Goal: Information Seeking & Learning: Compare options

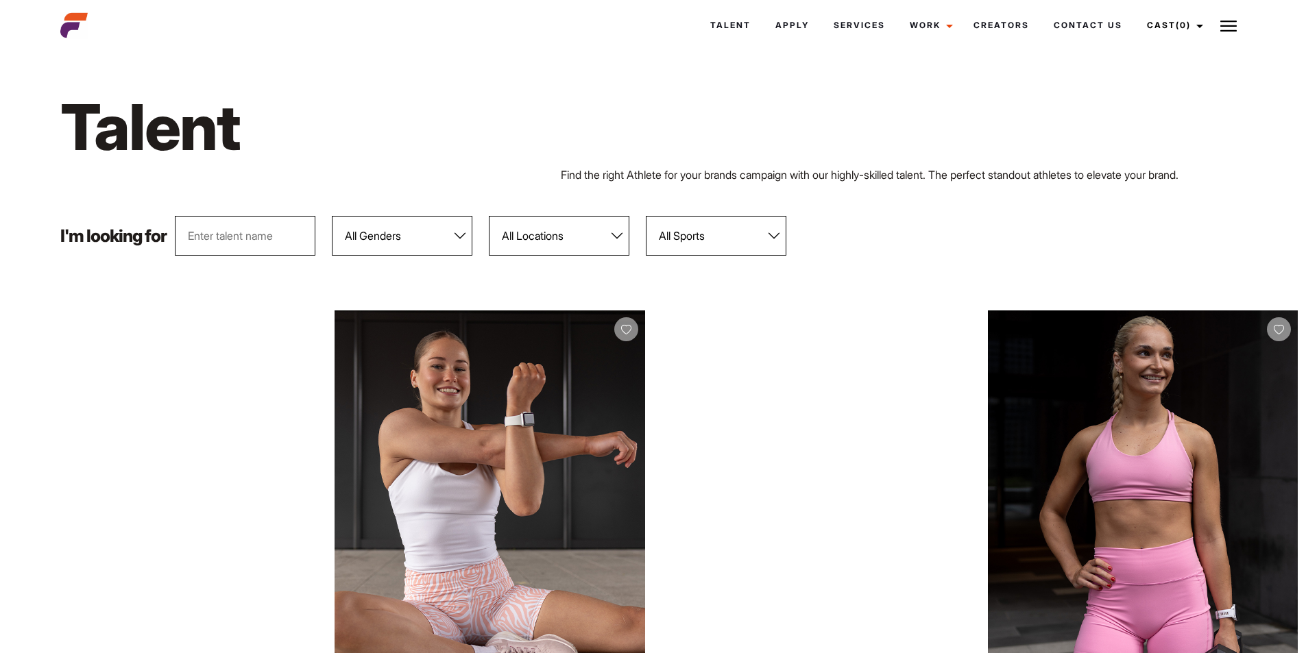
click at [418, 248] on select "All Genders Female Male" at bounding box center [402, 236] width 141 height 40
select select "103"
click at [333, 216] on select "All Genders Female Male" at bounding box center [402, 236] width 141 height 40
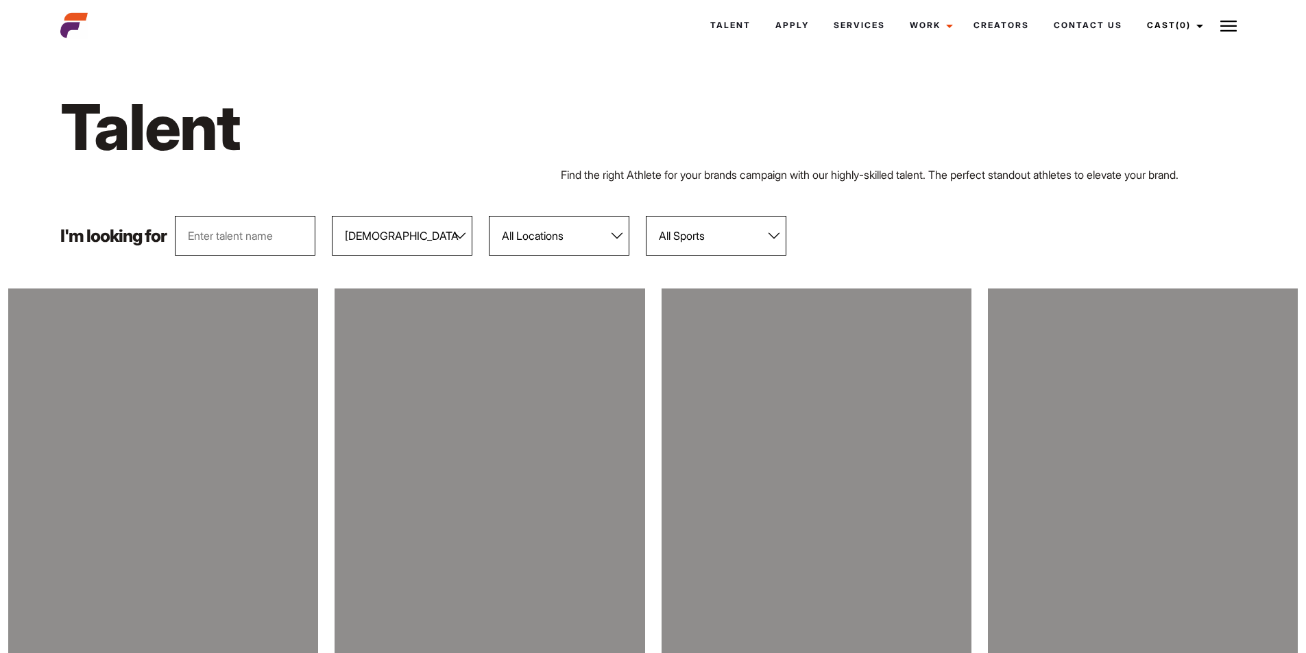
click at [600, 221] on select "All Locations Adelaide Brisbane Darwin Gold Coast Melbourne Perth Sunshine Coas…" at bounding box center [559, 236] width 141 height 40
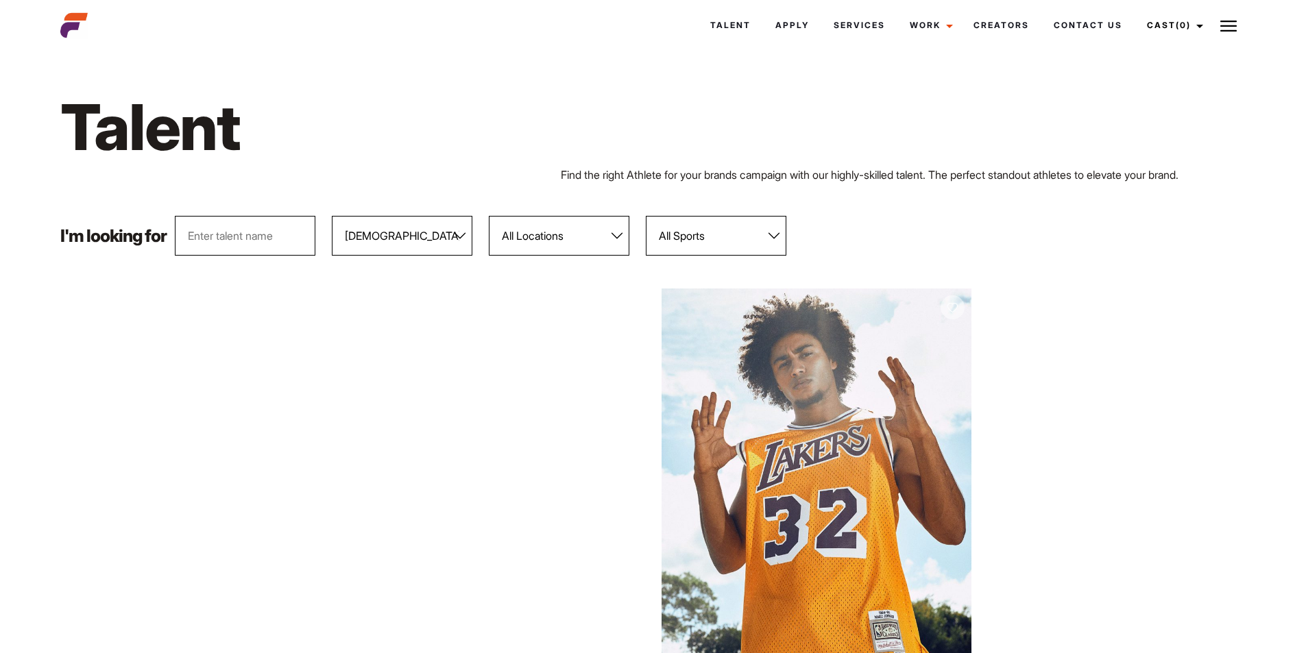
select select "118"
click at [490, 216] on select "All Locations Adelaide Brisbane Darwin Gold Coast Melbourne Perth Sunshine Coas…" at bounding box center [559, 236] width 141 height 40
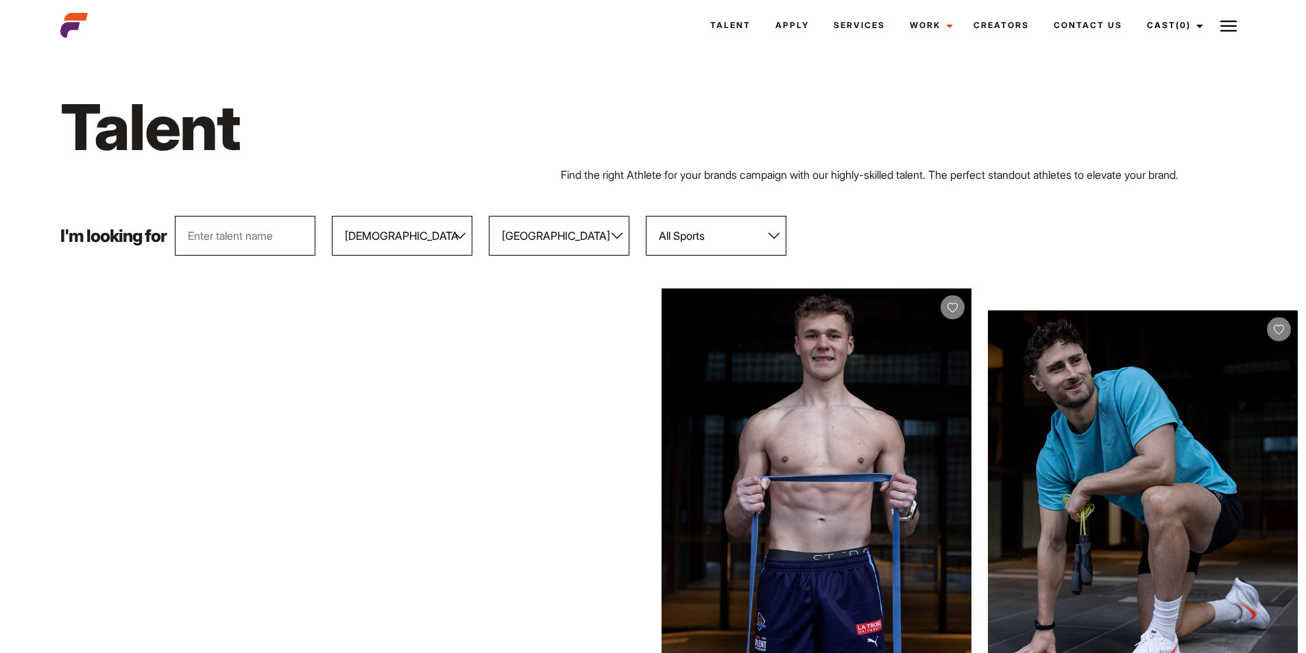
click at [752, 248] on select "All Sports 100 Meter Butterfly Acrobatics Aerial awareness Aerobics AFL Aflw Am…" at bounding box center [716, 236] width 141 height 40
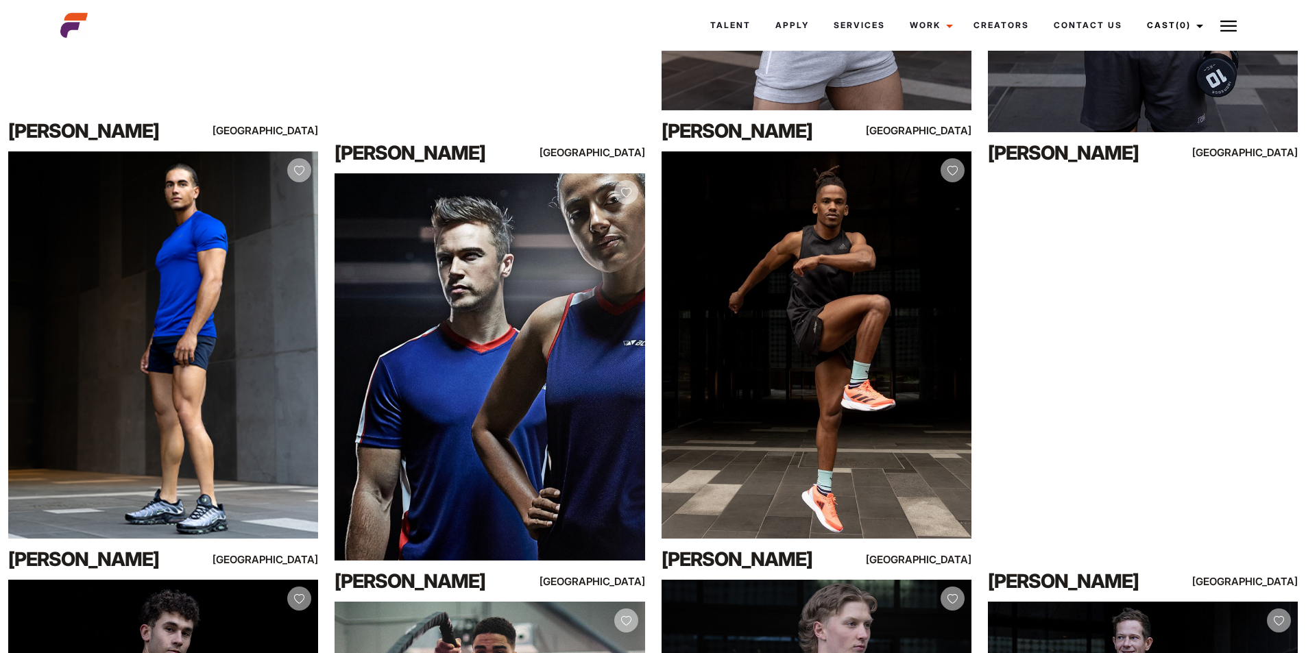
scroll to position [1394, 0]
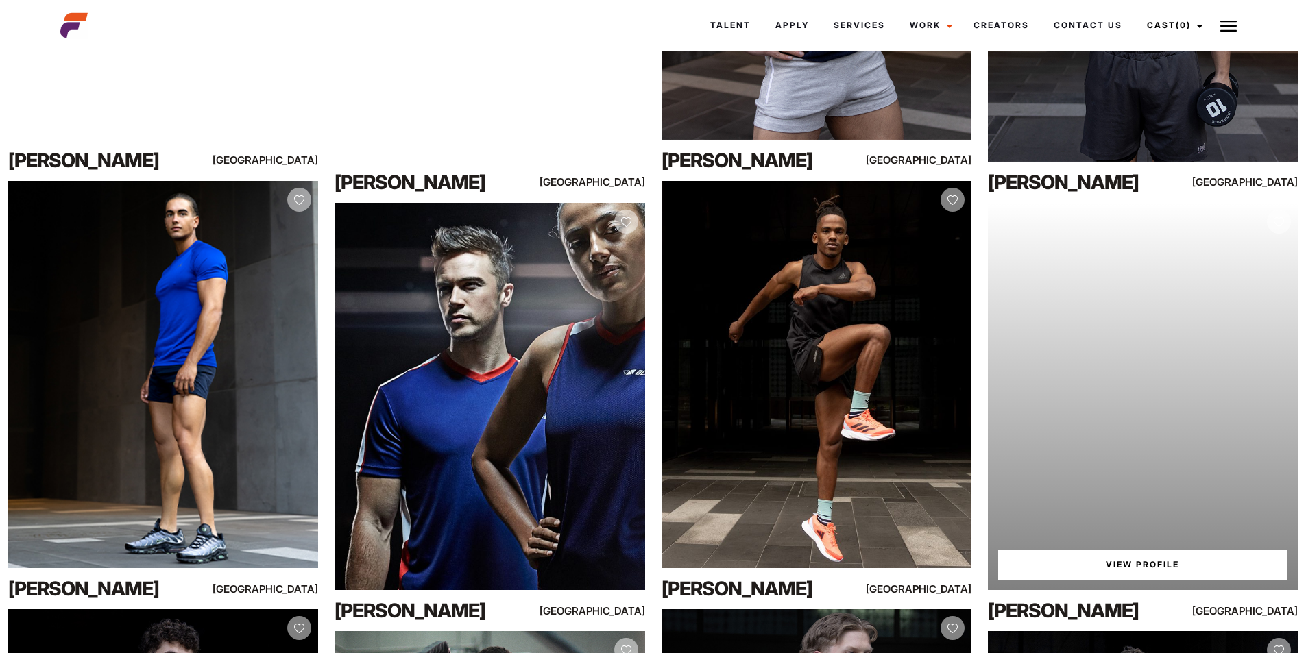
click at [1202, 385] on div "Your browser does not support the video tag. View Profile" at bounding box center [1143, 396] width 310 height 387
click at [1163, 558] on link "View Profile" at bounding box center [1142, 565] width 289 height 30
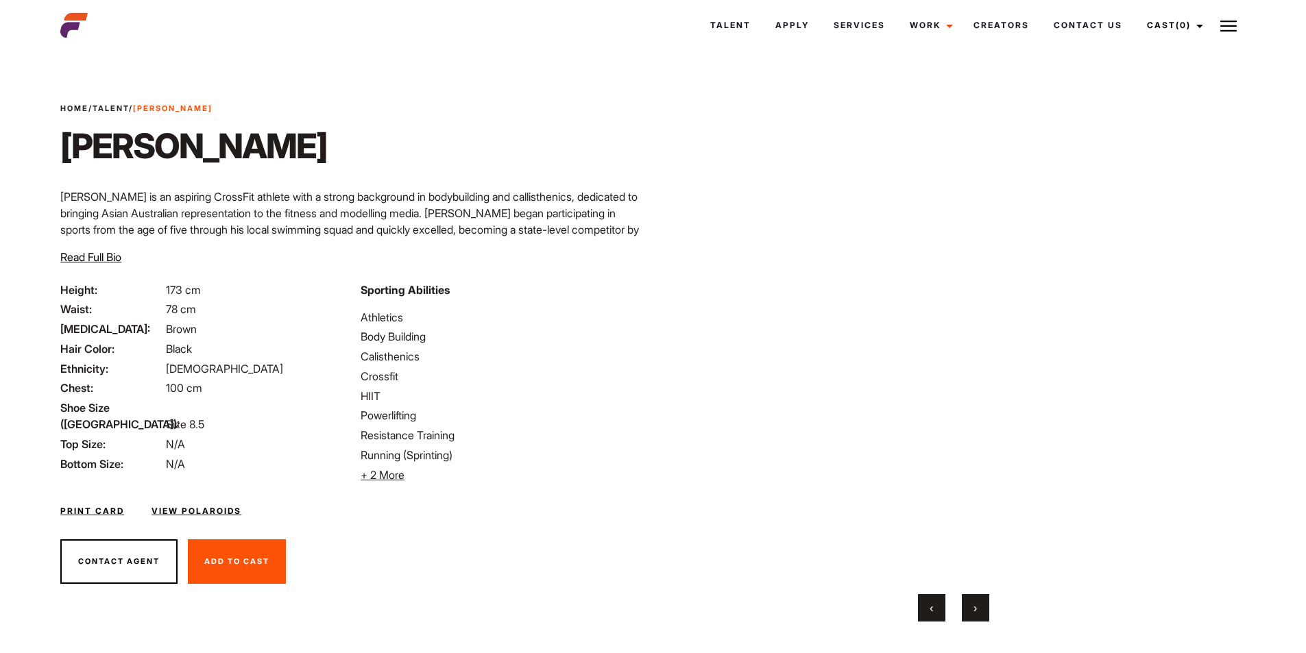
click at [988, 603] on button "›" at bounding box center [975, 607] width 27 height 27
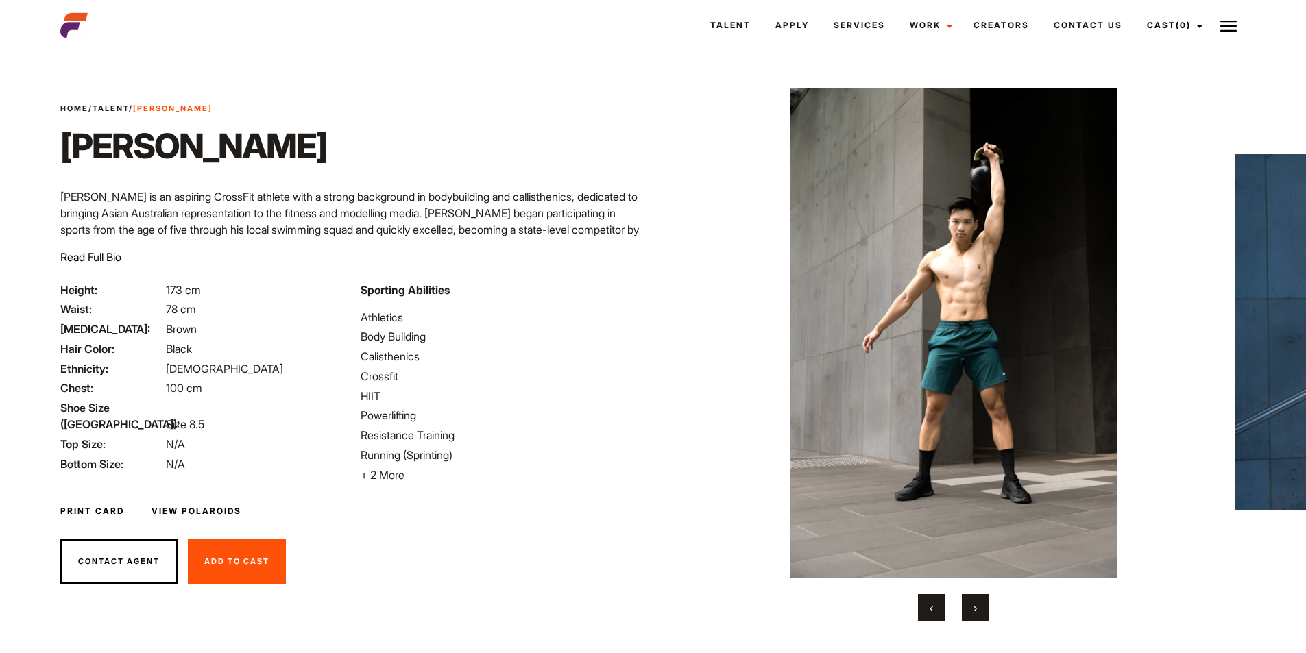
click at [978, 605] on button "›" at bounding box center [975, 607] width 27 height 27
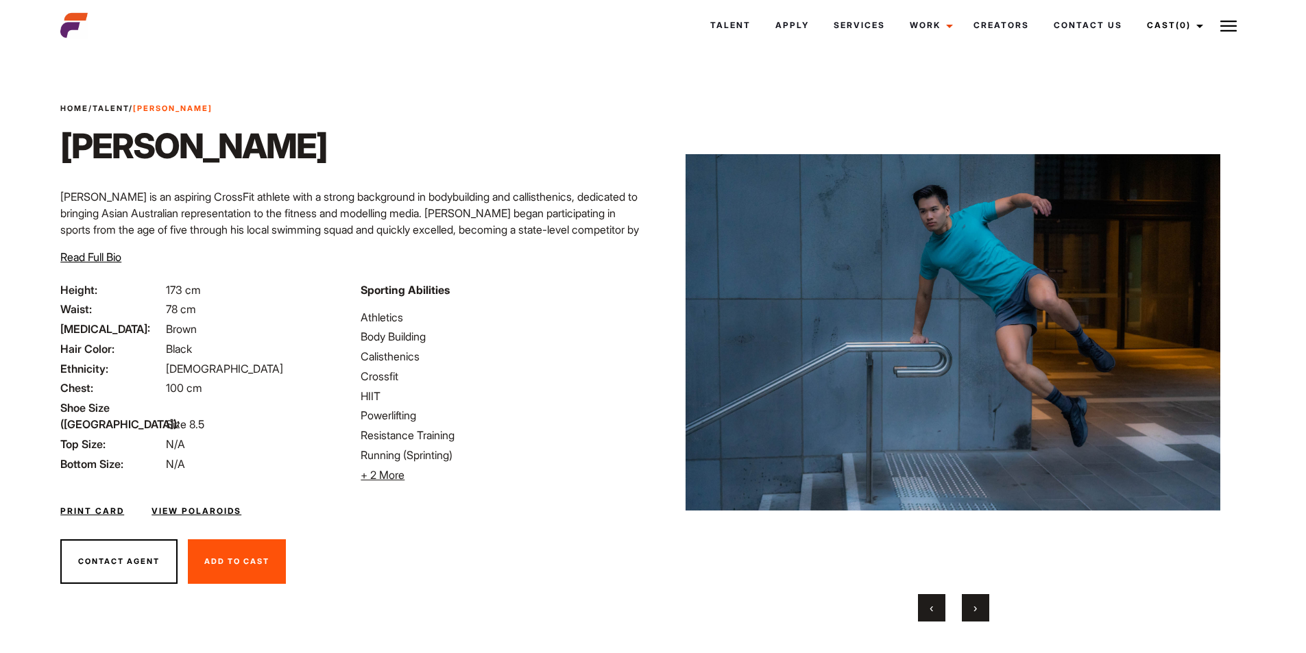
click at [978, 605] on button "›" at bounding box center [975, 607] width 27 height 27
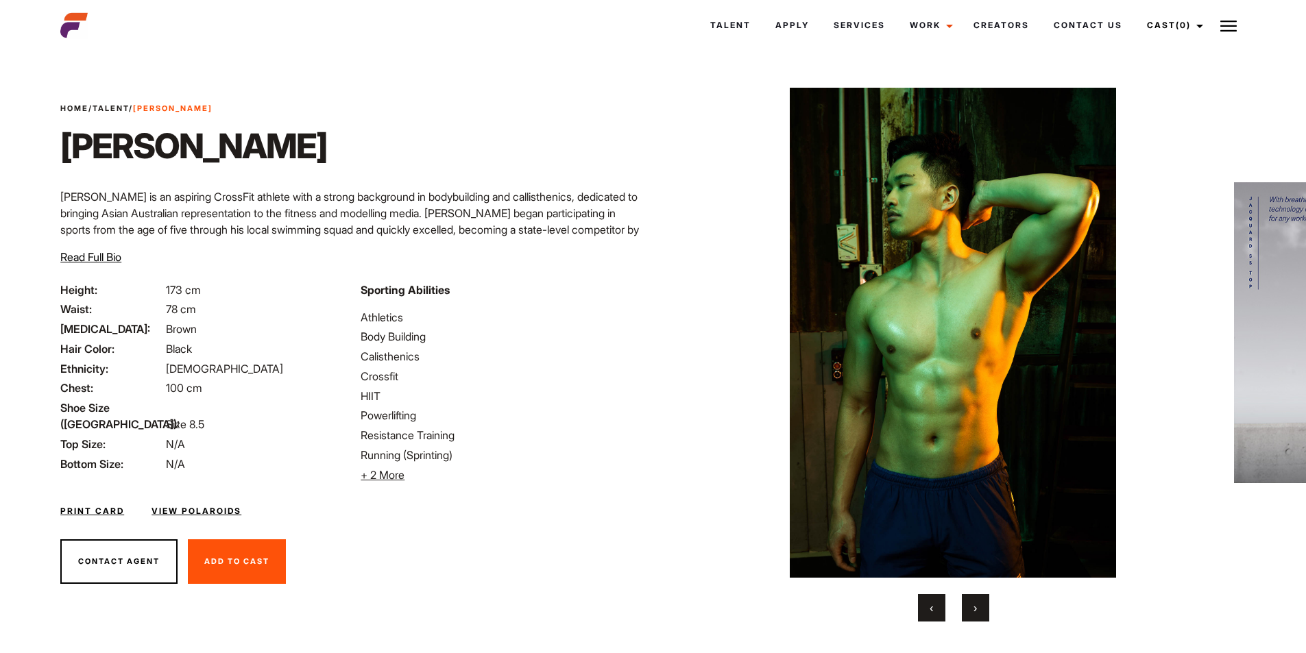
click at [978, 605] on button "›" at bounding box center [975, 607] width 27 height 27
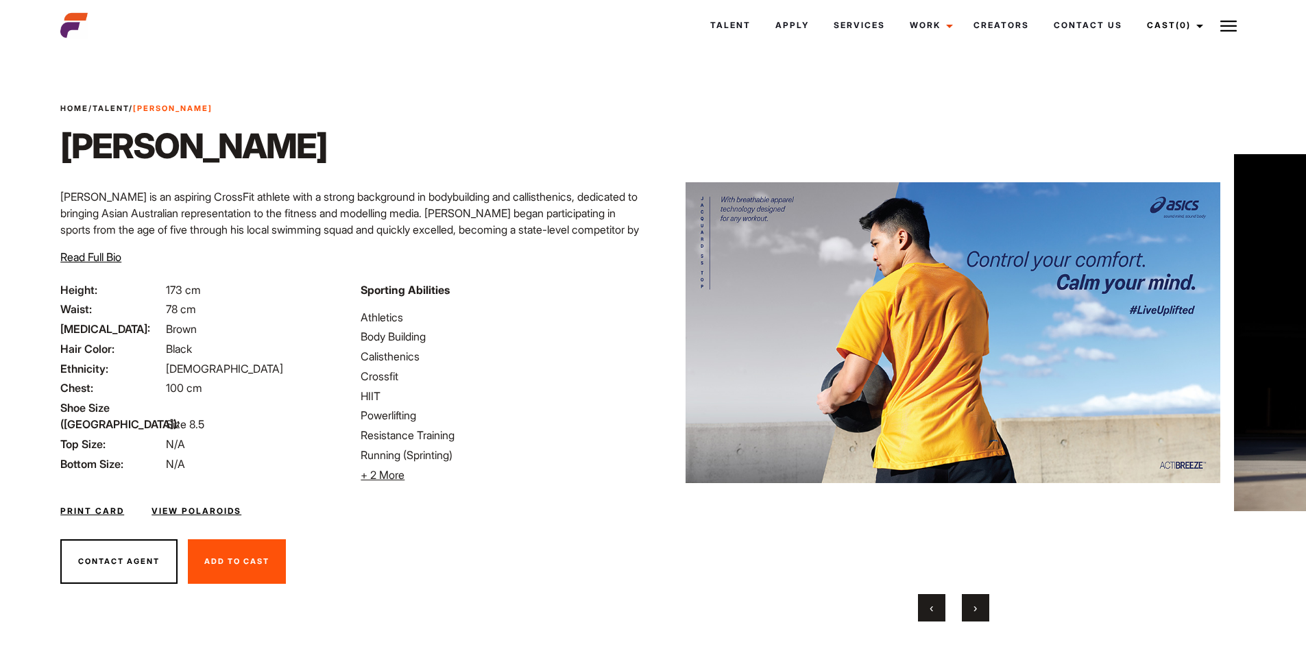
click at [978, 605] on button "›" at bounding box center [975, 607] width 27 height 27
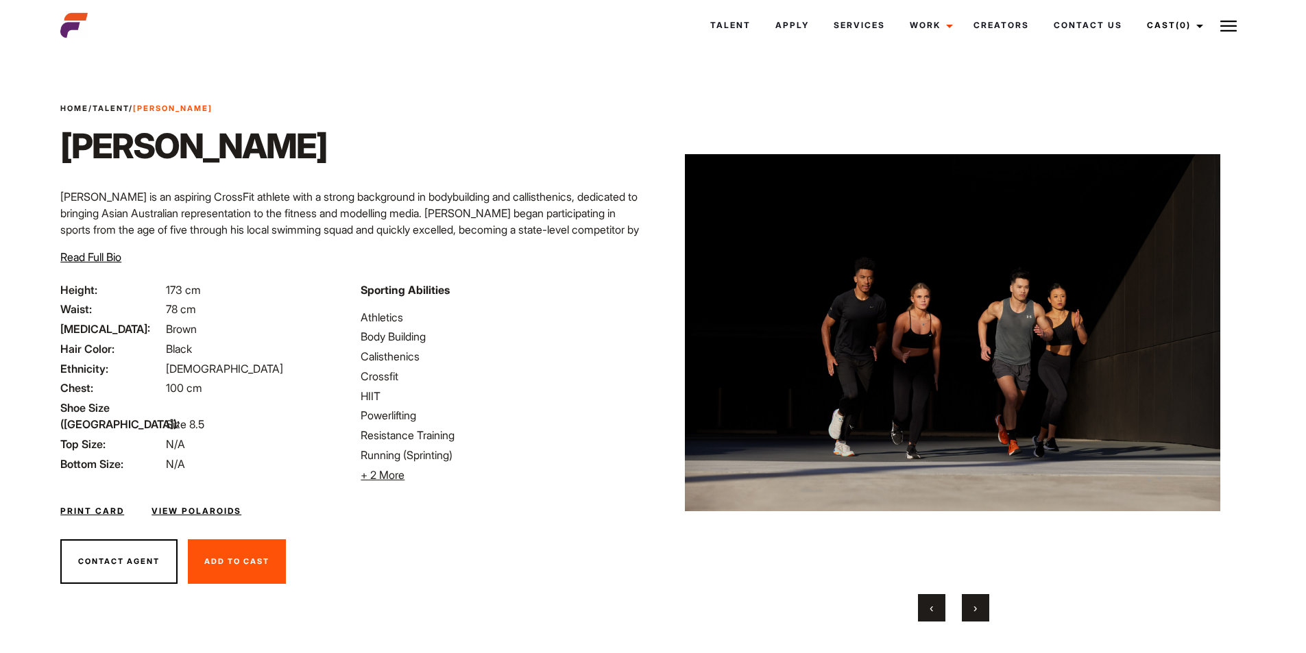
click at [978, 603] on button "›" at bounding box center [975, 607] width 27 height 27
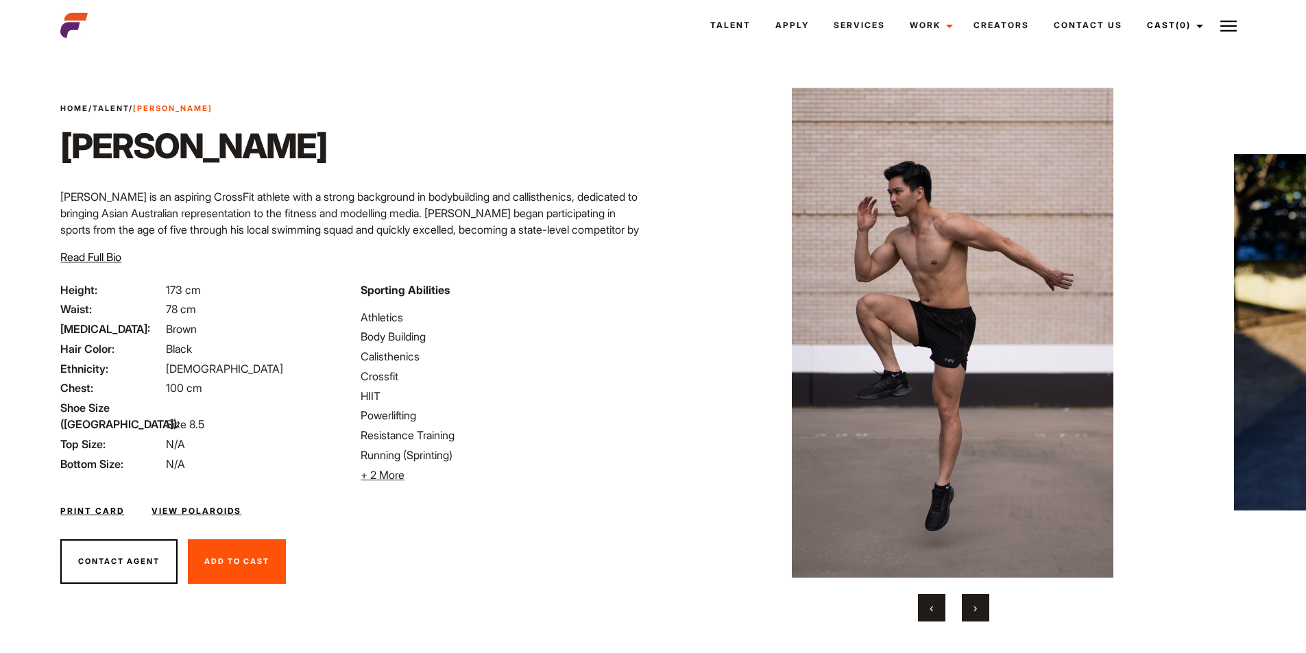
click at [978, 603] on button "›" at bounding box center [975, 607] width 27 height 27
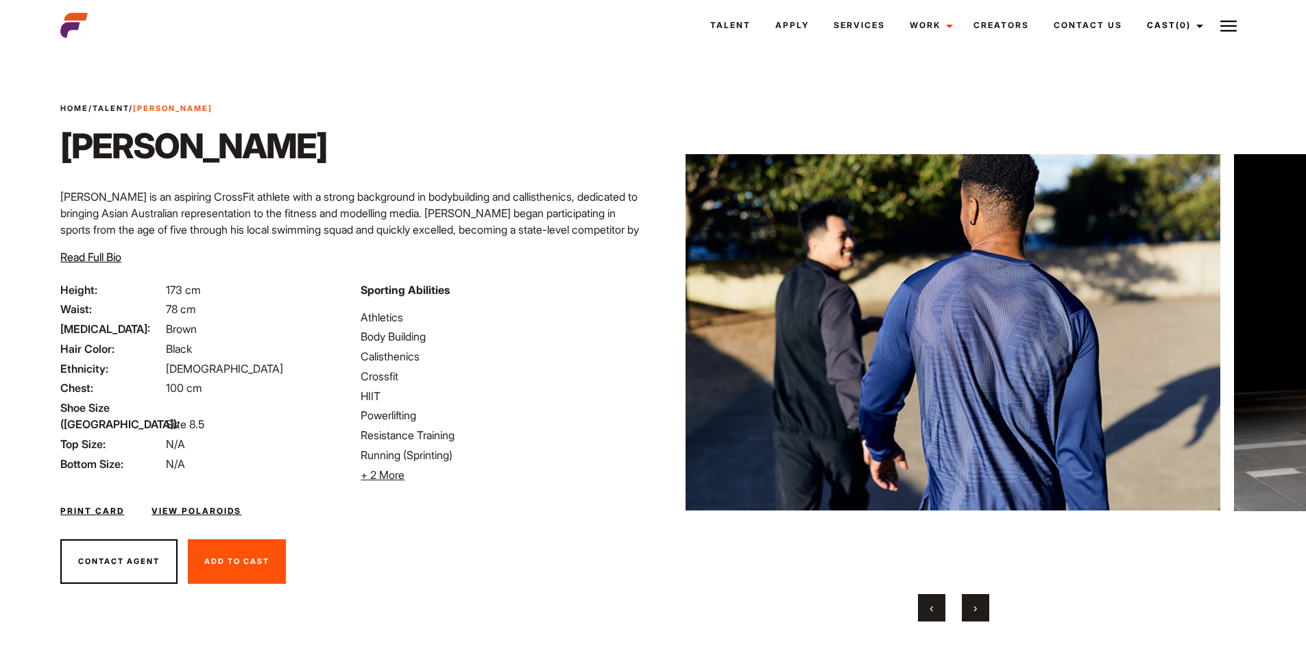
click at [978, 601] on button "›" at bounding box center [975, 607] width 27 height 27
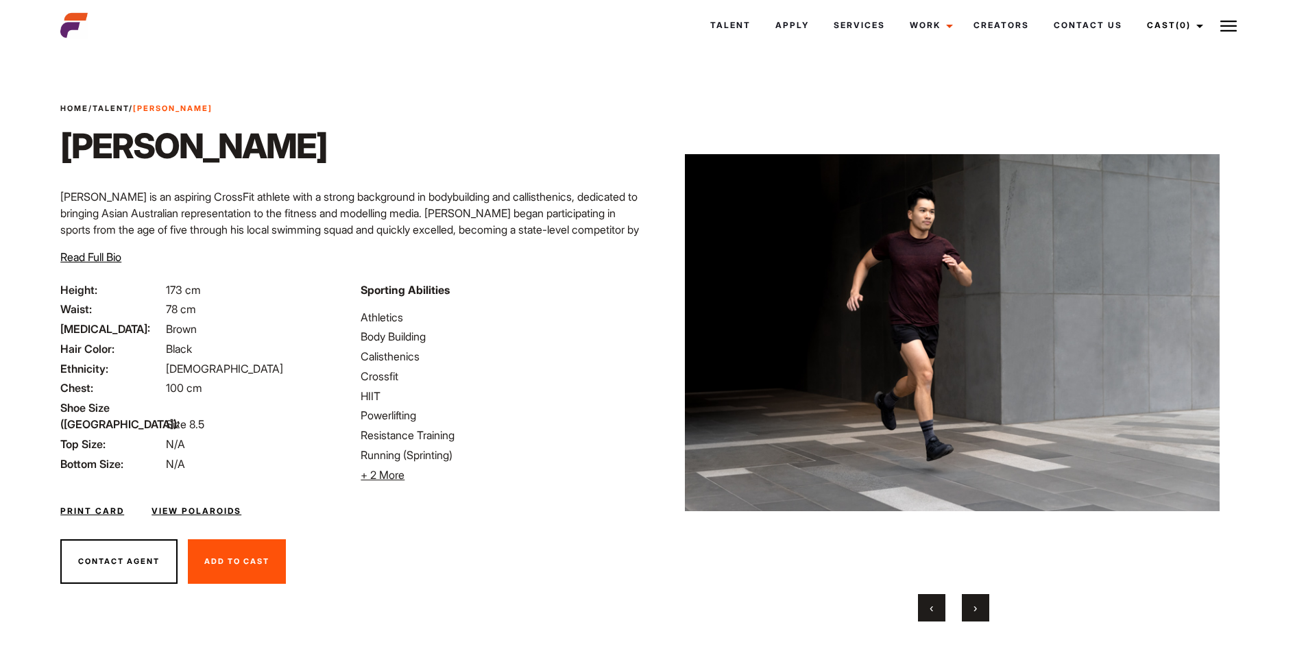
click at [978, 601] on button "›" at bounding box center [975, 607] width 27 height 27
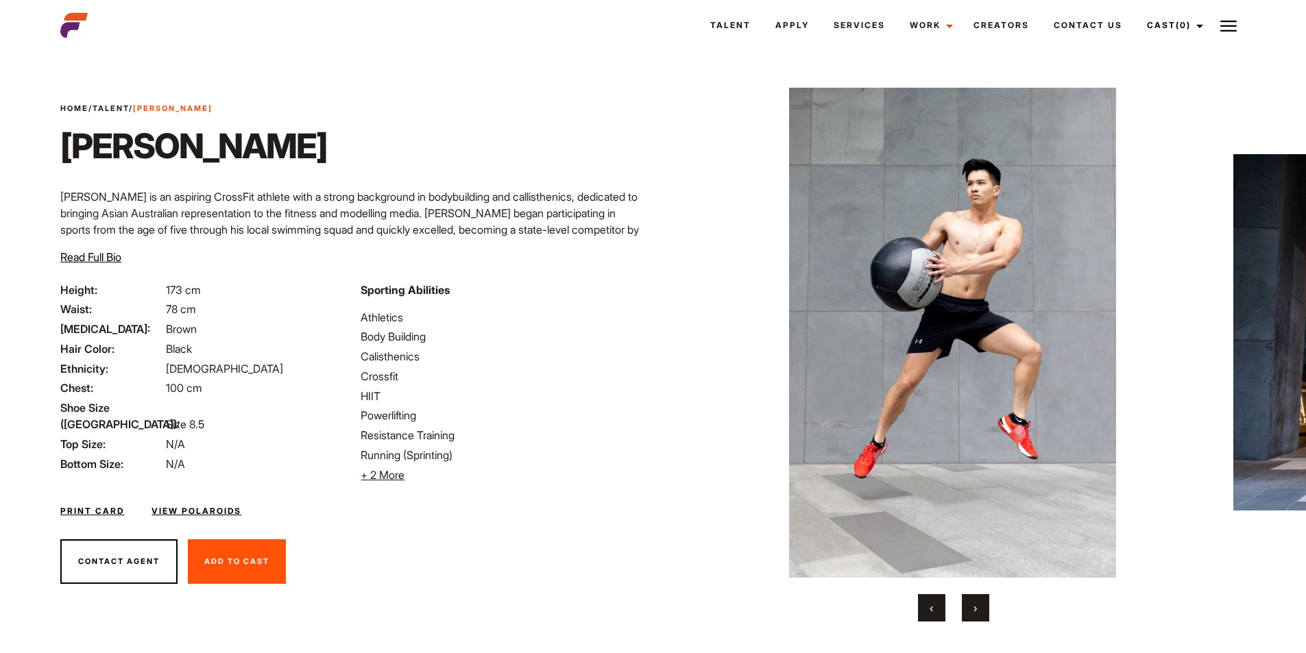
click at [978, 601] on button "›" at bounding box center [975, 607] width 27 height 27
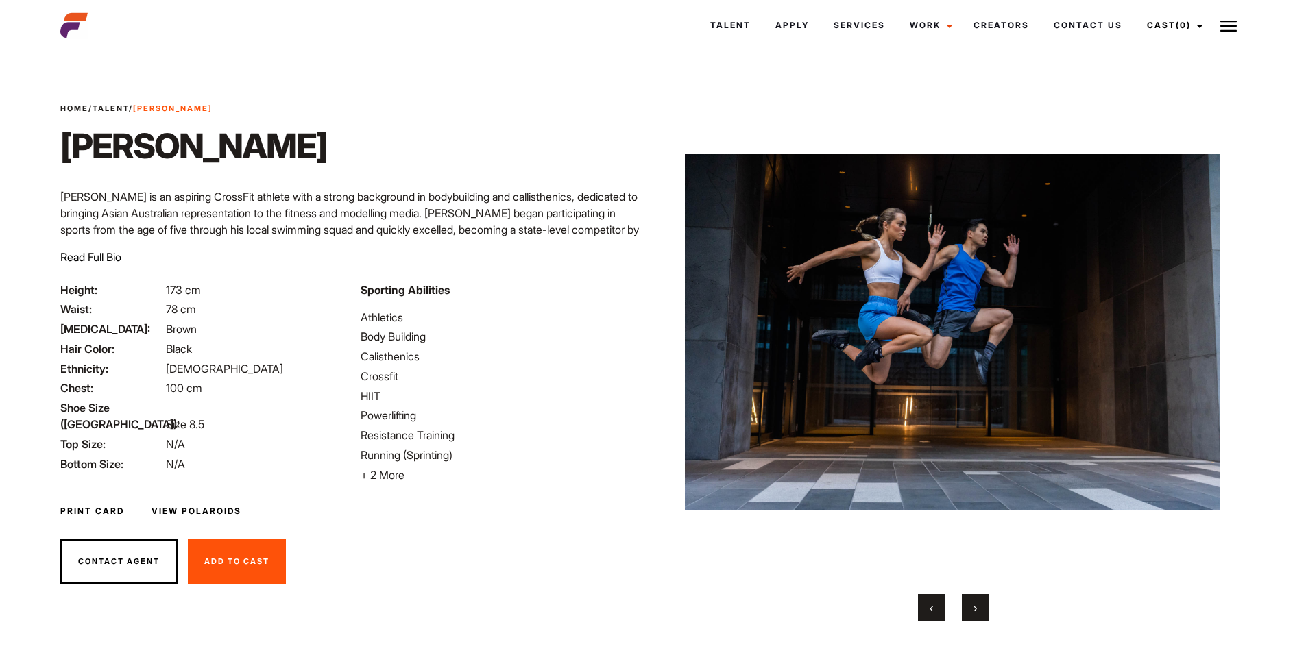
click at [978, 601] on button "›" at bounding box center [975, 607] width 27 height 27
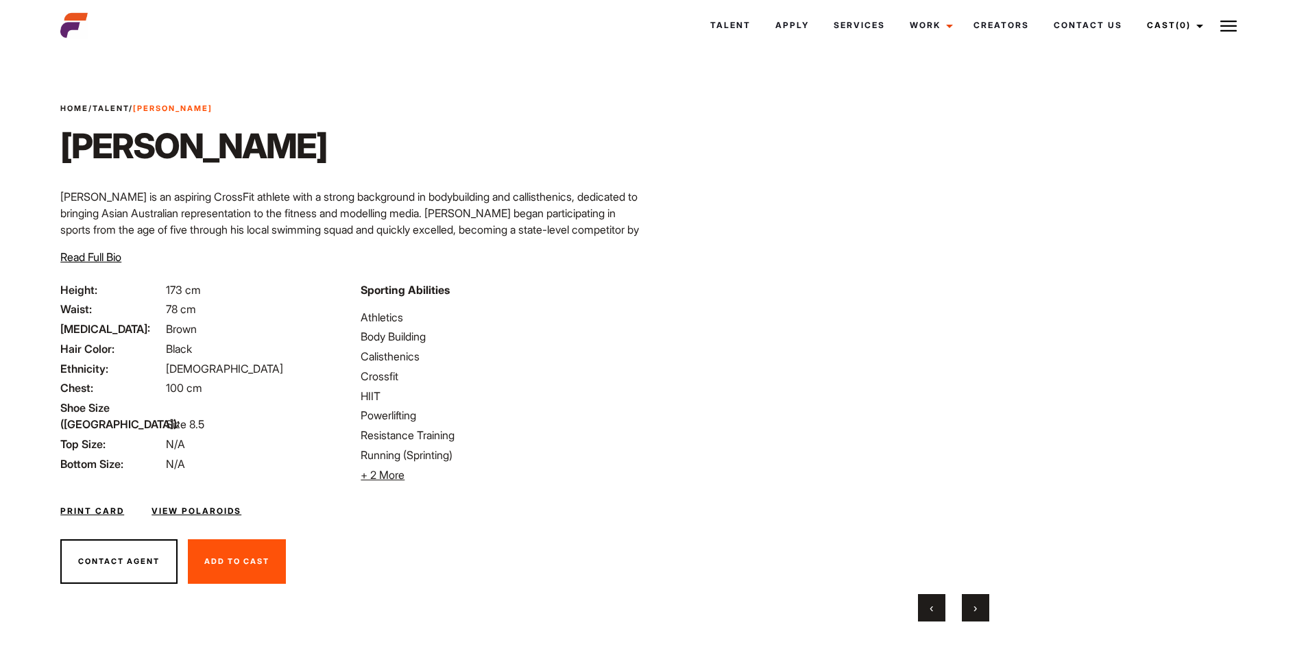
click at [978, 601] on button "›" at bounding box center [975, 607] width 27 height 27
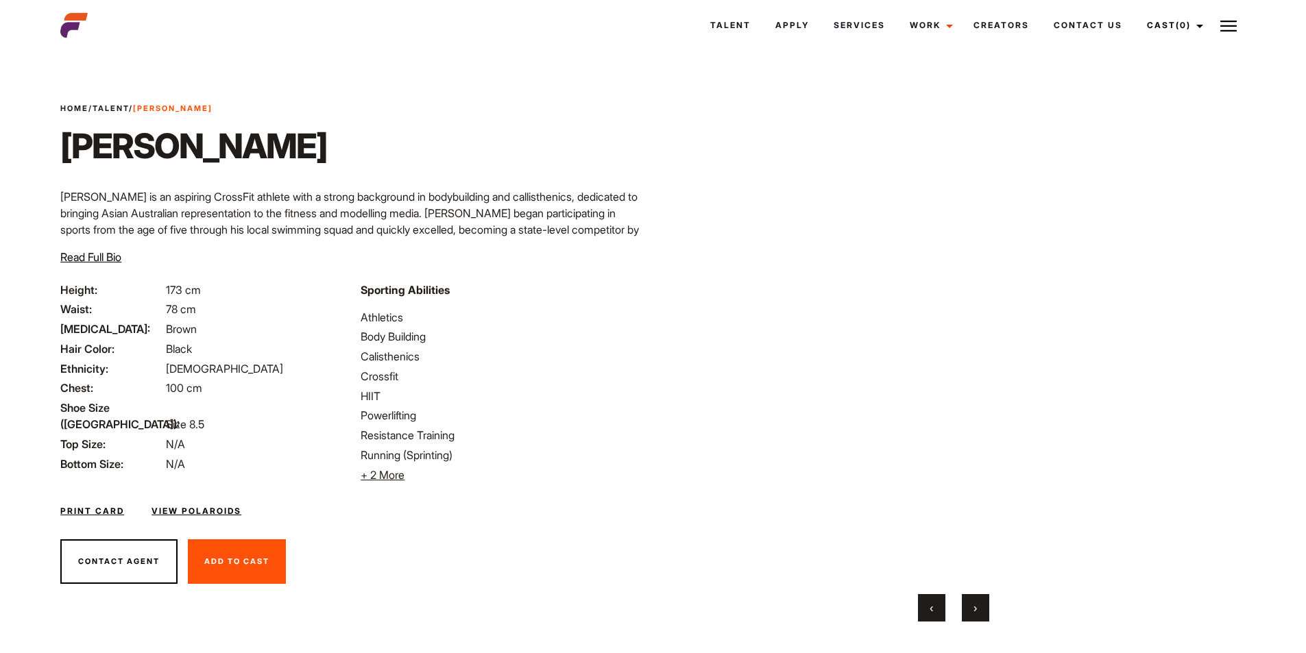
click at [978, 601] on button "›" at bounding box center [975, 607] width 27 height 27
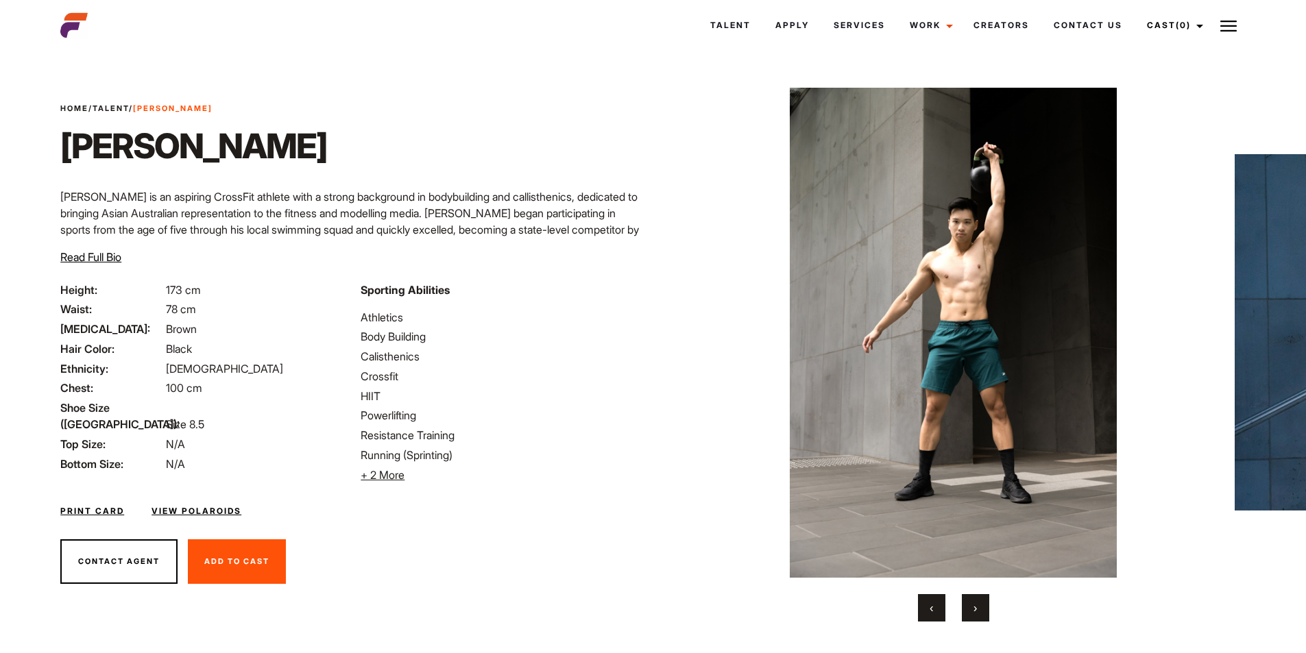
click at [926, 595] on button "‹" at bounding box center [931, 607] width 27 height 27
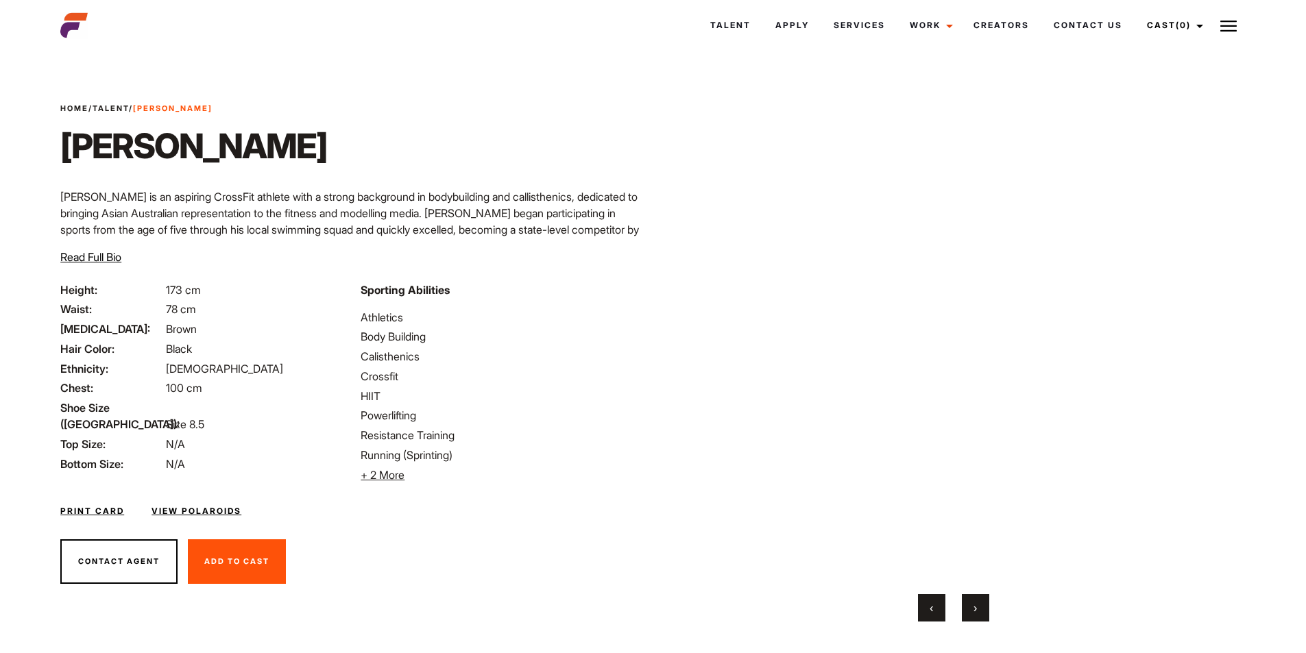
click at [972, 597] on button "›" at bounding box center [975, 607] width 27 height 27
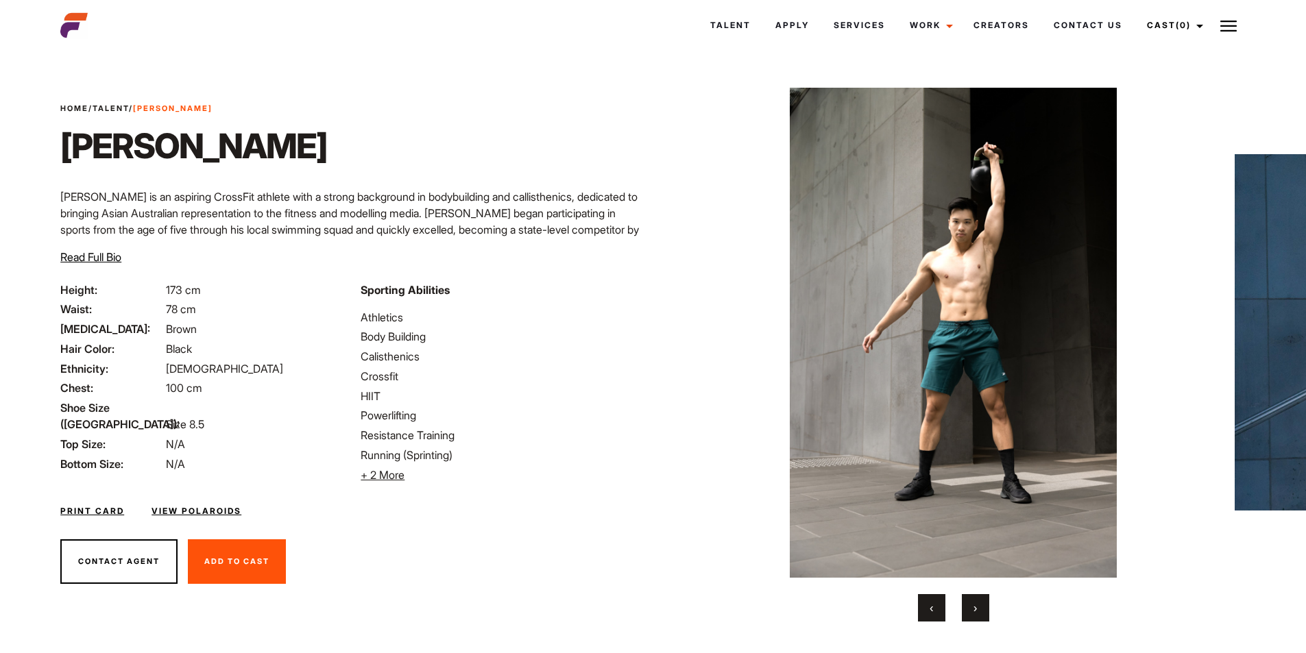
click at [972, 605] on button "›" at bounding box center [975, 607] width 27 height 27
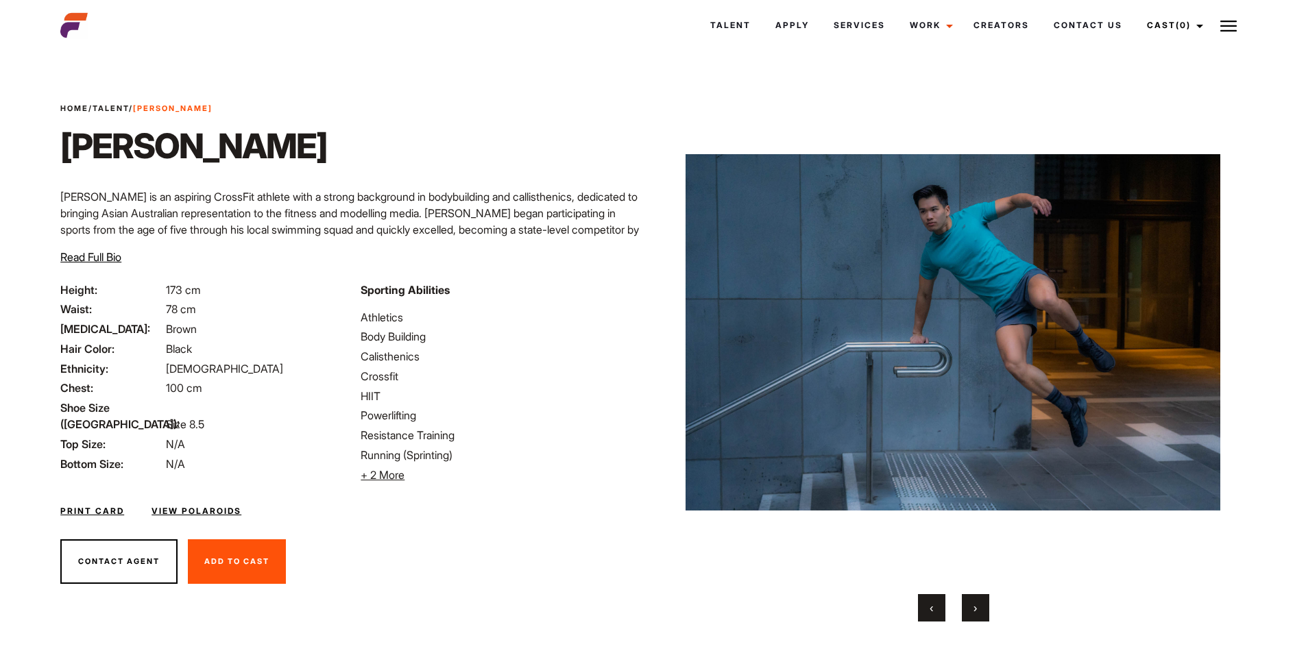
click at [977, 602] on span "›" at bounding box center [975, 608] width 3 height 14
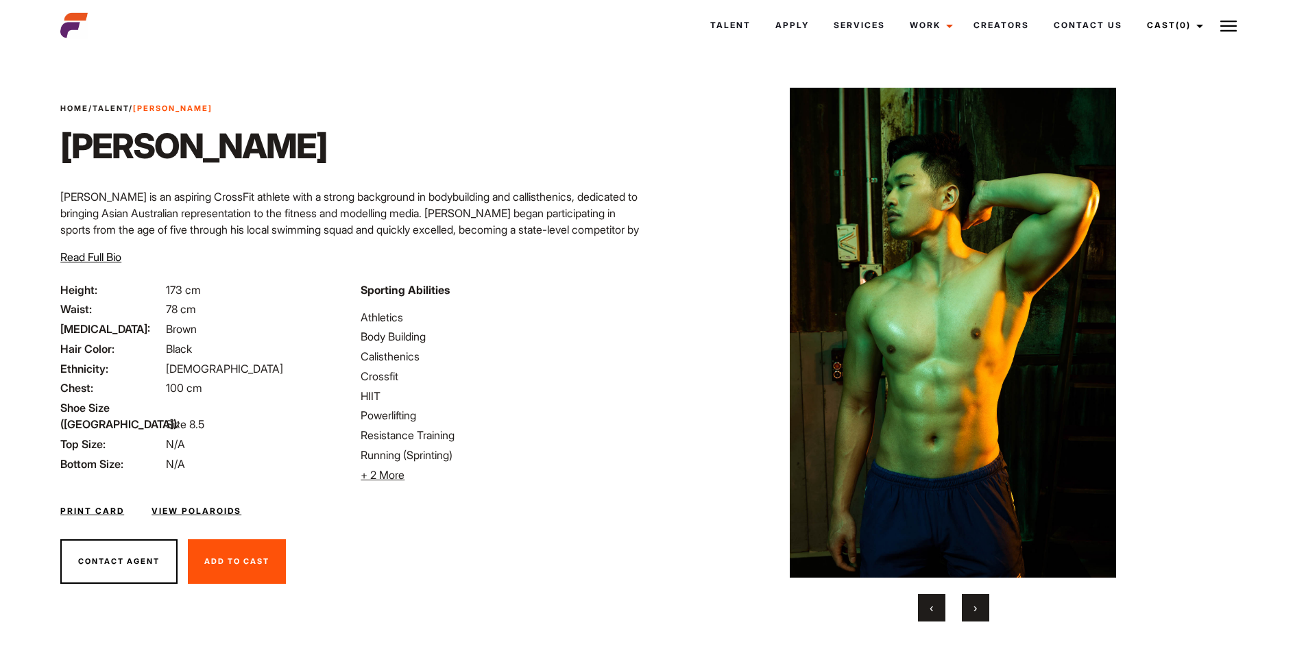
click at [977, 602] on span "›" at bounding box center [975, 608] width 3 height 14
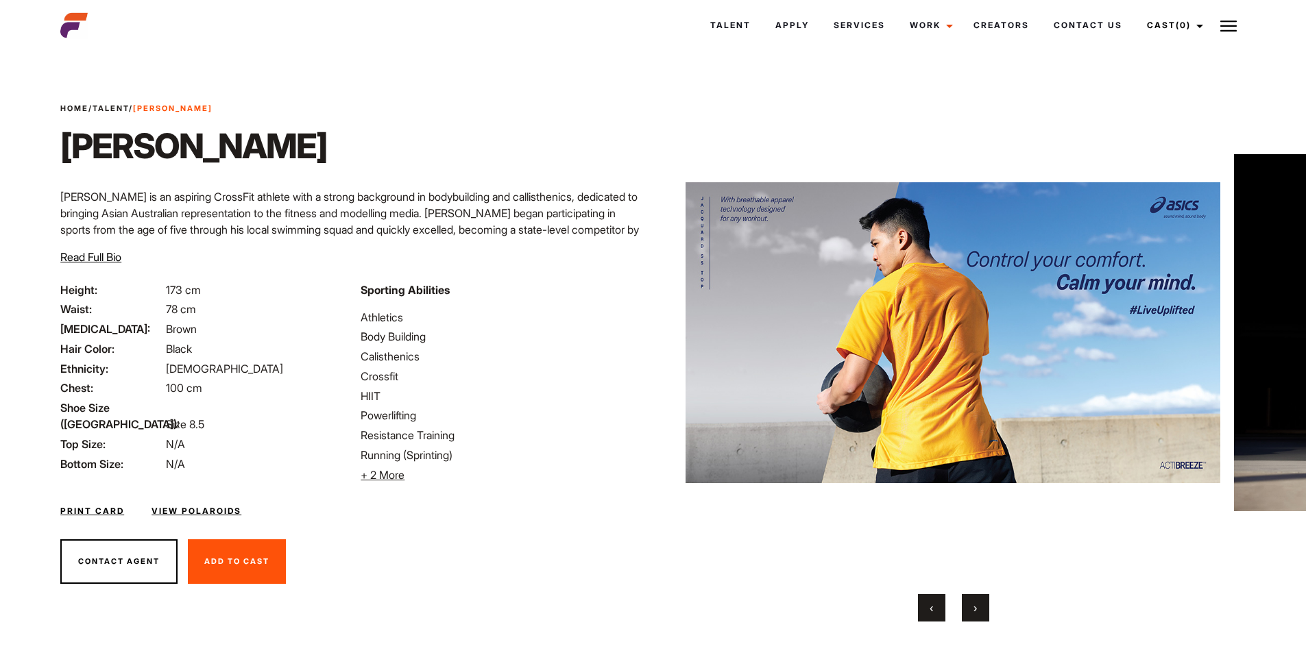
click at [977, 602] on span "›" at bounding box center [975, 608] width 3 height 14
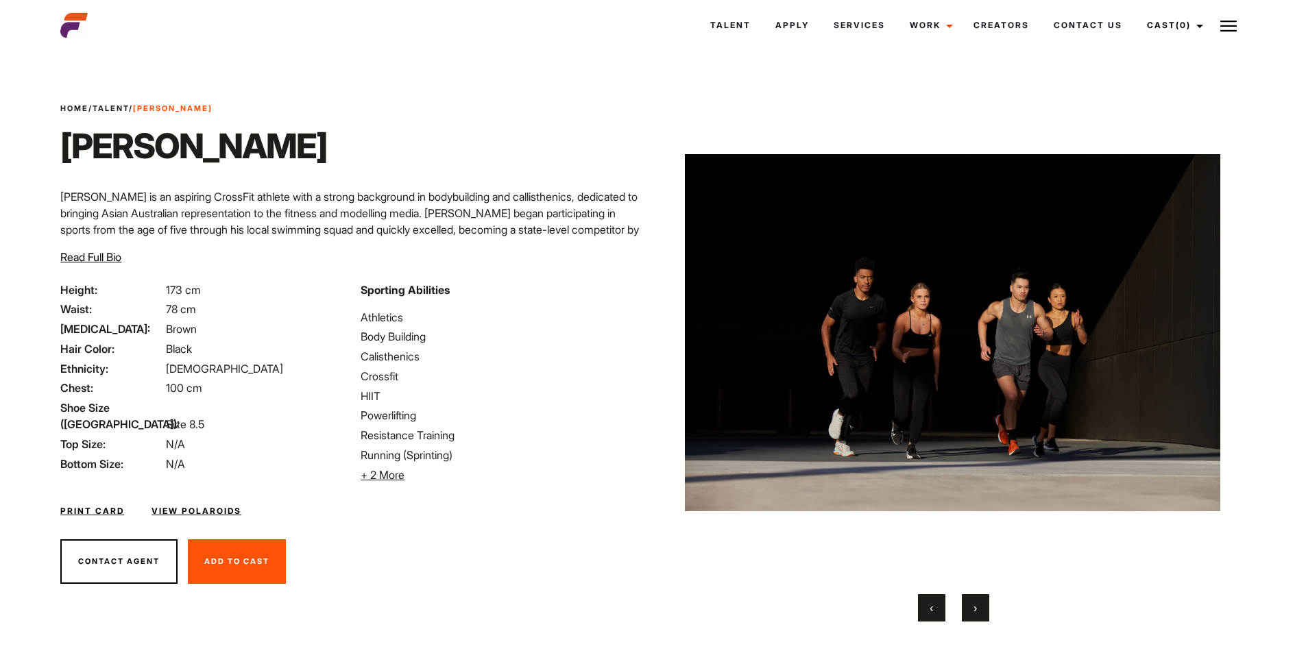
click at [977, 602] on span "›" at bounding box center [975, 608] width 3 height 14
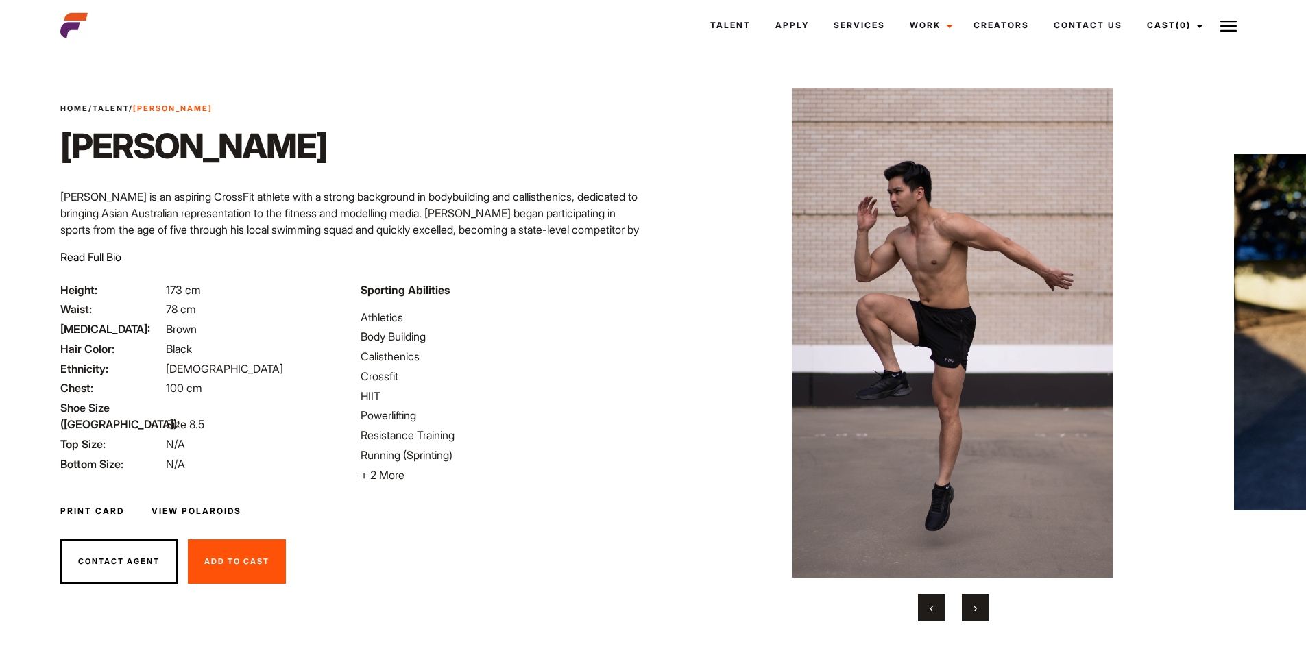
click at [977, 602] on span "›" at bounding box center [975, 608] width 3 height 14
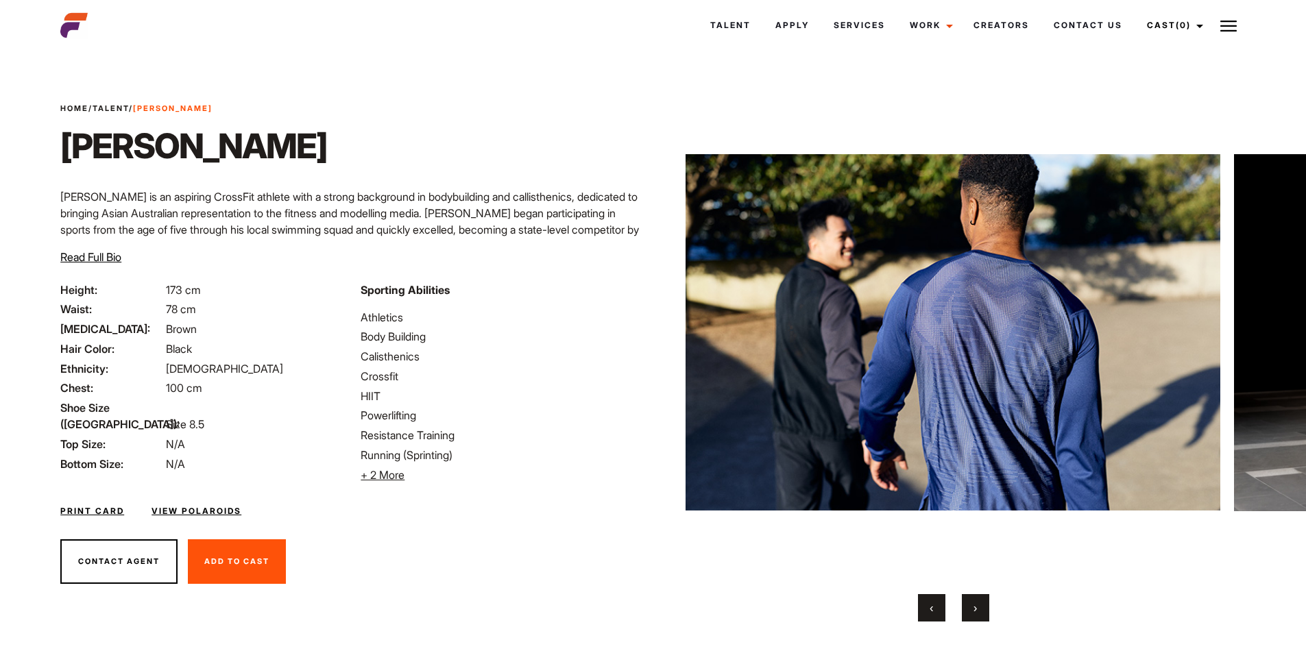
click at [977, 602] on span "›" at bounding box center [975, 608] width 3 height 14
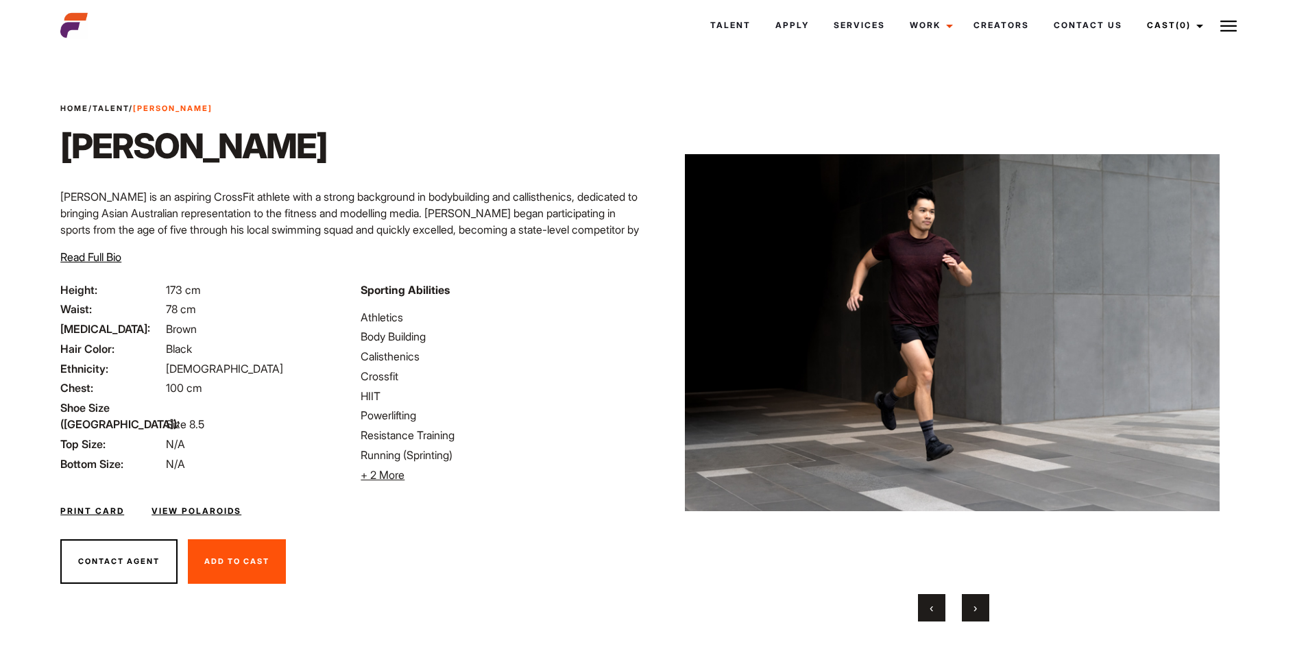
click at [977, 602] on span "›" at bounding box center [975, 608] width 3 height 14
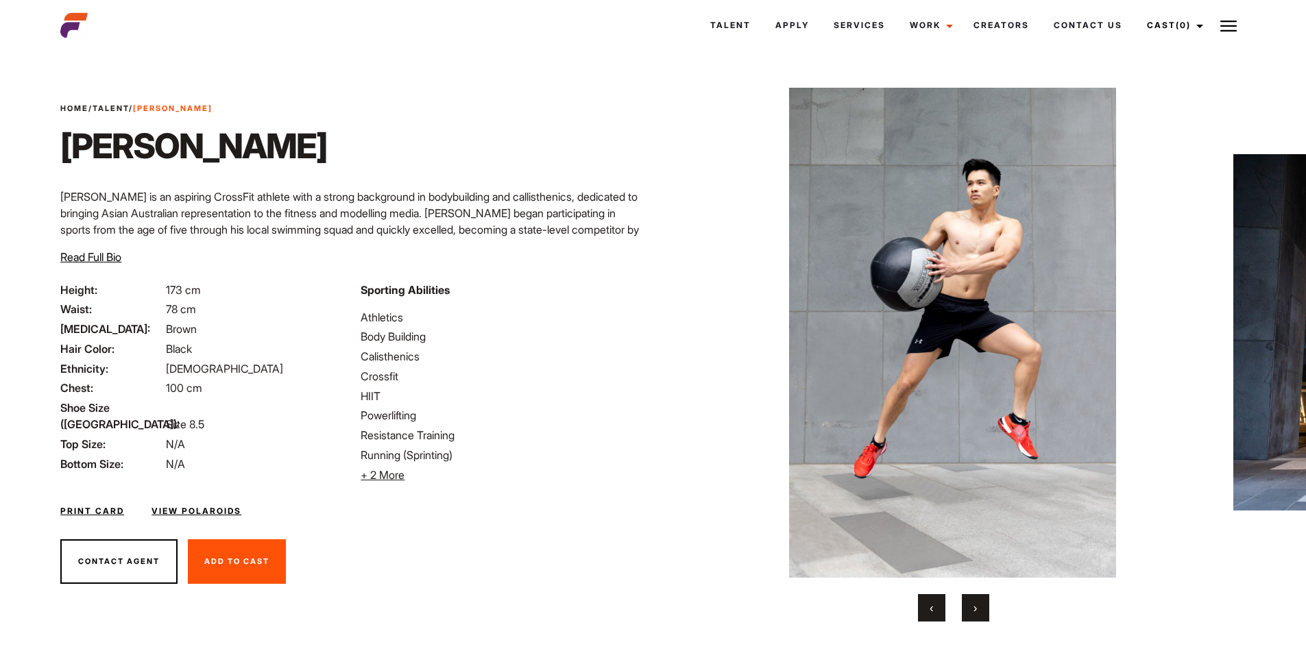
click at [977, 602] on span "›" at bounding box center [975, 608] width 3 height 14
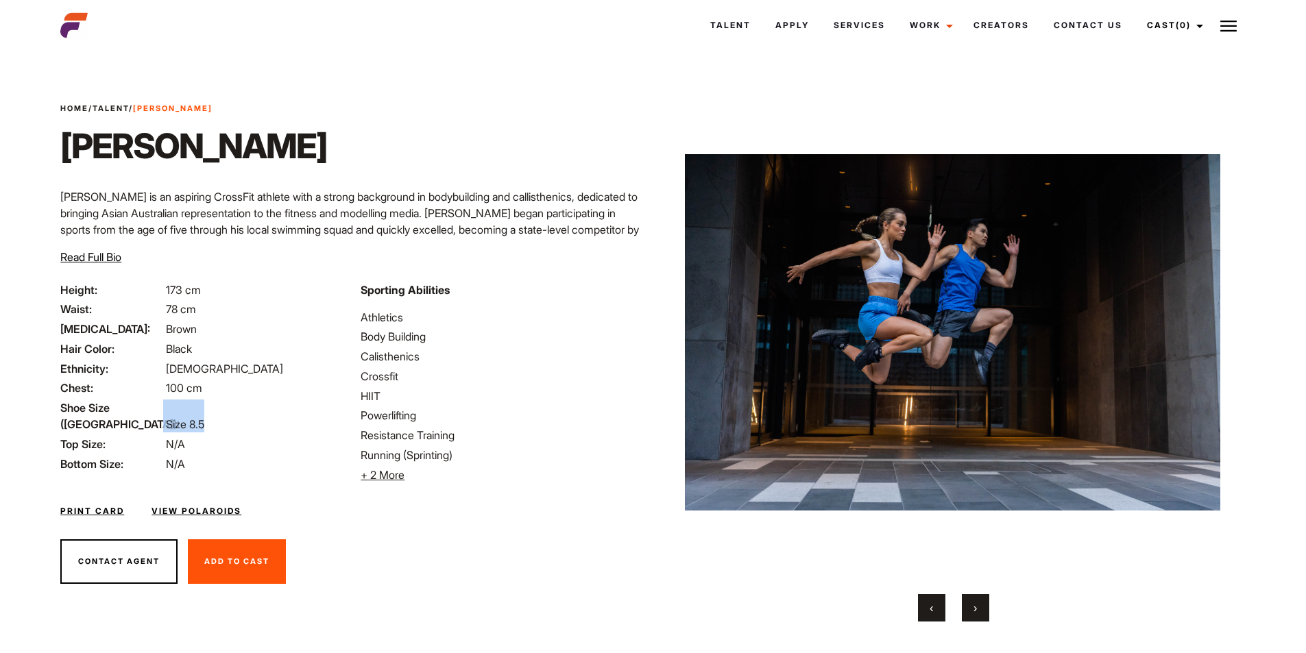
drag, startPoint x: 208, startPoint y: 409, endPoint x: 130, endPoint y: 400, distance: 78.7
click at [130, 400] on li "Shoe Size (US): Size 8.5" at bounding box center [202, 416] width 284 height 33
click at [215, 107] on div "Home / Talent / Kai Kai Kai is an aspiring CrossFit athlete with a strong backg…" at bounding box center [352, 192] width 601 height 179
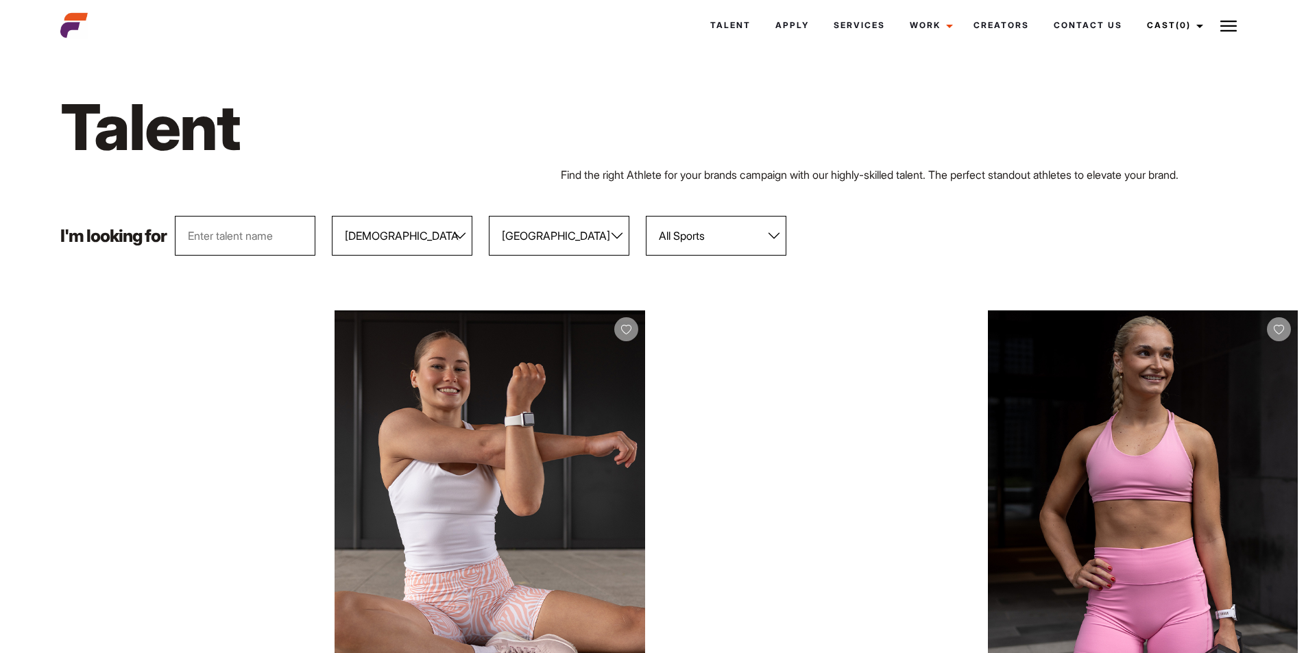
select select "103"
select select "118"
click at [1090, 25] on link "Contact Us" at bounding box center [1088, 25] width 93 height 37
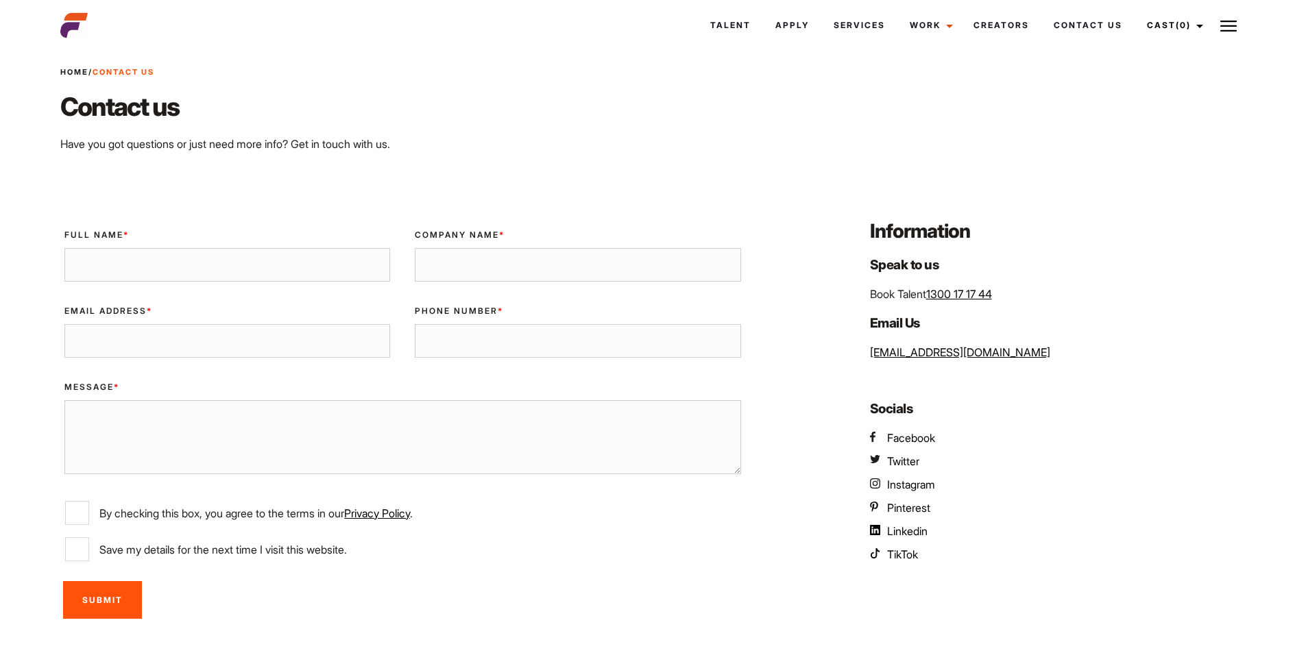
scroll to position [69, 0]
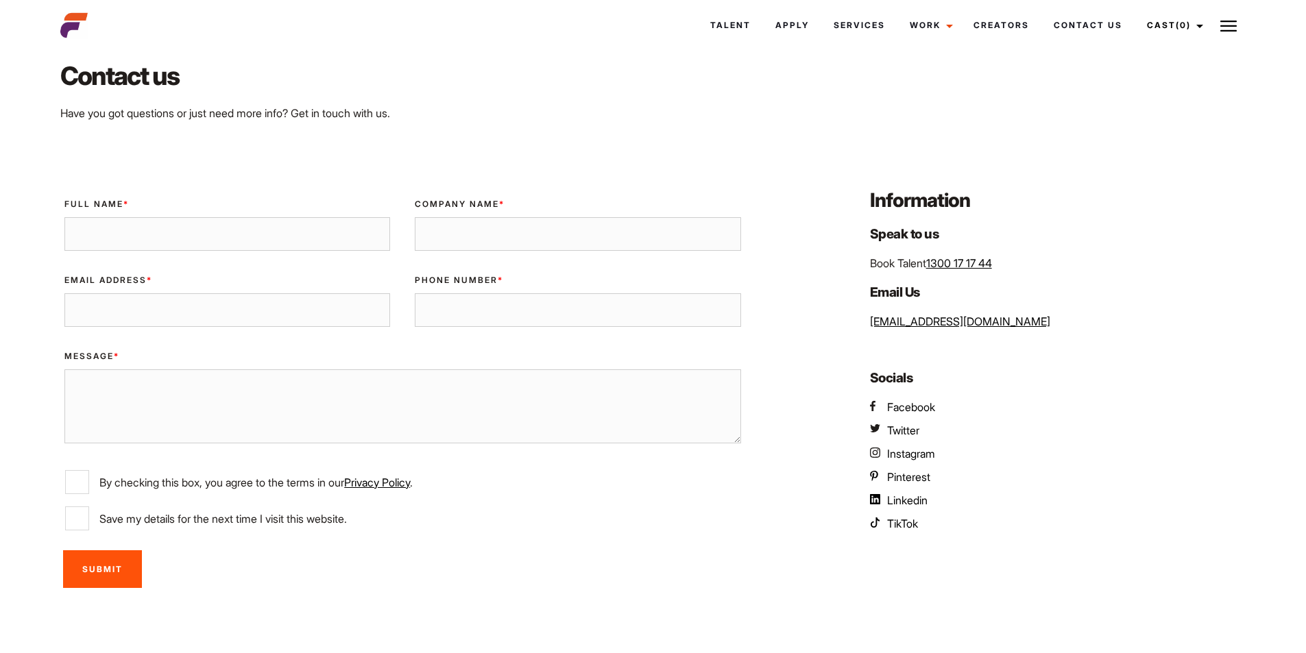
click at [893, 322] on link "[EMAIL_ADDRESS][DOMAIN_NAME]" at bounding box center [960, 322] width 180 height 14
drag, startPoint x: 973, startPoint y: 324, endPoint x: 853, endPoint y: 316, distance: 120.3
click at [854, 316] on div "Information Speak to us Book Talent 1300 17 17 44 Email Us [EMAIL_ADDRESS][DOMA…" at bounding box center [1054, 392] width 400 height 410
copy link "[EMAIL_ADDRESS][DOMAIN_NAME]"
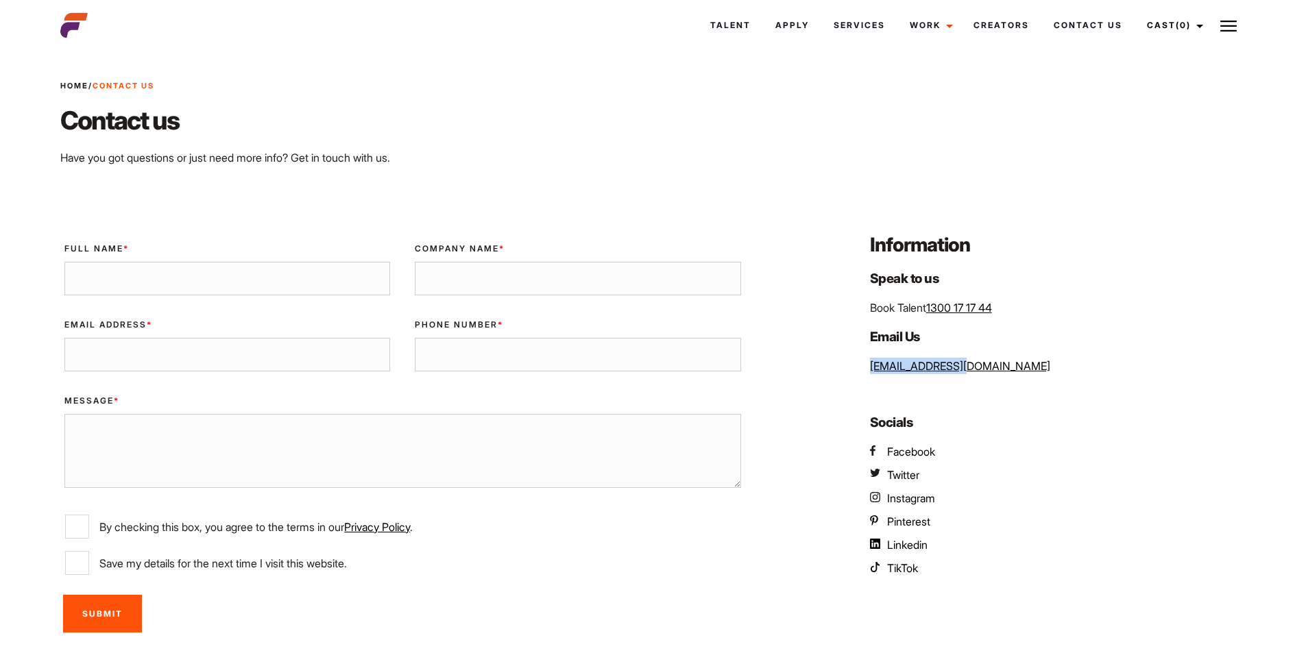
scroll to position [0, 0]
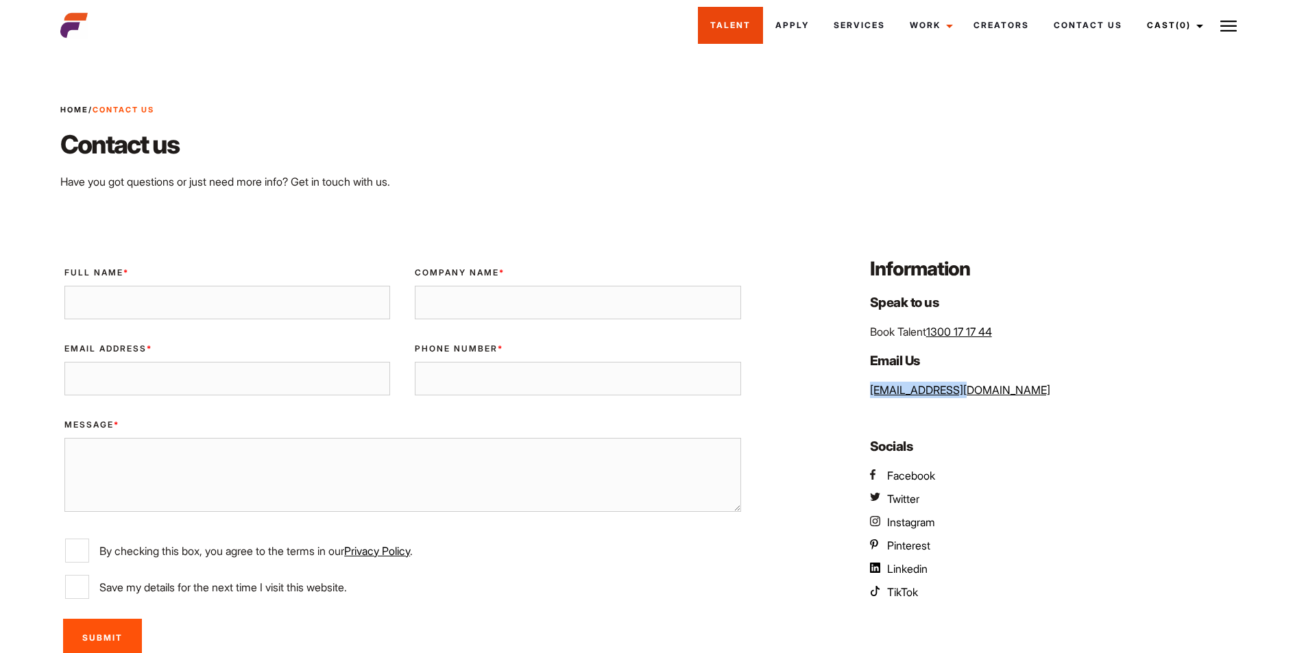
click at [723, 39] on link "Talent" at bounding box center [730, 25] width 65 height 37
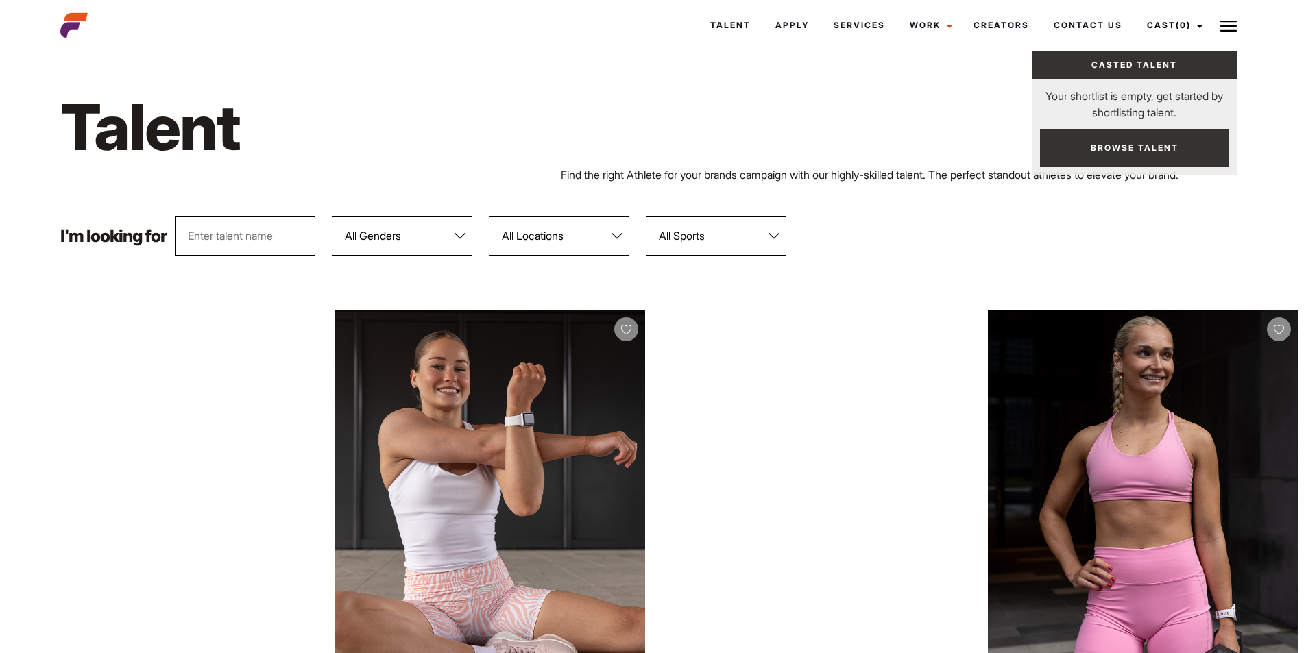
click at [1238, 30] on button at bounding box center [1229, 25] width 34 height 34
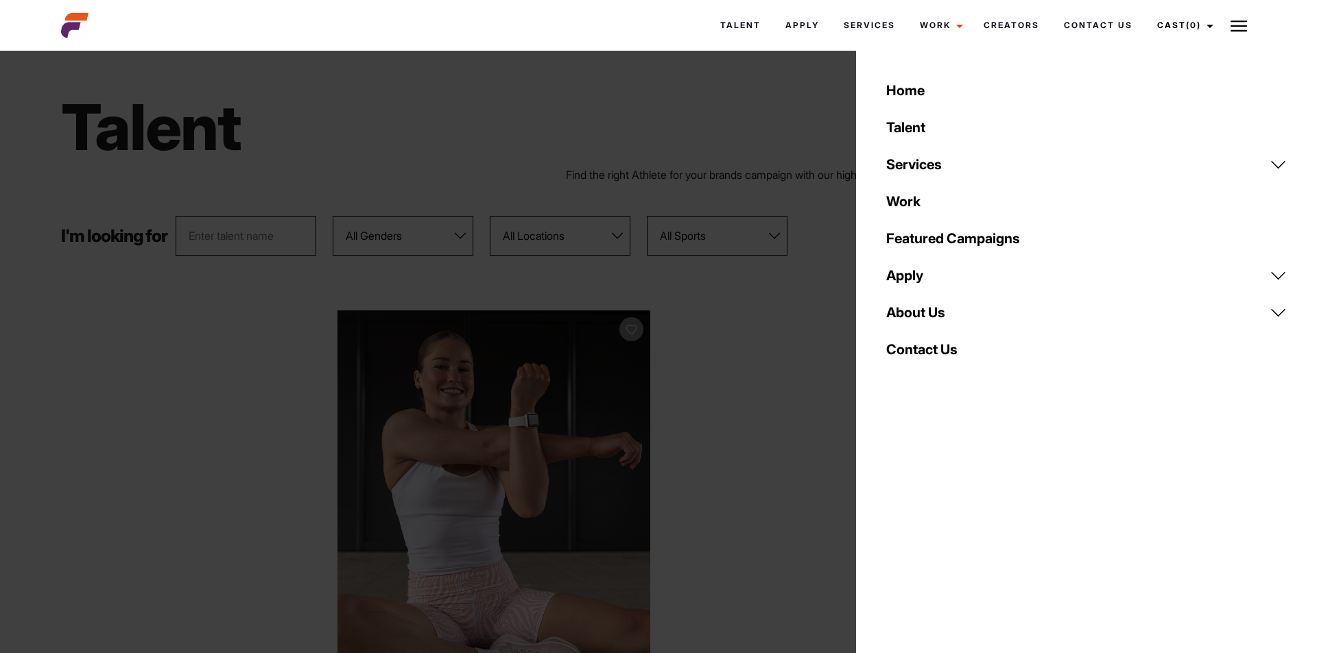
click at [645, 81] on div "Talent Find the right Athlete for your brands campaign with our highly-skilled …" at bounding box center [658, 135] width 1211 height 161
click at [1221, 16] on link "Cast (0)" at bounding box center [1182, 25] width 77 height 37
click at [1236, 19] on img at bounding box center [1238, 26] width 16 height 16
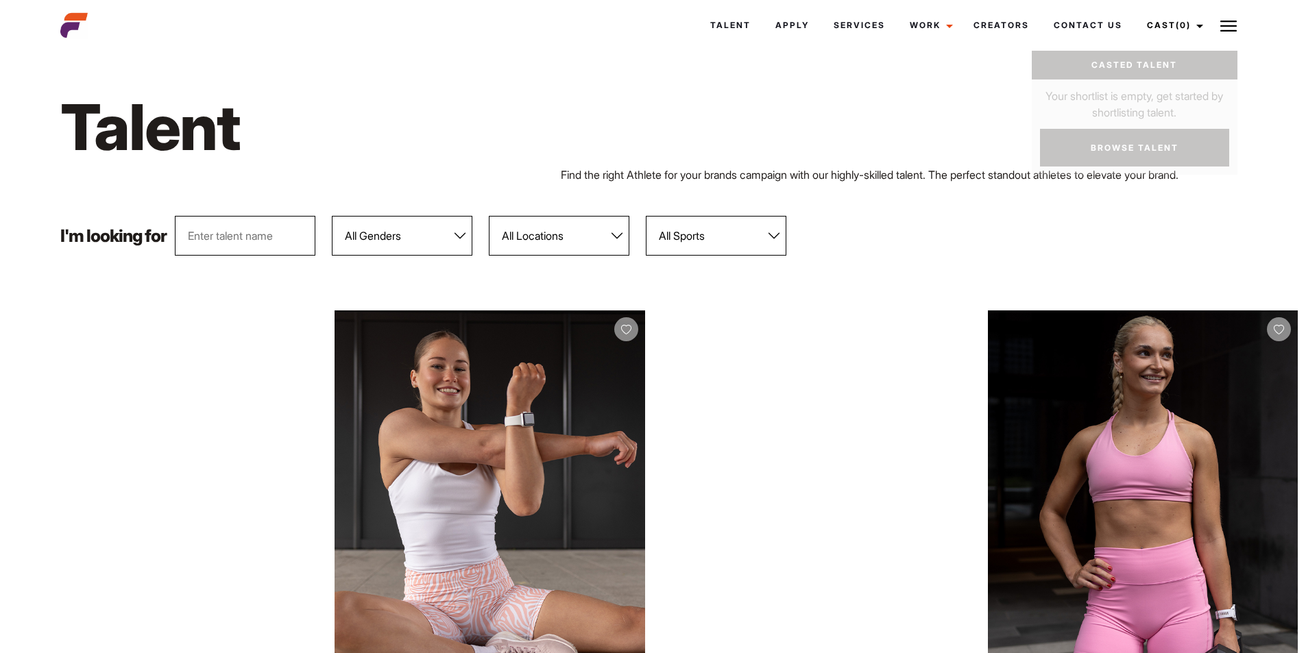
click at [783, 101] on div "Talent" at bounding box center [653, 127] width 1202 height 79
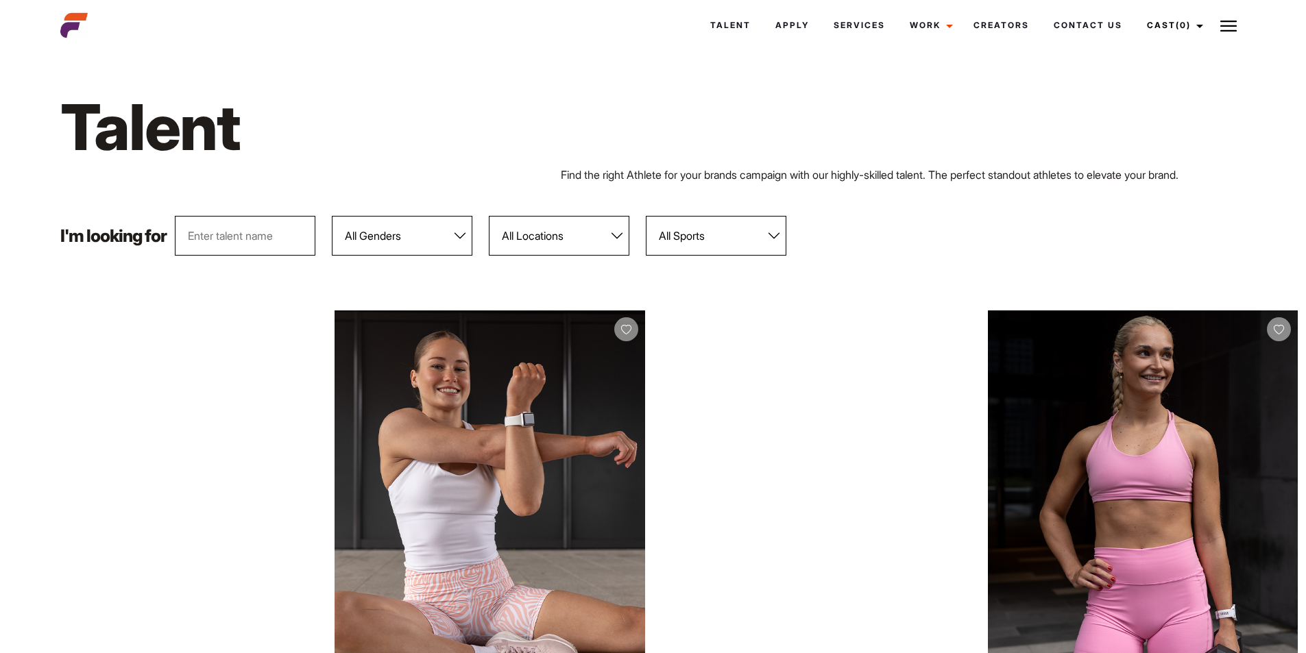
click at [466, 219] on select "All Genders Female Male" at bounding box center [402, 236] width 141 height 40
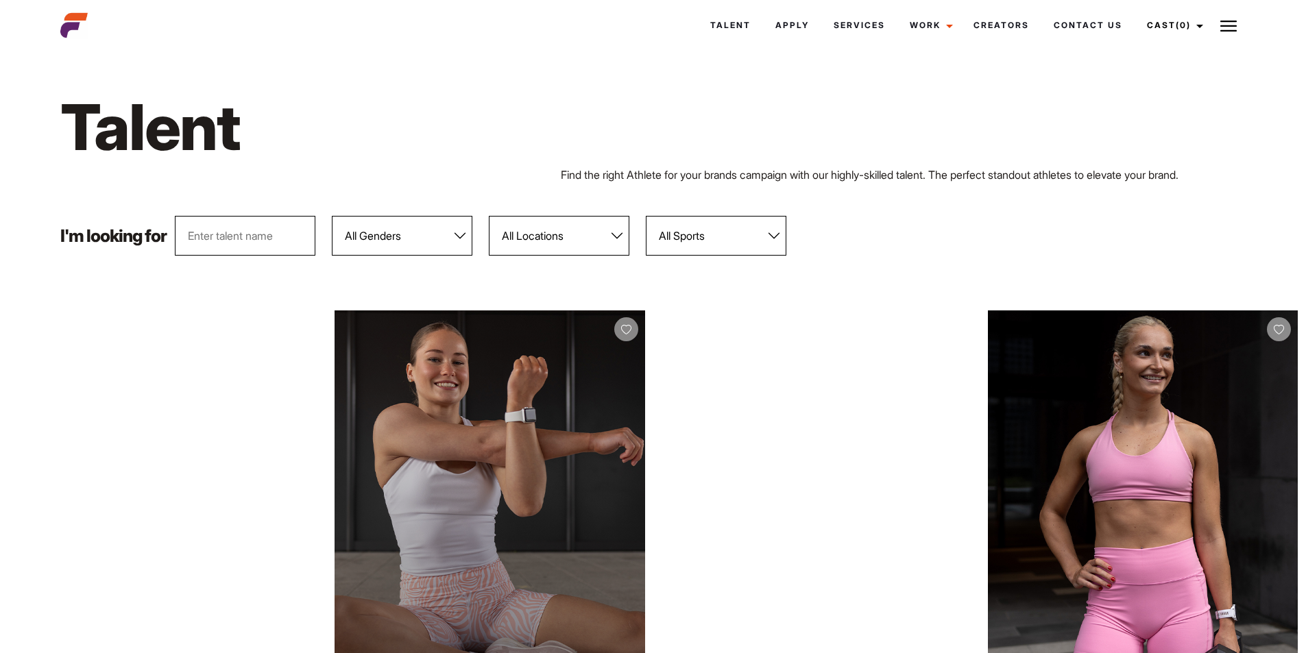
select select "104"
click at [333, 216] on select "All Genders Female Male" at bounding box center [402, 236] width 141 height 40
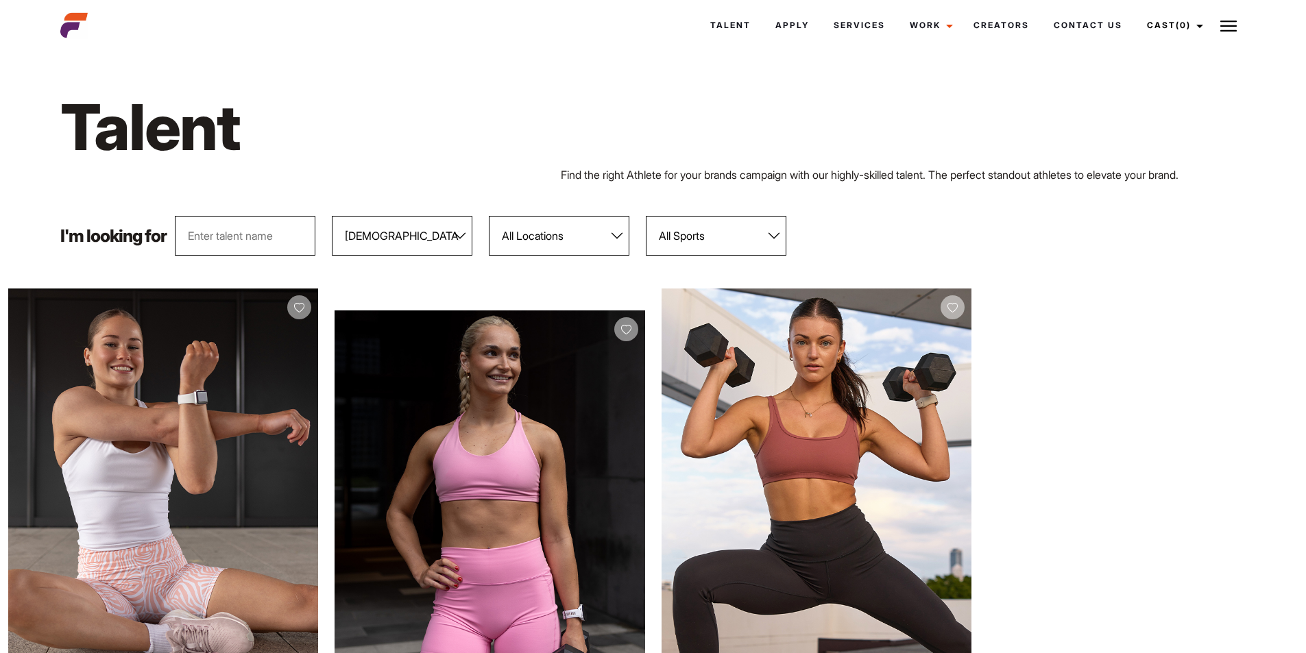
click at [579, 222] on select "All Locations Adelaide Brisbane Darwin Gold Coast Melbourne Perth Sunshine Coas…" at bounding box center [559, 236] width 141 height 40
select select "118"
click at [490, 216] on select "All Locations Adelaide Brisbane Darwin Gold Coast Melbourne Perth Sunshine Coas…" at bounding box center [559, 236] width 141 height 40
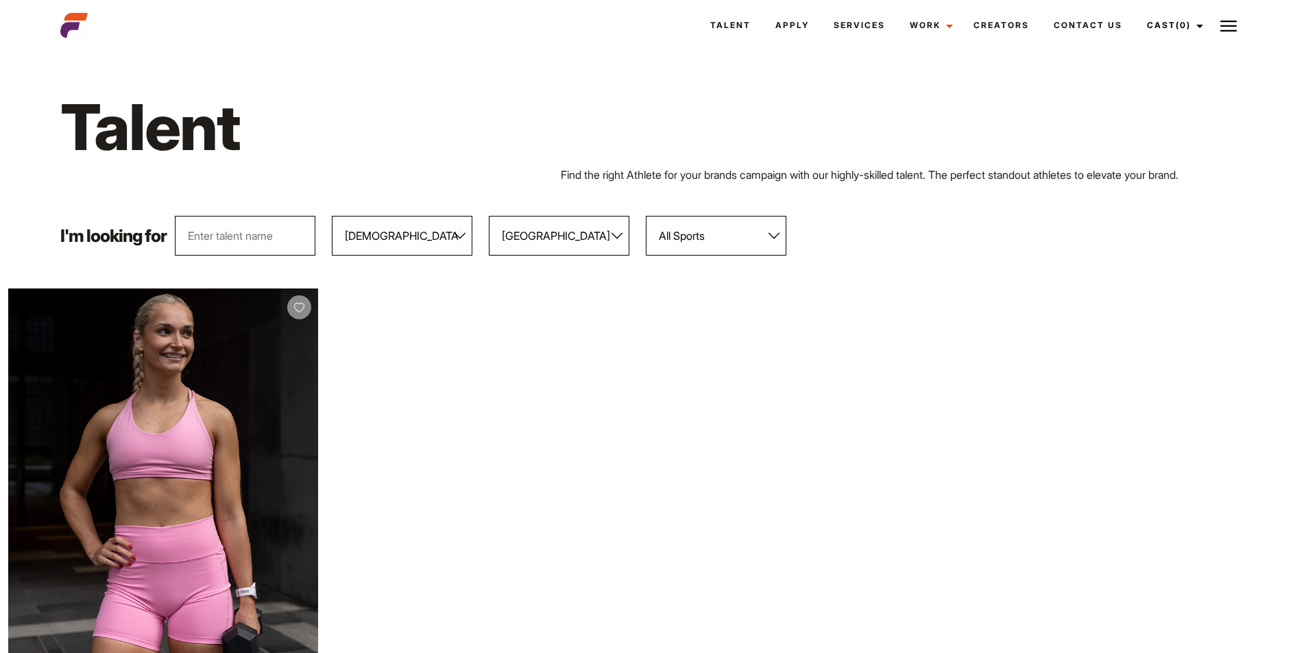
click at [754, 239] on select "All Sports 100 Meter Butterfly Acrobatics Aerial awareness Aerobics AFL Aflw Am…" at bounding box center [716, 236] width 141 height 40
click at [822, 204] on div "Talent Find the right Athlete for your brands campaign with our highly-skilled …" at bounding box center [653, 135] width 1202 height 161
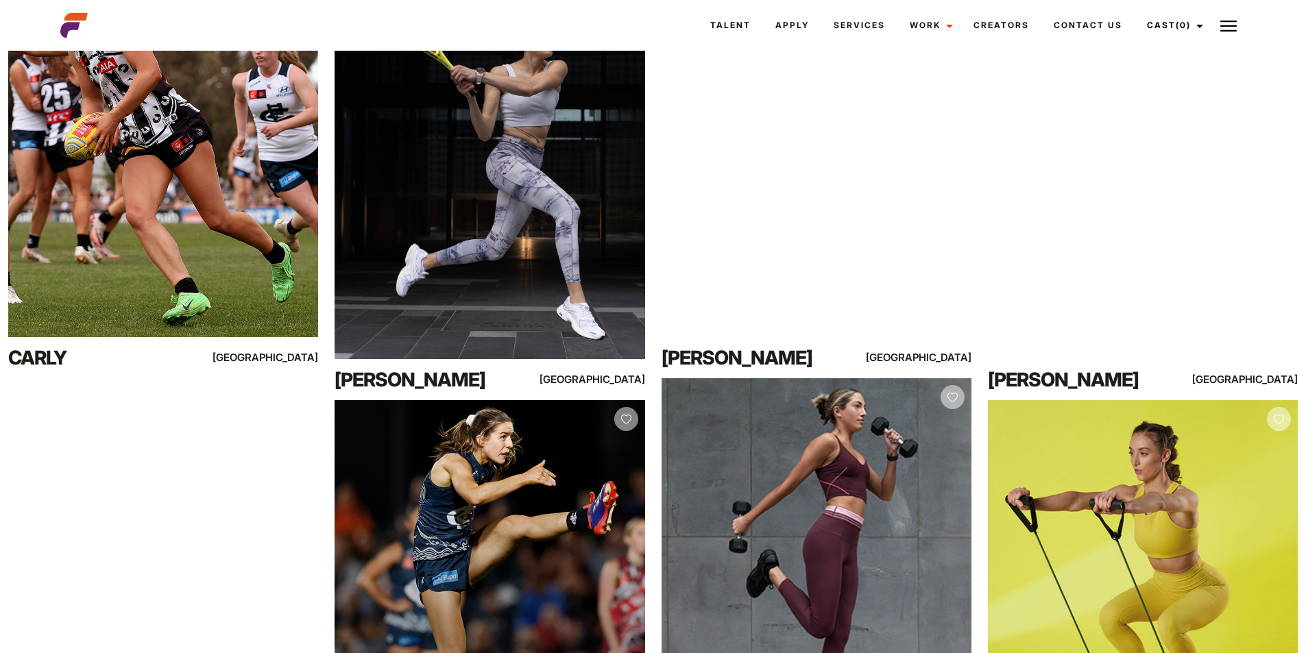
scroll to position [2331, 0]
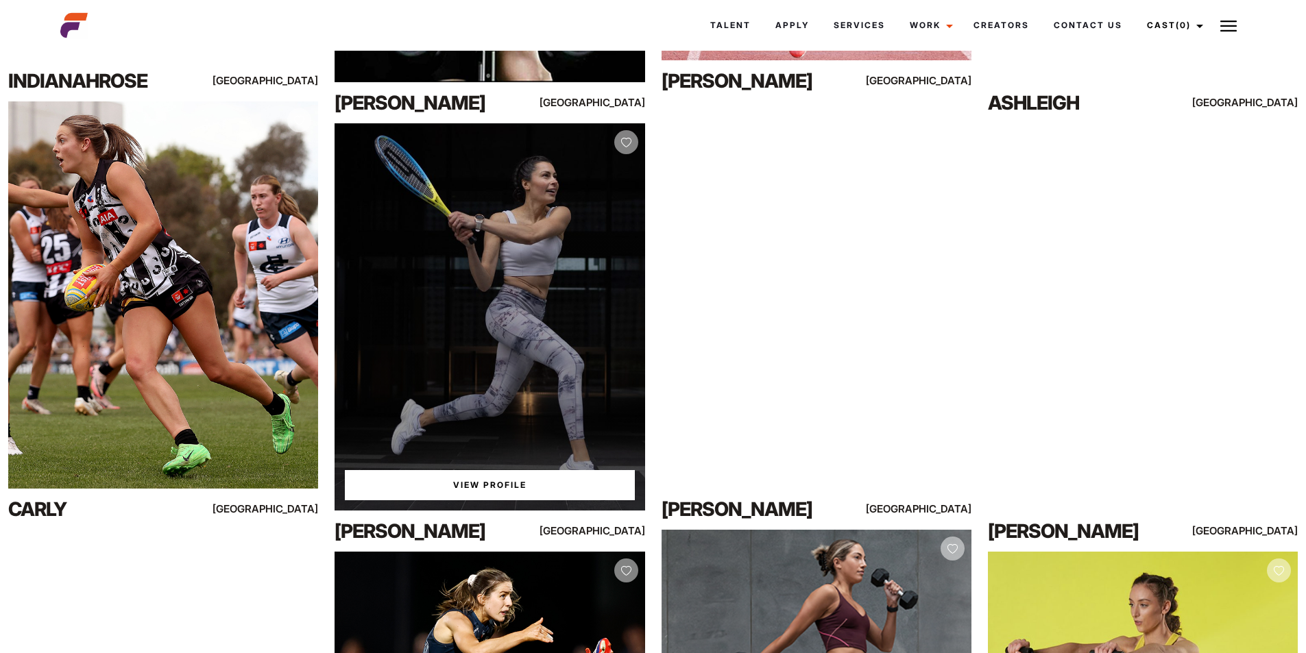
click at [459, 341] on div "View Profile" at bounding box center [490, 316] width 310 height 387
click at [489, 494] on link "View Profile" at bounding box center [489, 485] width 289 height 30
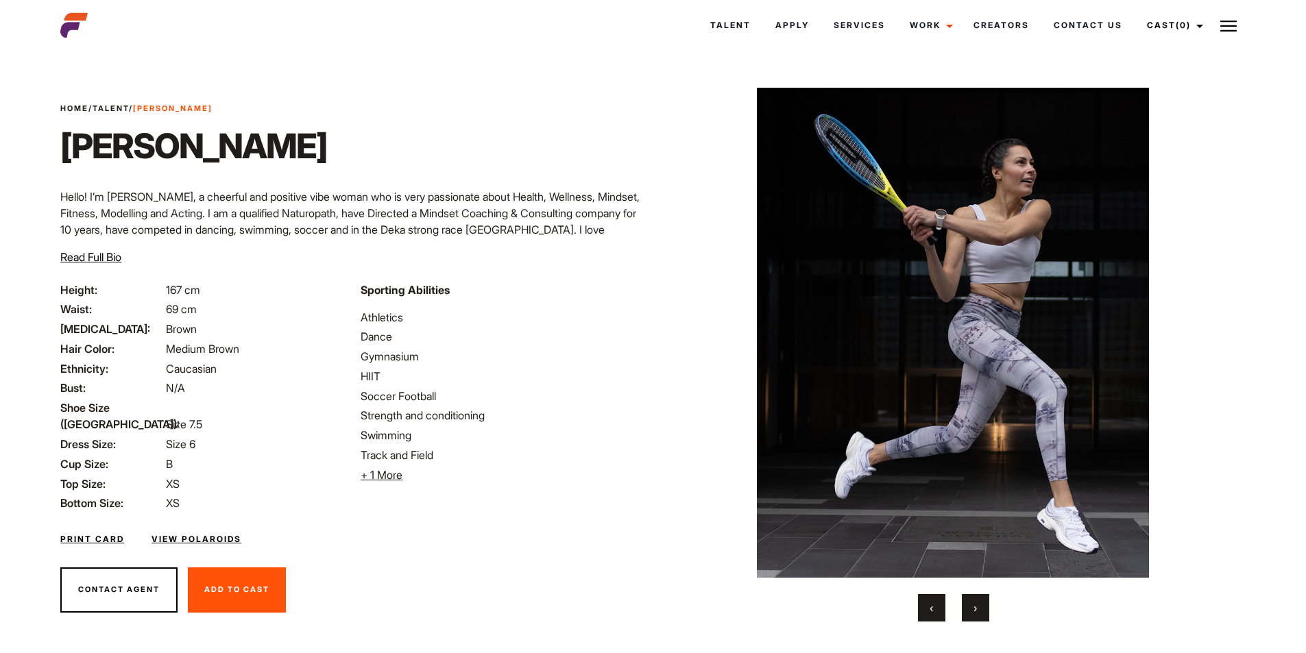
click at [974, 609] on span "›" at bounding box center [975, 608] width 3 height 14
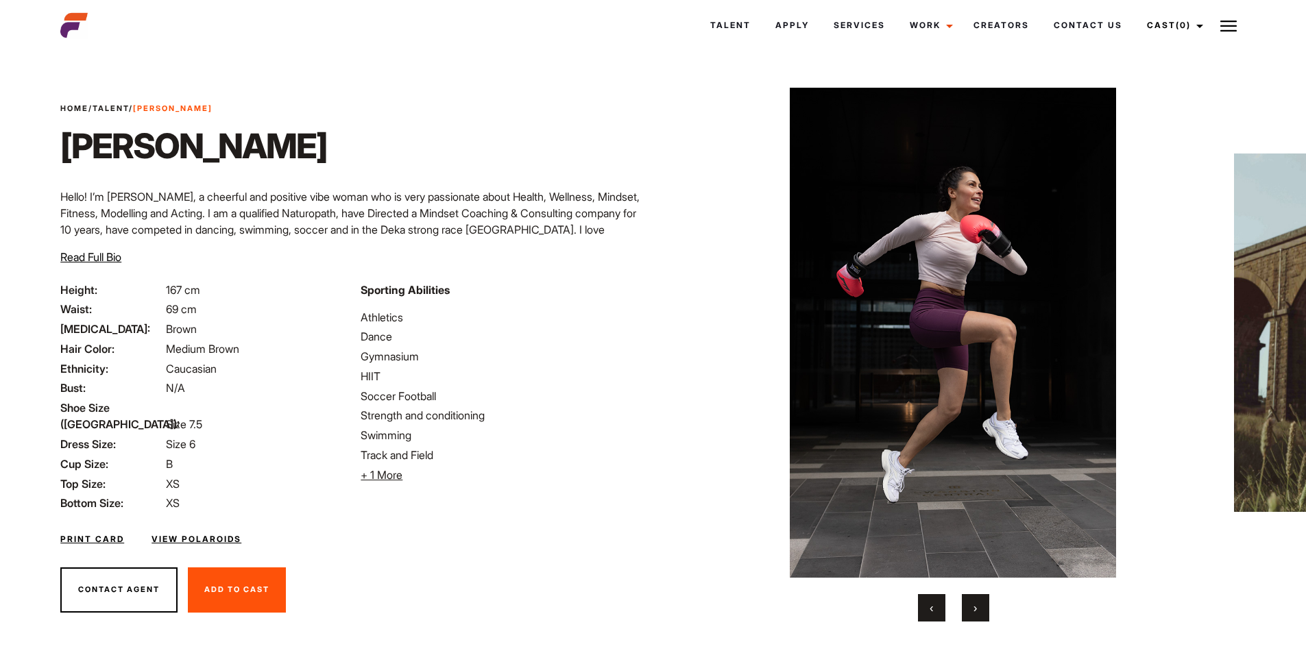
click at [974, 609] on span "›" at bounding box center [975, 608] width 3 height 14
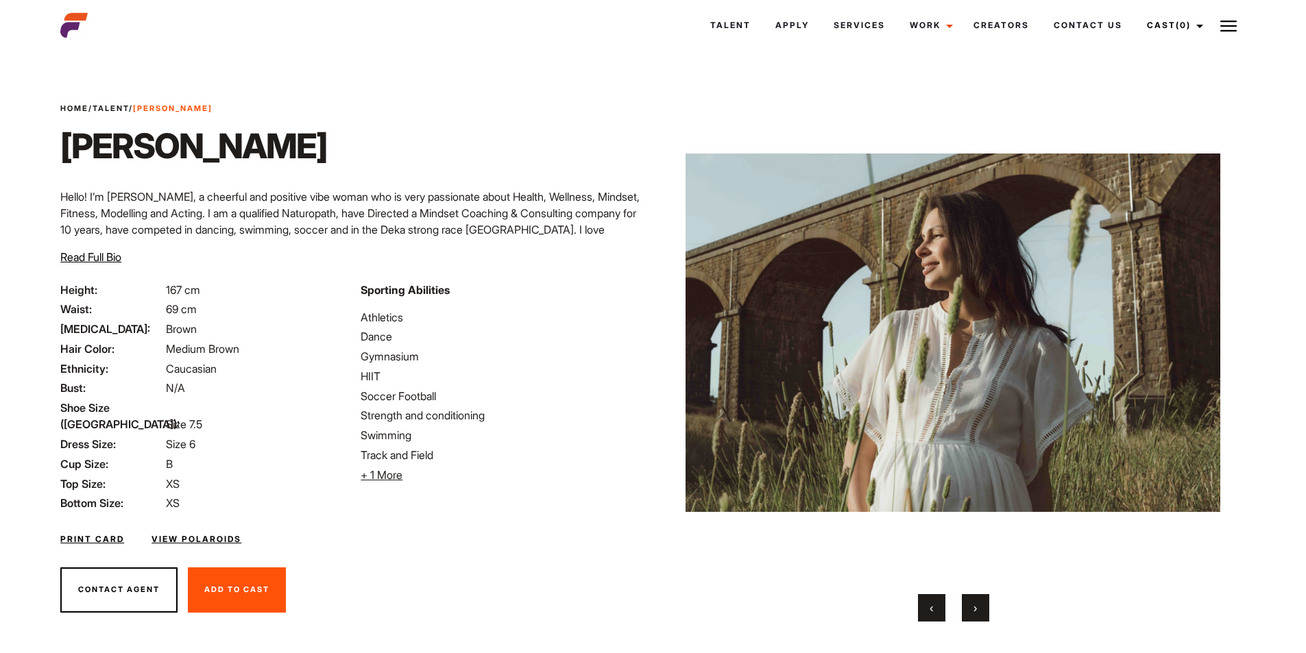
click at [974, 609] on span "›" at bounding box center [975, 608] width 3 height 14
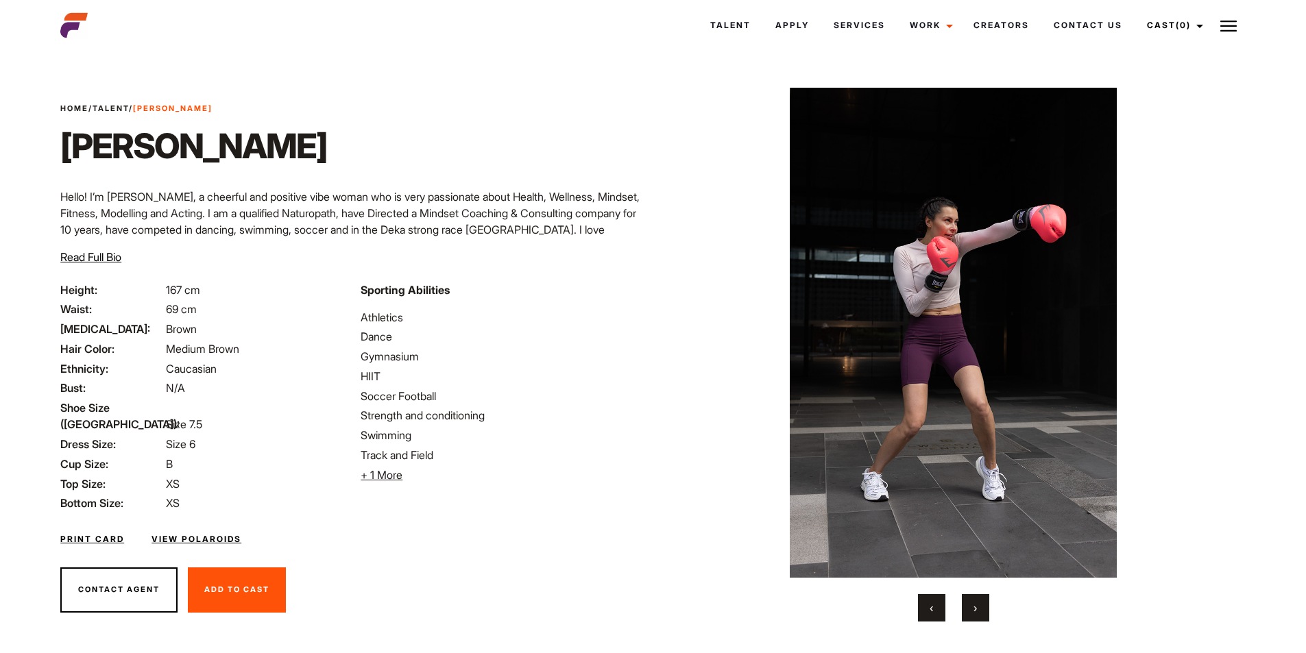
click at [974, 609] on span "›" at bounding box center [975, 608] width 3 height 14
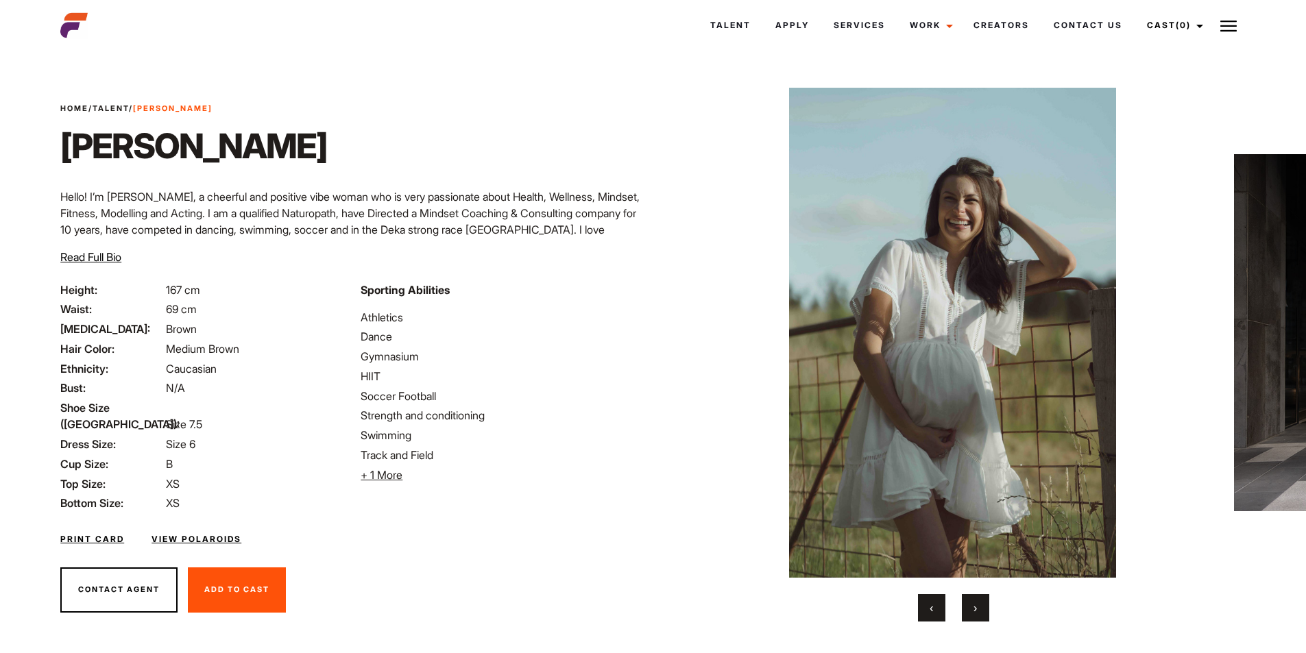
click at [974, 609] on span "›" at bounding box center [975, 608] width 3 height 14
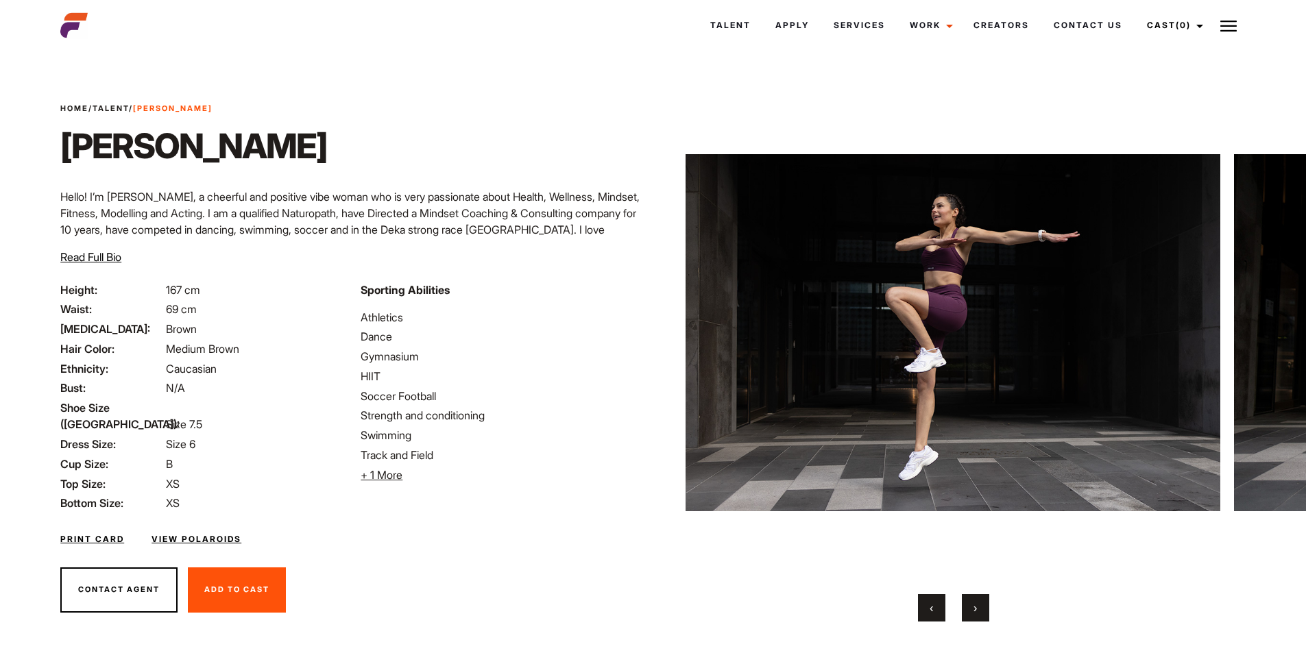
click at [974, 609] on span "›" at bounding box center [975, 608] width 3 height 14
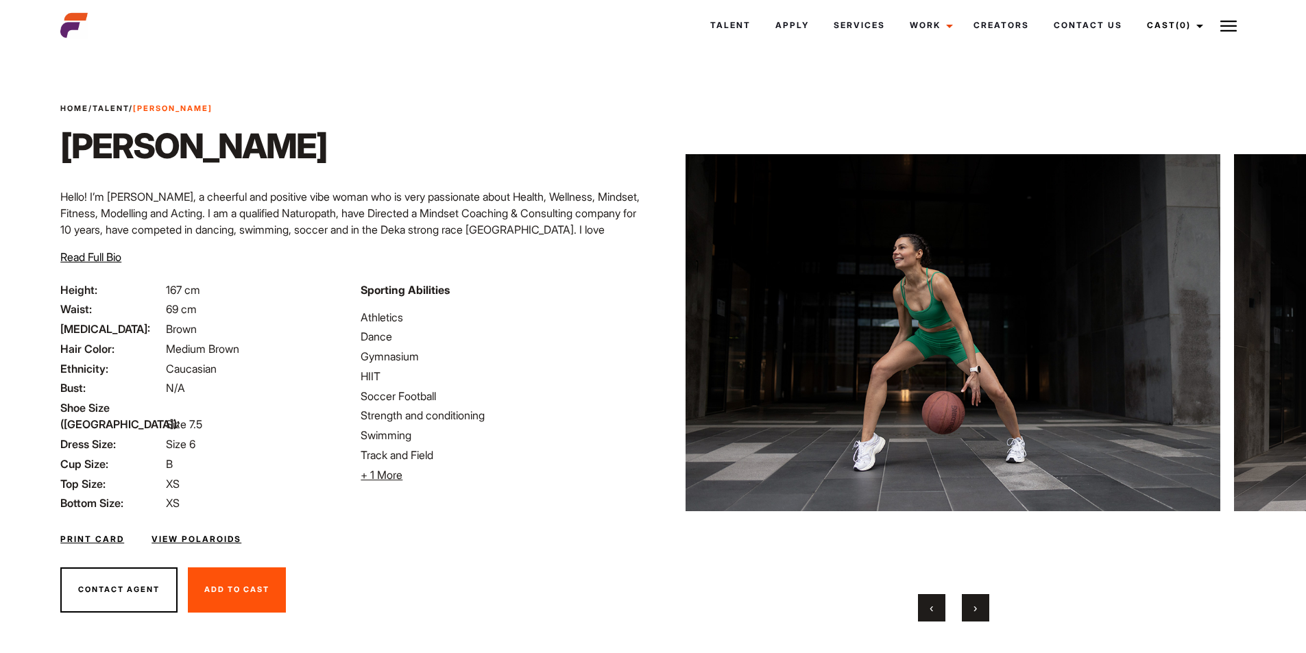
click at [974, 609] on span "›" at bounding box center [975, 608] width 3 height 14
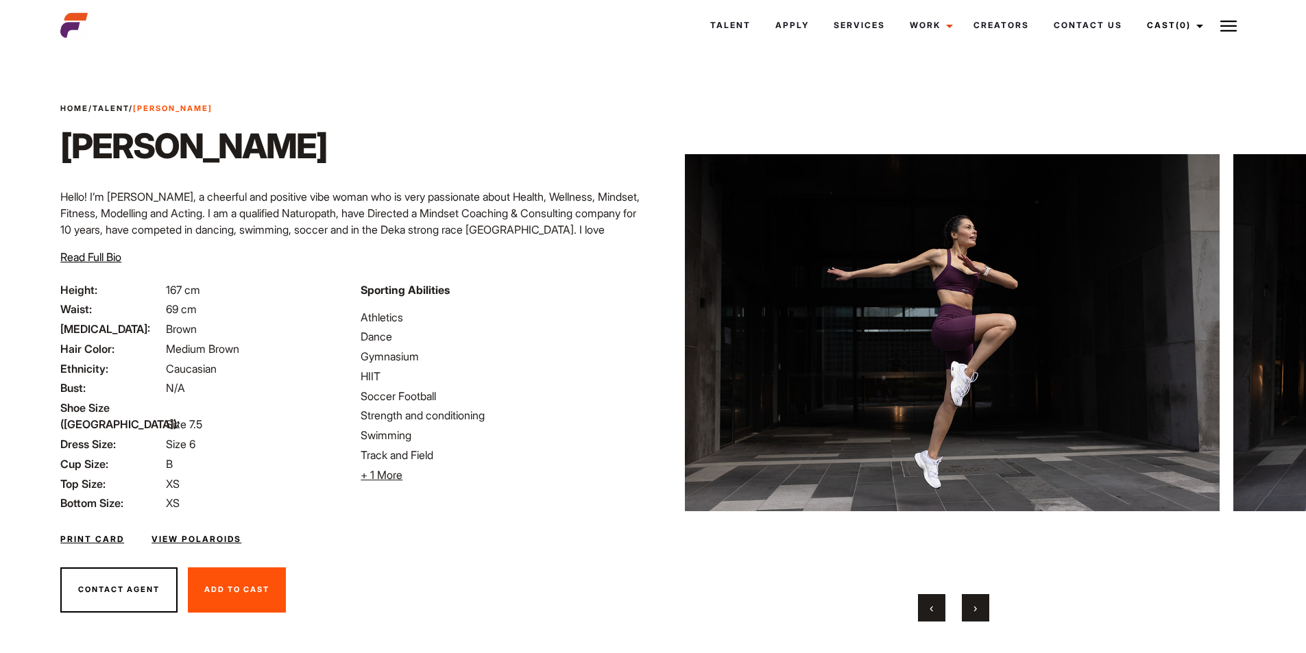
click at [974, 609] on span "›" at bounding box center [975, 608] width 3 height 14
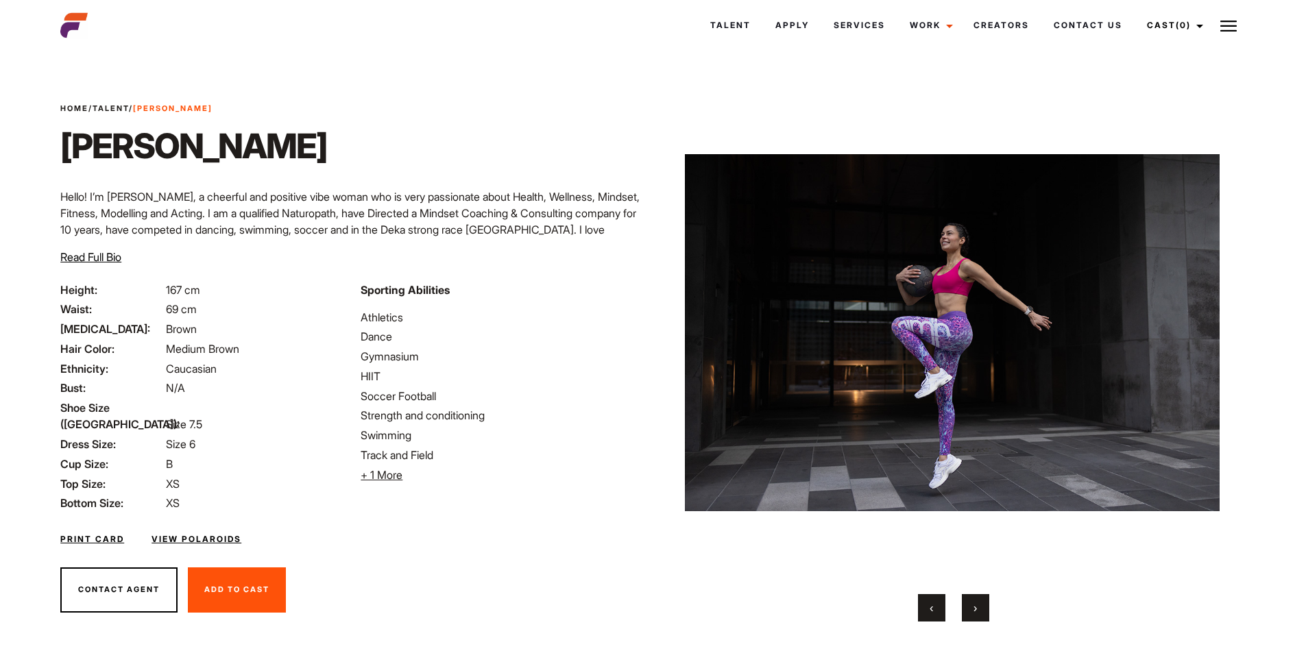
click at [974, 609] on span "›" at bounding box center [975, 608] width 3 height 14
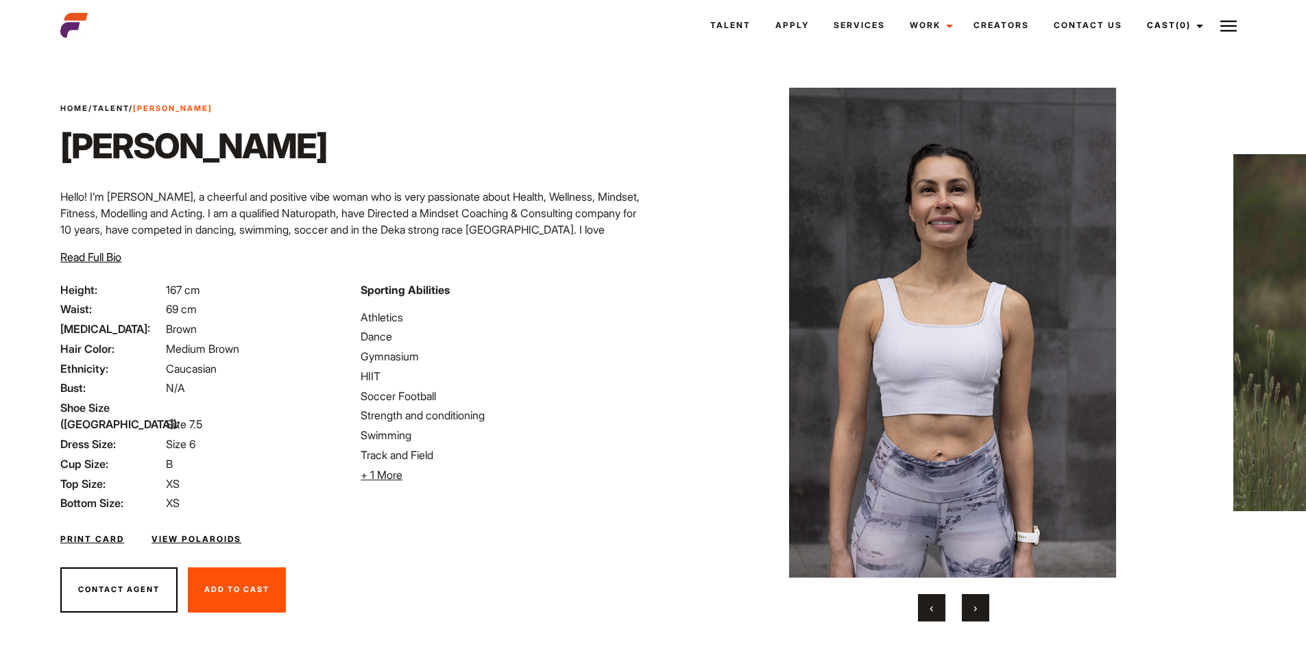
click at [974, 609] on span "›" at bounding box center [975, 608] width 3 height 14
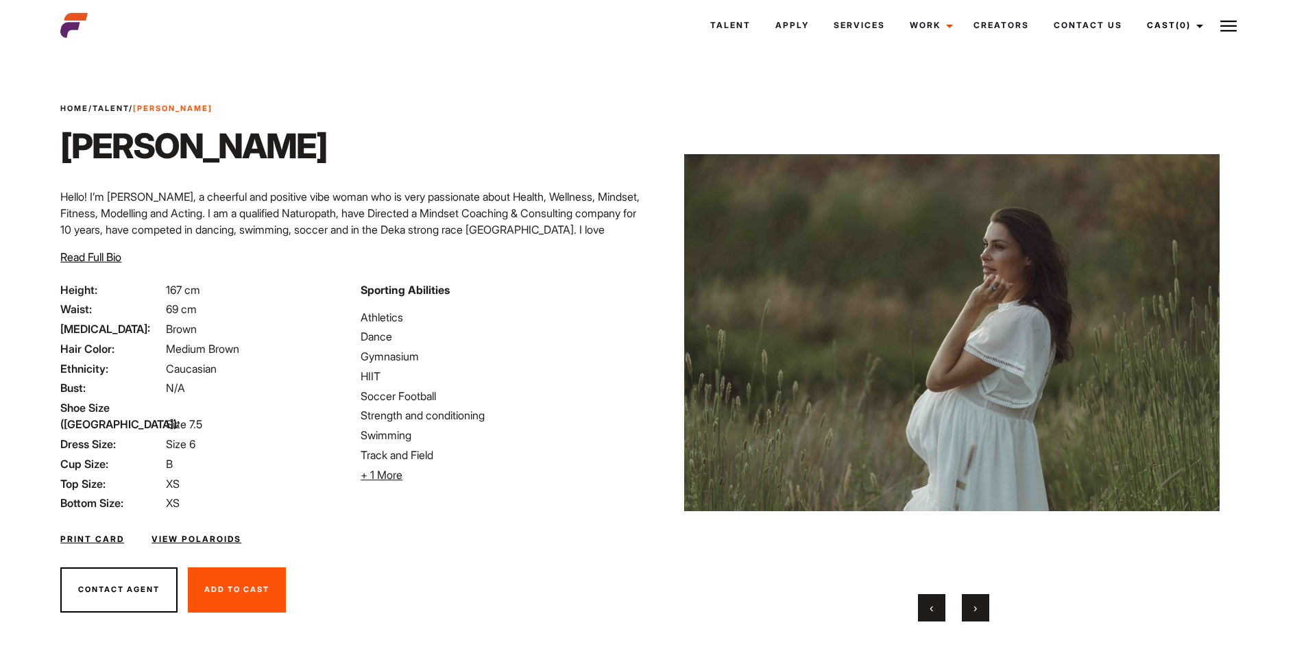
click at [974, 609] on span "›" at bounding box center [975, 608] width 3 height 14
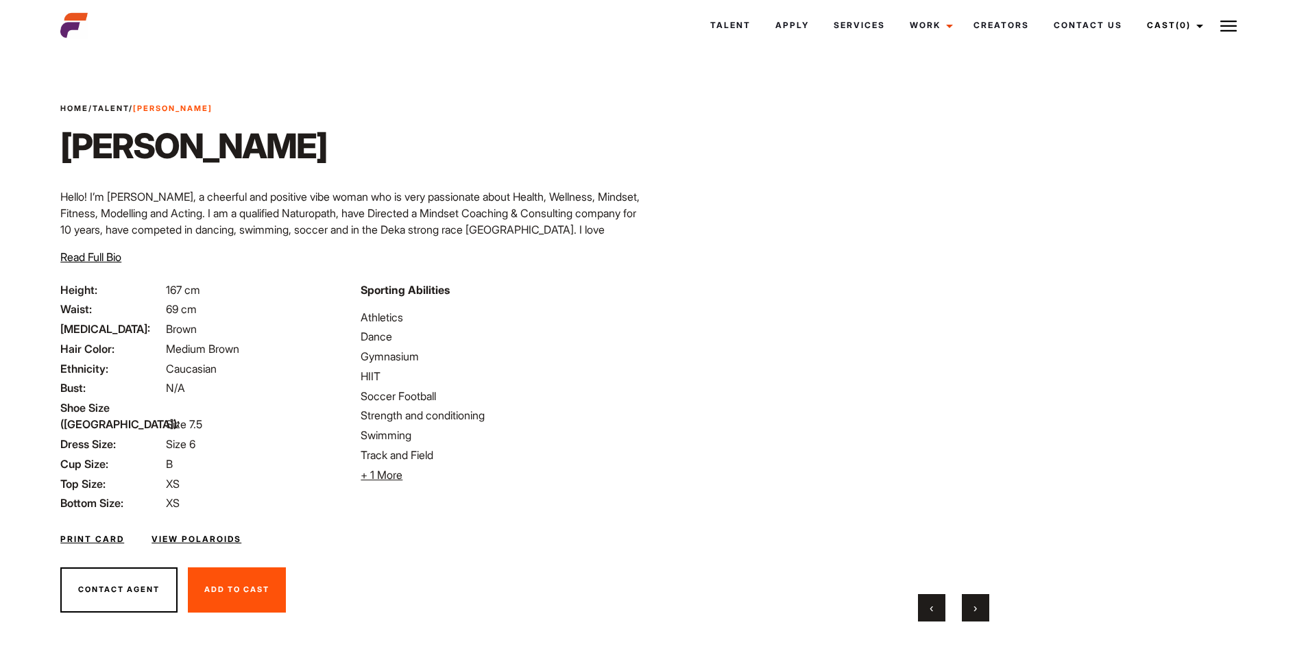
click at [974, 610] on span "›" at bounding box center [975, 608] width 3 height 14
click at [974, 612] on span "›" at bounding box center [975, 608] width 3 height 14
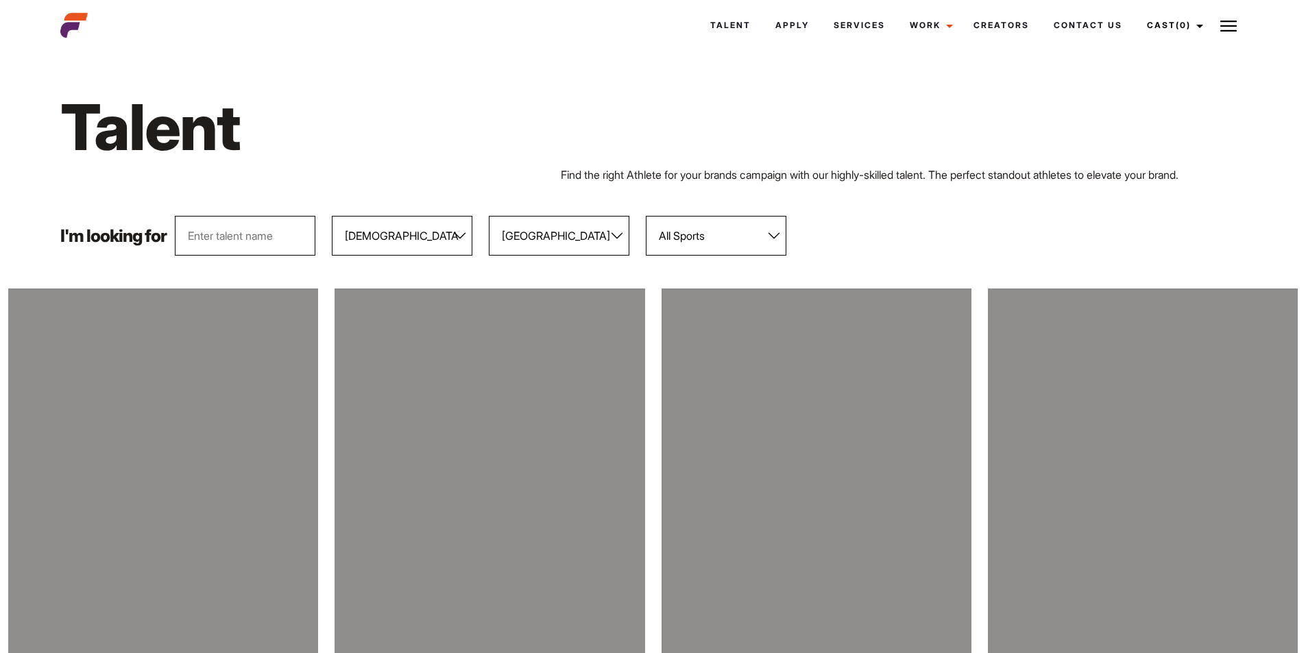
select select "104"
select select "118"
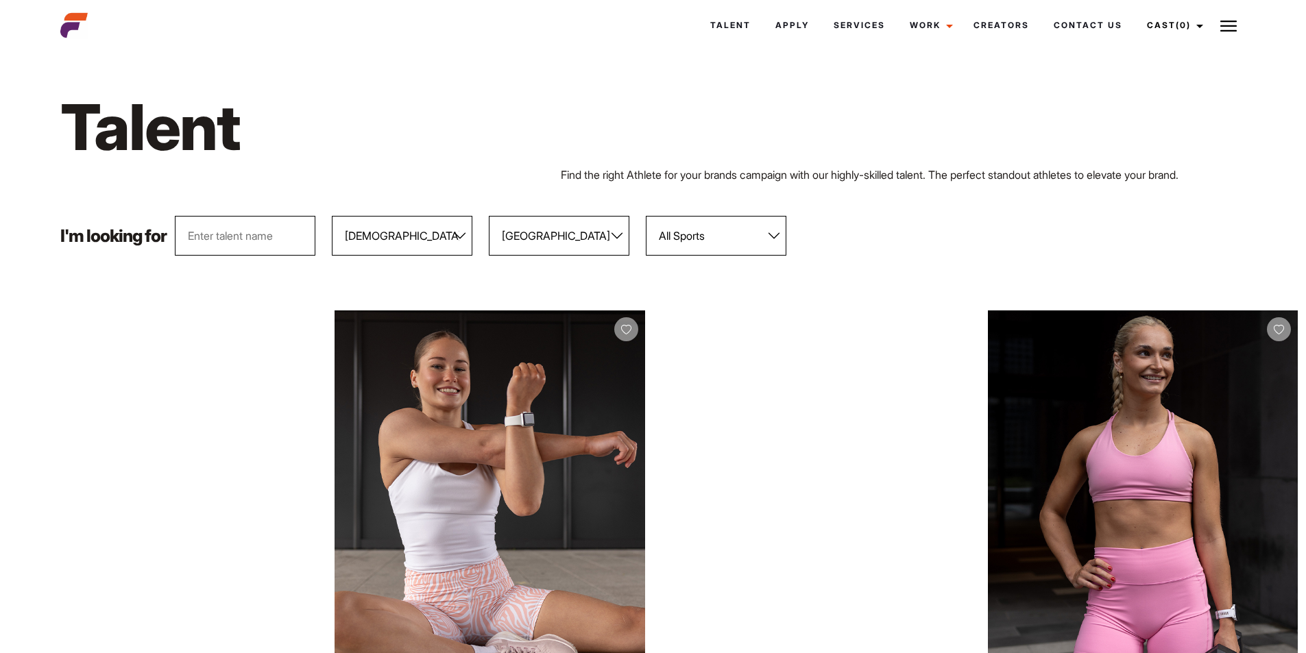
click at [608, 242] on select "All Locations [GEOGRAPHIC_DATA] [GEOGRAPHIC_DATA] [GEOGRAPHIC_DATA] [GEOGRAPHIC…" at bounding box center [559, 236] width 141 height 40
click at [490, 216] on select "All Locations [GEOGRAPHIC_DATA] [GEOGRAPHIC_DATA] [GEOGRAPHIC_DATA] [GEOGRAPHIC…" at bounding box center [559, 236] width 141 height 40
drag, startPoint x: 440, startPoint y: 228, endPoint x: 445, endPoint y: 239, distance: 12.0
click at [440, 228] on select "All Genders [DEMOGRAPHIC_DATA] [DEMOGRAPHIC_DATA]" at bounding box center [402, 236] width 141 height 40
click at [333, 216] on select "All Genders [DEMOGRAPHIC_DATA] [DEMOGRAPHIC_DATA]" at bounding box center [402, 236] width 141 height 40
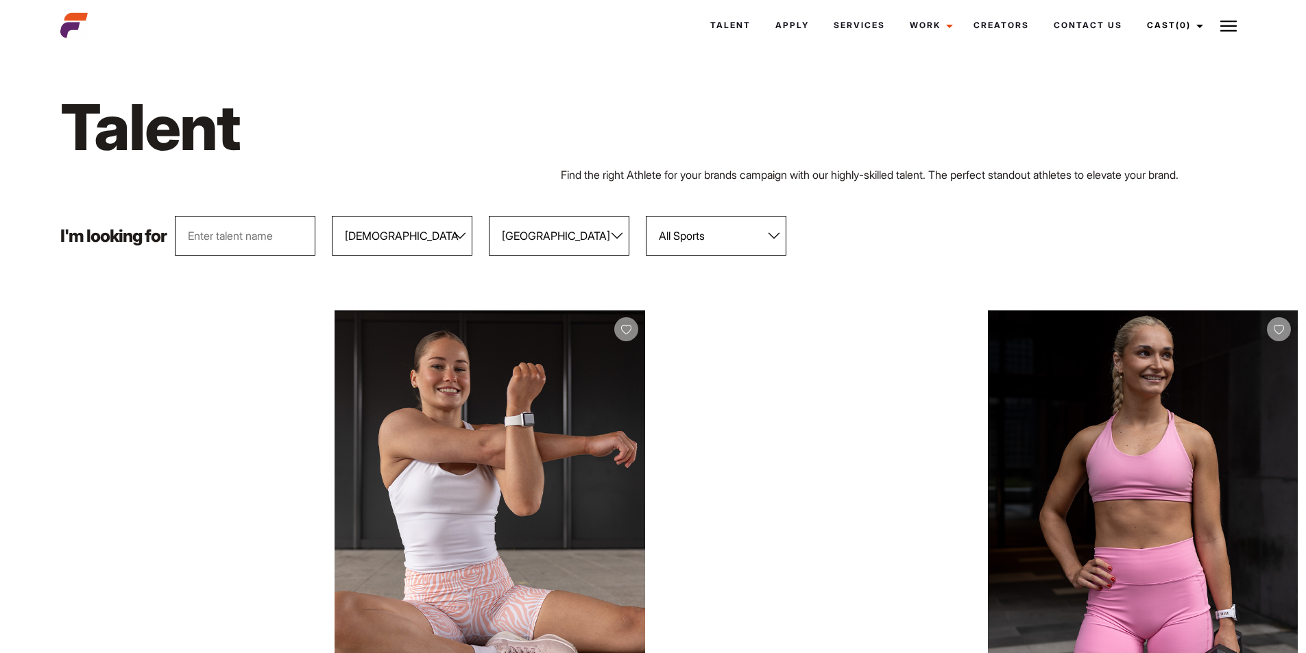
click at [1001, 237] on div "I'm looking for All Genders Female Male All Locations Adelaide Brisbane Darwin …" at bounding box center [653, 236] width 1202 height 40
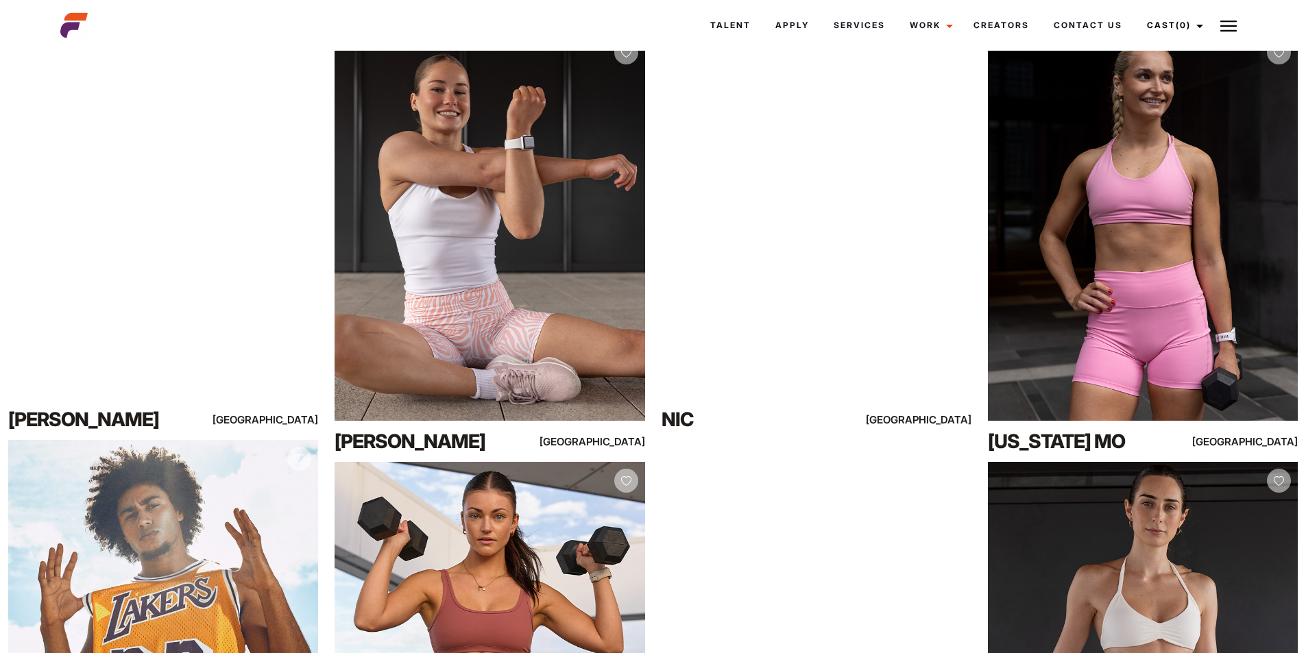
scroll to position [206, 0]
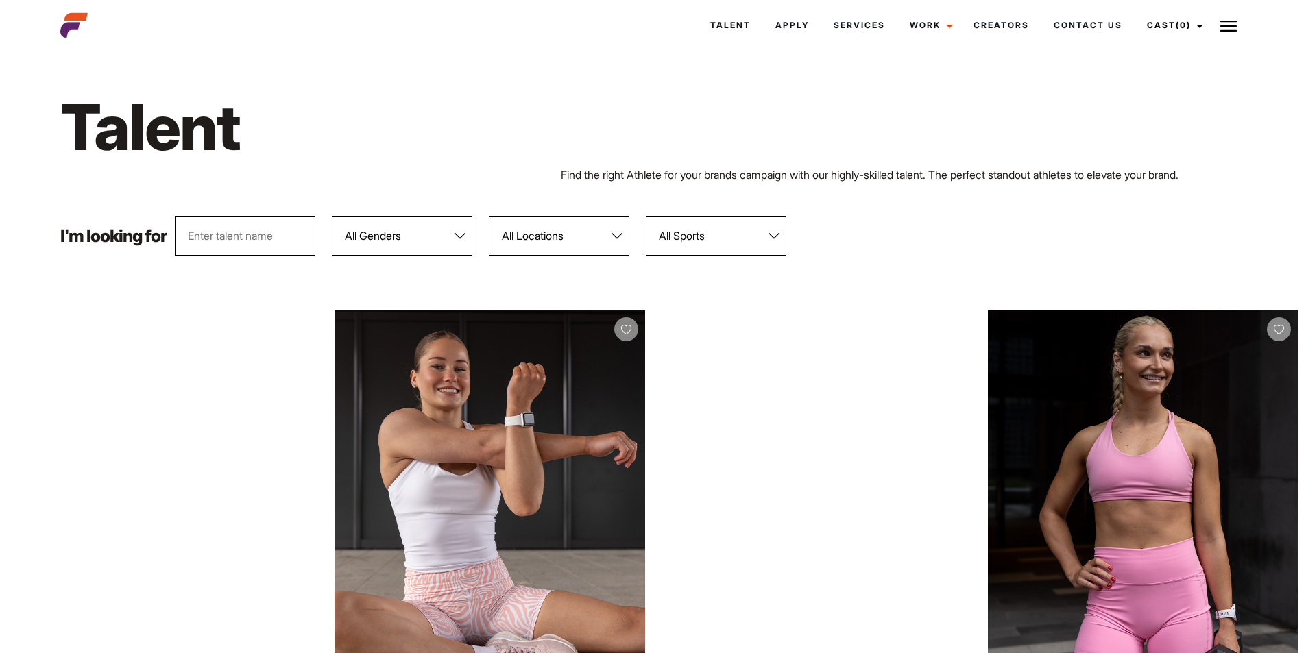
click at [443, 239] on select "All Genders Female Male" at bounding box center [402, 236] width 141 height 40
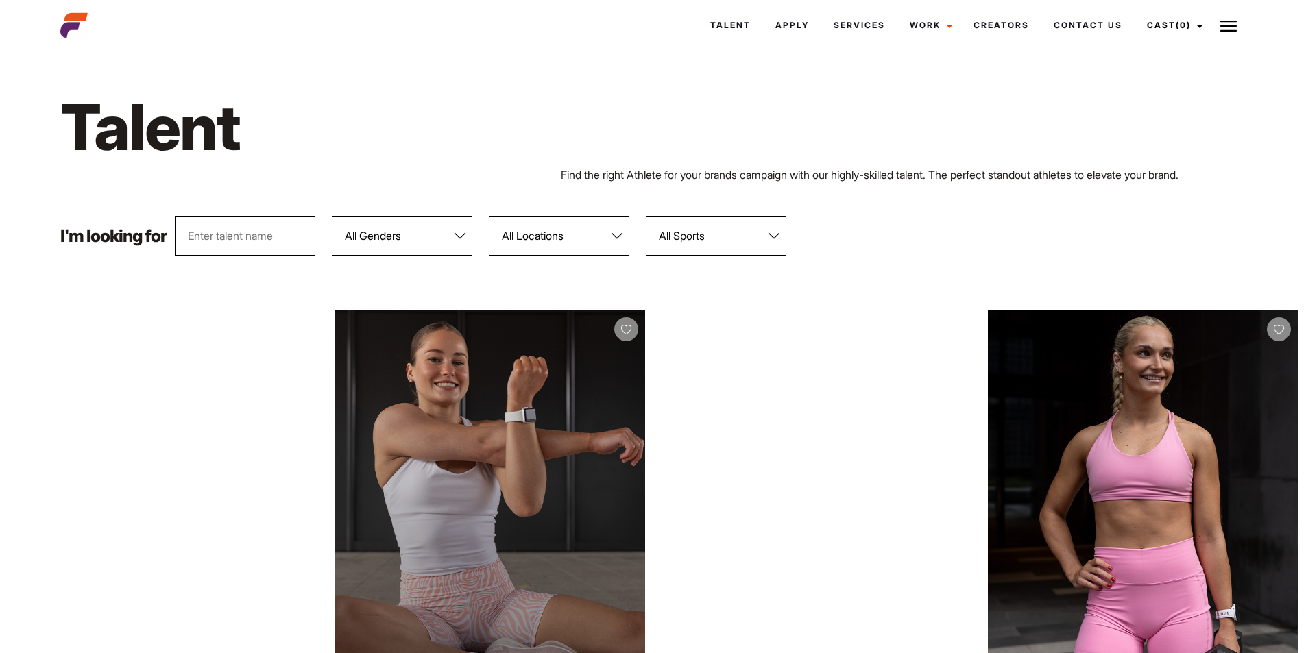
select select "104"
click at [333, 216] on select "All Genders Female Male" at bounding box center [402, 236] width 141 height 40
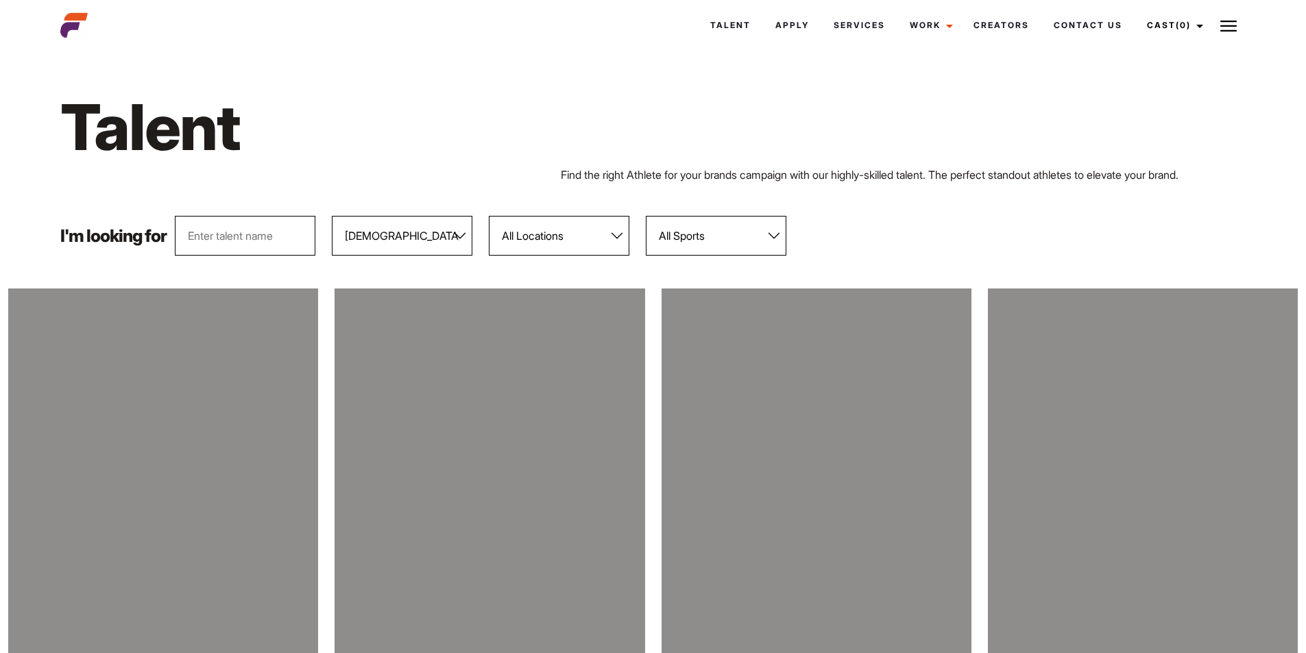
click at [563, 244] on select "All Locations Adelaide Brisbane Darwin Gold Coast Melbourne Perth Sunshine Coas…" at bounding box center [559, 236] width 141 height 40
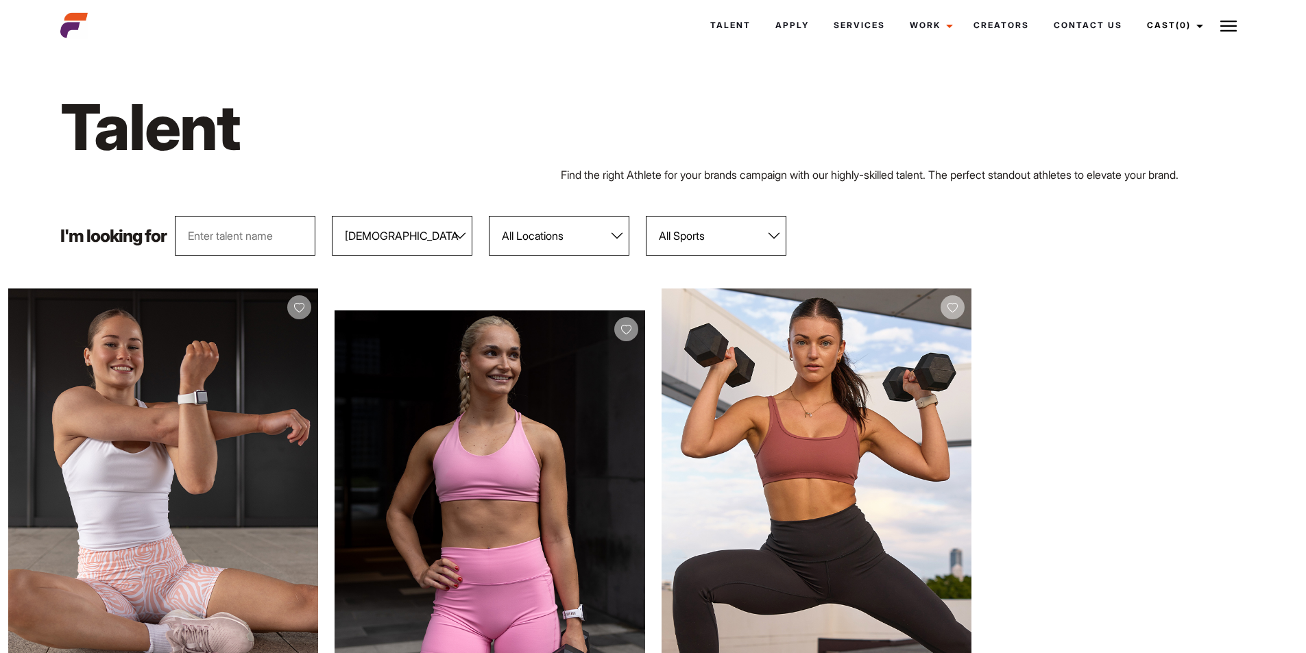
select select "118"
click at [490, 216] on select "All Locations Adelaide Brisbane Darwin Gold Coast Melbourne Perth Sunshine Coas…" at bounding box center [559, 236] width 141 height 40
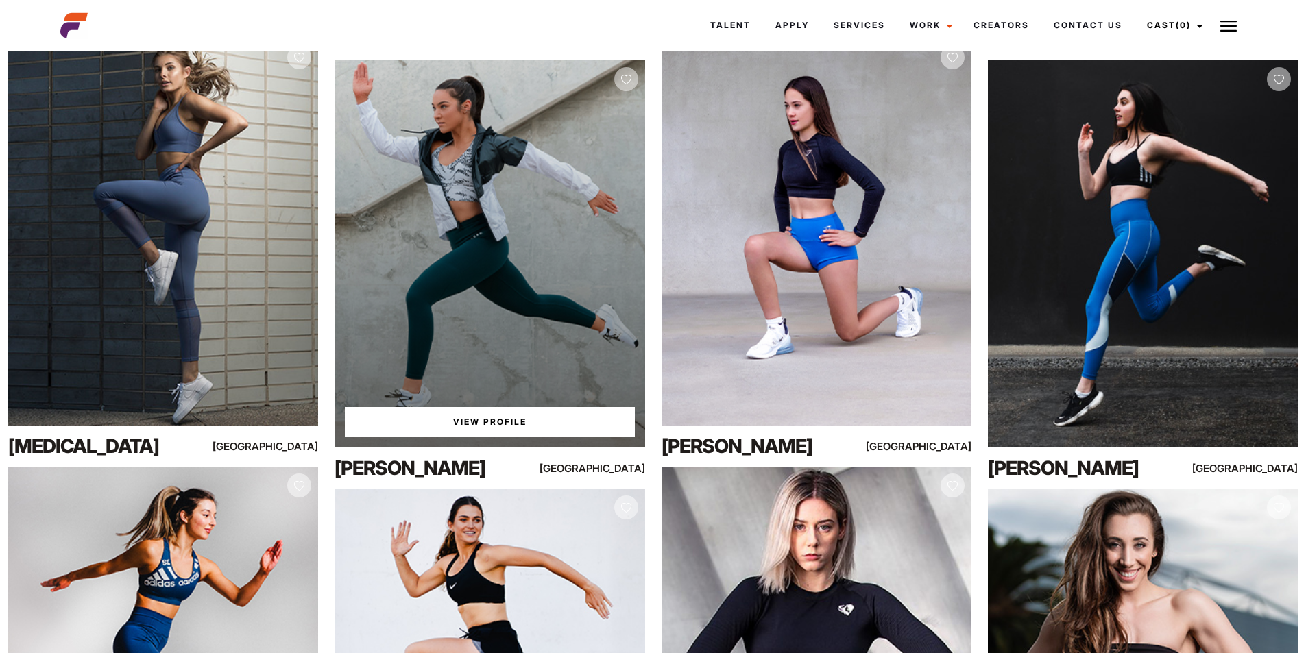
scroll to position [9615, 0]
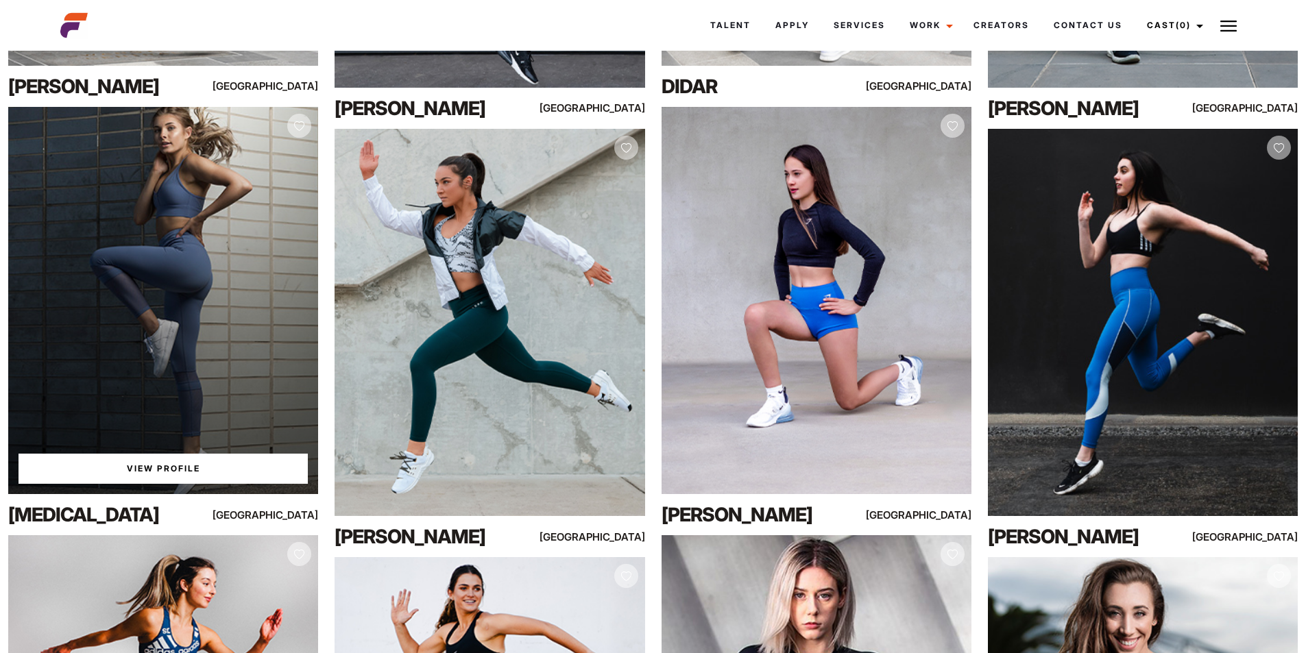
click at [151, 280] on div "View Profile" at bounding box center [163, 300] width 310 height 387
click at [155, 465] on link "View Profile" at bounding box center [163, 469] width 289 height 30
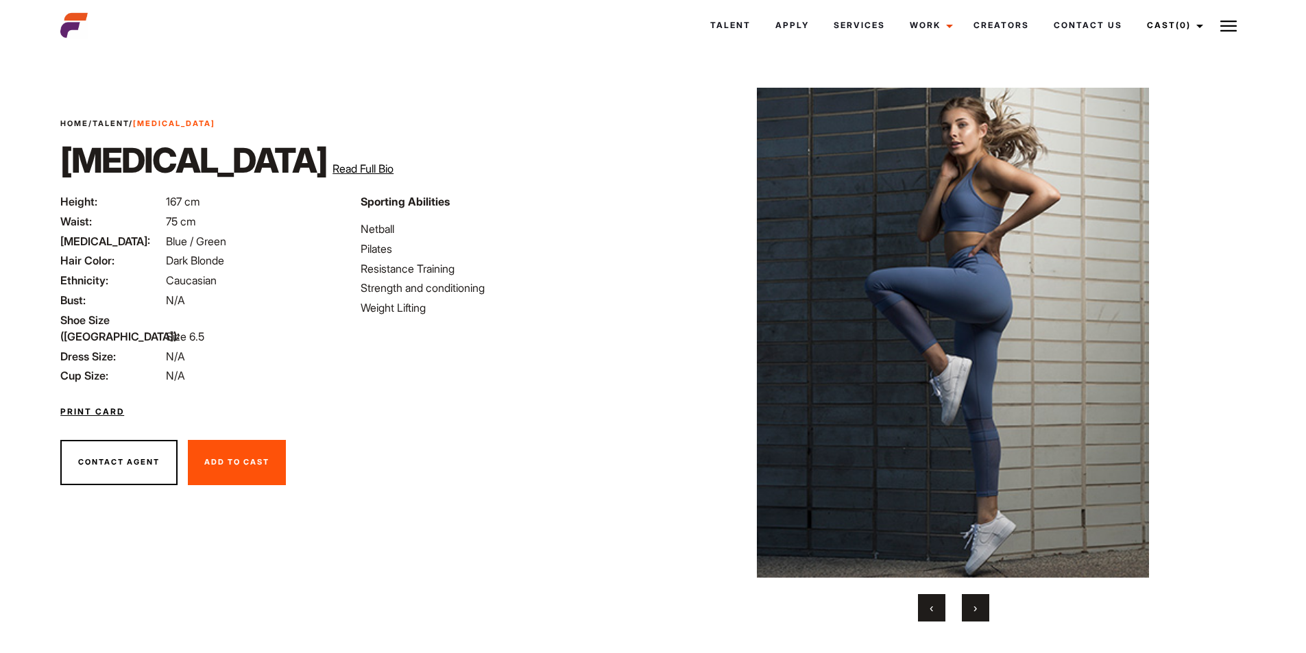
click at [974, 607] on span "›" at bounding box center [975, 608] width 3 height 14
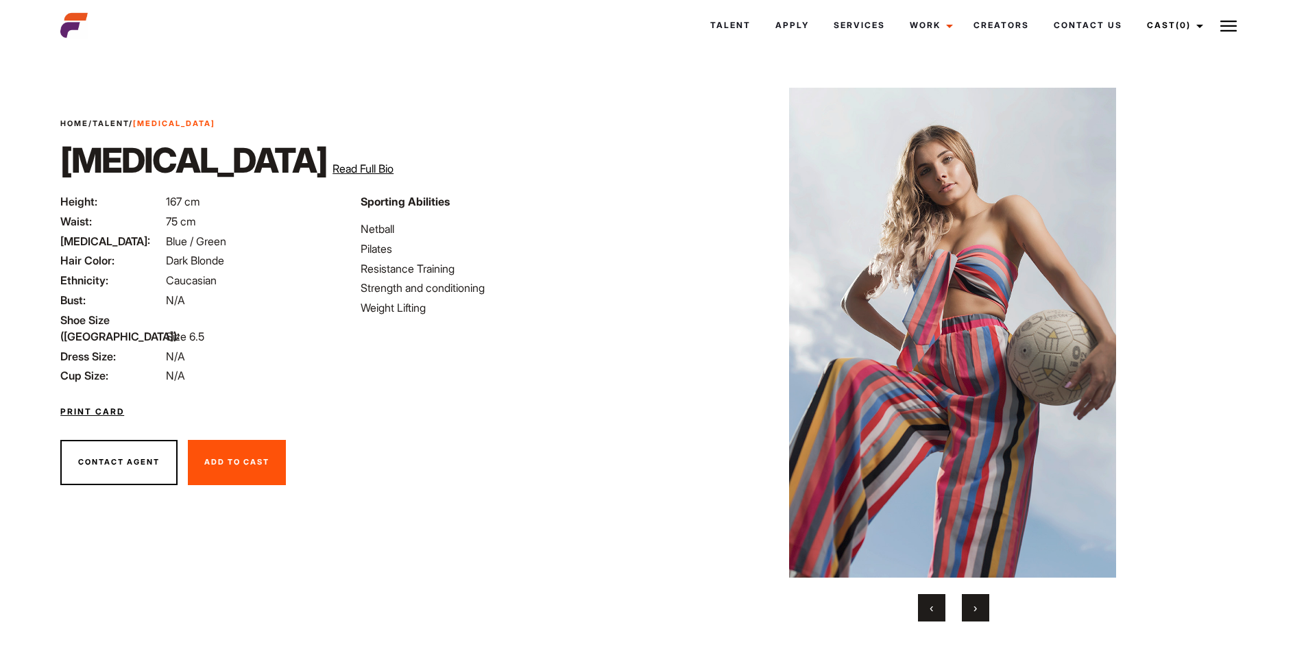
click at [974, 607] on span "›" at bounding box center [975, 608] width 3 height 14
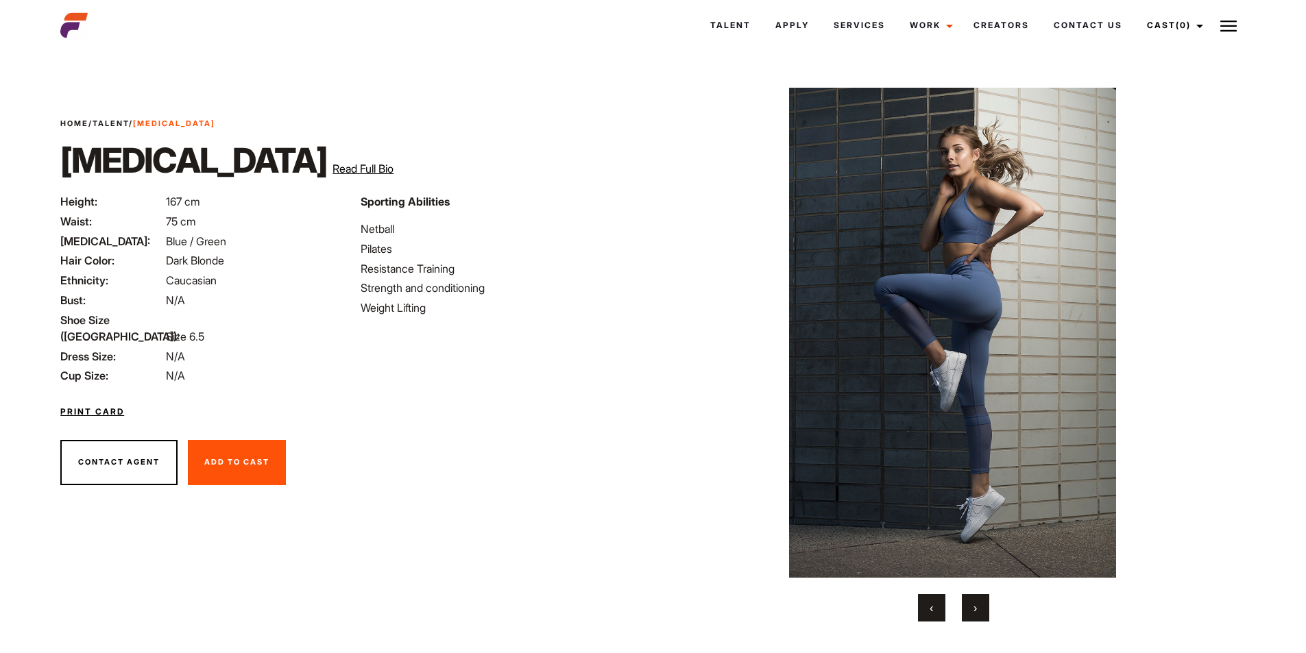
click at [971, 605] on button "›" at bounding box center [975, 607] width 27 height 27
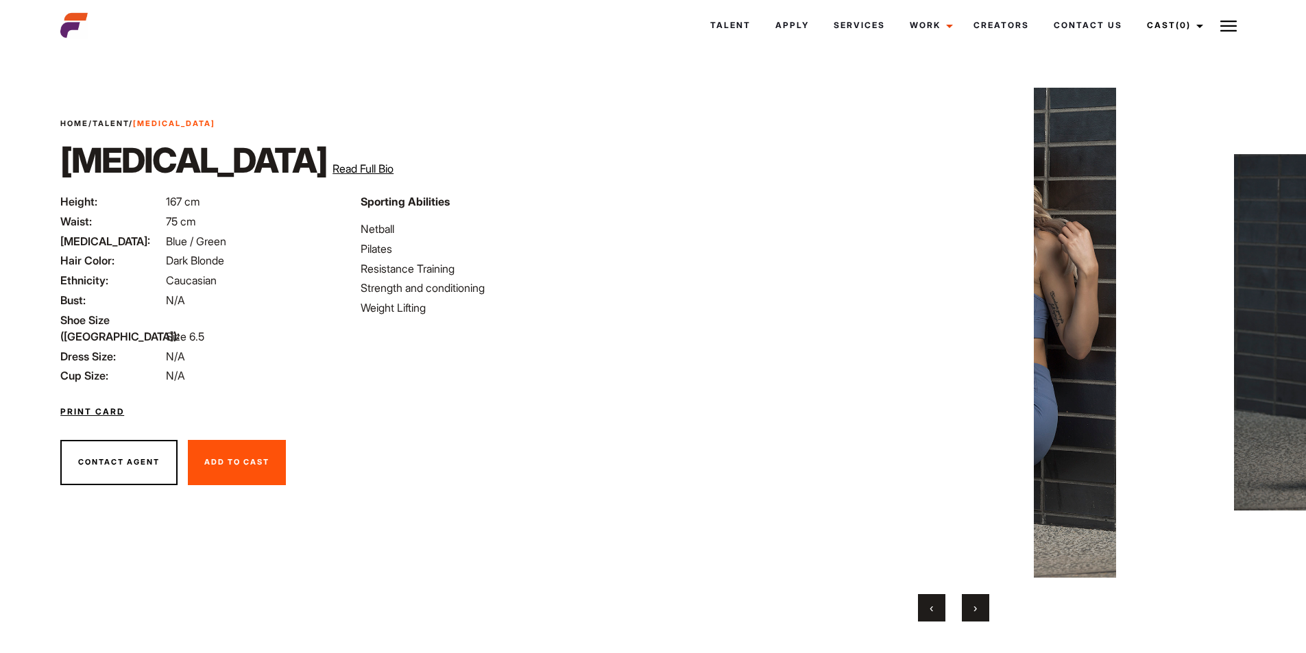
click at [971, 605] on button "›" at bounding box center [975, 607] width 27 height 27
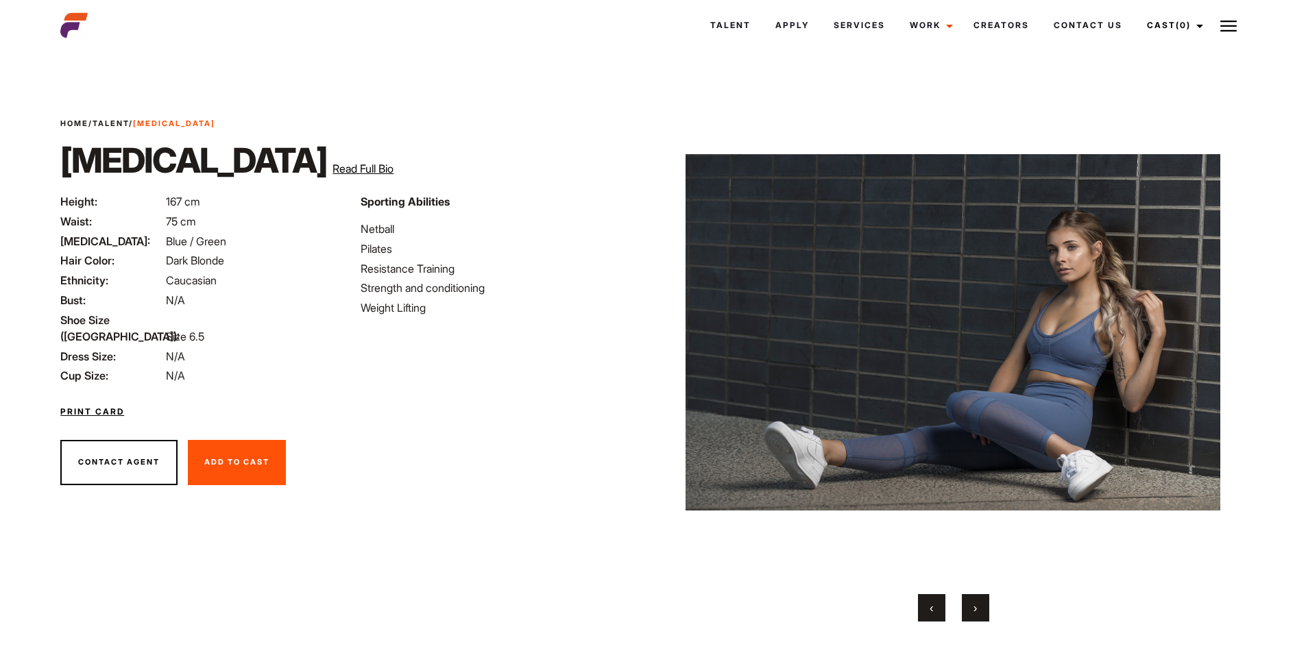
click at [971, 605] on button "›" at bounding box center [975, 607] width 27 height 27
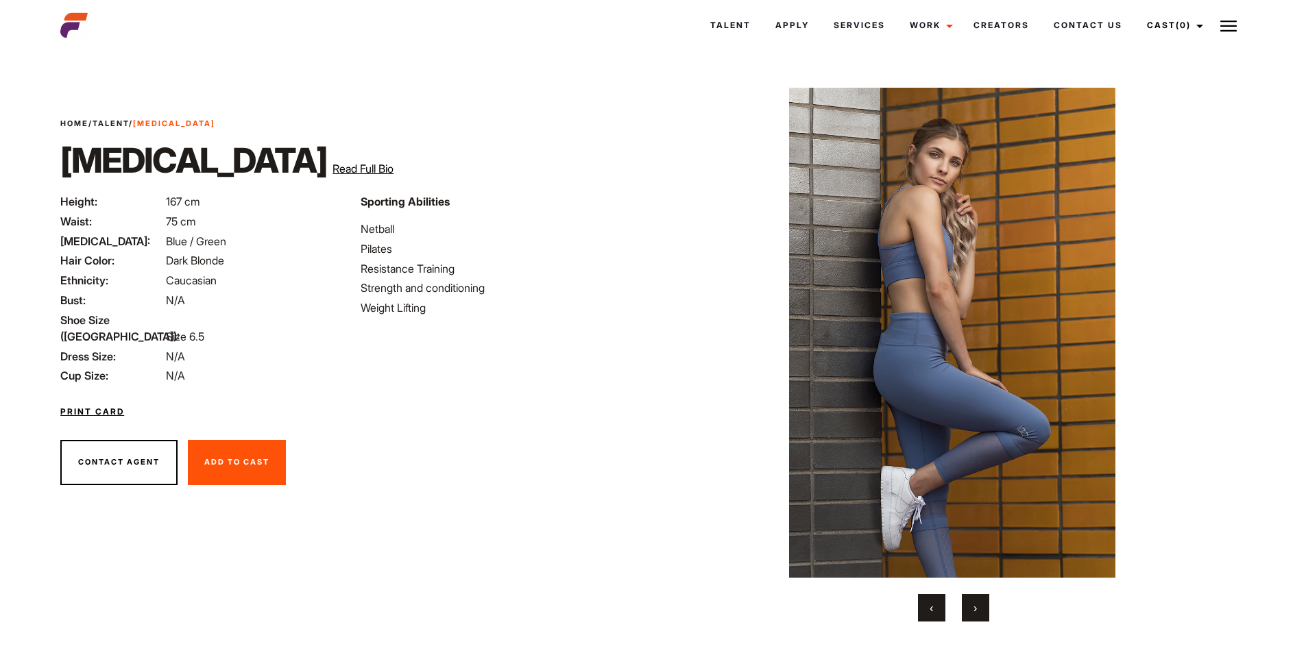
click at [971, 605] on button "›" at bounding box center [975, 607] width 27 height 27
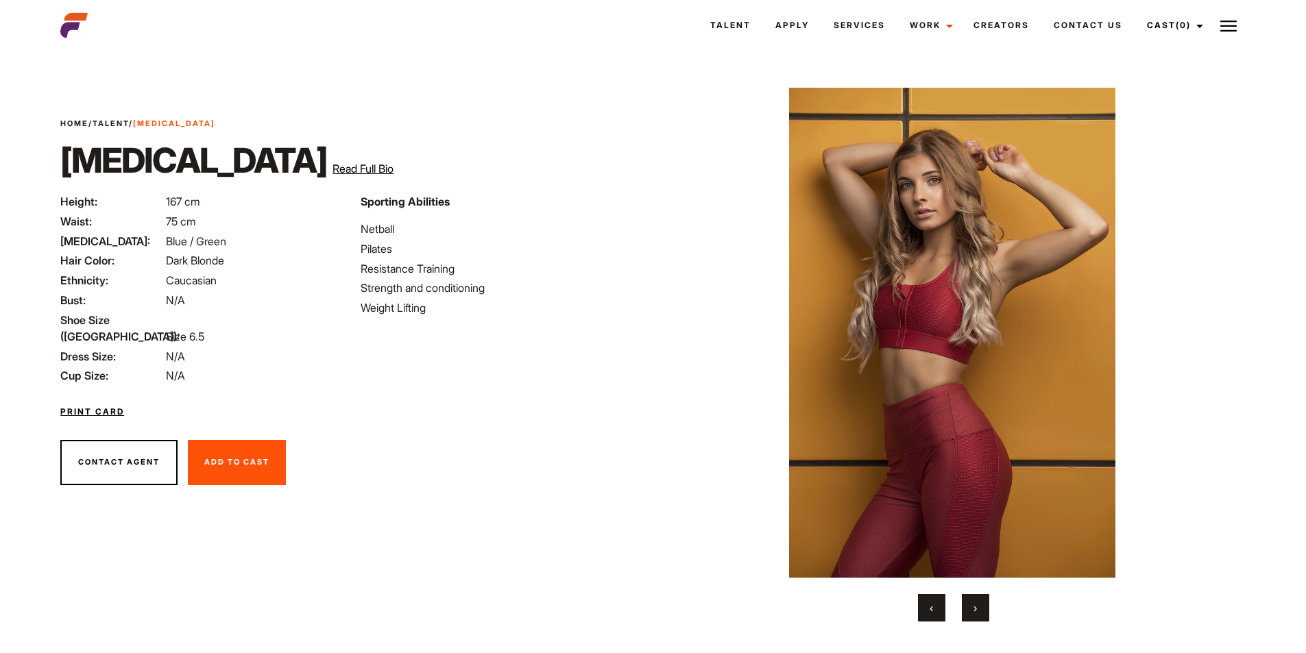
click at [971, 605] on button "›" at bounding box center [975, 607] width 27 height 27
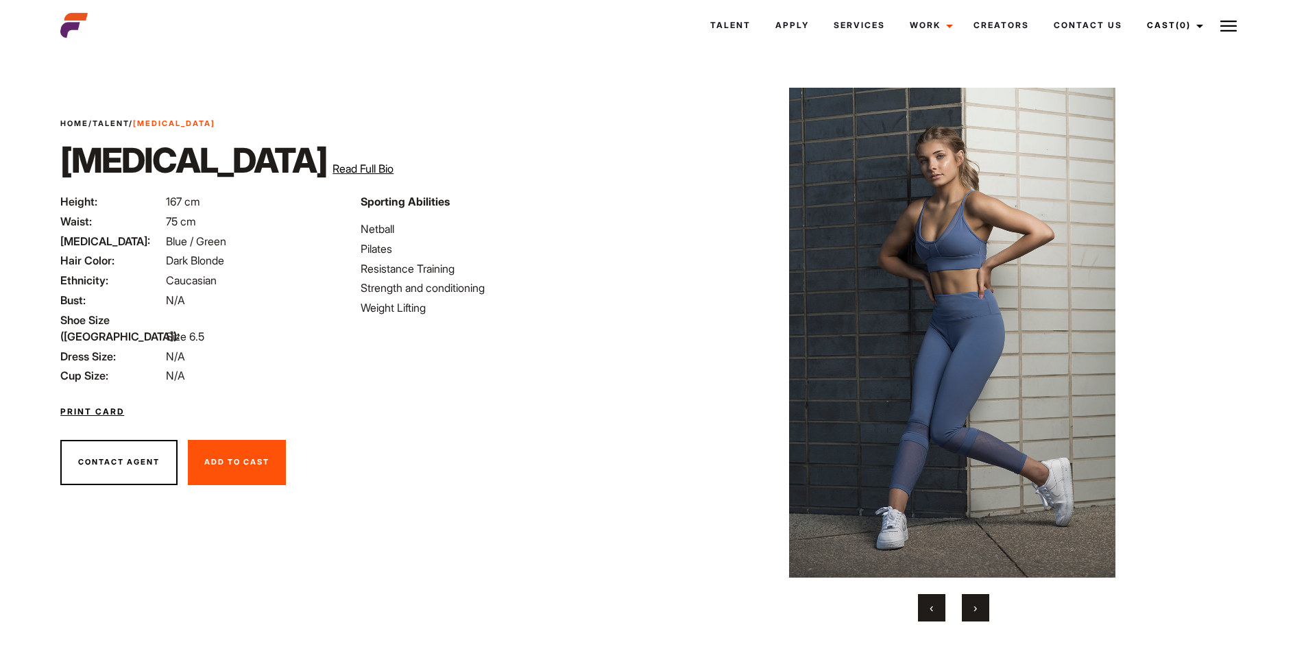
click at [971, 605] on button "›" at bounding box center [975, 607] width 27 height 27
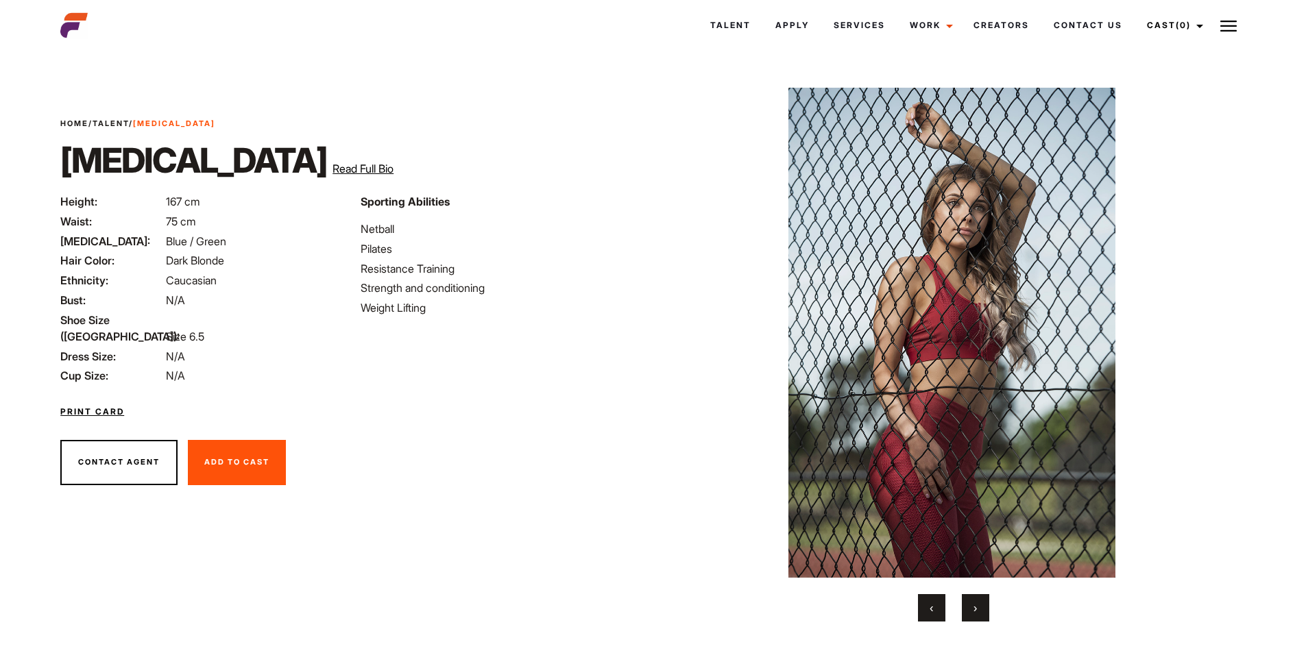
click at [971, 605] on button "›" at bounding box center [975, 607] width 27 height 27
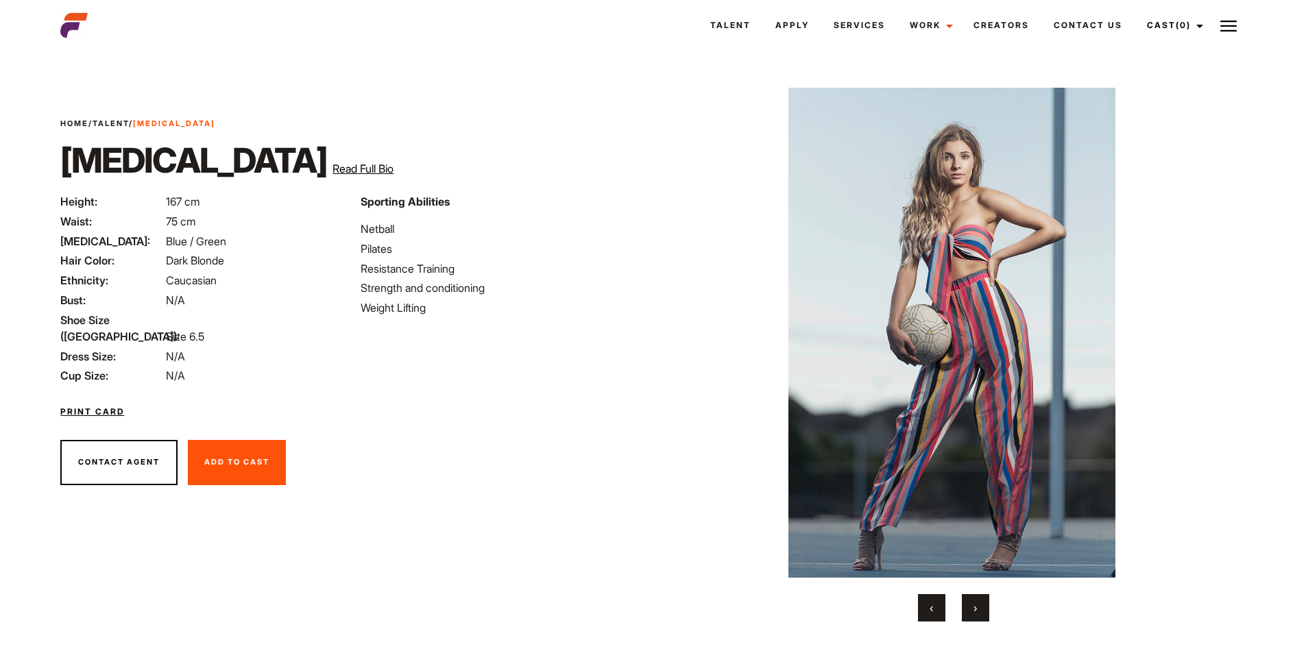
click at [971, 605] on button "›" at bounding box center [975, 607] width 27 height 27
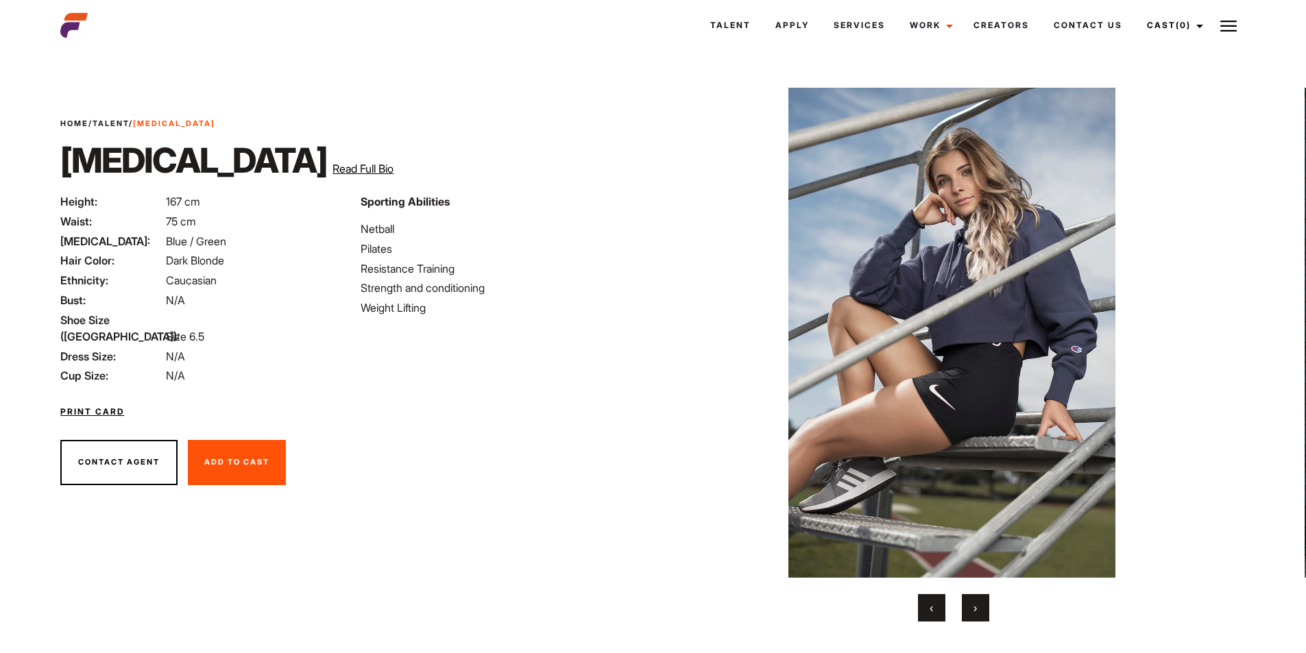
click at [964, 605] on button "›" at bounding box center [975, 607] width 27 height 27
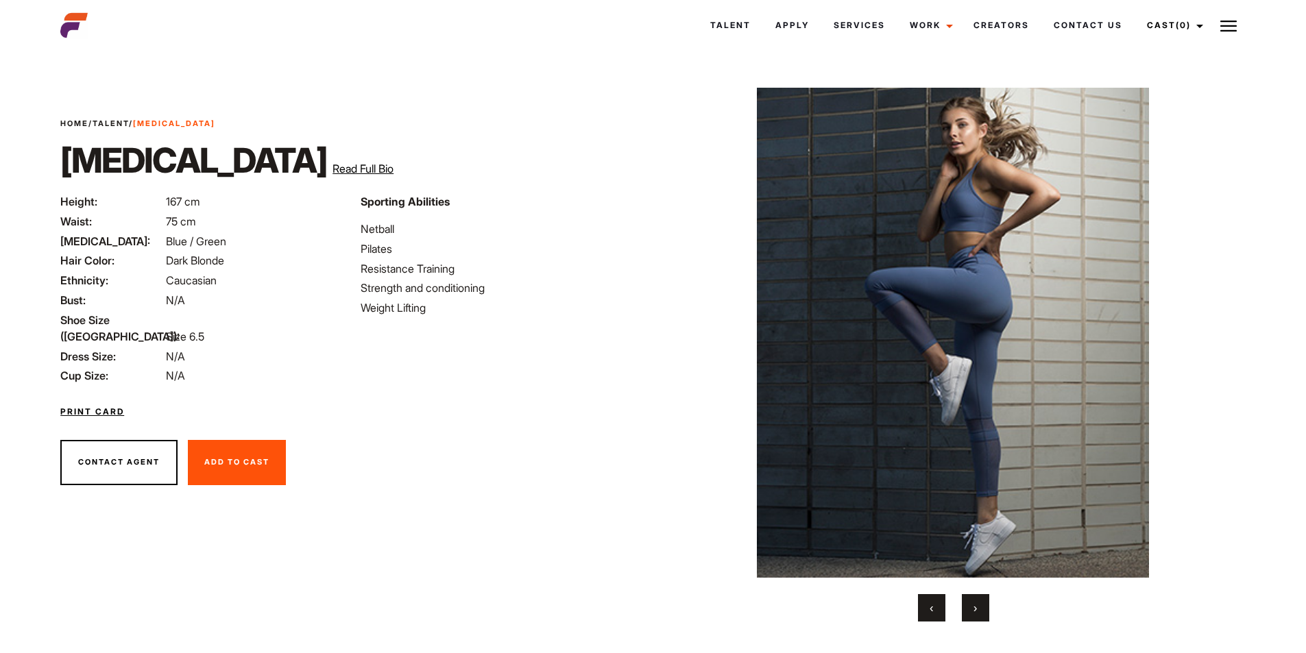
click at [974, 605] on span "›" at bounding box center [975, 608] width 3 height 14
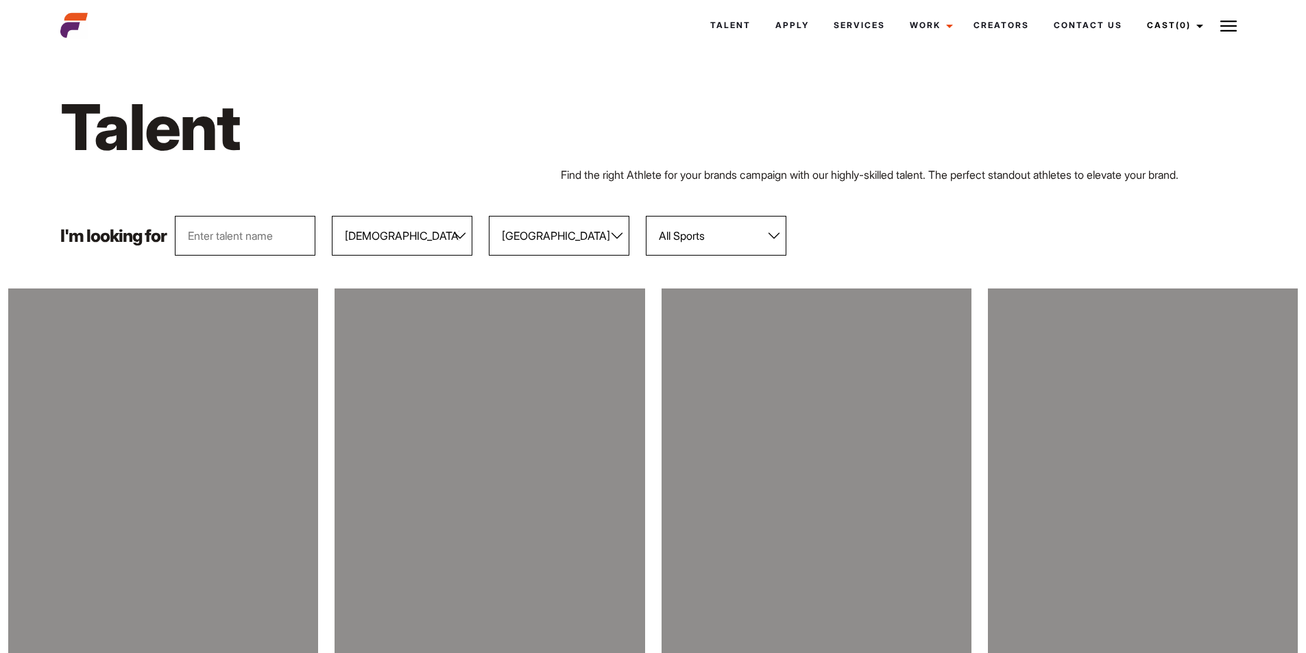
select select "104"
select select "118"
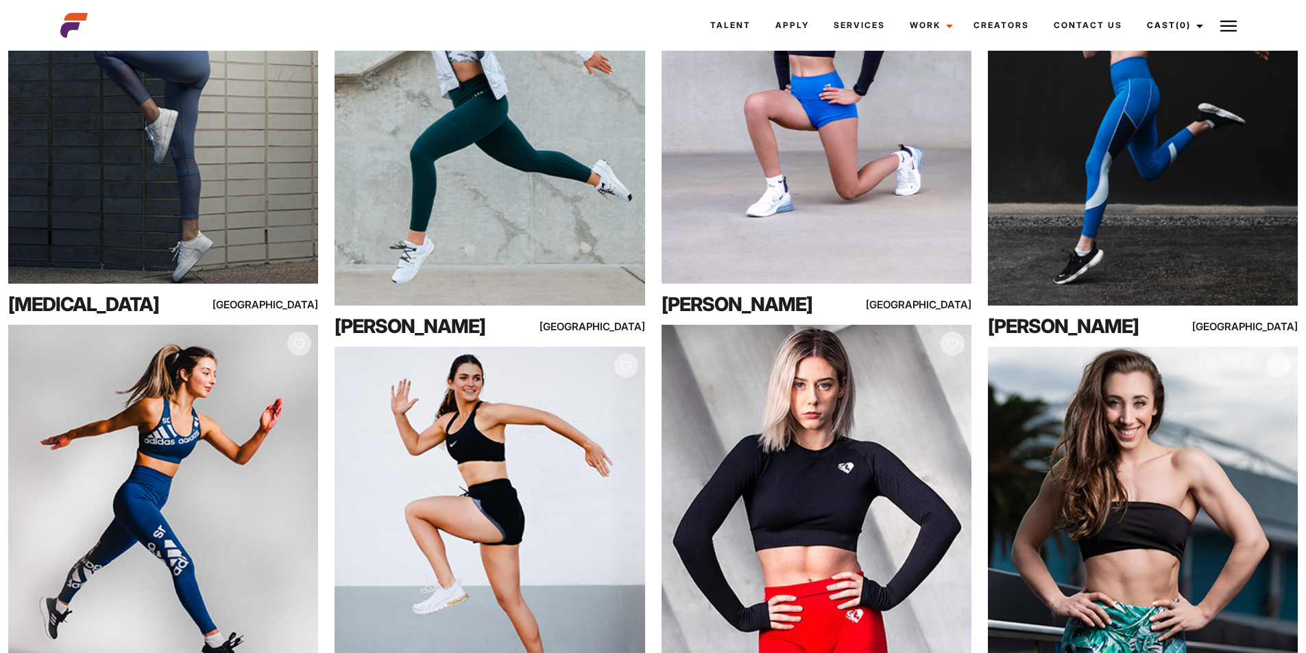
scroll to position [9458, 0]
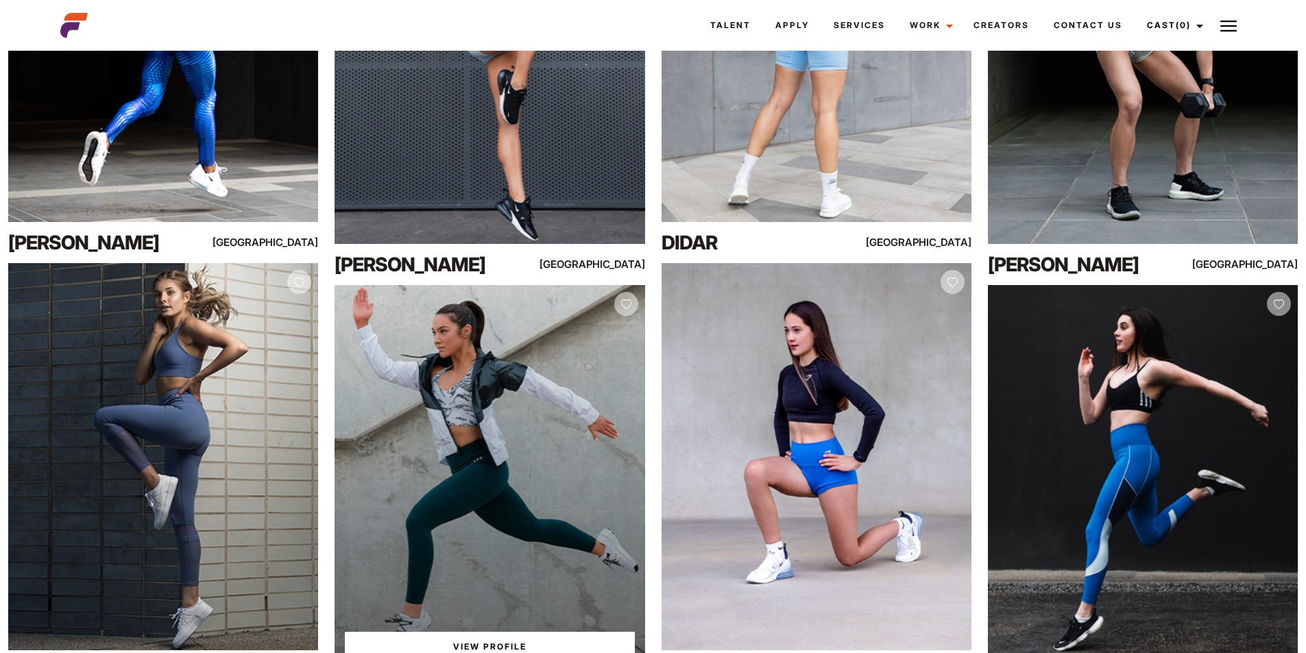
click at [583, 501] on div "View Profile" at bounding box center [490, 478] width 310 height 387
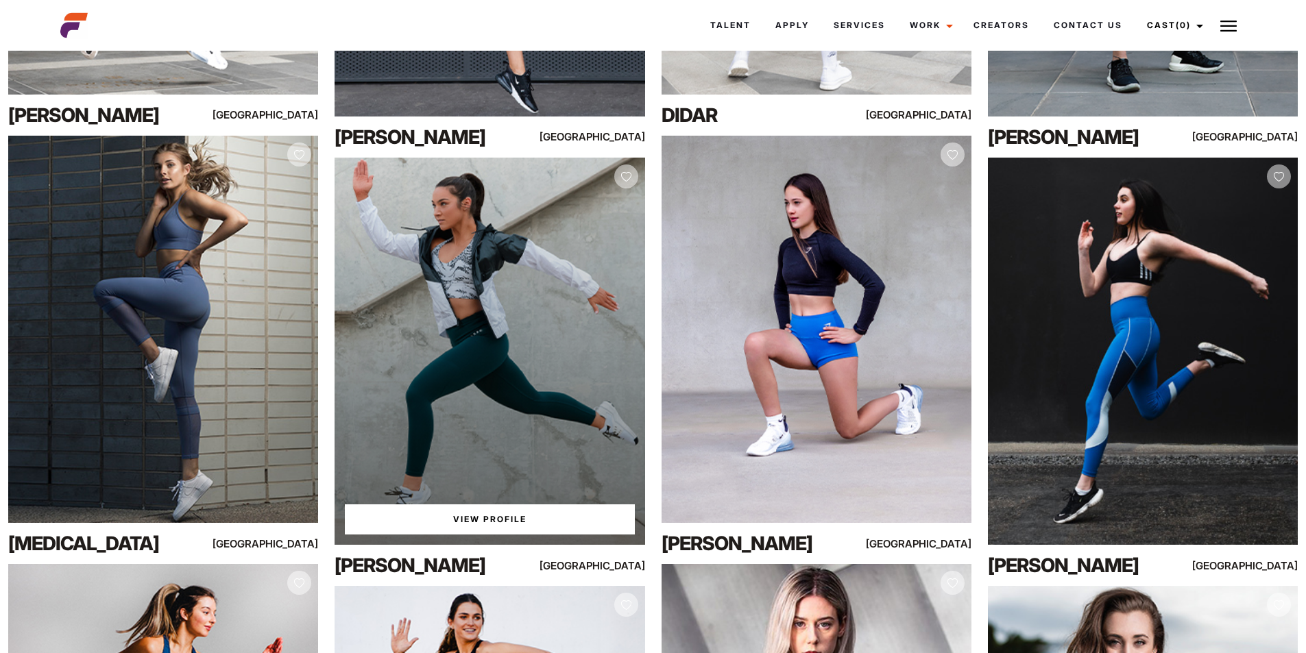
scroll to position [9596, 0]
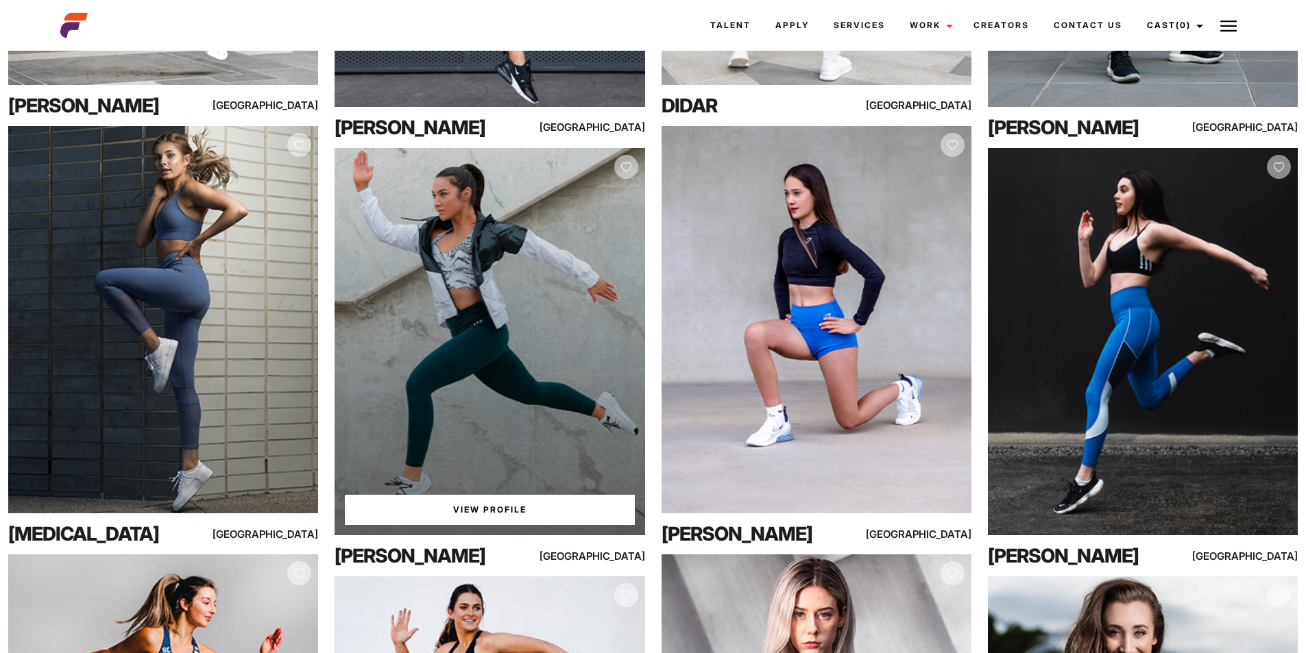
click at [500, 512] on link "View Profile" at bounding box center [489, 510] width 289 height 30
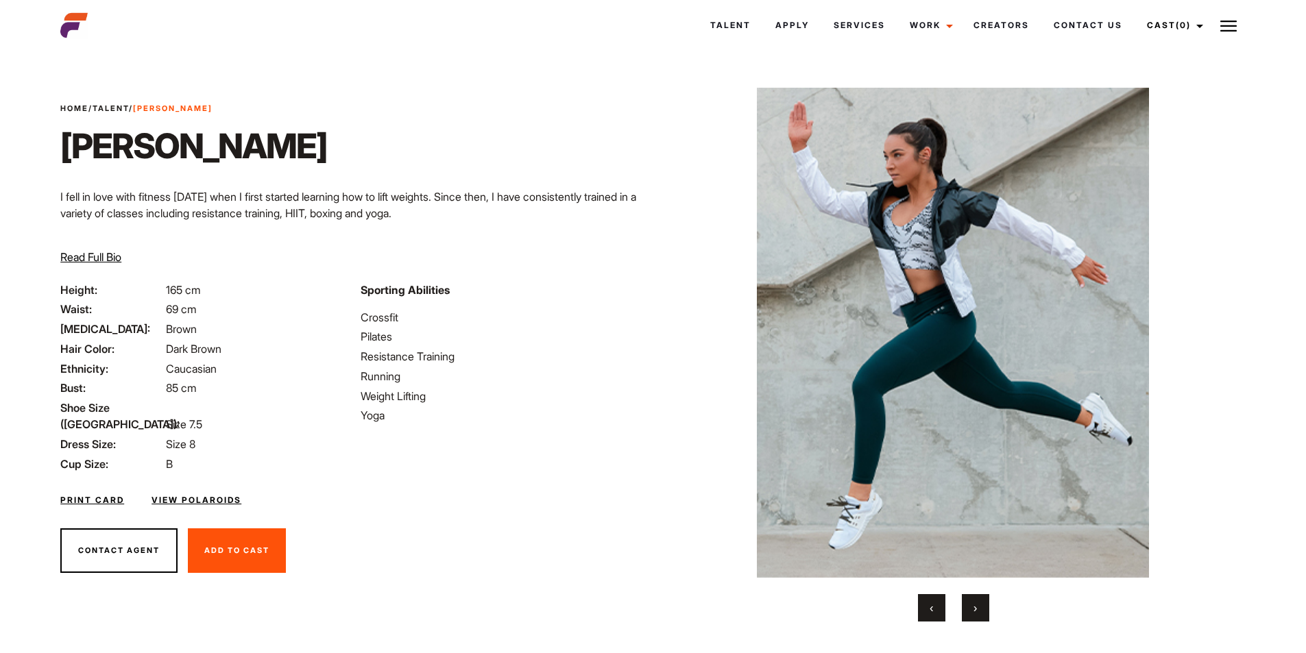
click at [971, 614] on button "›" at bounding box center [975, 607] width 27 height 27
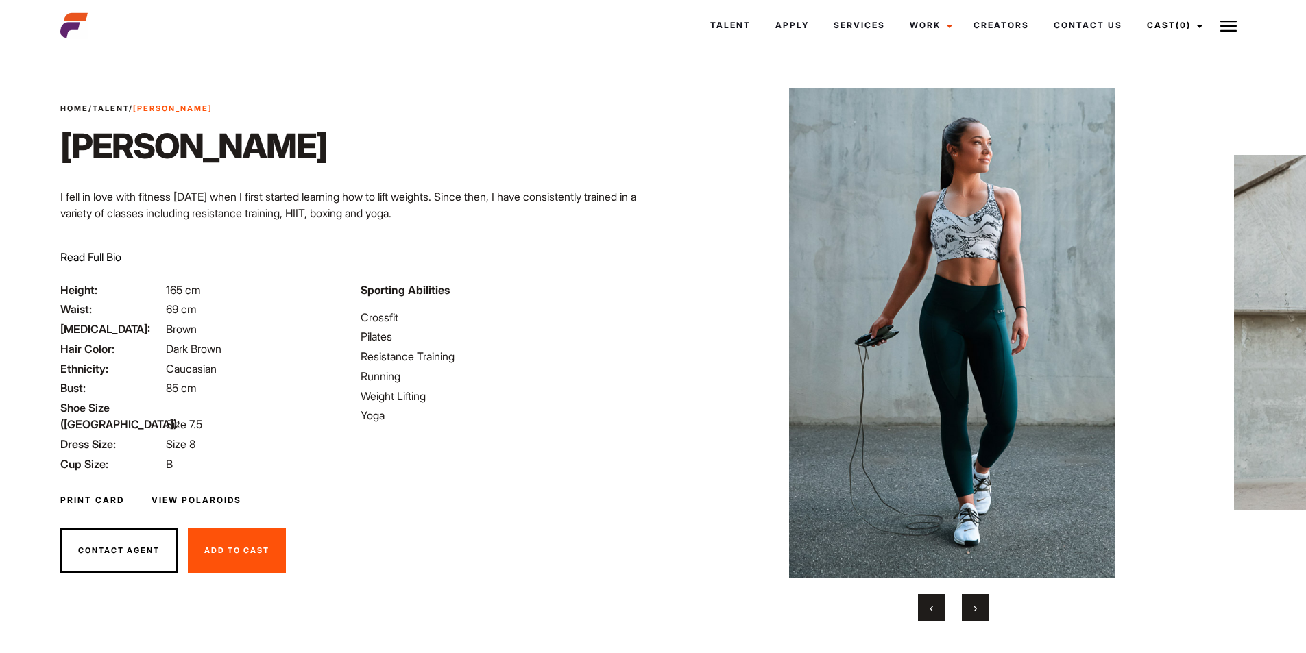
click at [971, 613] on button "›" at bounding box center [975, 607] width 27 height 27
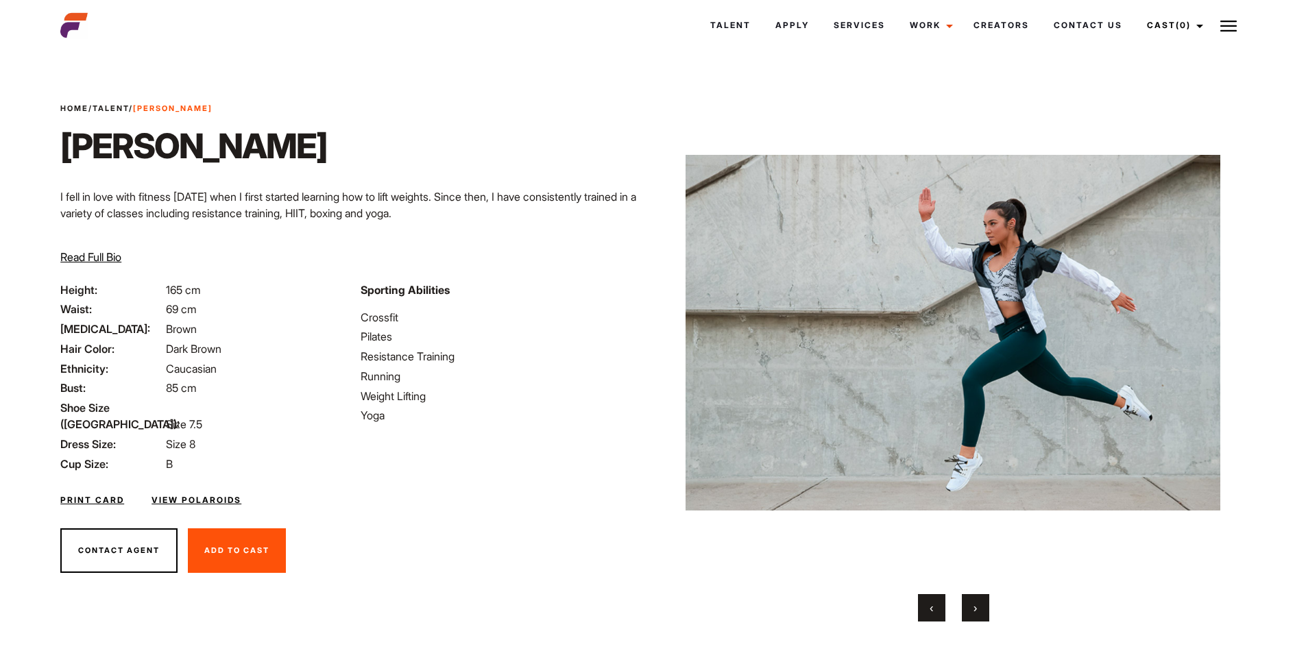
click at [971, 613] on button "›" at bounding box center [975, 607] width 27 height 27
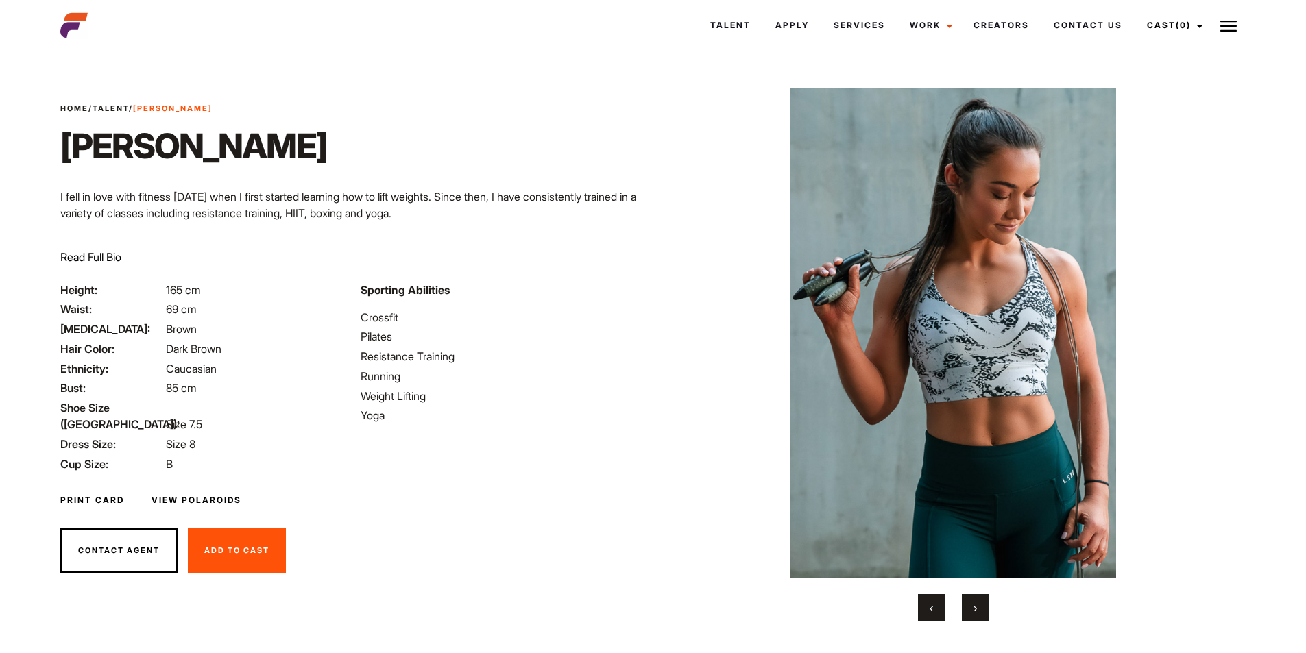
click at [971, 612] on button "›" at bounding box center [975, 607] width 27 height 27
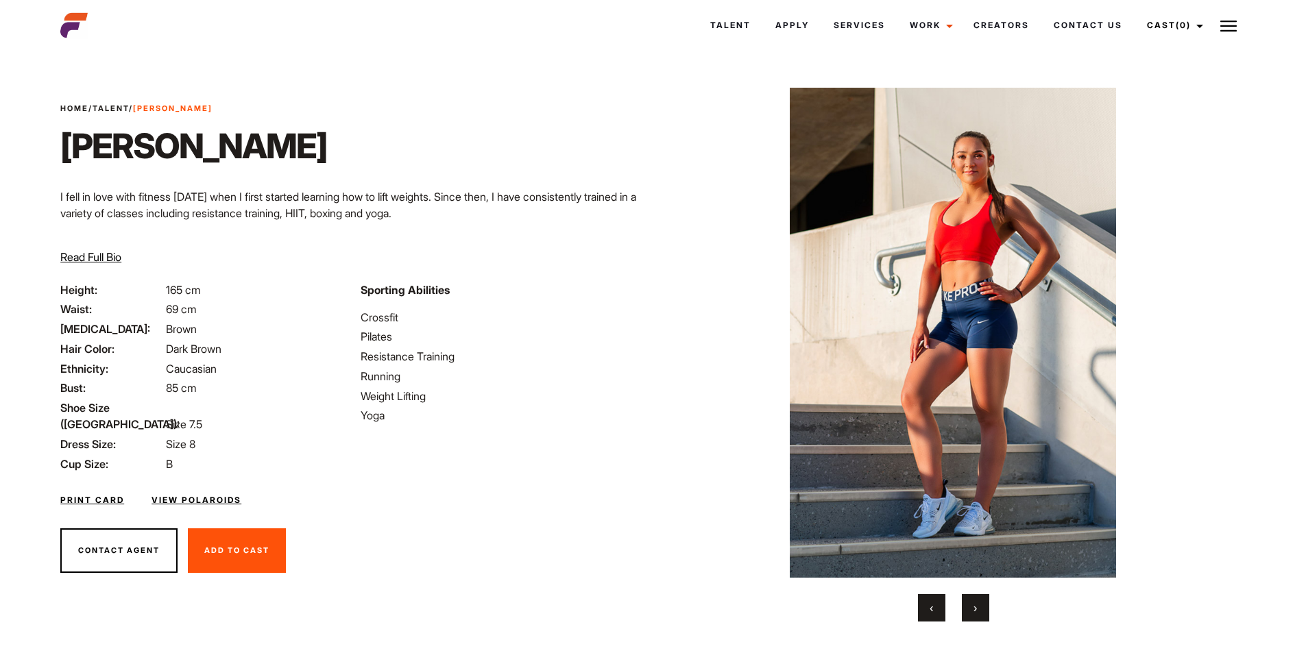
click at [971, 612] on button "›" at bounding box center [975, 607] width 27 height 27
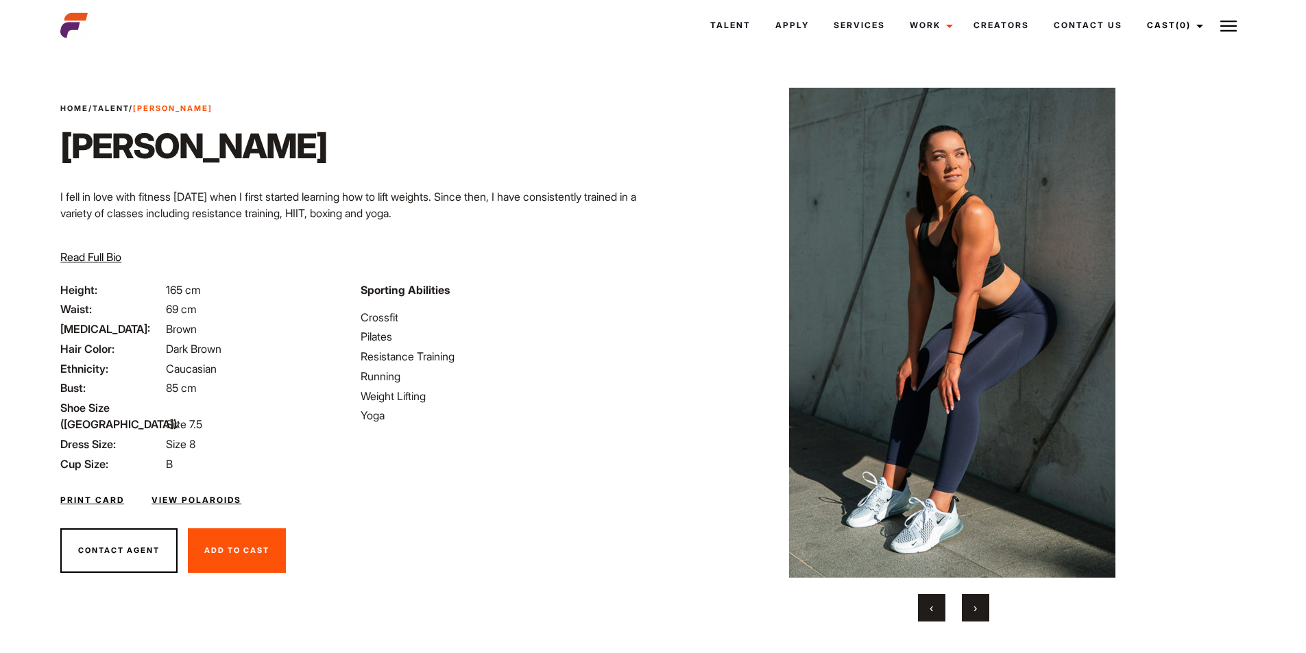
click at [971, 612] on button "›" at bounding box center [975, 607] width 27 height 27
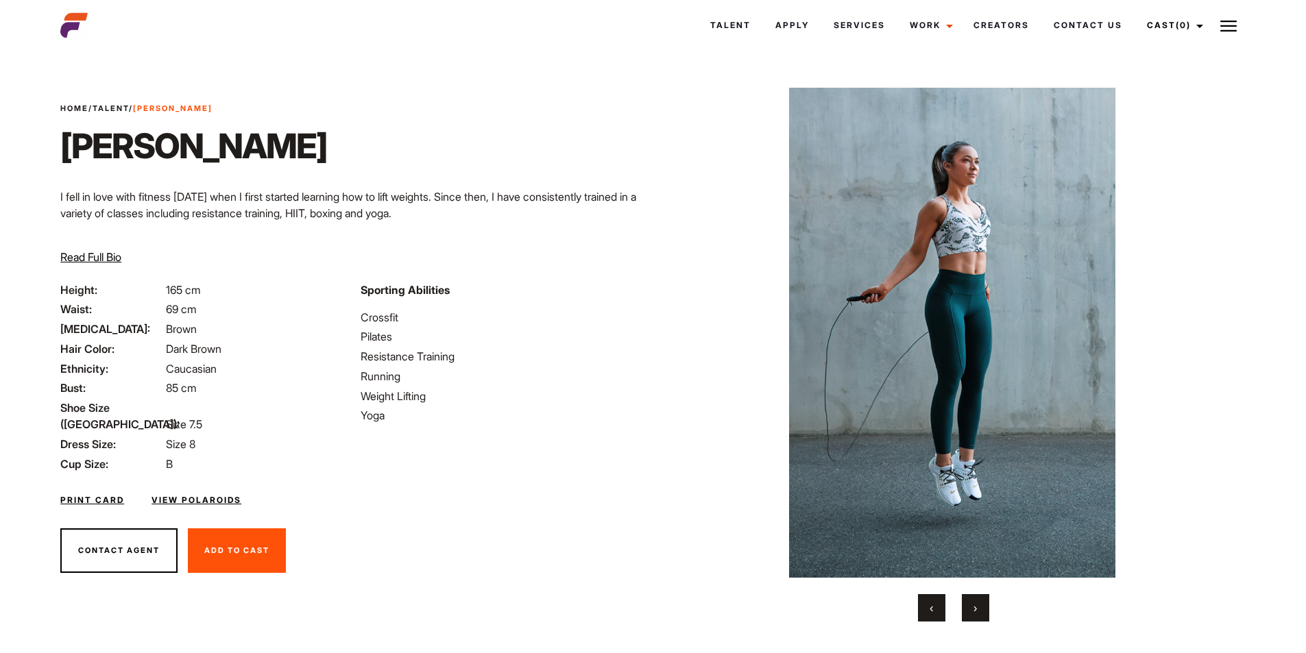
click at [971, 612] on button "›" at bounding box center [975, 607] width 27 height 27
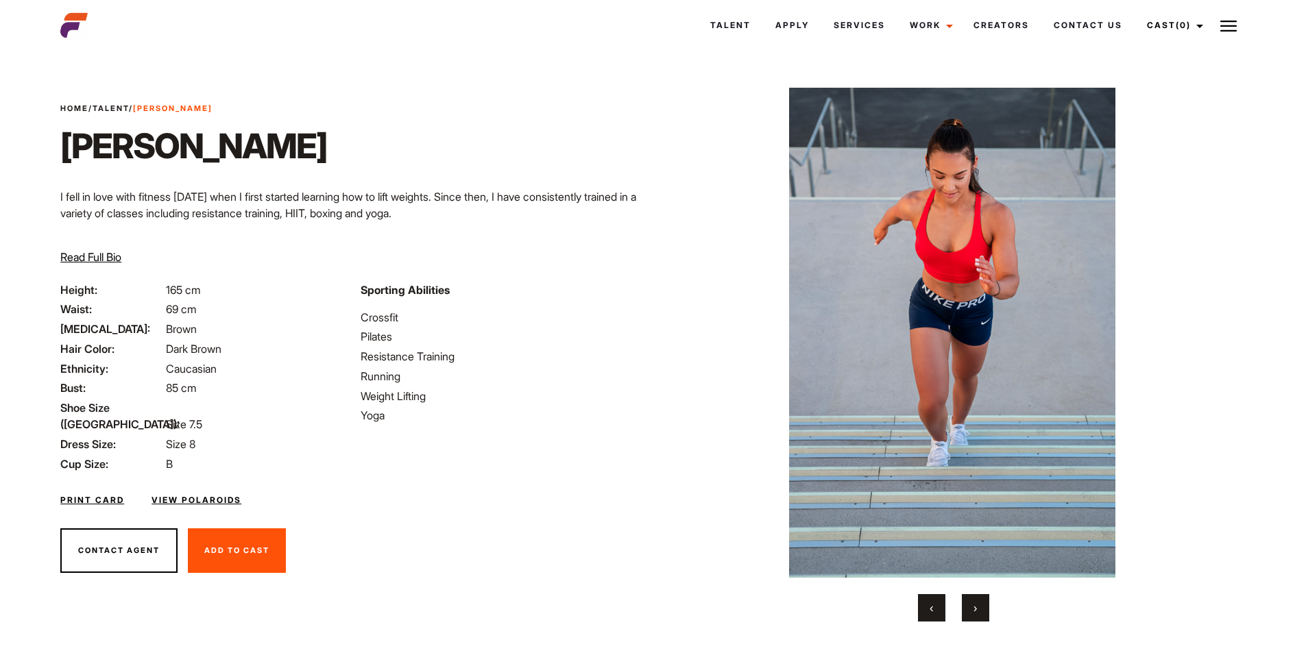
click at [971, 612] on button "›" at bounding box center [975, 607] width 27 height 27
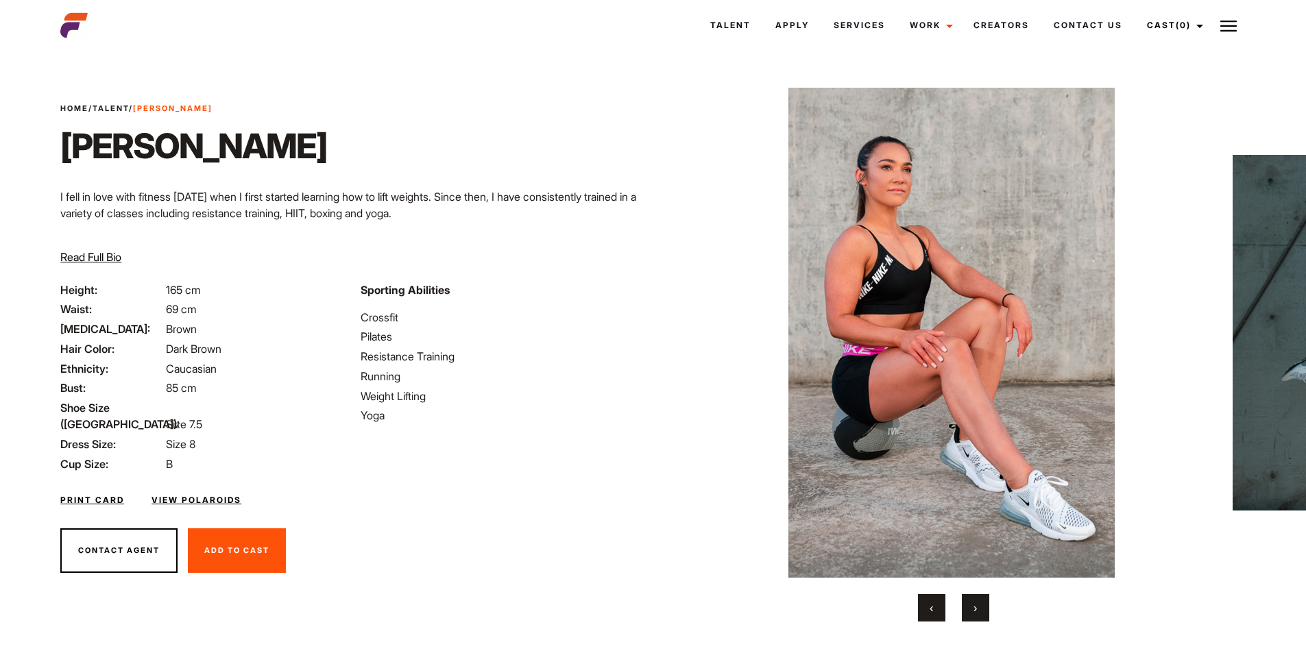
click at [971, 612] on button "›" at bounding box center [975, 607] width 27 height 27
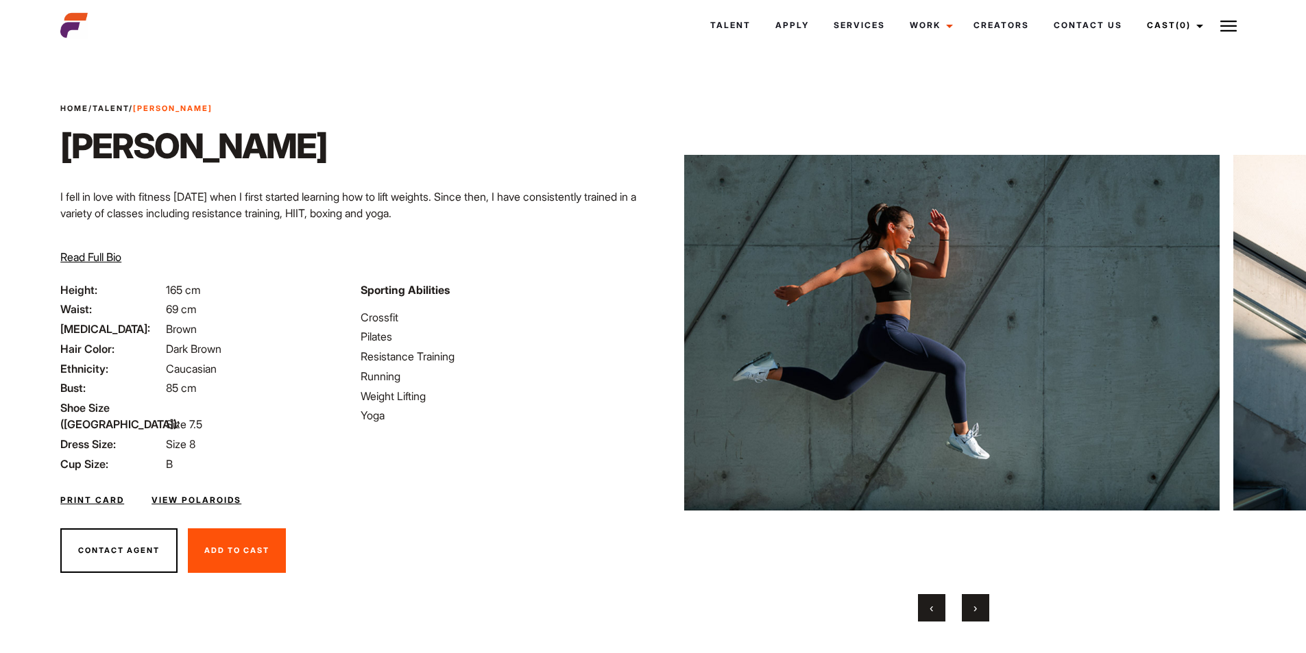
click at [971, 612] on button "›" at bounding box center [975, 607] width 27 height 27
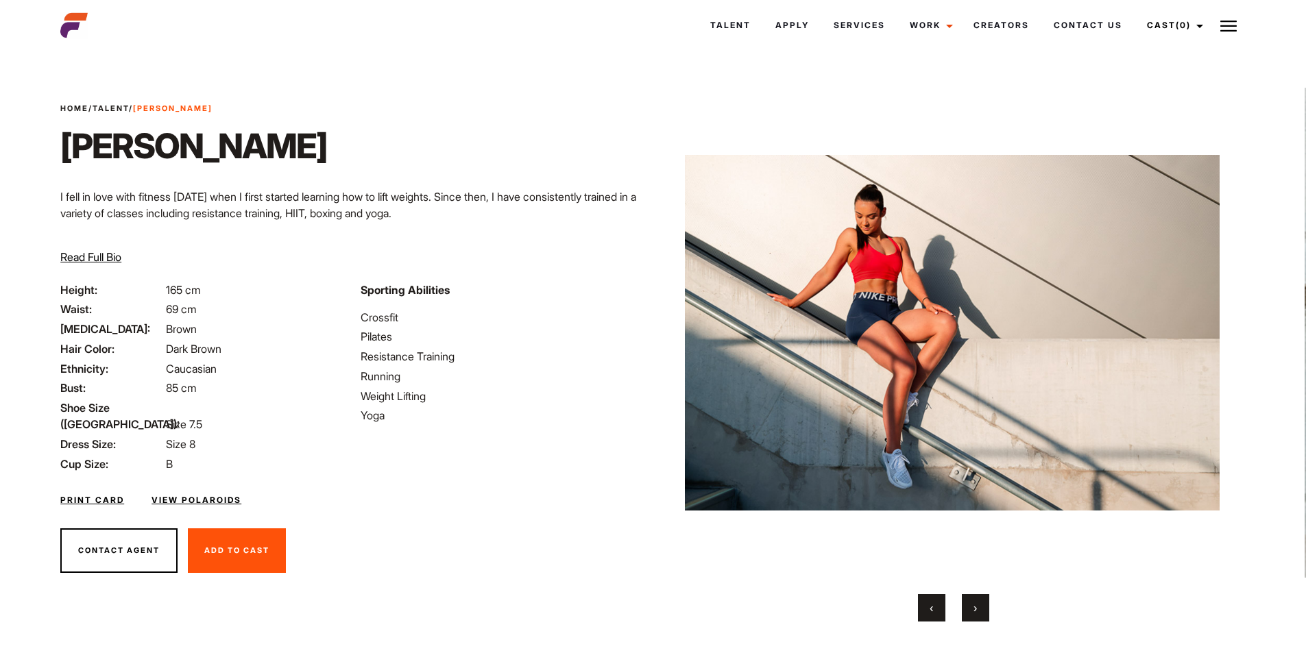
click at [971, 612] on button "›" at bounding box center [975, 607] width 27 height 27
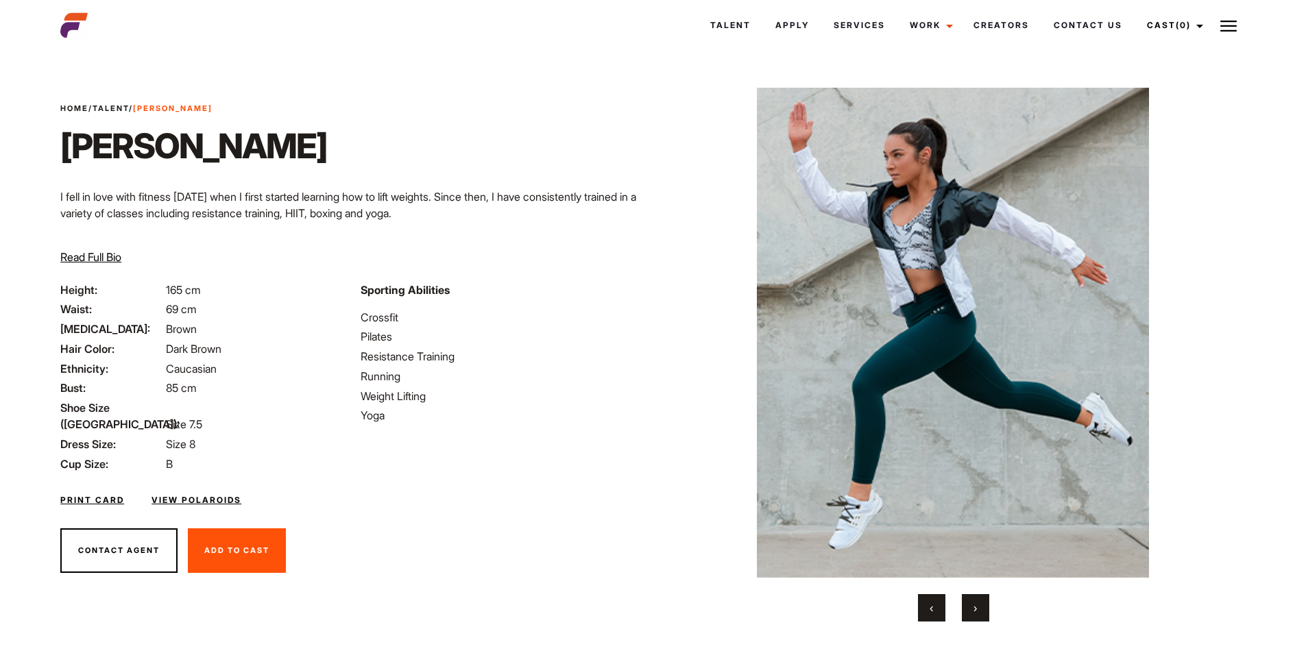
click at [971, 612] on button "›" at bounding box center [975, 607] width 27 height 27
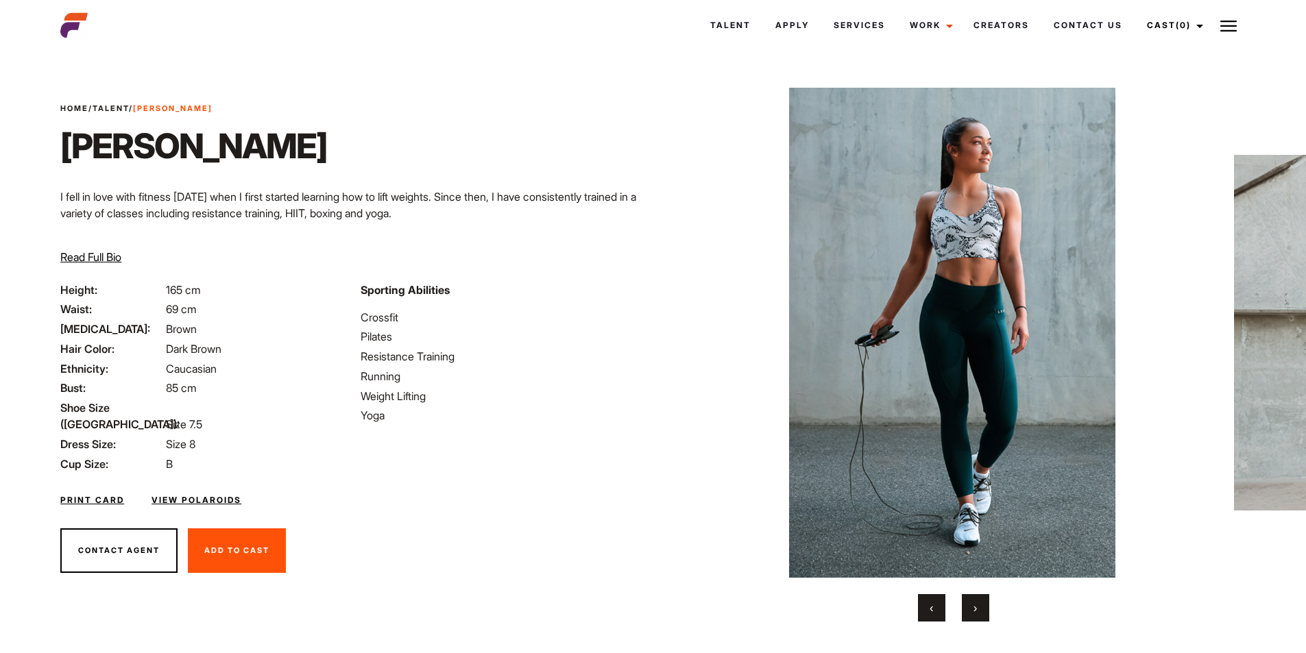
click at [972, 605] on button "›" at bounding box center [975, 607] width 27 height 27
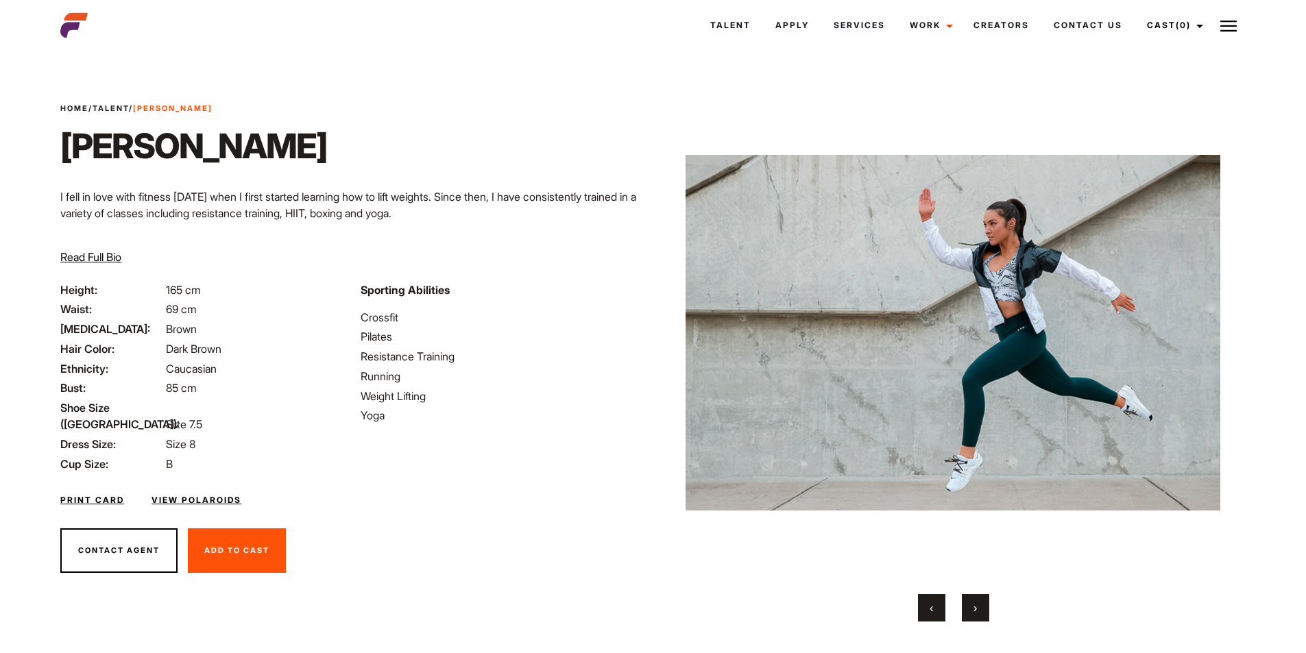
click at [972, 605] on button "›" at bounding box center [975, 607] width 27 height 27
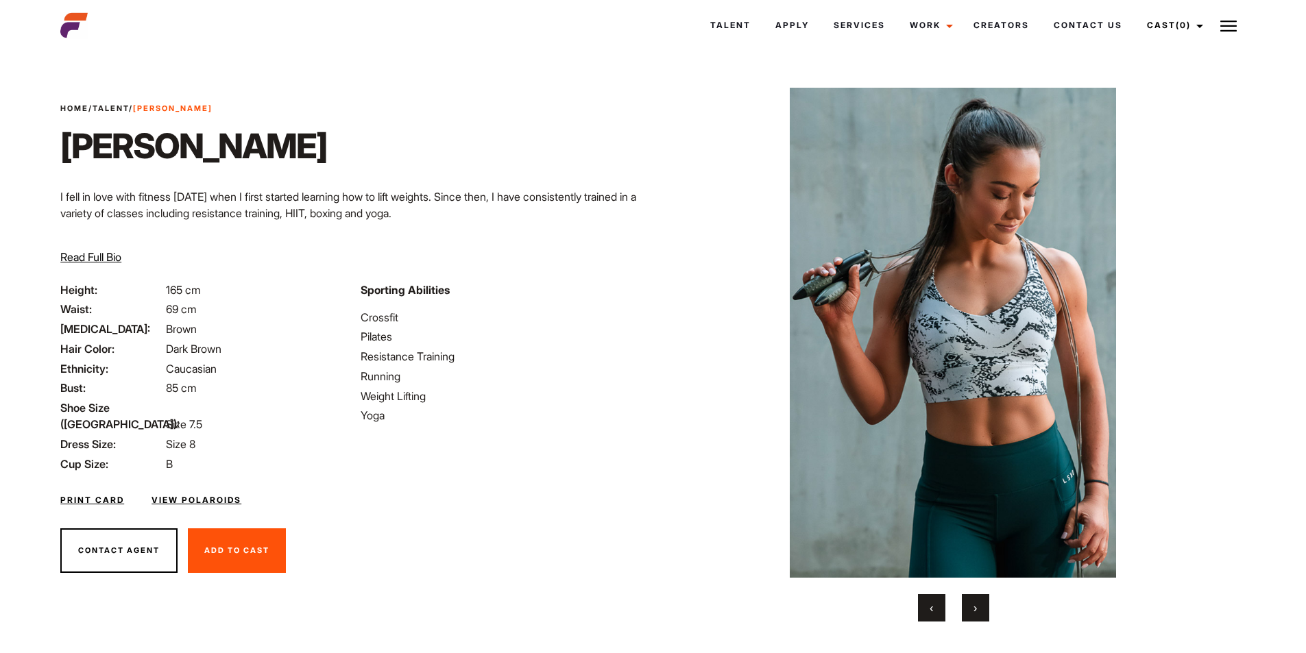
click at [969, 604] on button "›" at bounding box center [975, 607] width 27 height 27
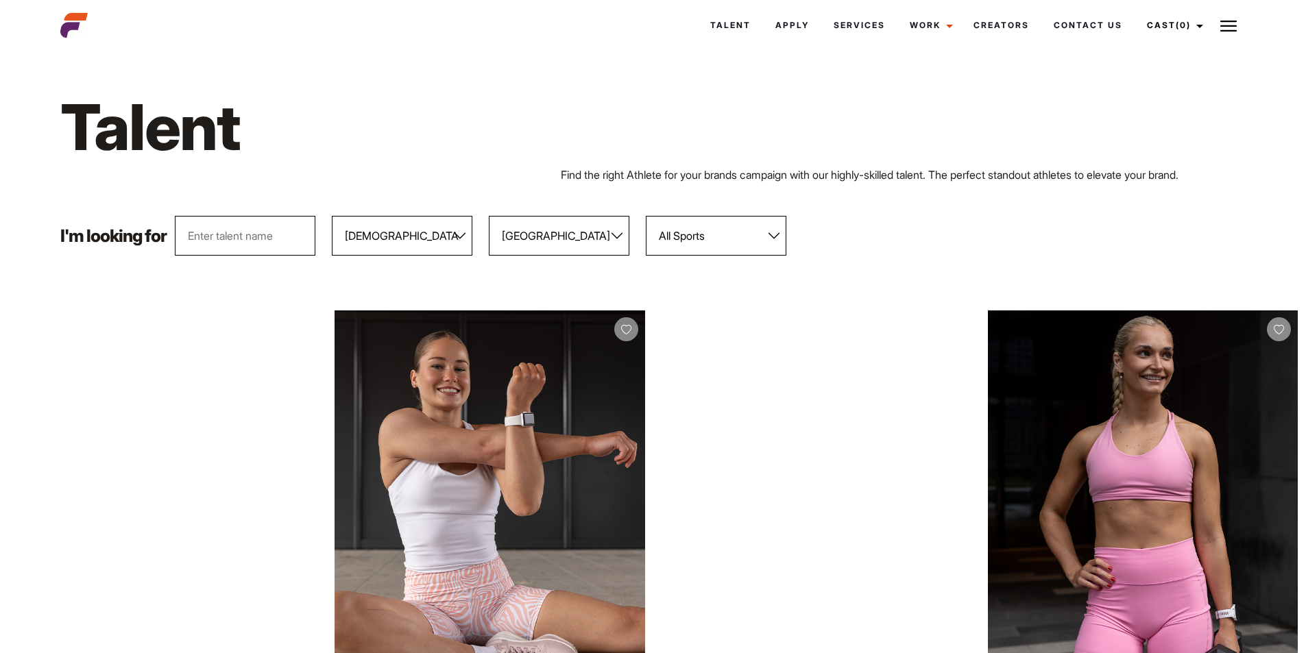
select select "104"
select select "118"
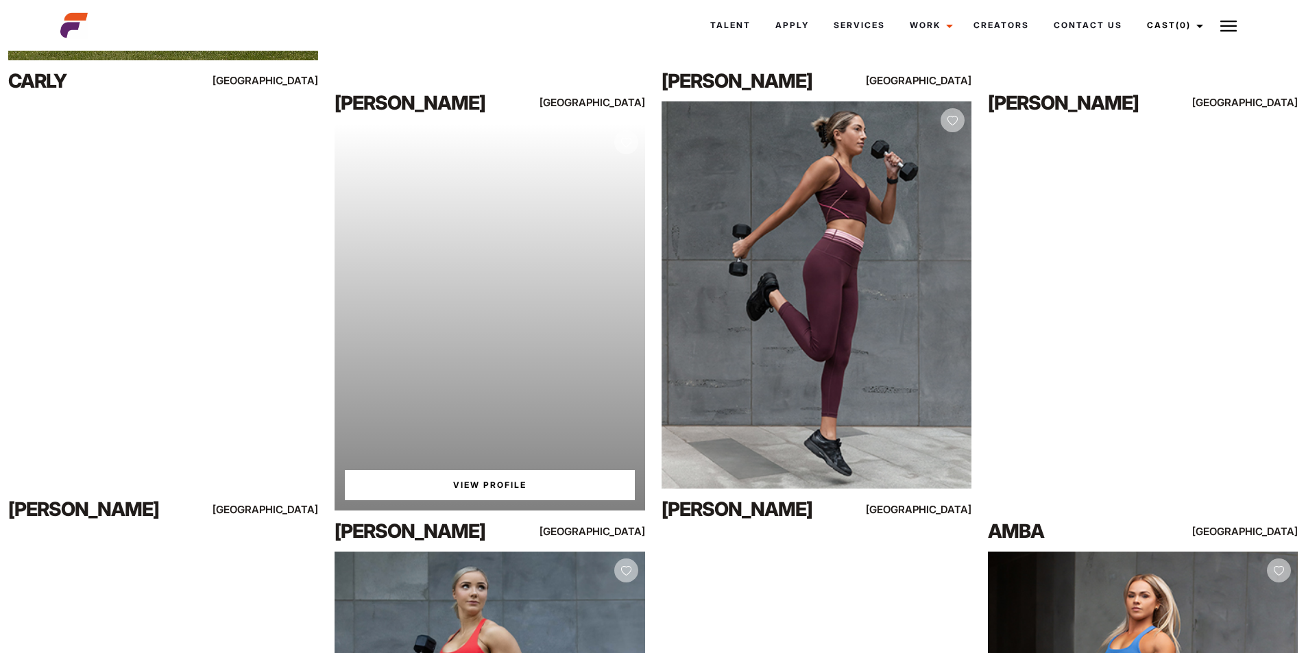
scroll to position [2759, 0]
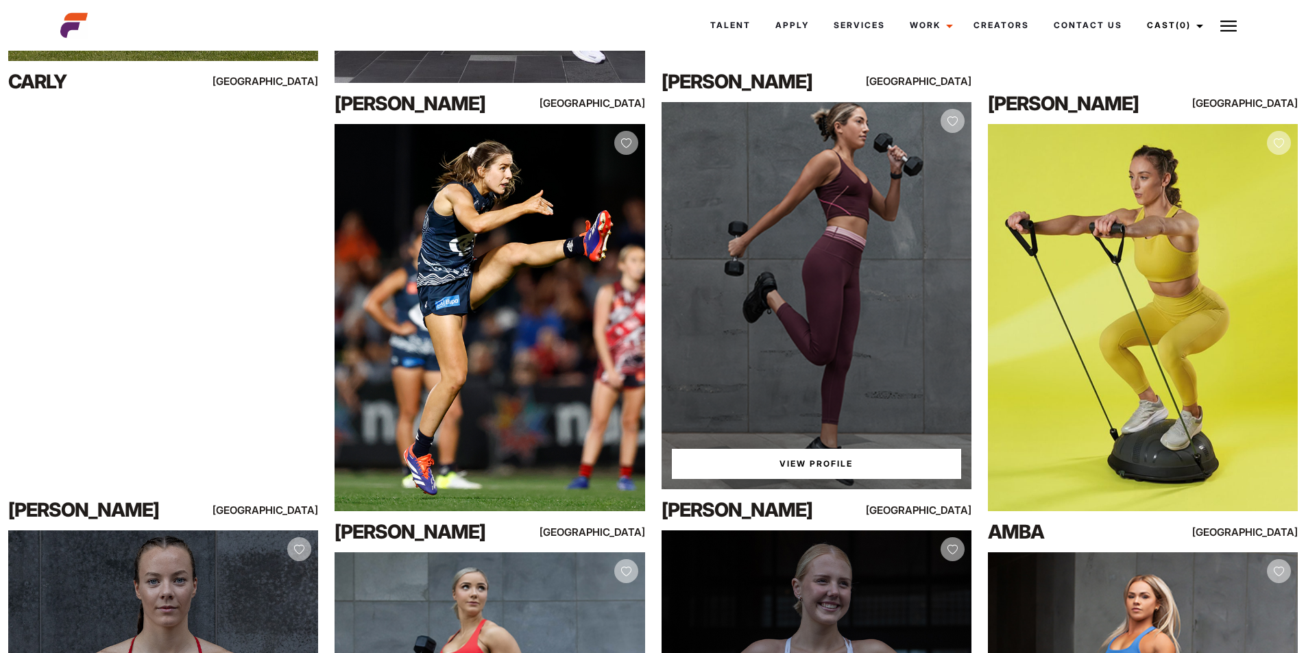
click at [806, 400] on div "View Profile" at bounding box center [817, 295] width 310 height 387
click at [819, 464] on link "View Profile" at bounding box center [816, 464] width 289 height 30
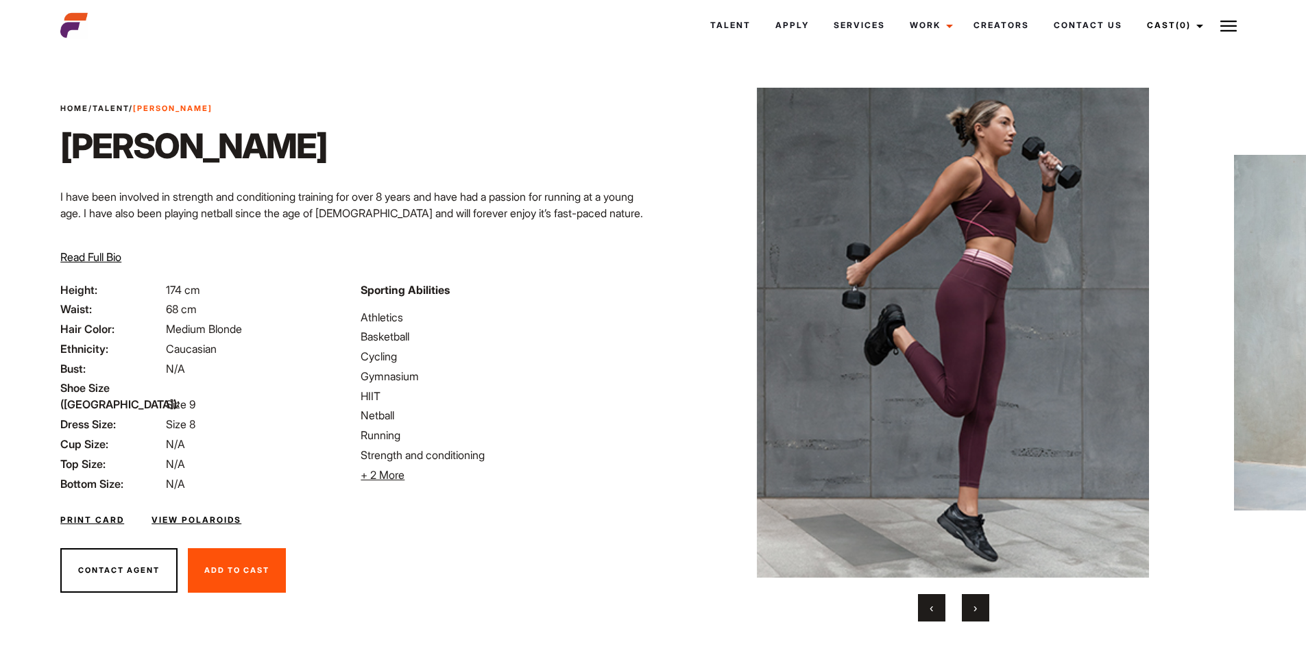
click at [977, 605] on span "›" at bounding box center [975, 608] width 3 height 14
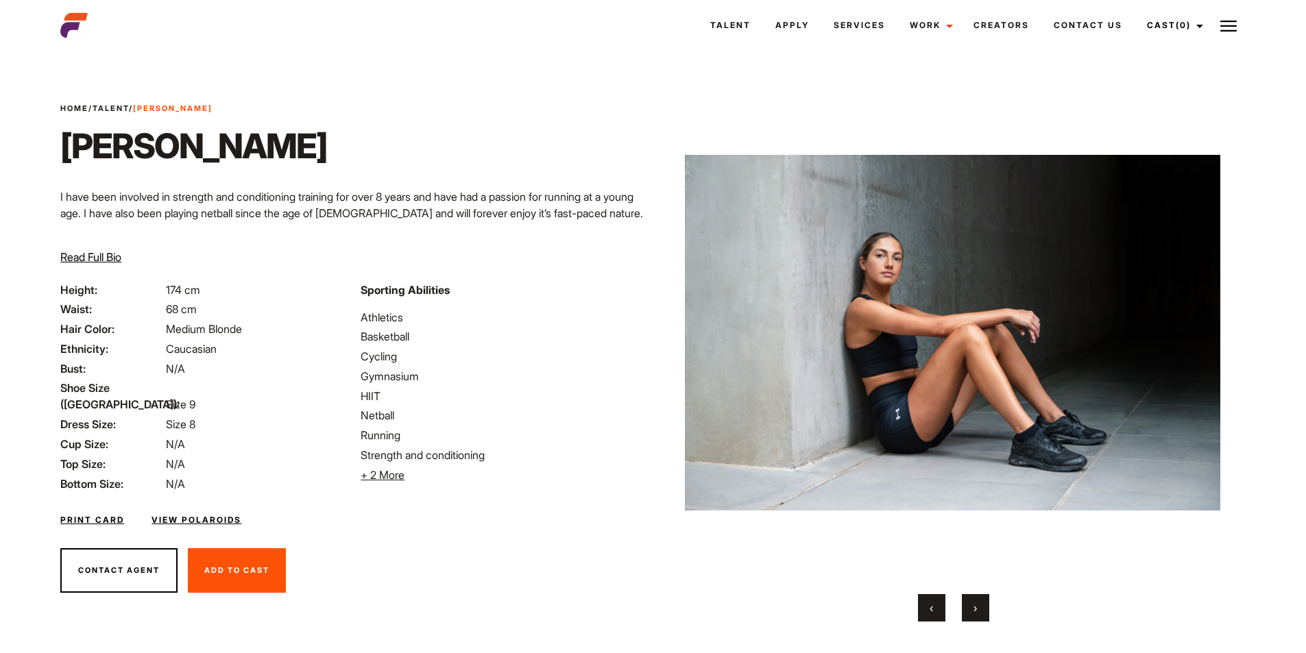
click at [977, 605] on span "›" at bounding box center [975, 608] width 3 height 14
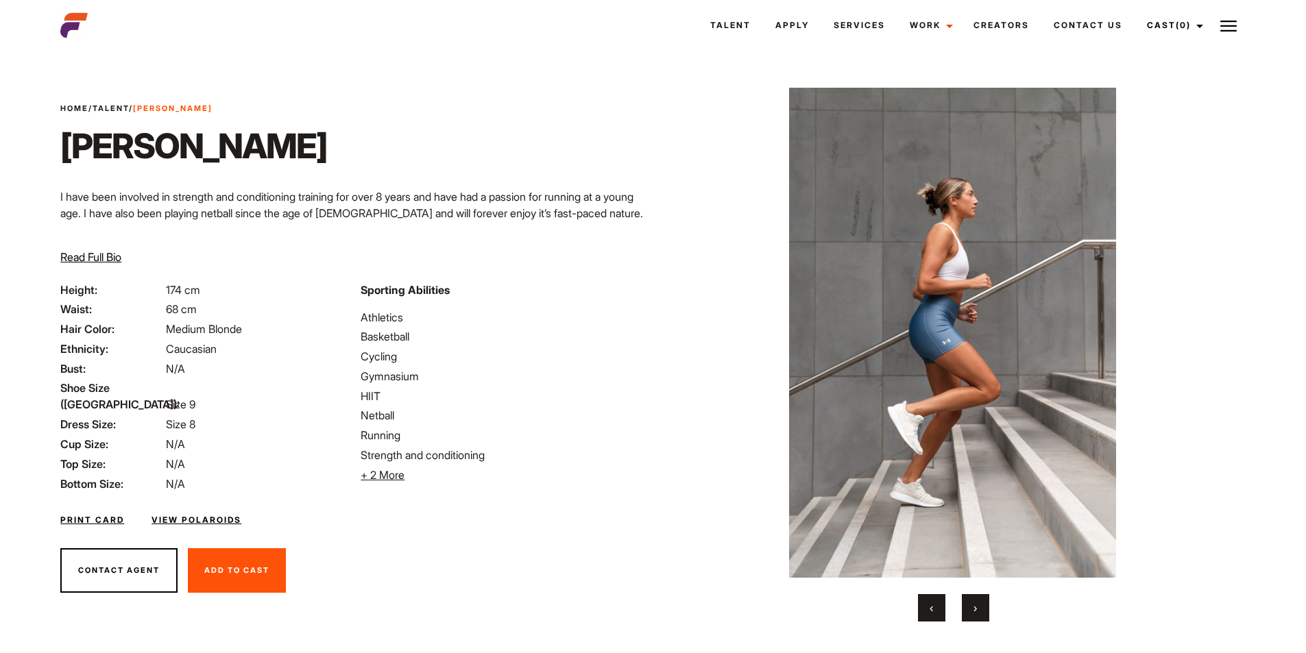
click at [976, 605] on span "›" at bounding box center [975, 608] width 3 height 14
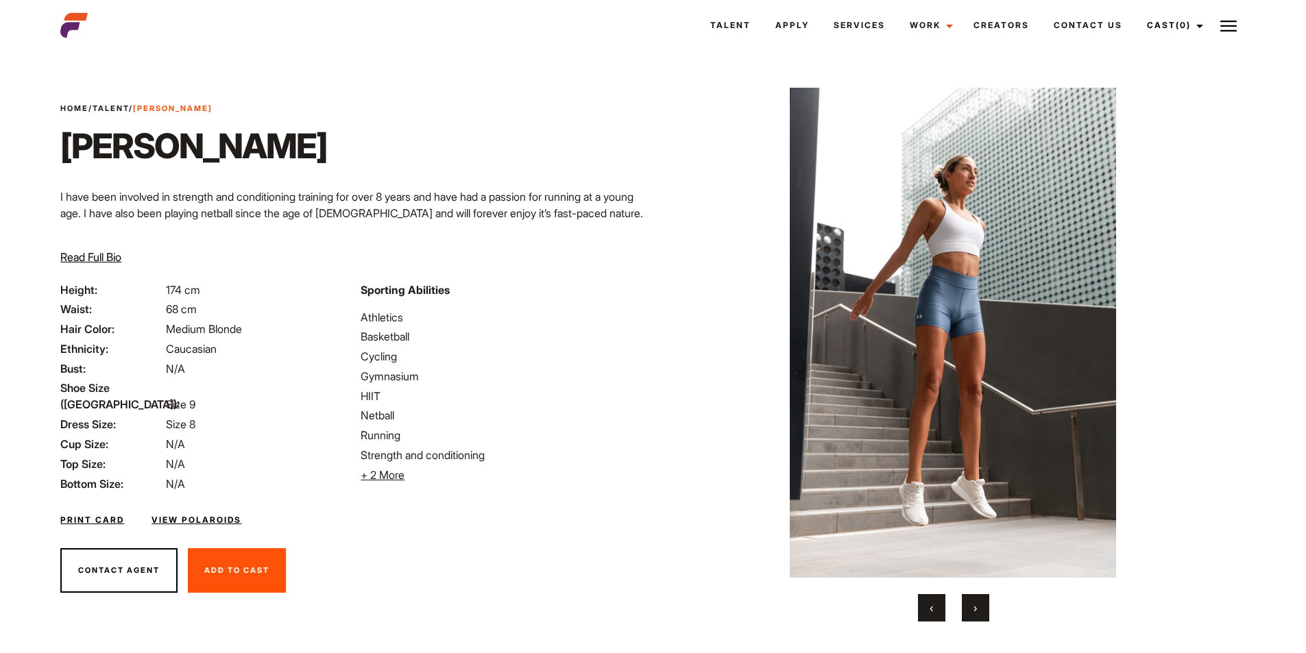
click at [975, 605] on span "›" at bounding box center [975, 608] width 3 height 14
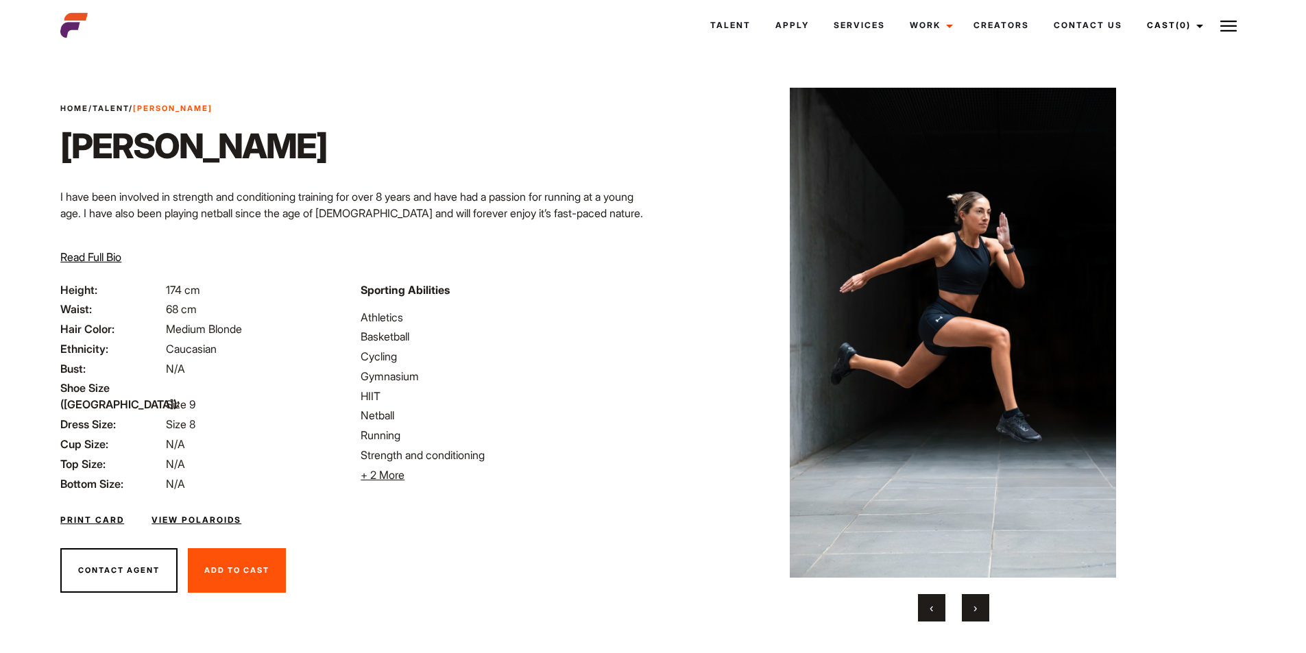
click at [972, 603] on button "›" at bounding box center [975, 607] width 27 height 27
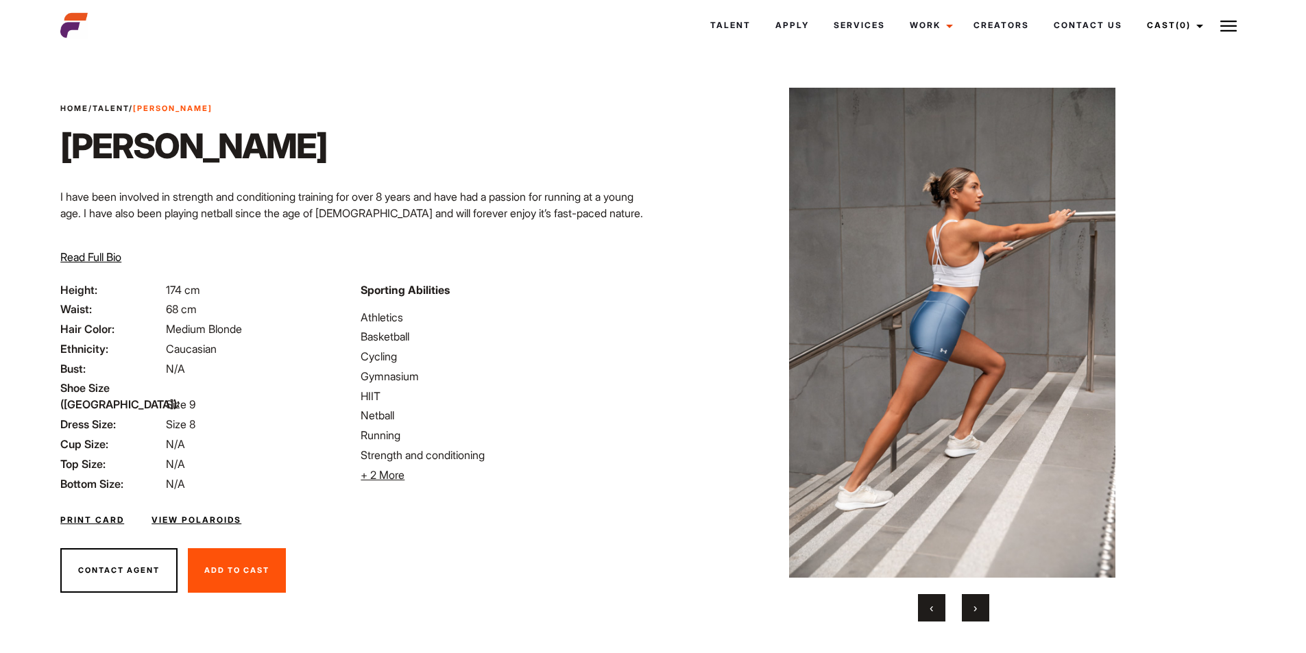
click at [972, 603] on button "›" at bounding box center [975, 607] width 27 height 27
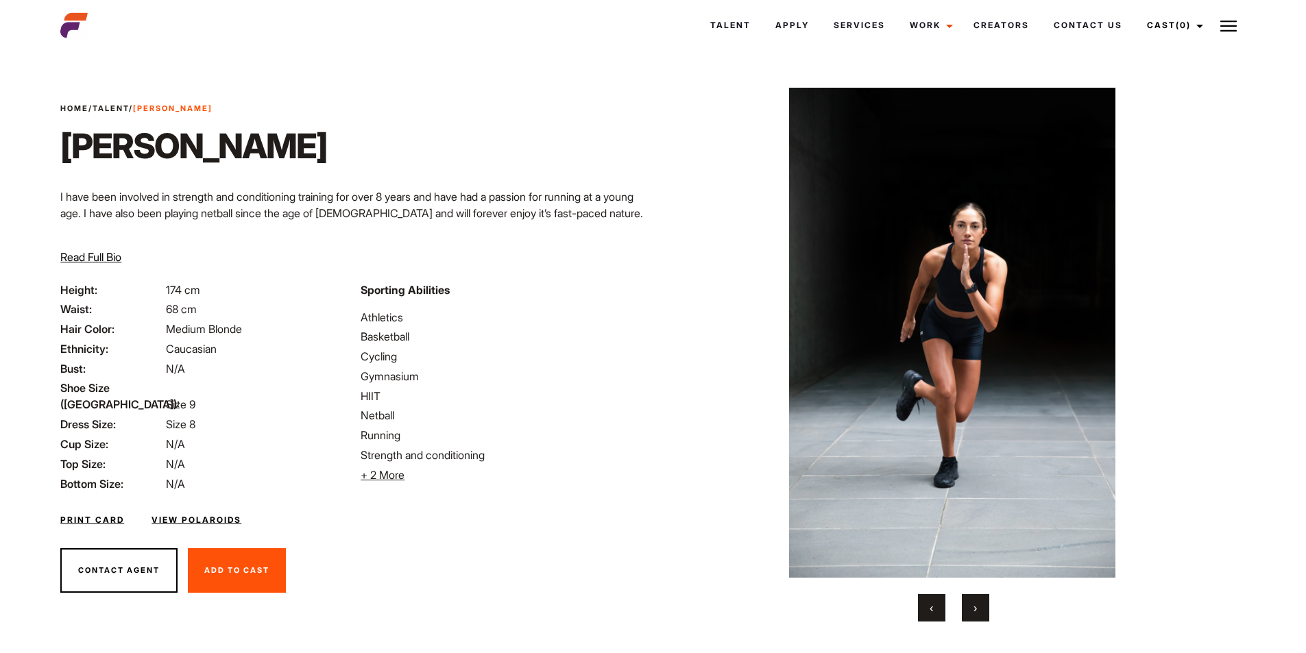
click at [972, 603] on button "›" at bounding box center [975, 607] width 27 height 27
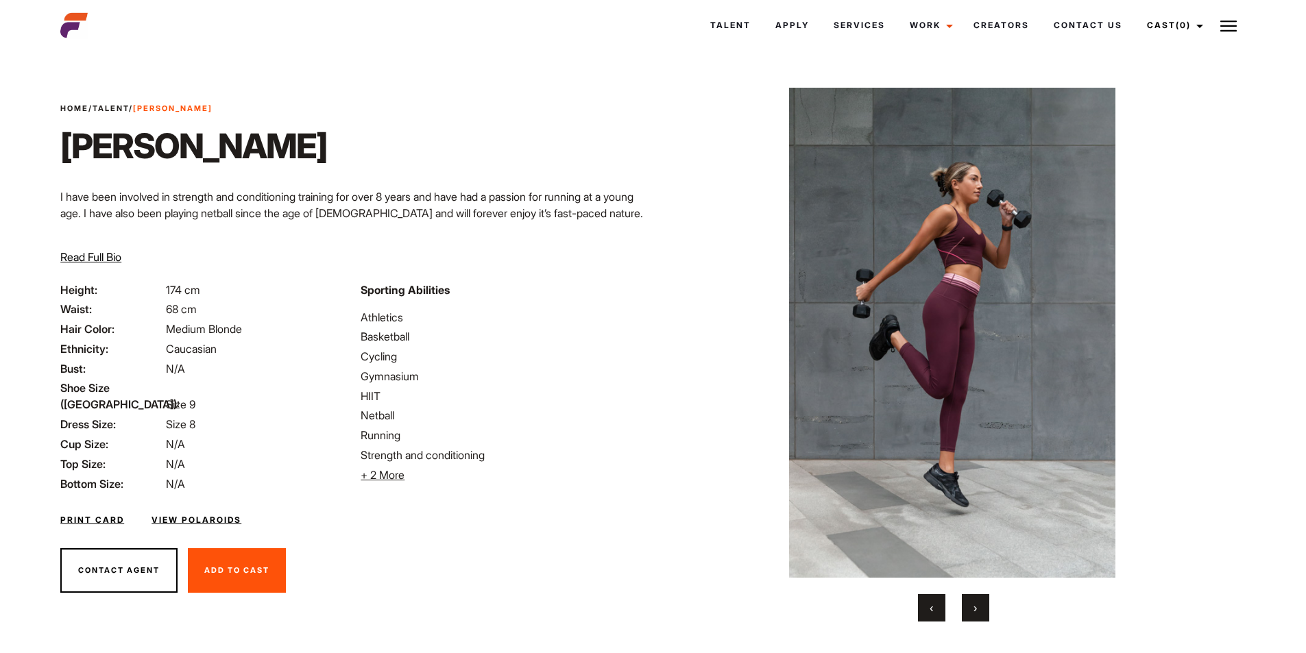
click at [968, 600] on button "›" at bounding box center [975, 607] width 27 height 27
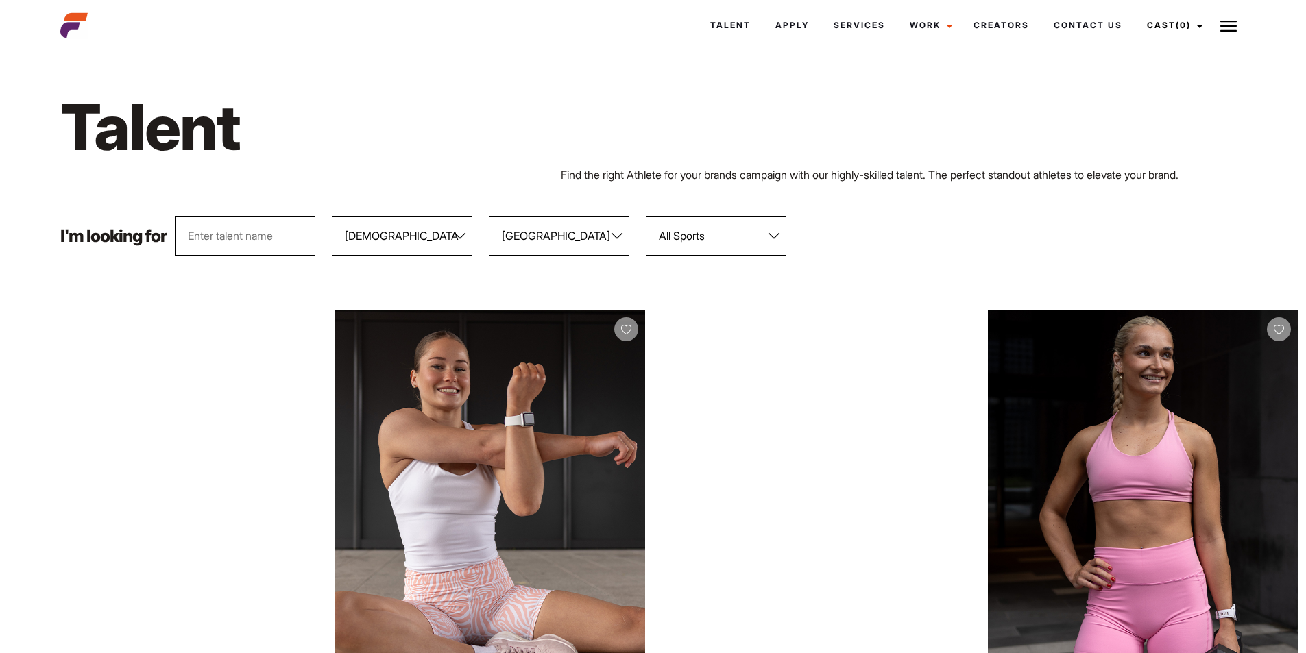
select select "104"
select select "118"
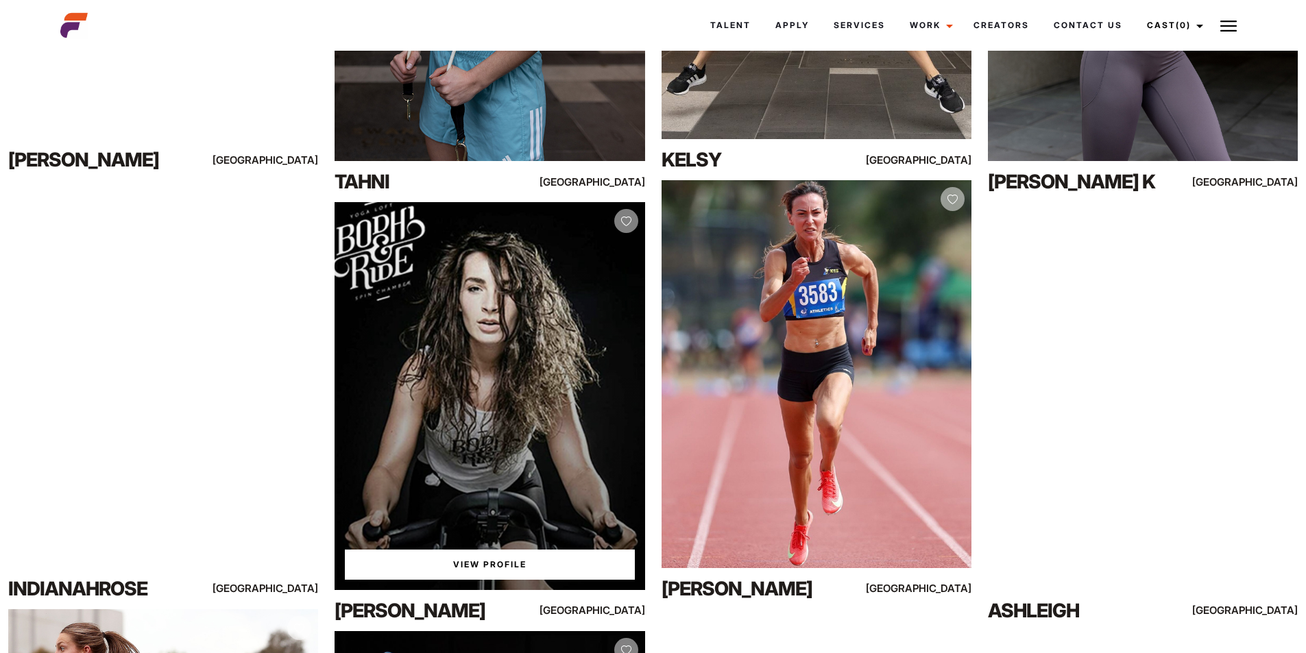
scroll to position [1799, 0]
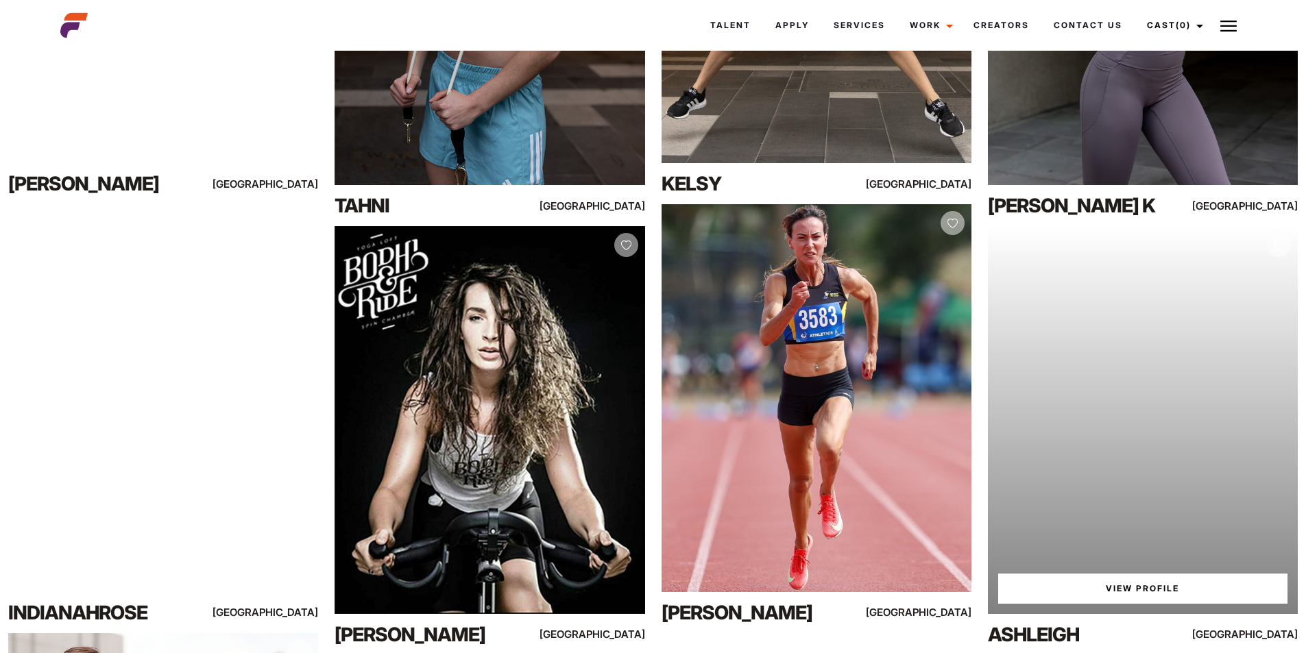
click at [1146, 593] on link "View Profile" at bounding box center [1142, 589] width 289 height 30
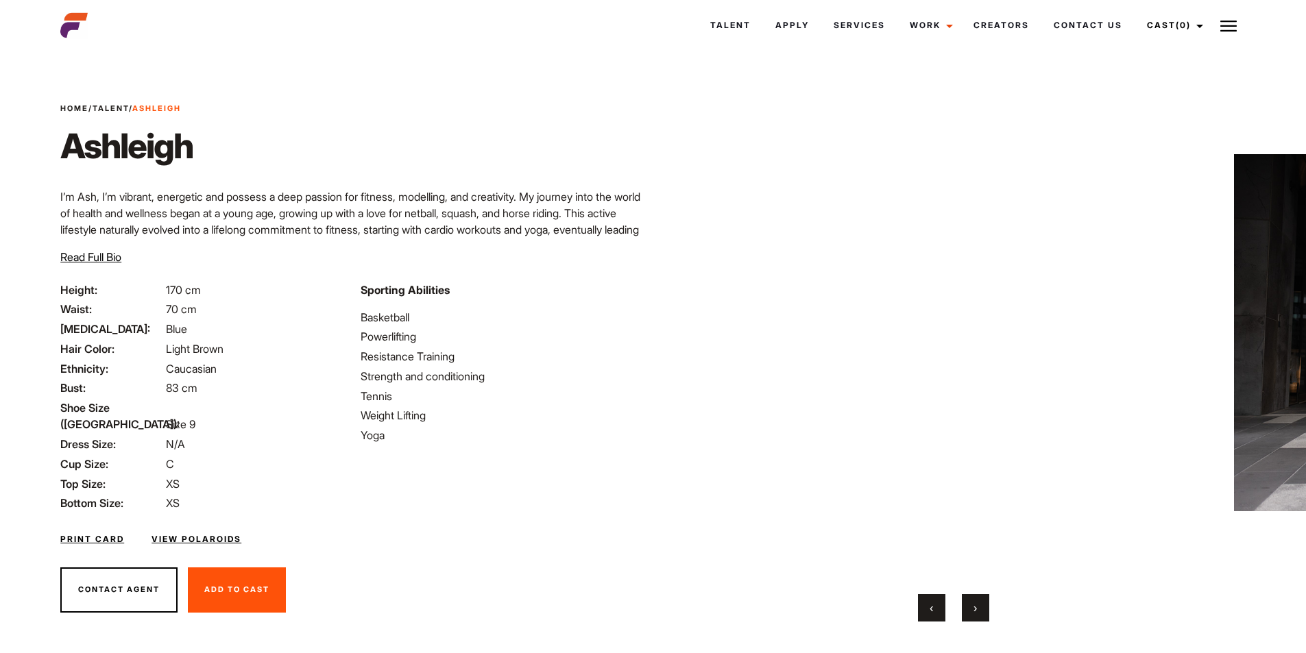
click at [978, 602] on button "›" at bounding box center [975, 607] width 27 height 27
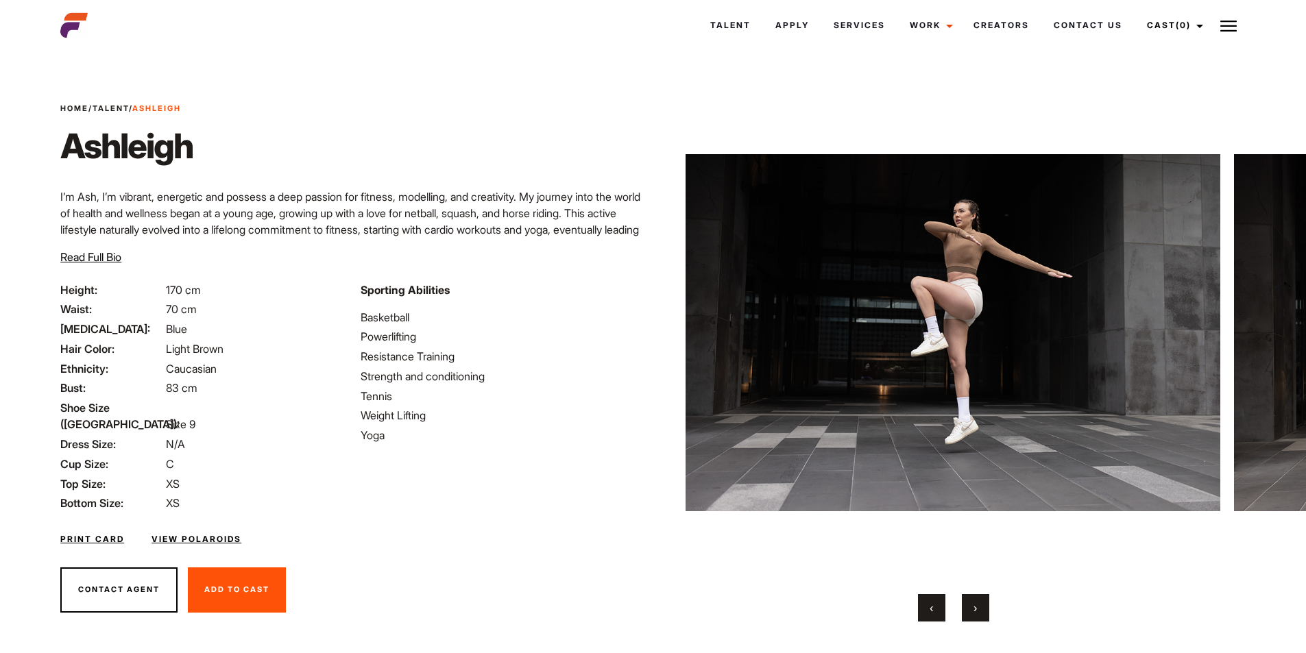
click at [978, 601] on button "›" at bounding box center [975, 607] width 27 height 27
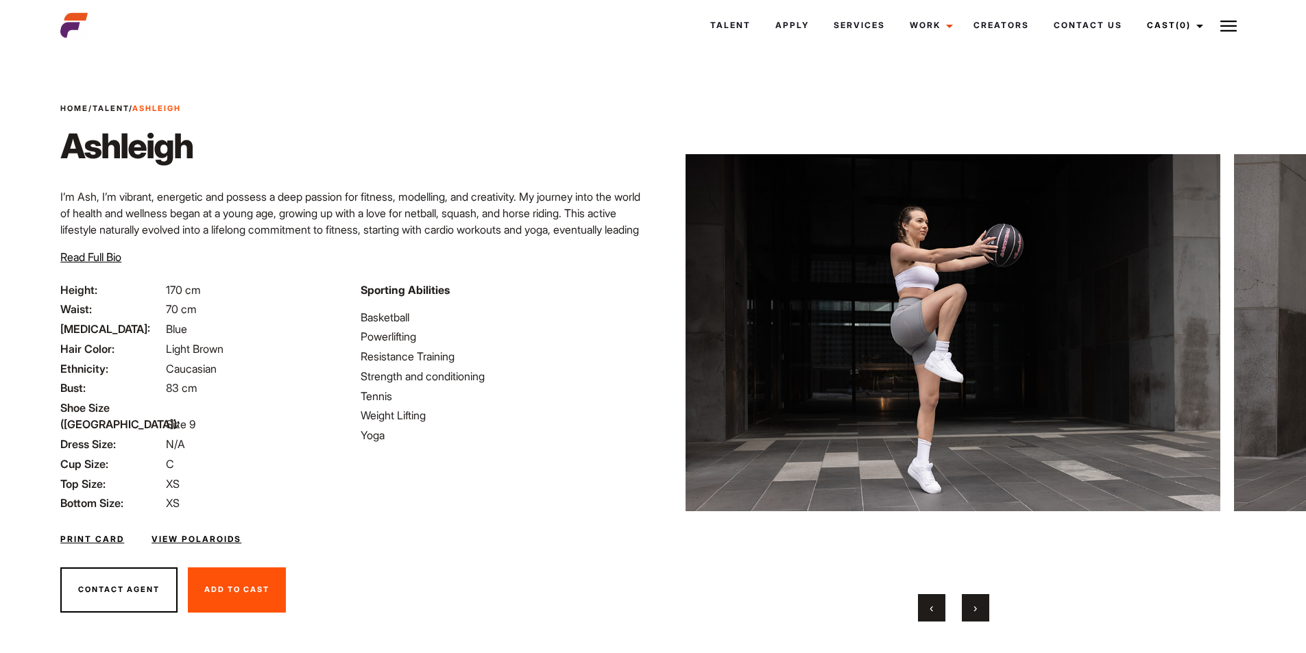
click at [978, 601] on button "›" at bounding box center [975, 607] width 27 height 27
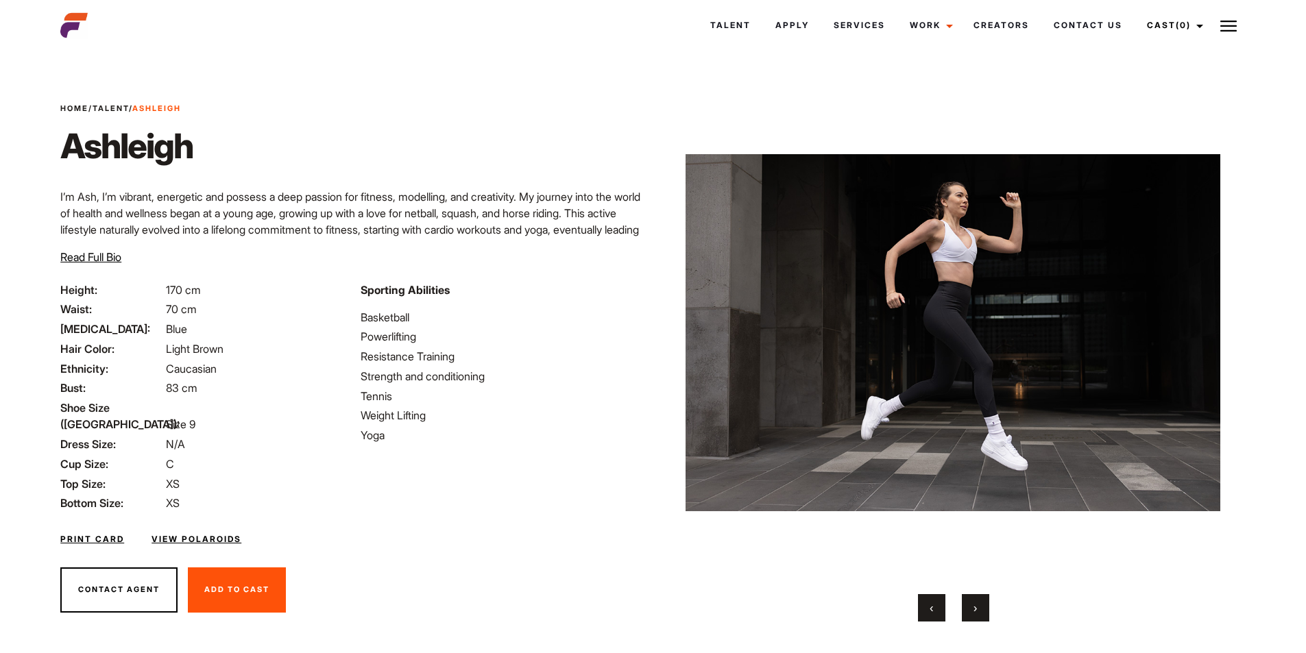
click at [978, 601] on button "›" at bounding box center [975, 607] width 27 height 27
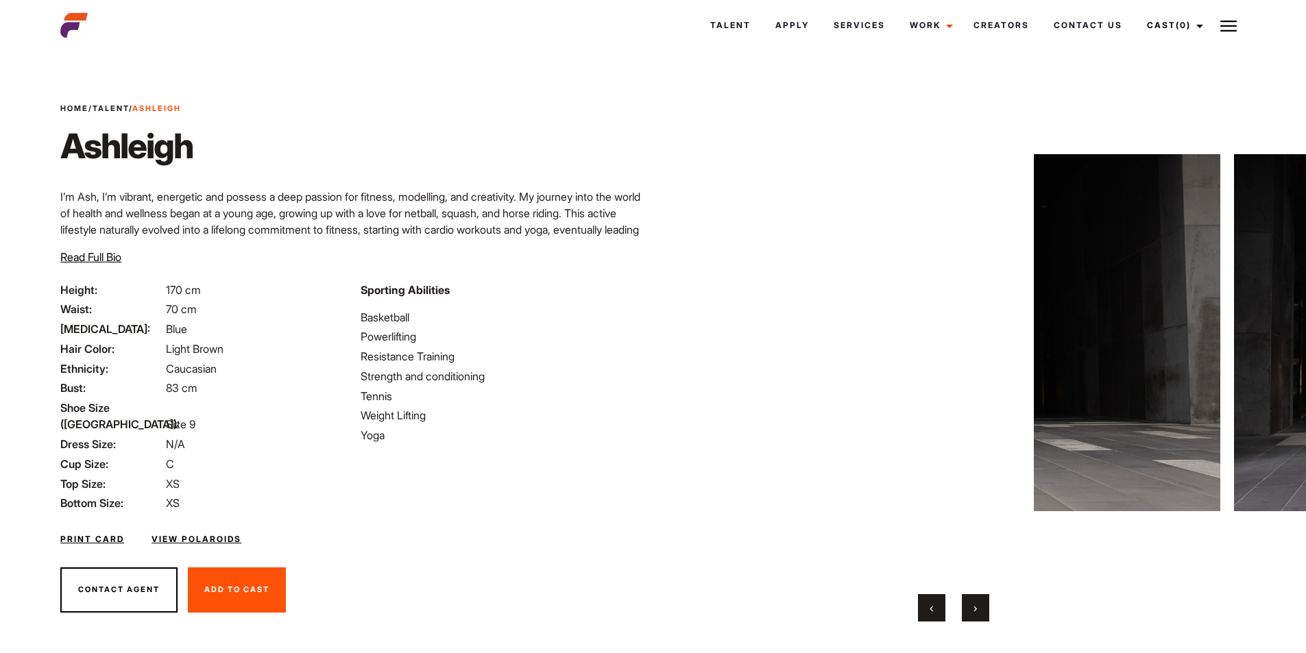
click at [978, 601] on button "›" at bounding box center [975, 607] width 27 height 27
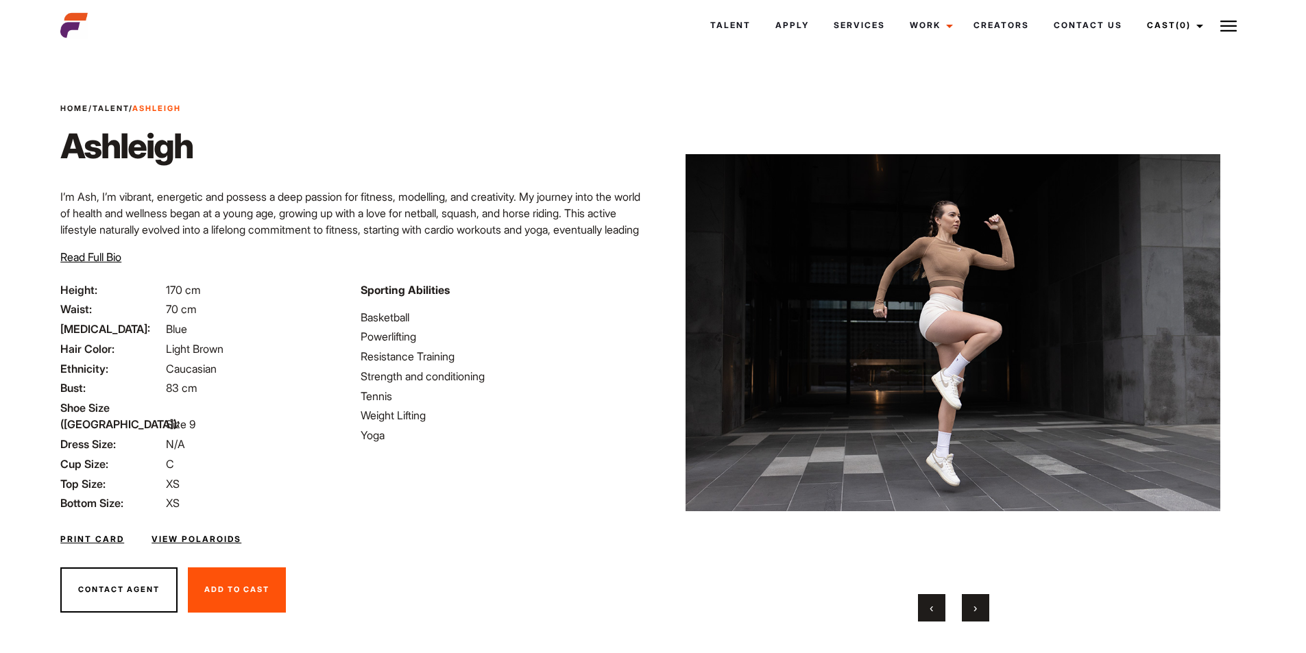
click at [978, 601] on button "›" at bounding box center [975, 607] width 27 height 27
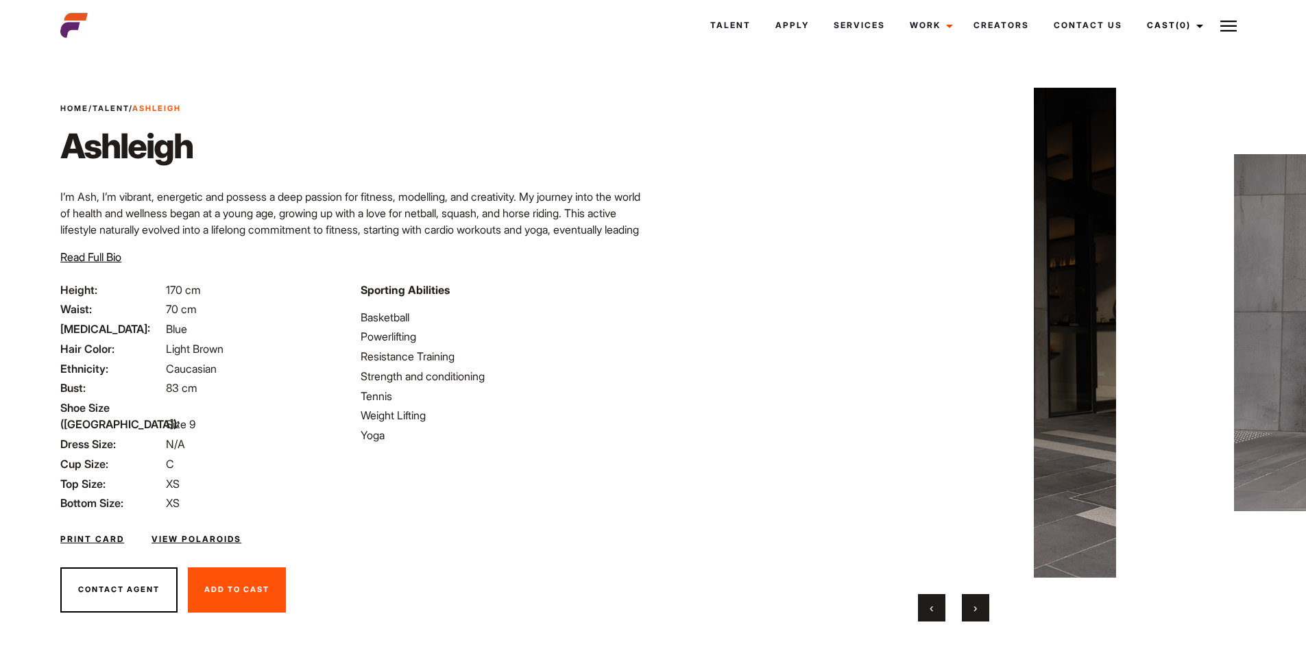
click at [978, 601] on button "›" at bounding box center [975, 607] width 27 height 27
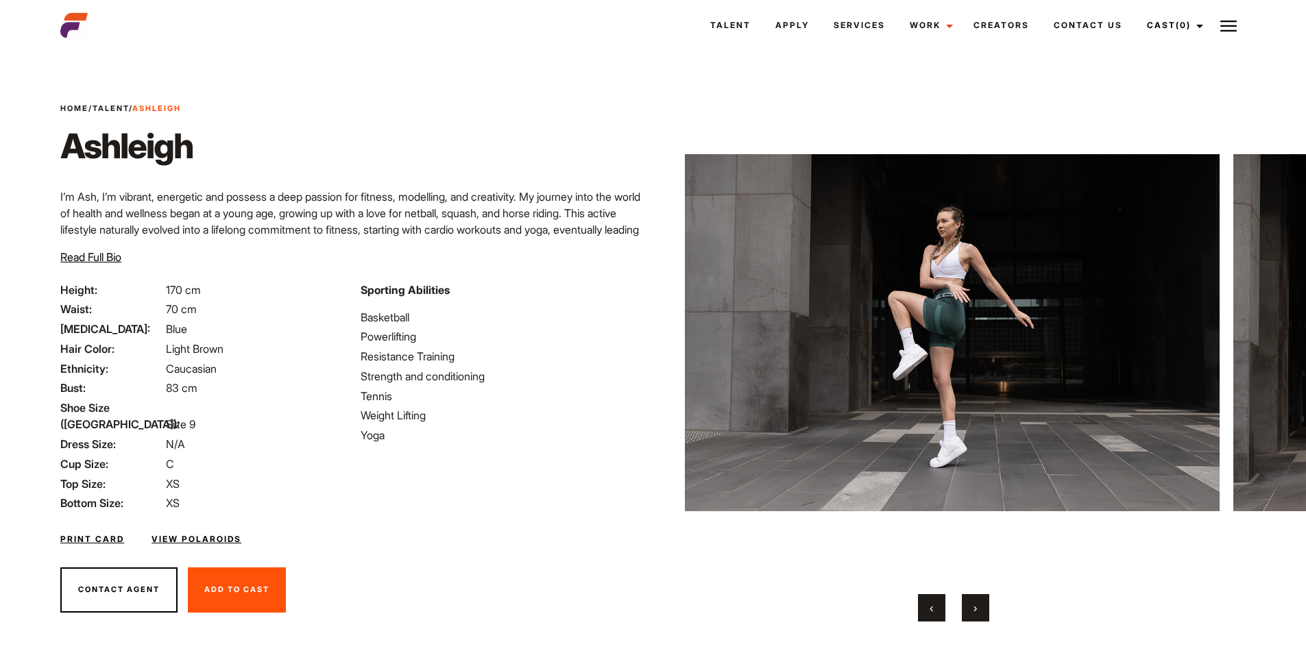
click at [978, 601] on button "›" at bounding box center [975, 607] width 27 height 27
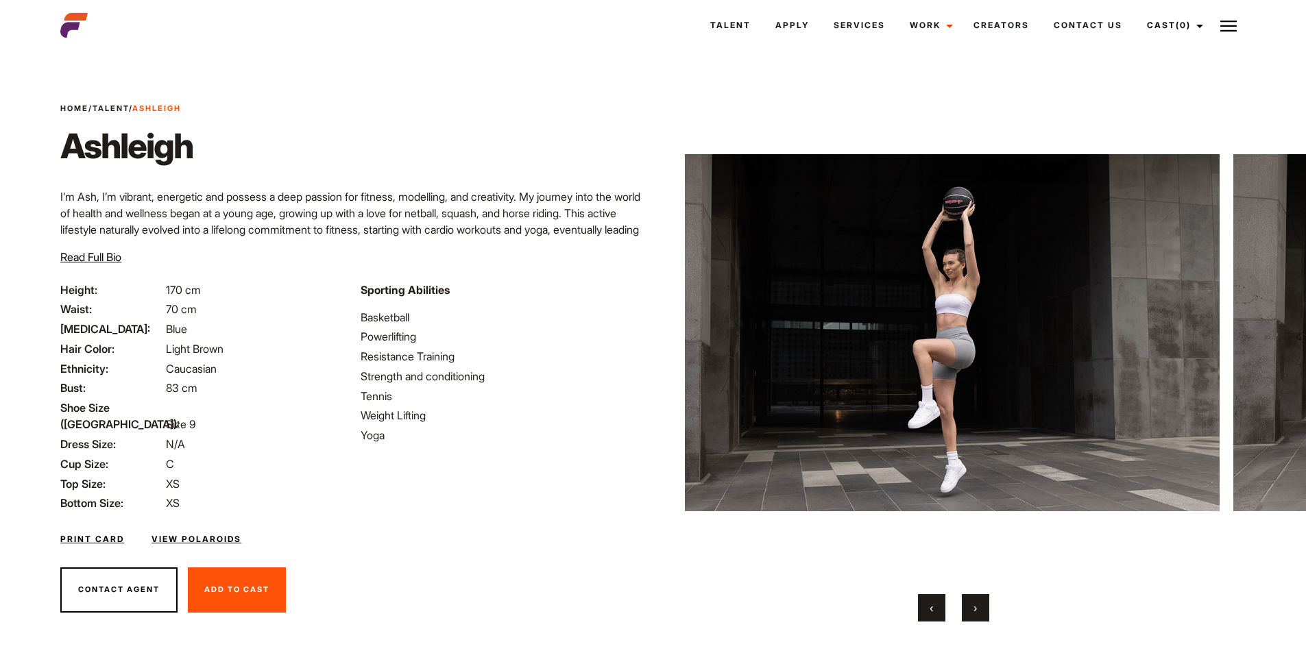
click at [978, 601] on button "›" at bounding box center [975, 607] width 27 height 27
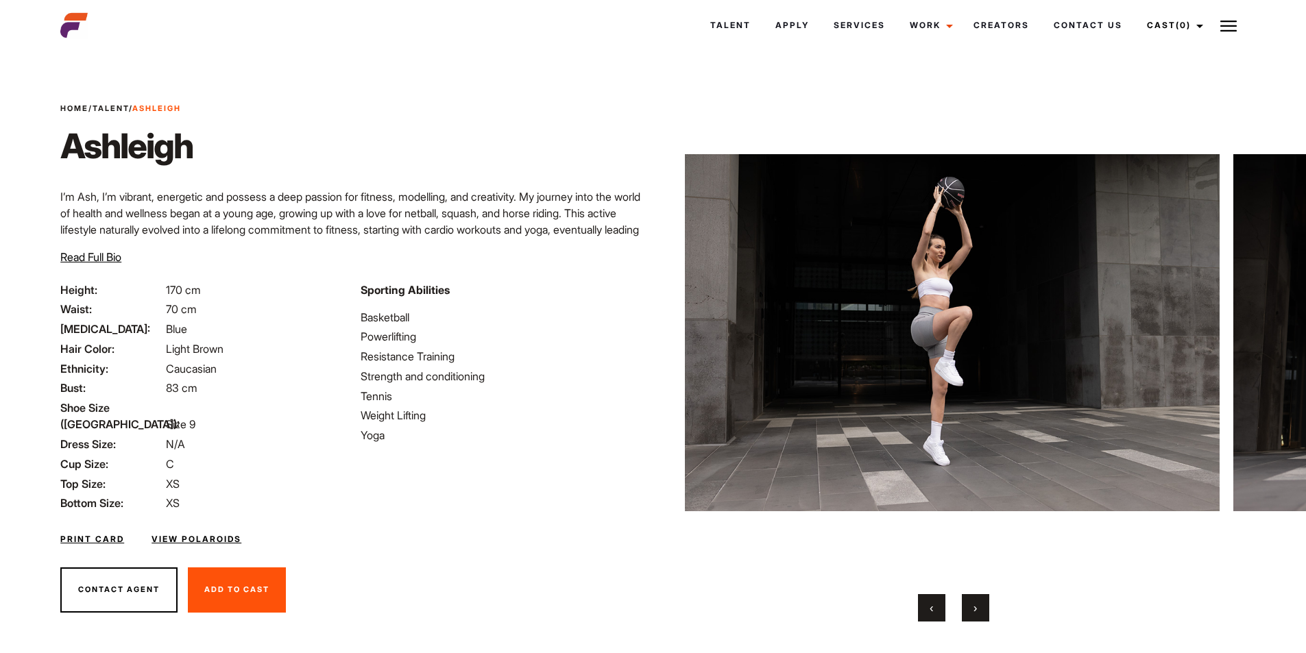
click at [978, 601] on button "›" at bounding box center [975, 607] width 27 height 27
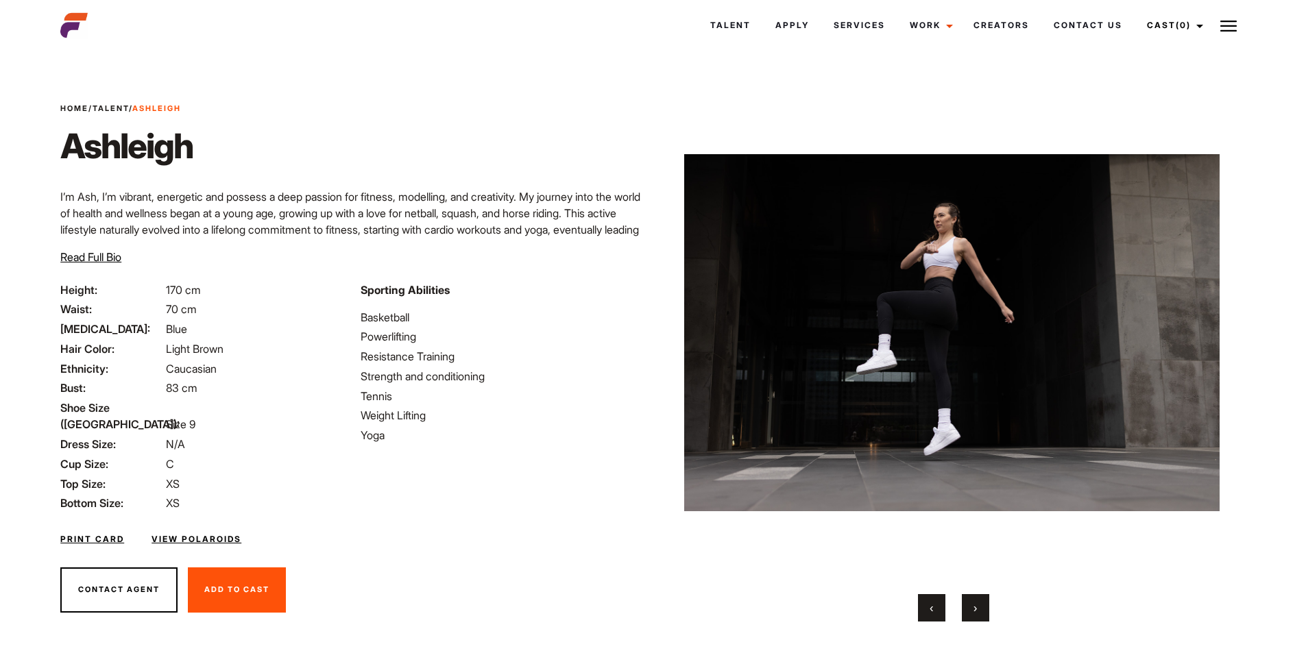
click at [978, 601] on button "›" at bounding box center [975, 607] width 27 height 27
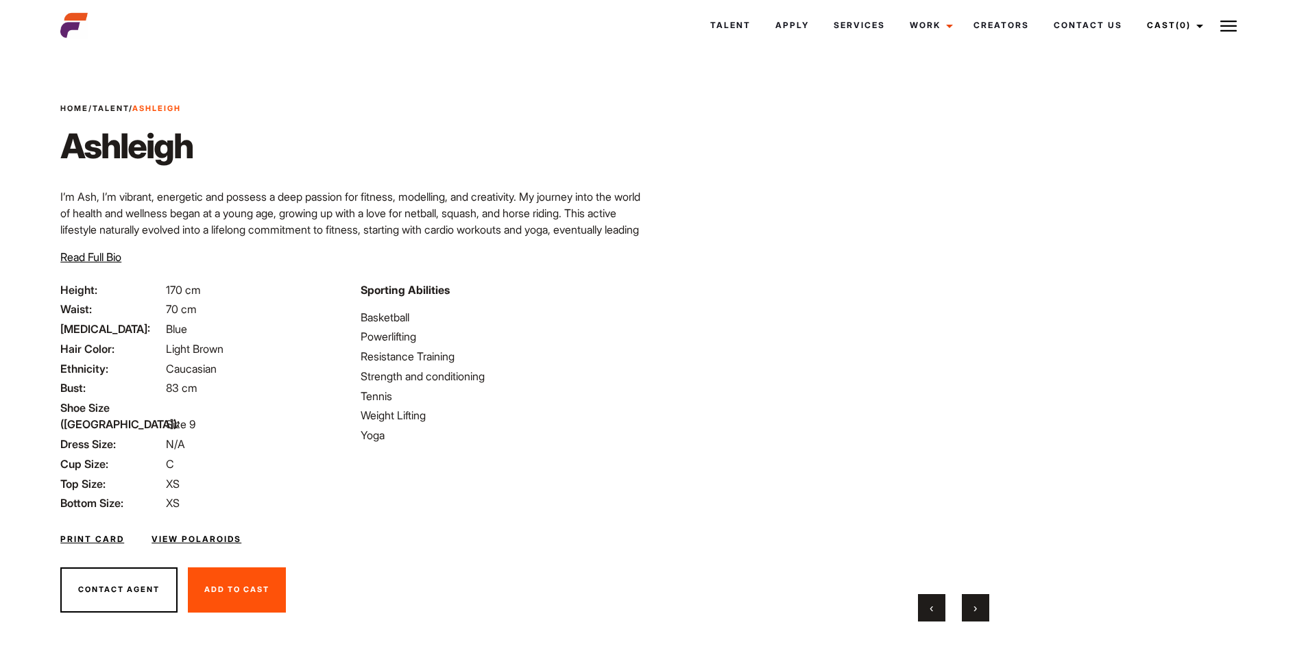
click at [978, 601] on button "›" at bounding box center [975, 607] width 27 height 27
click at [971, 596] on button "›" at bounding box center [975, 607] width 27 height 27
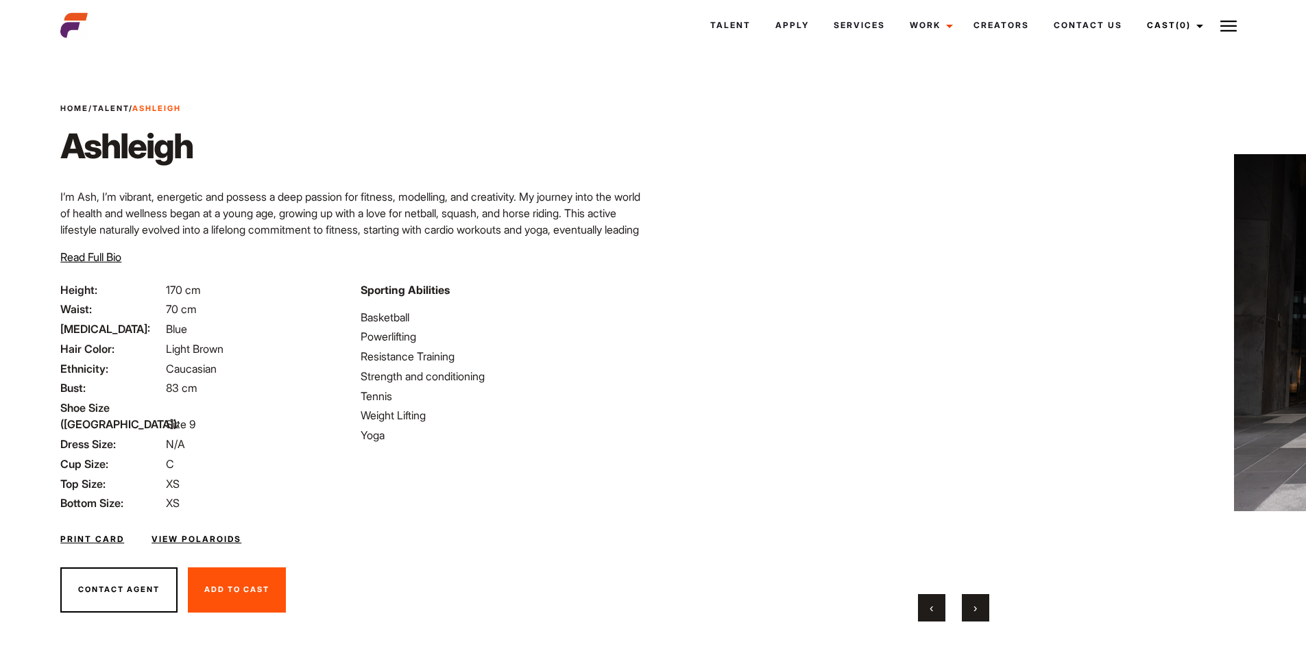
click at [971, 596] on button "›" at bounding box center [975, 607] width 27 height 27
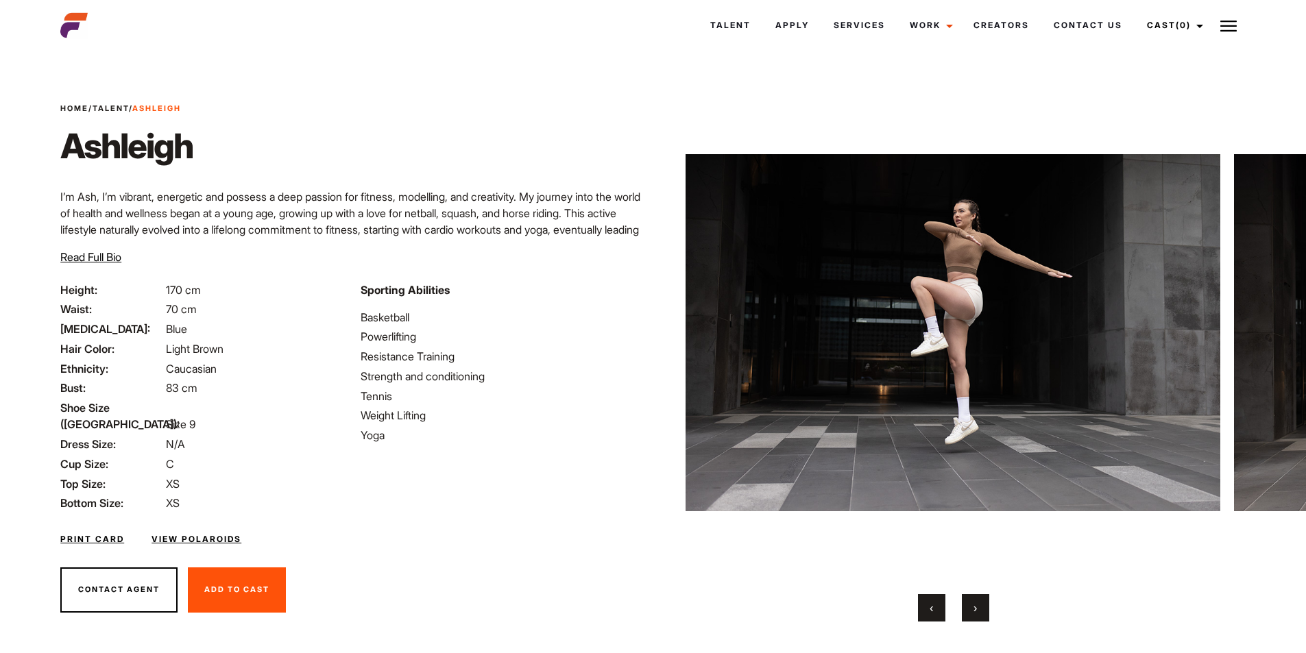
click at [971, 596] on button "›" at bounding box center [975, 607] width 27 height 27
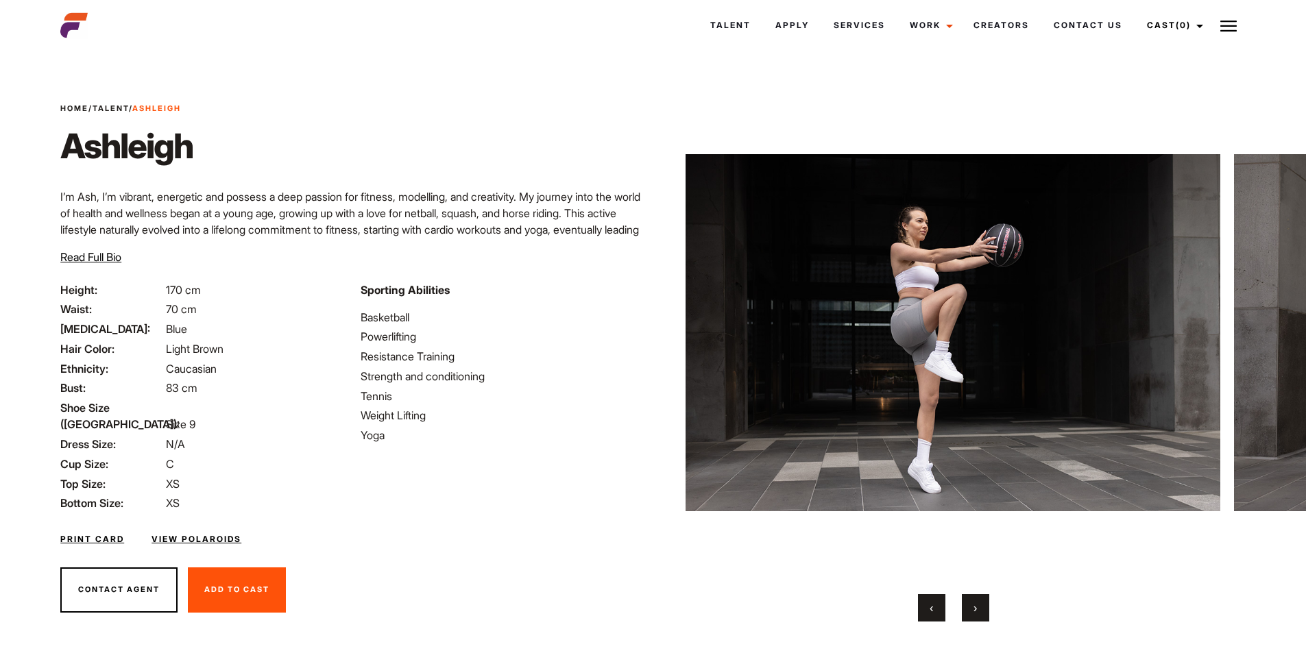
click at [971, 596] on button "›" at bounding box center [975, 607] width 27 height 27
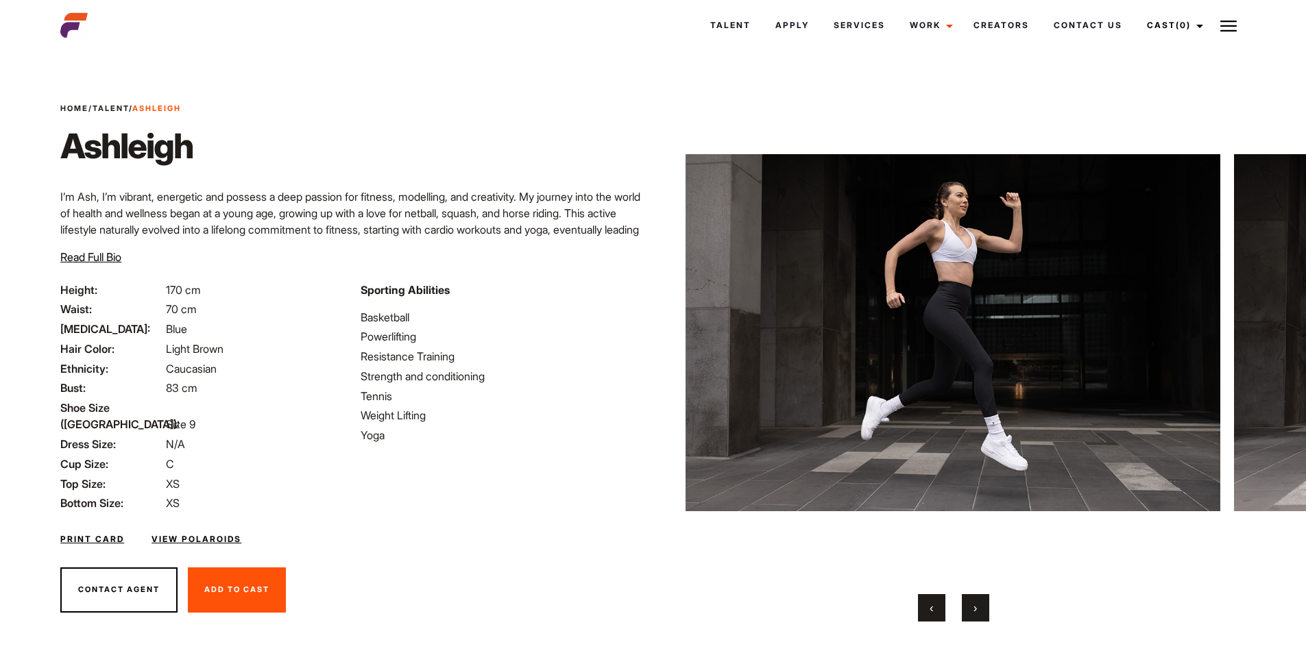
click at [971, 596] on button "›" at bounding box center [975, 607] width 27 height 27
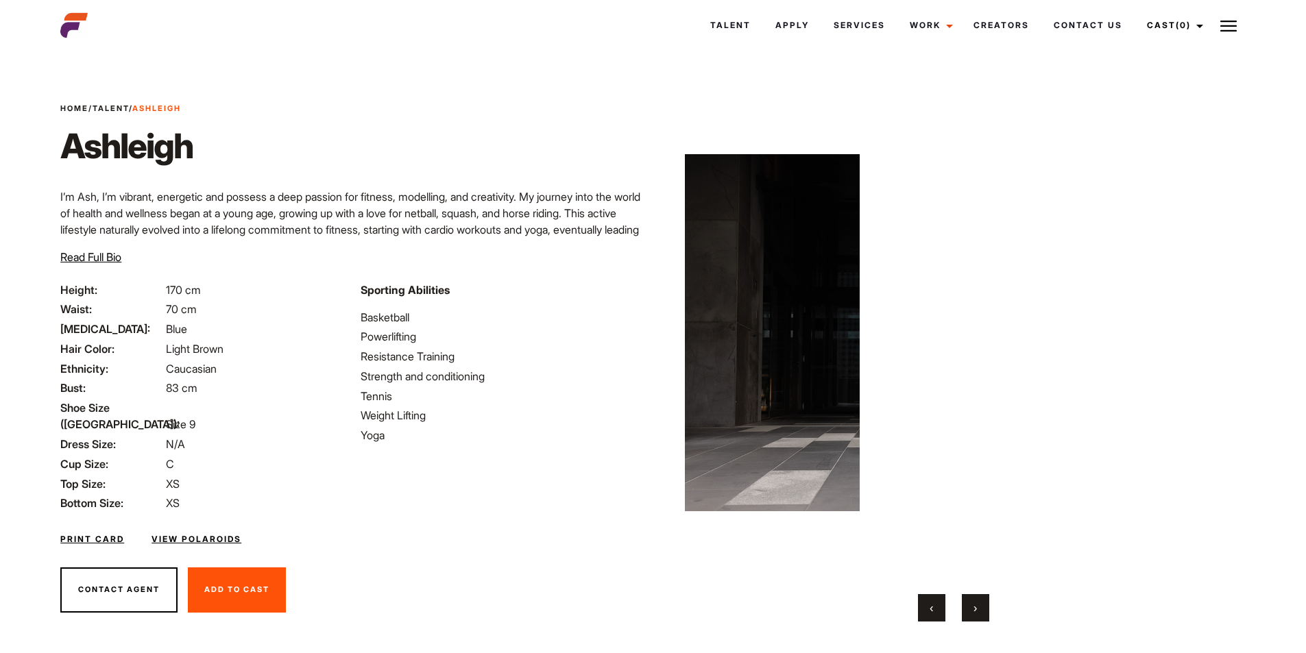
click at [971, 596] on button "›" at bounding box center [975, 607] width 27 height 27
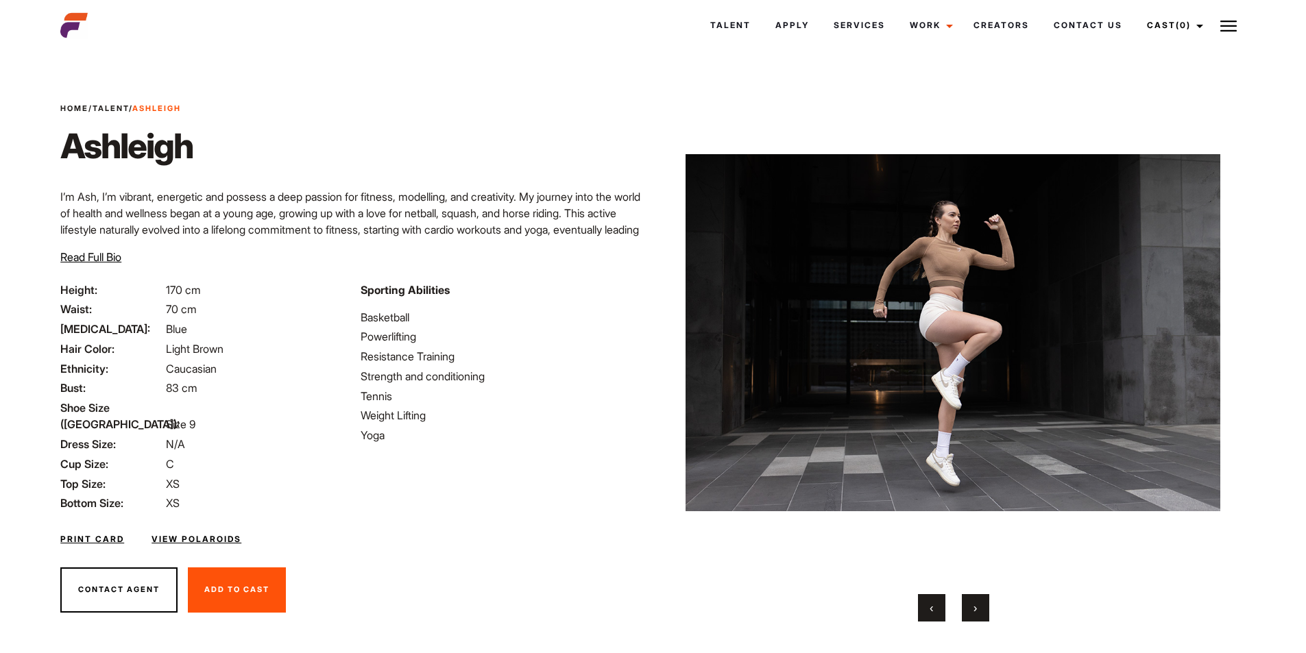
click at [971, 596] on button "›" at bounding box center [975, 607] width 27 height 27
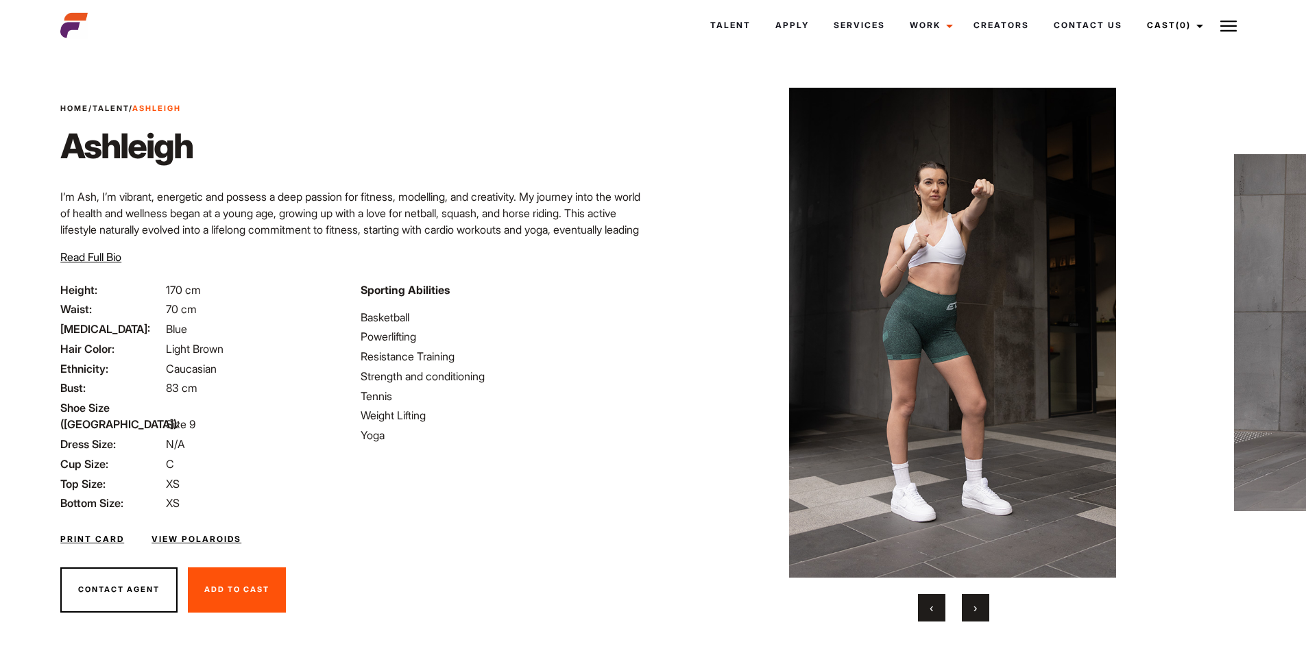
click at [971, 596] on button "›" at bounding box center [975, 607] width 27 height 27
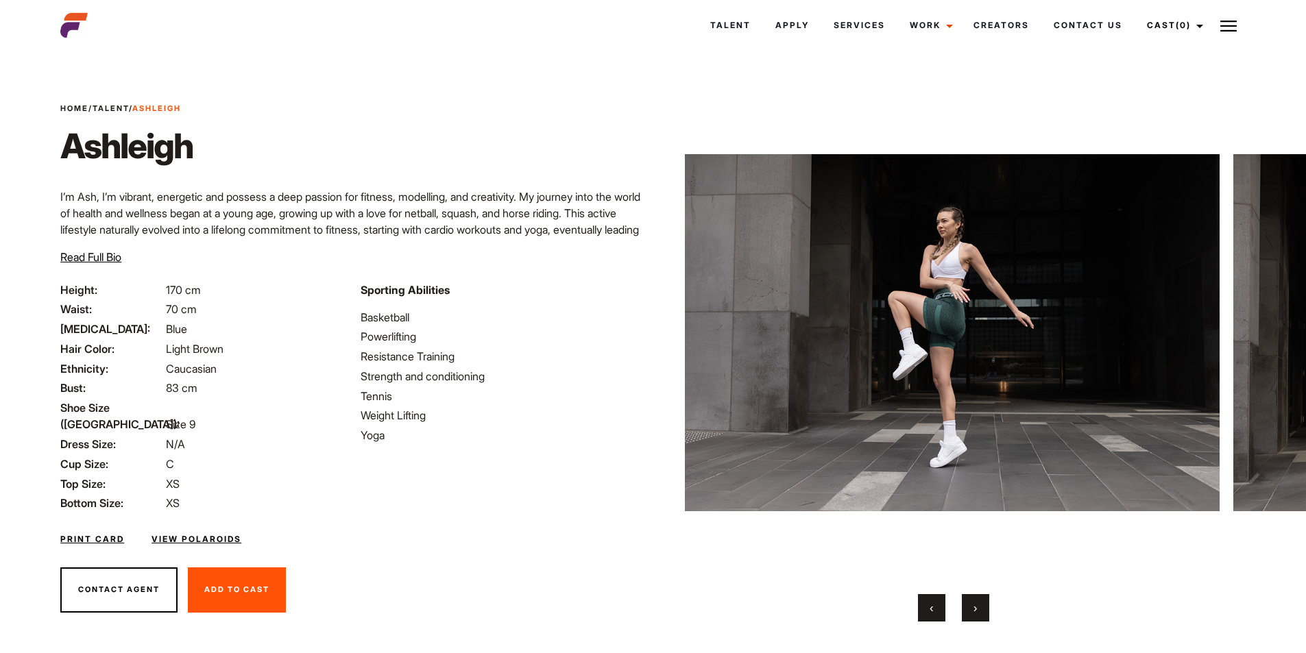
click at [971, 596] on button "›" at bounding box center [975, 607] width 27 height 27
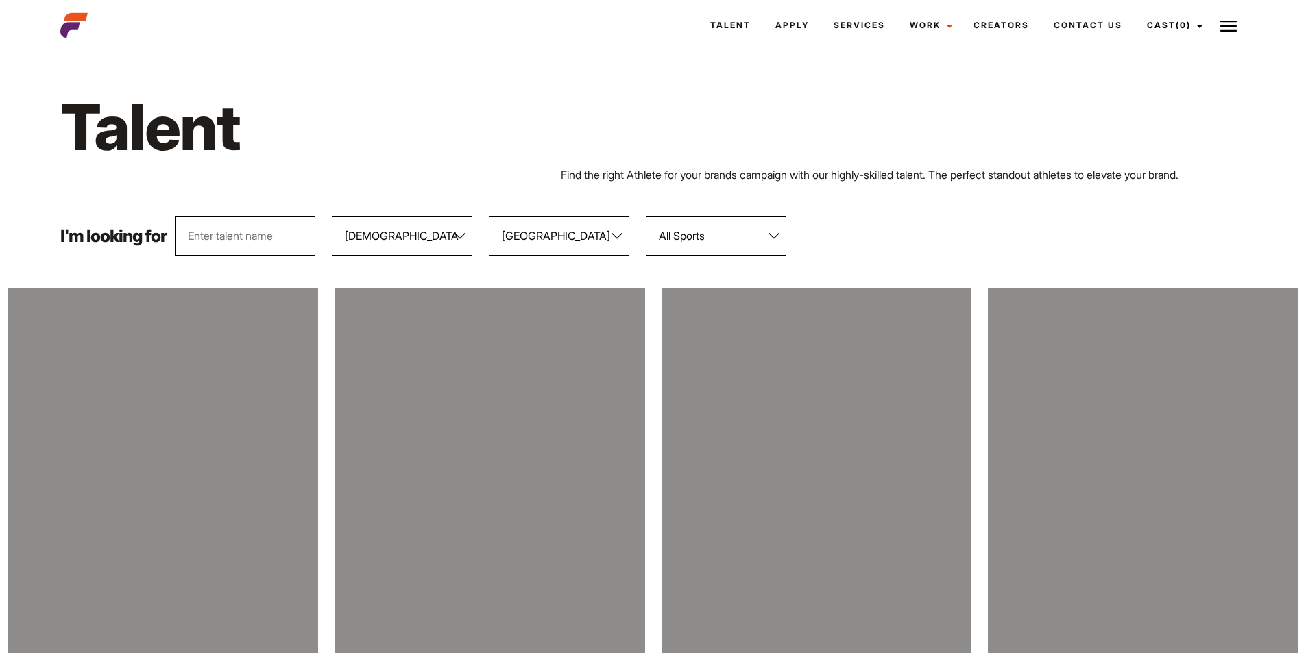
select select "104"
select select "118"
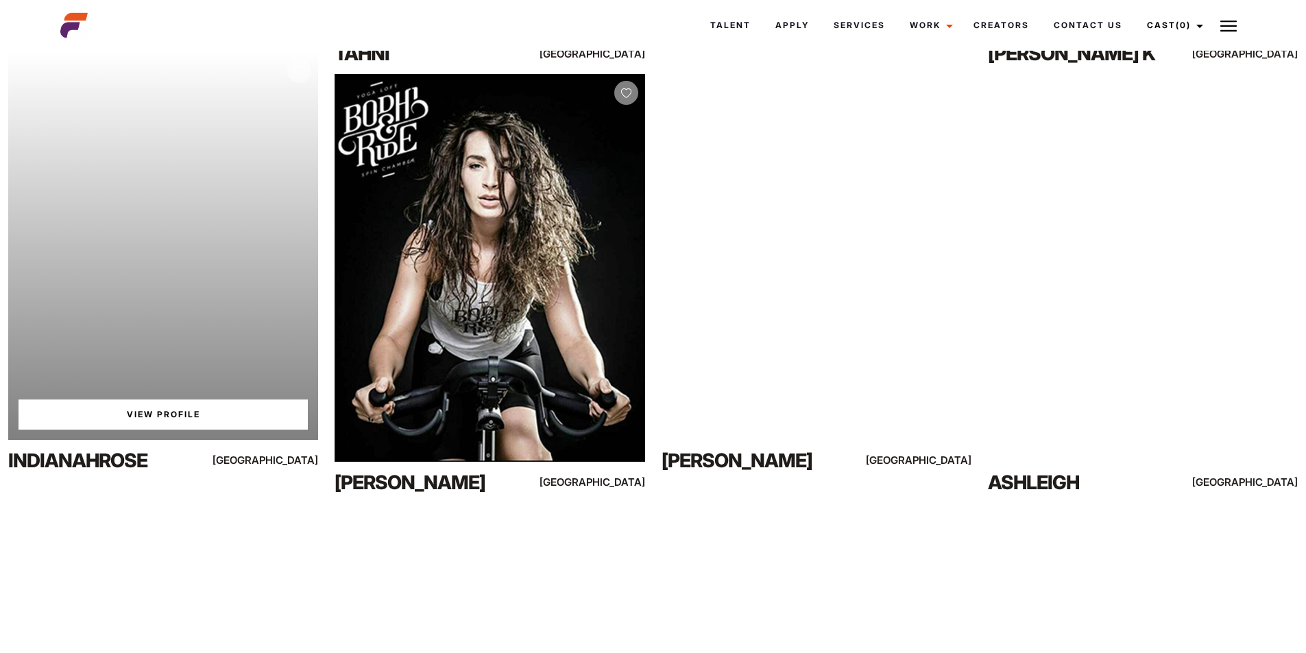
scroll to position [1984, 0]
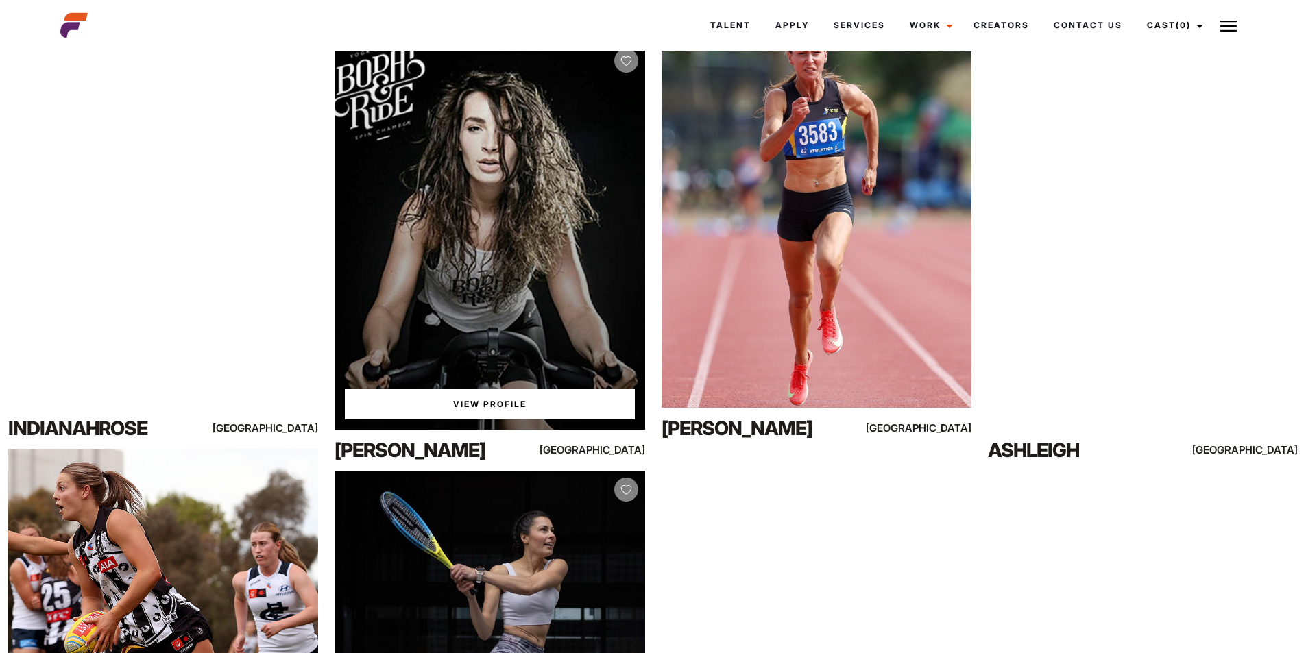
click at [466, 238] on div "View Profile" at bounding box center [490, 235] width 310 height 387
click at [508, 405] on link "View Profile" at bounding box center [489, 404] width 289 height 30
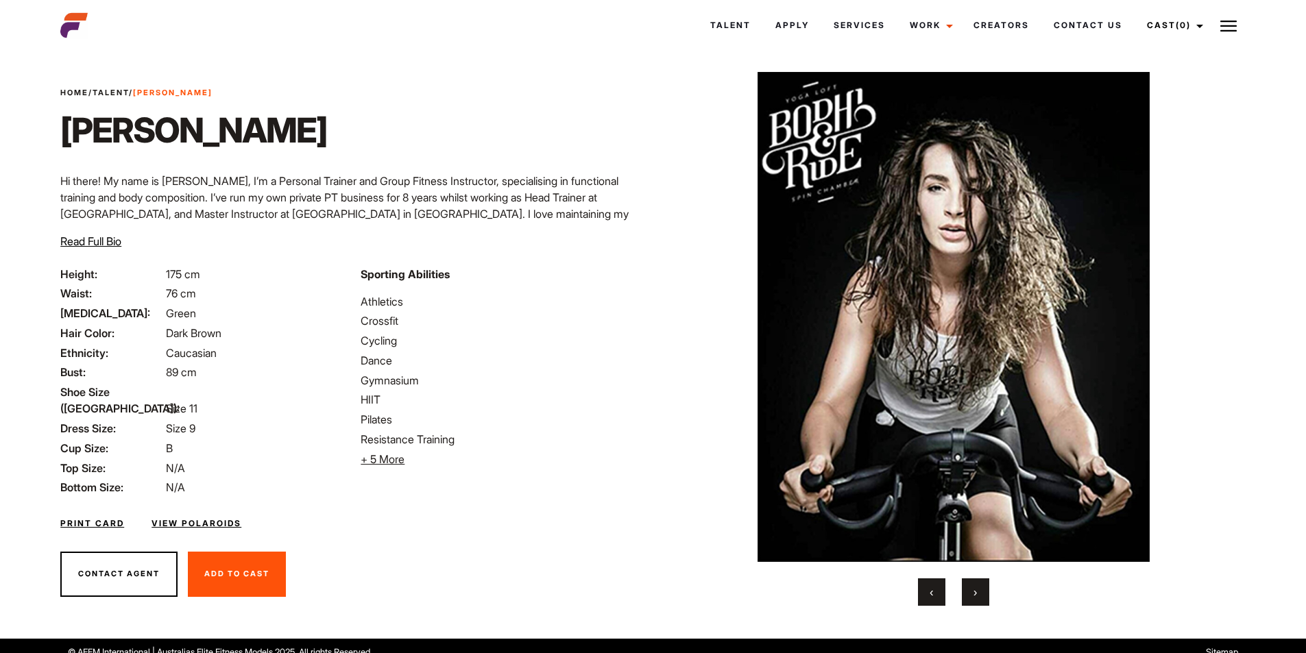
scroll to position [28, 0]
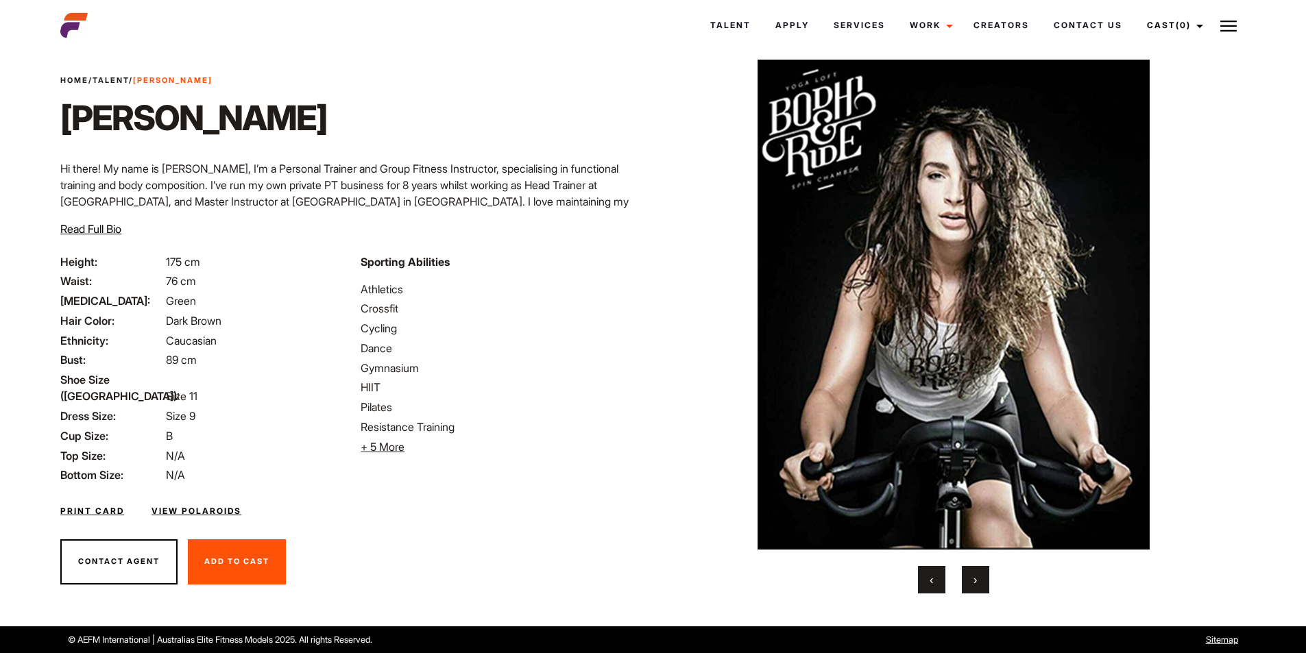
click at [984, 581] on button "›" at bounding box center [975, 579] width 27 height 27
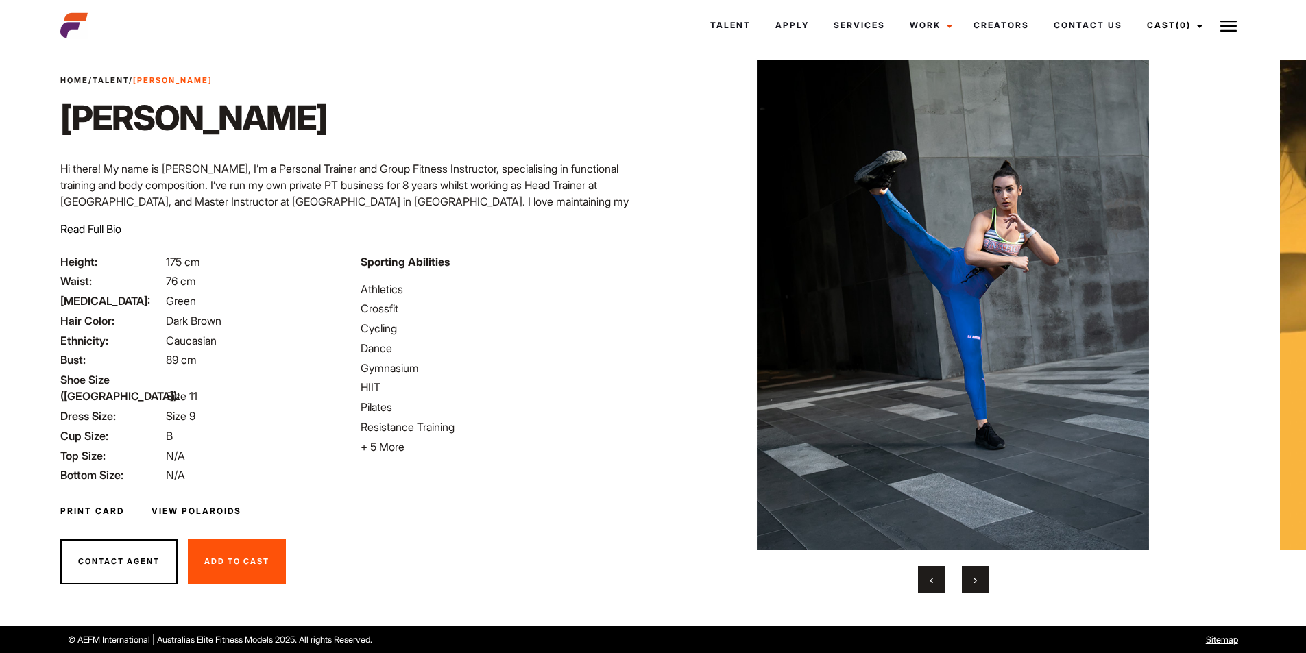
click at [984, 581] on button "›" at bounding box center [975, 579] width 27 height 27
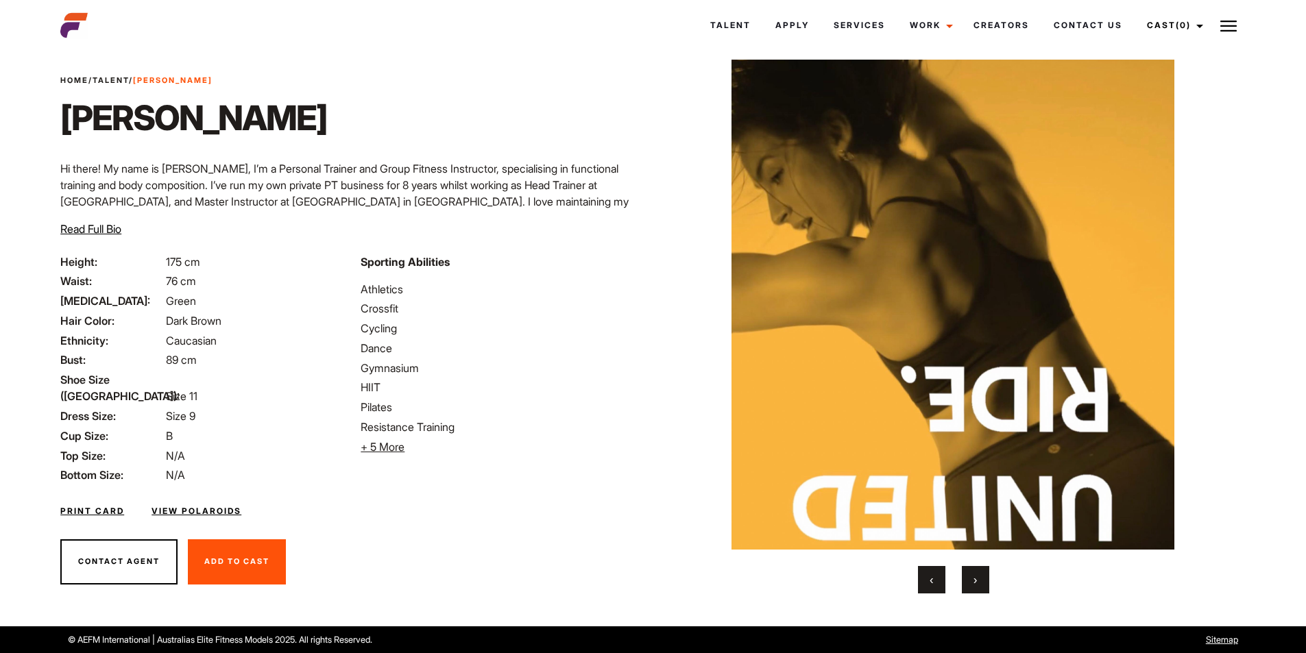
click at [984, 578] on button "›" at bounding box center [975, 579] width 27 height 27
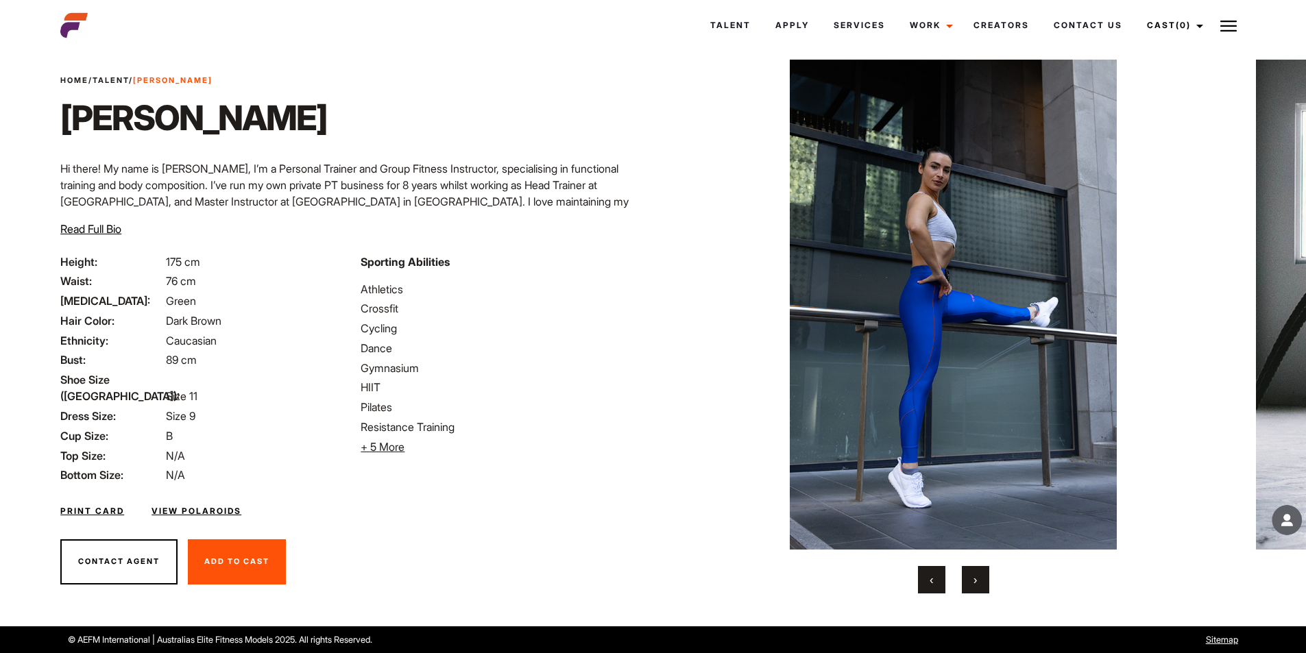
click at [981, 575] on button "›" at bounding box center [975, 579] width 27 height 27
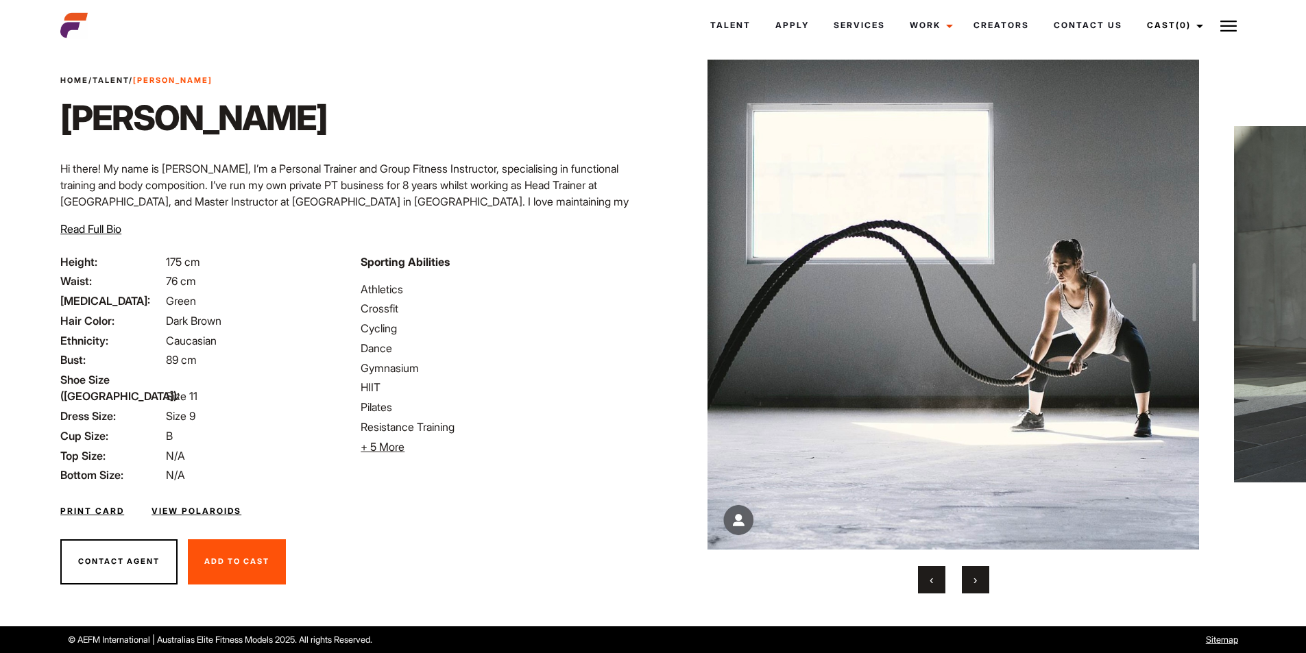
click at [980, 575] on button "›" at bounding box center [975, 579] width 27 height 27
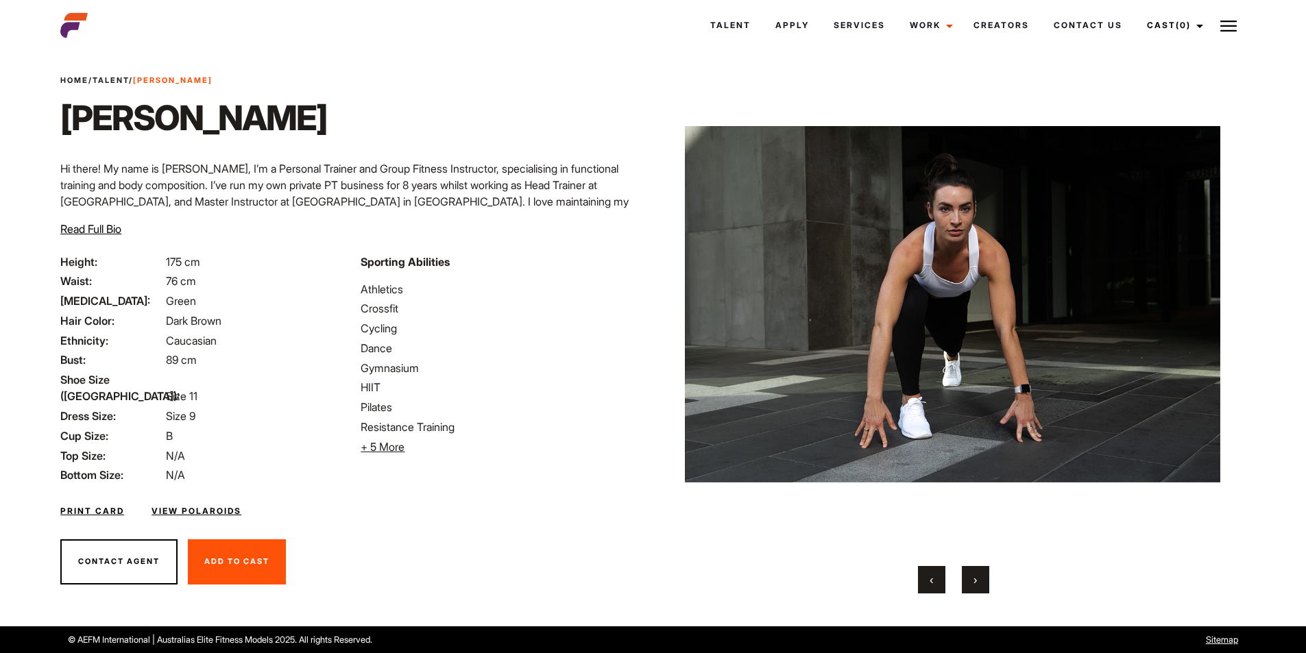
click at [974, 574] on span "›" at bounding box center [975, 580] width 3 height 14
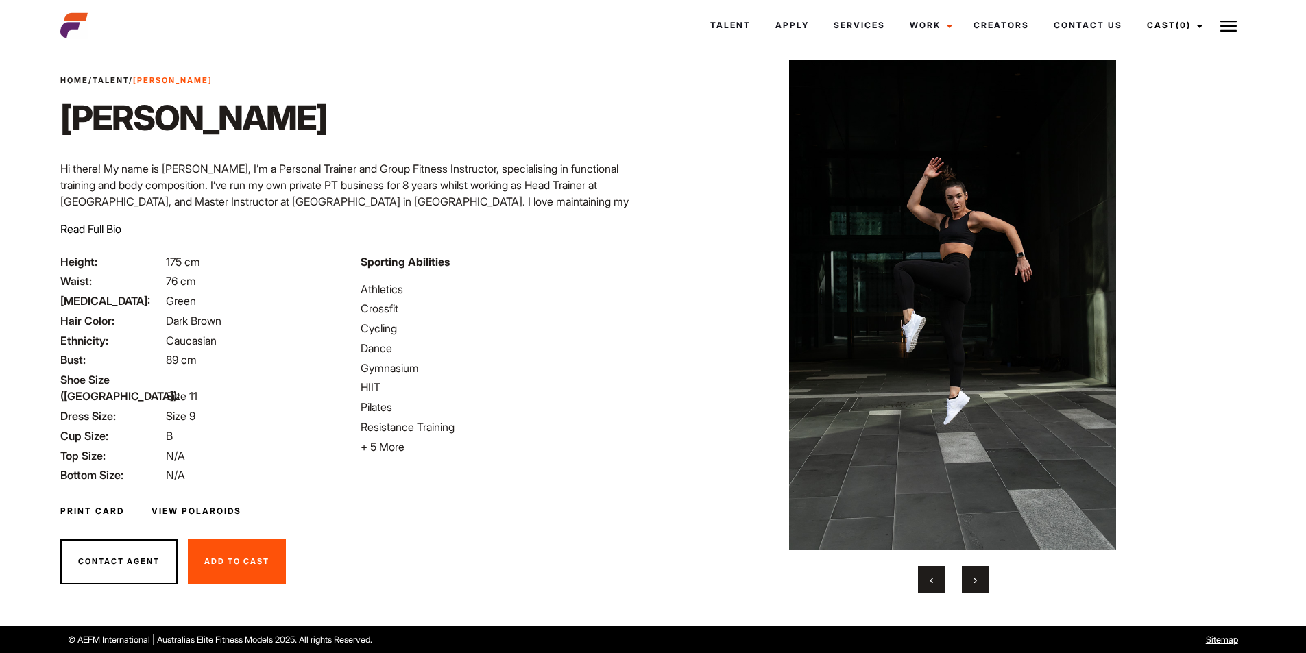
click at [975, 578] on span "›" at bounding box center [975, 580] width 3 height 14
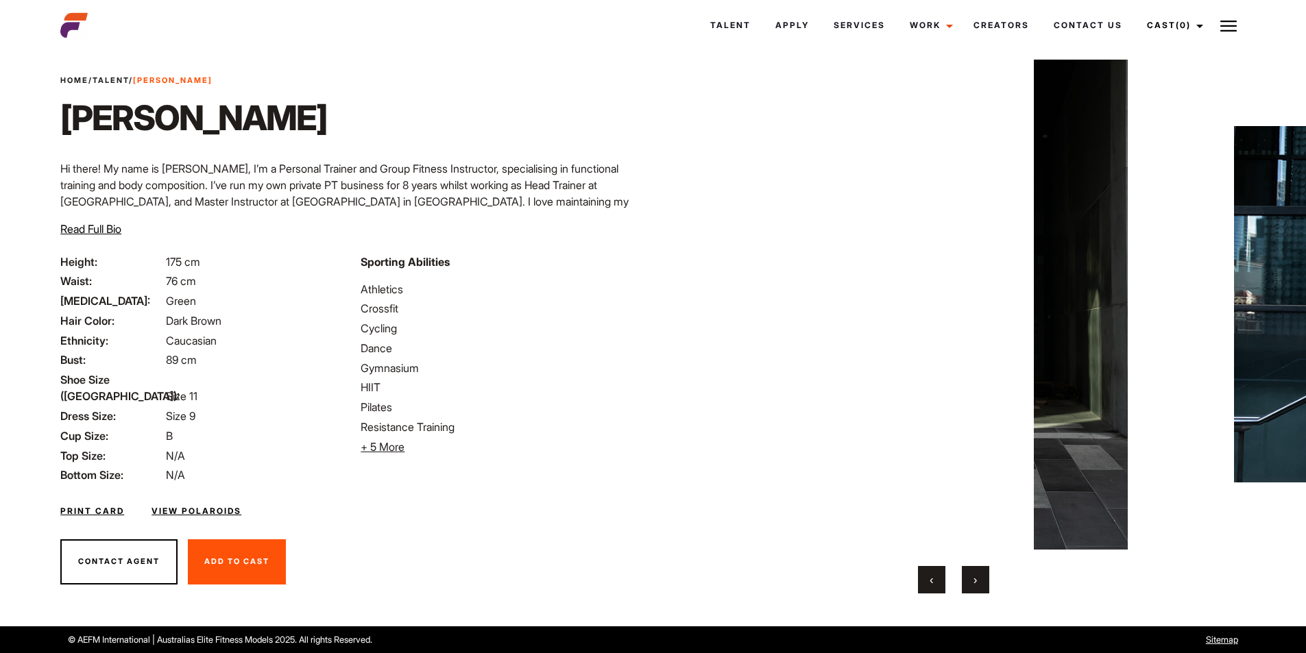
click at [975, 573] on span "›" at bounding box center [975, 580] width 3 height 14
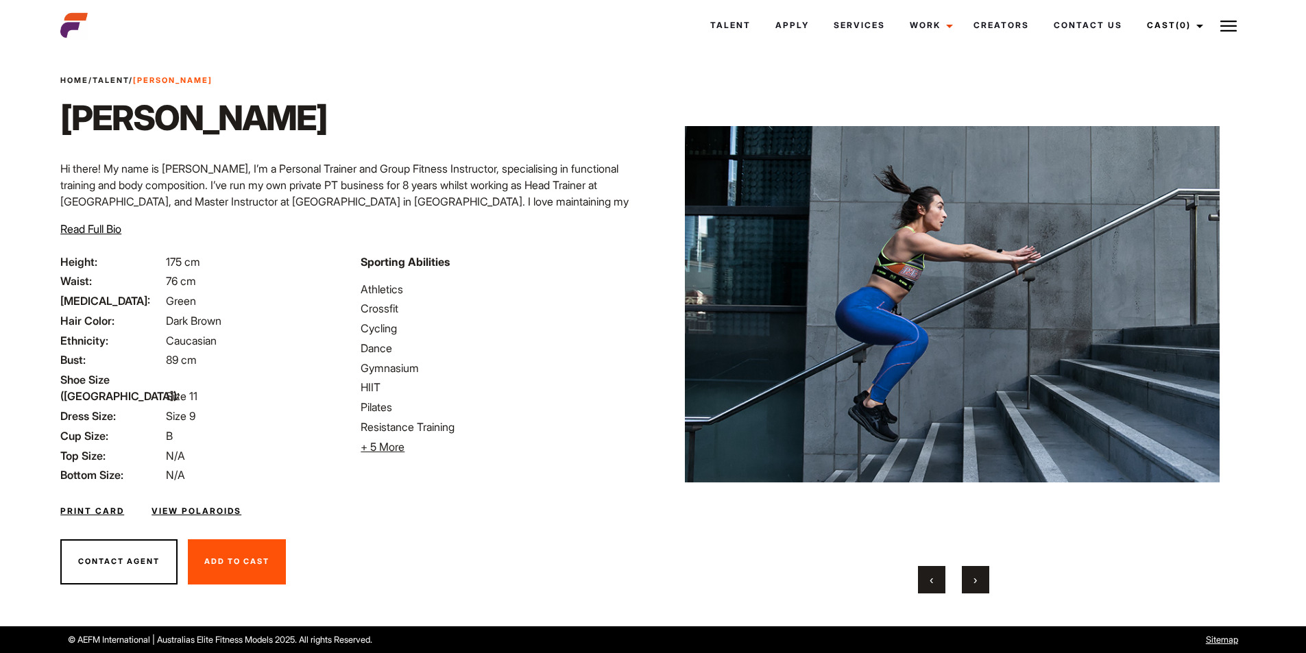
click at [975, 573] on span "›" at bounding box center [975, 580] width 3 height 14
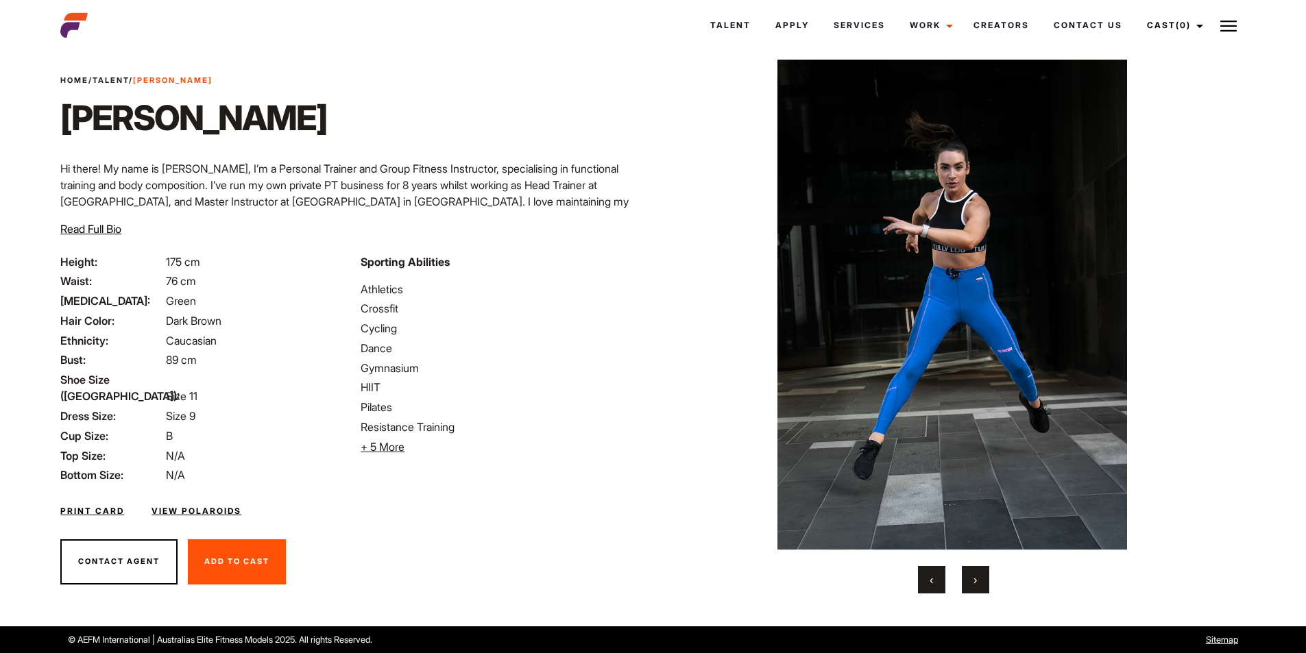
click at [975, 573] on span "›" at bounding box center [975, 580] width 3 height 14
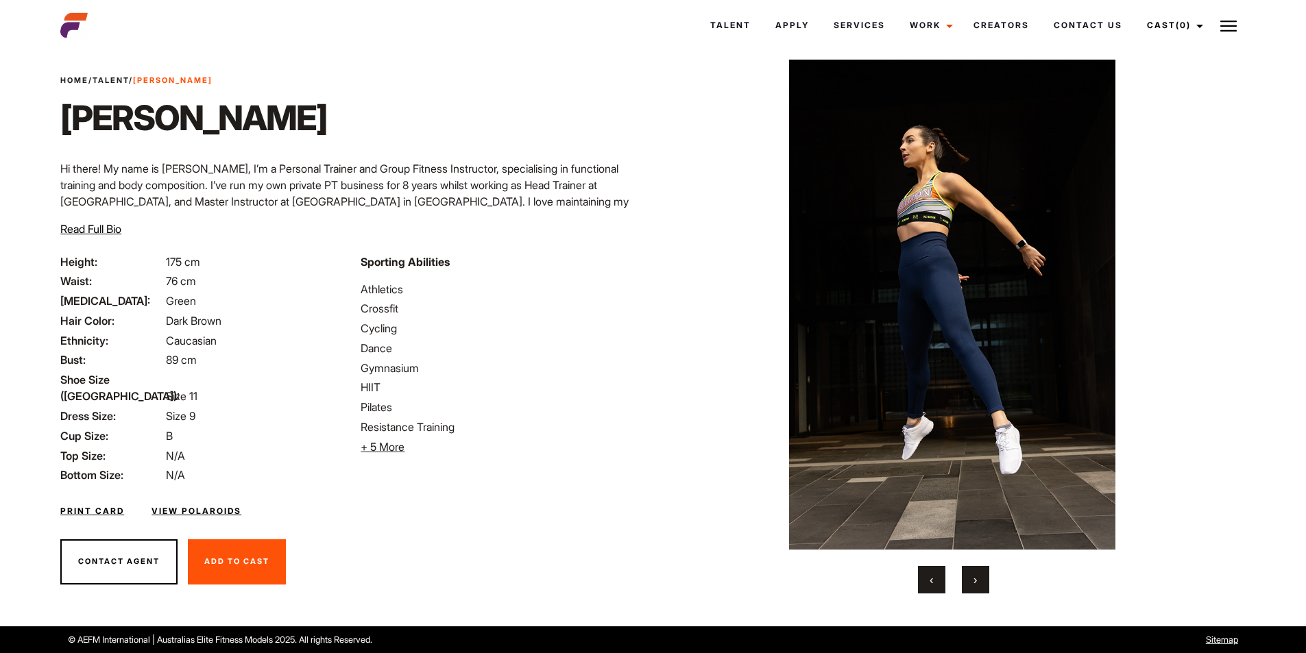
click at [975, 573] on span "›" at bounding box center [975, 580] width 3 height 14
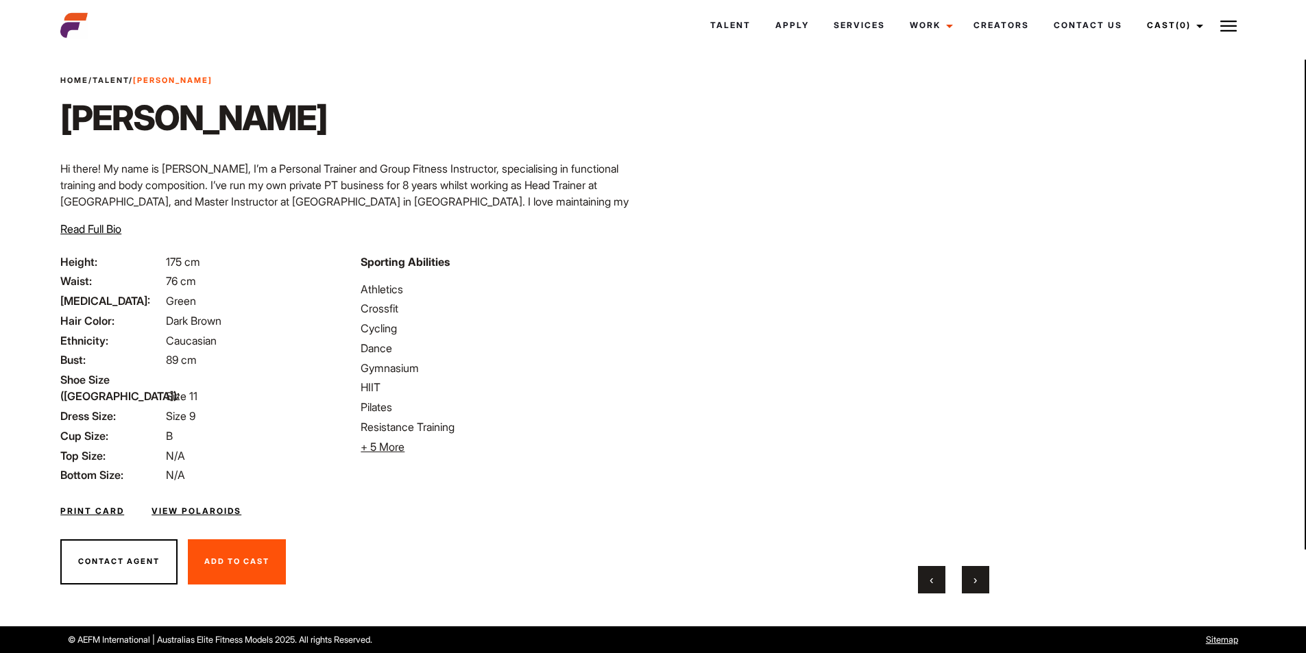
click at [975, 573] on span "›" at bounding box center [975, 580] width 3 height 14
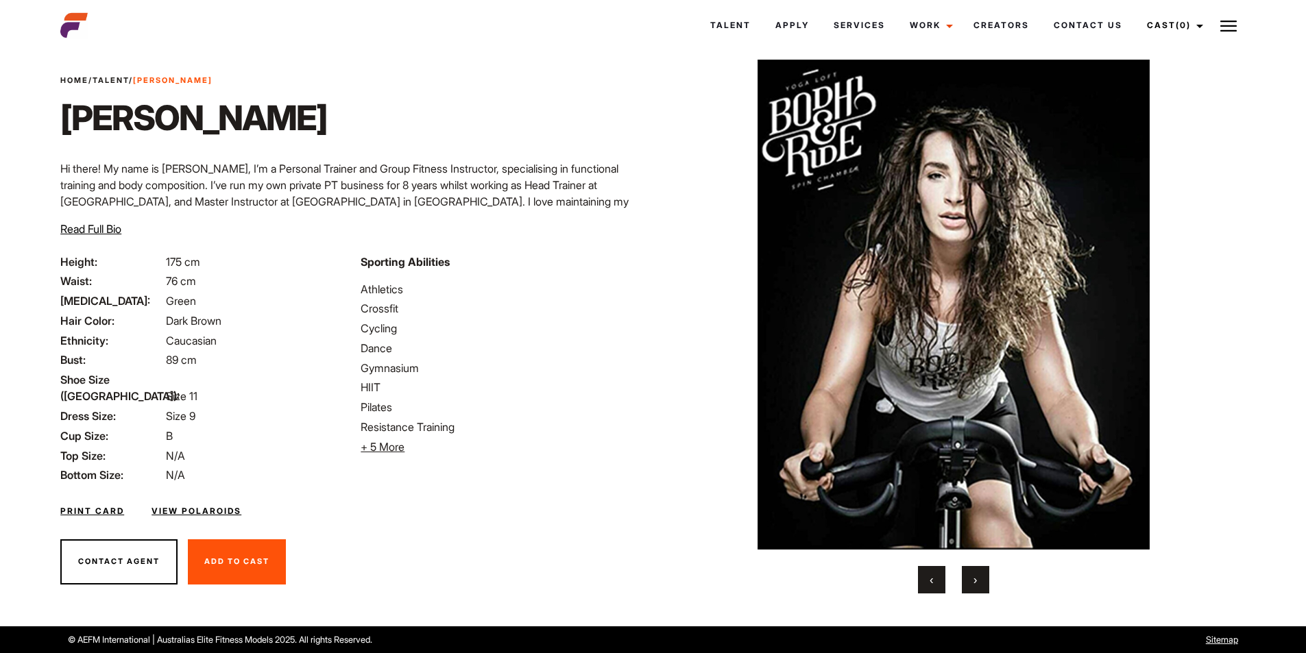
click at [975, 573] on span "›" at bounding box center [975, 580] width 3 height 14
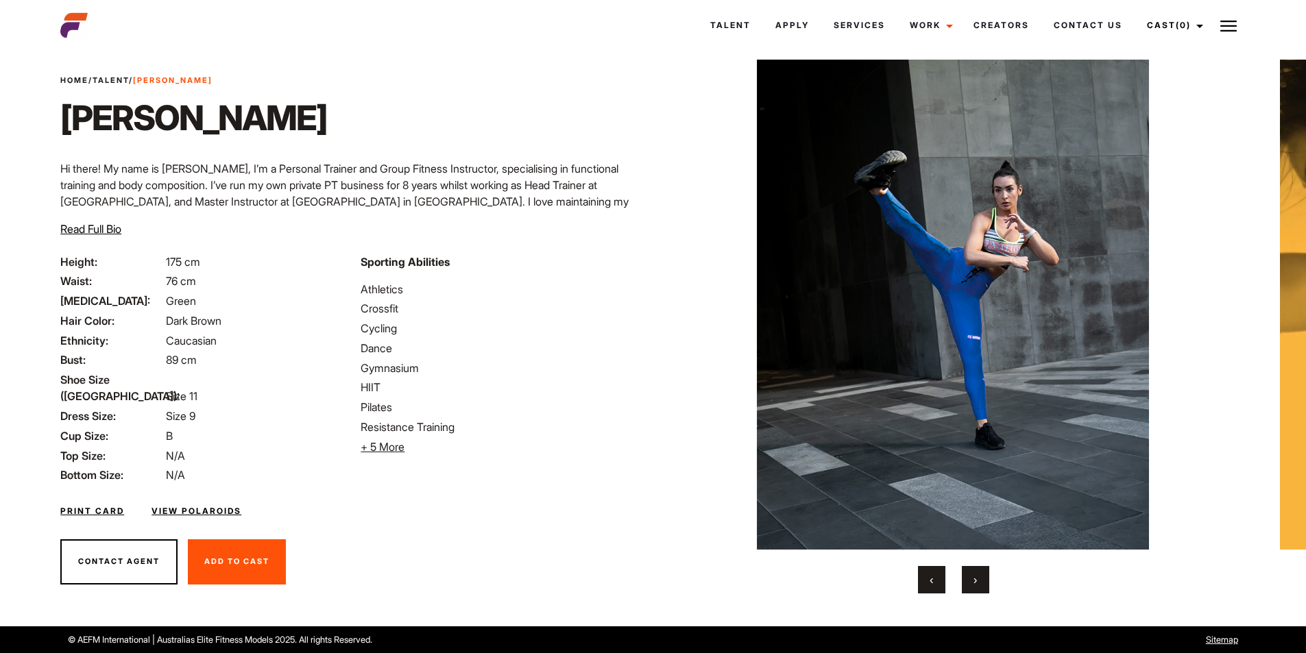
click at [975, 573] on span "›" at bounding box center [975, 580] width 3 height 14
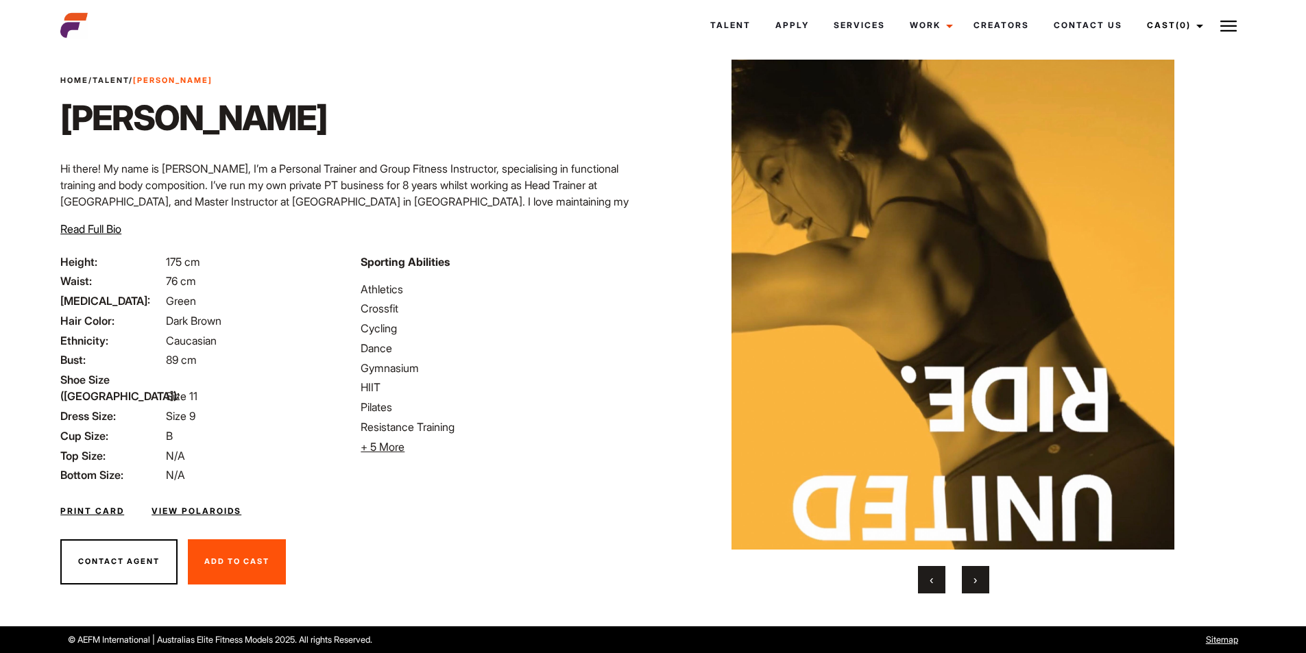
click at [975, 573] on span "›" at bounding box center [975, 580] width 3 height 14
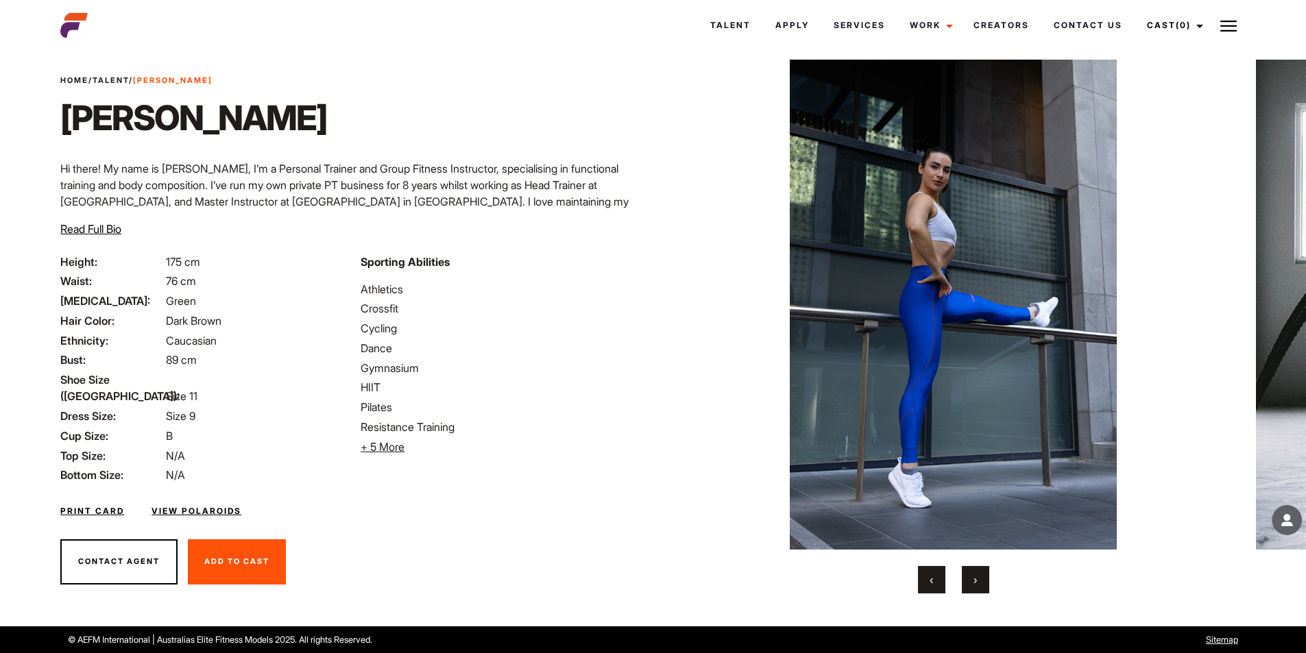
click at [975, 573] on span "›" at bounding box center [975, 580] width 3 height 14
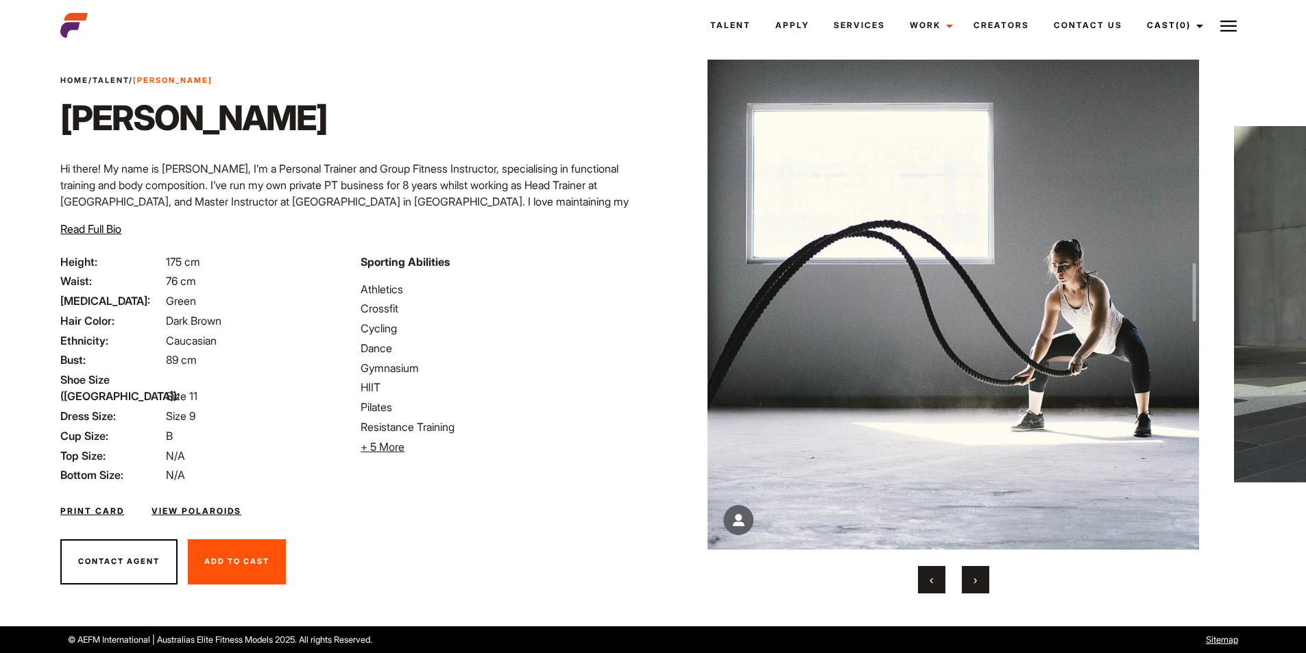
click at [975, 573] on span "›" at bounding box center [975, 580] width 3 height 14
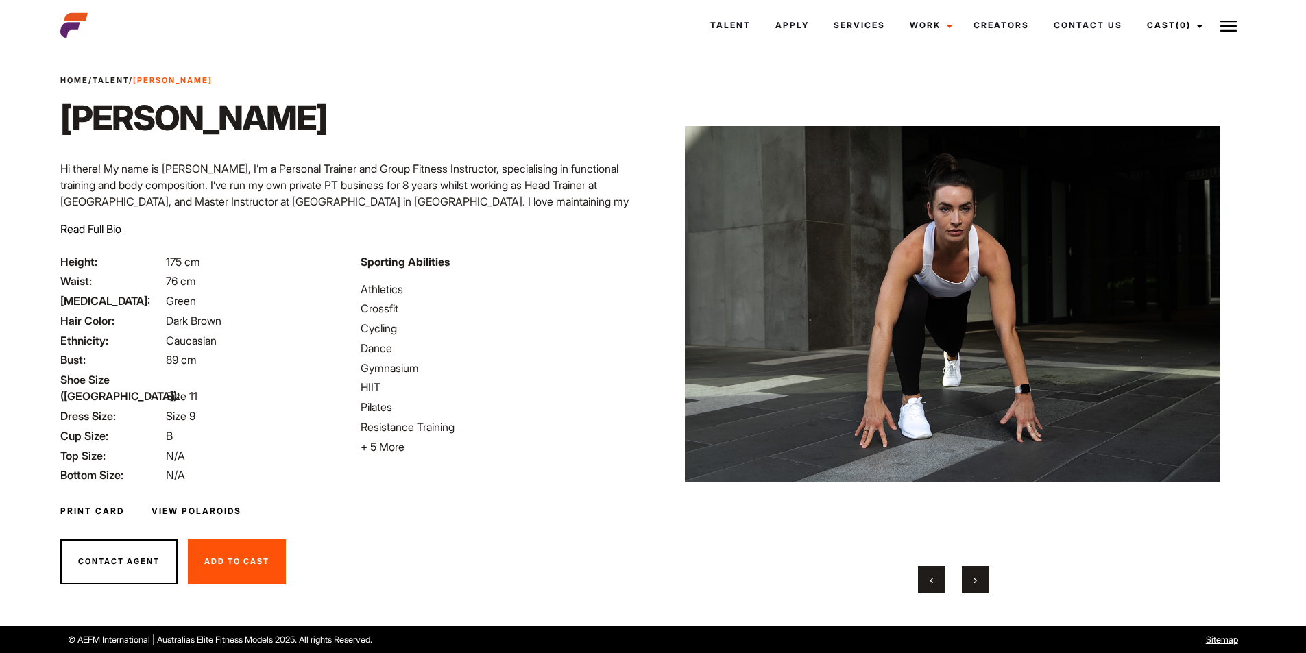
click at [975, 573] on span "›" at bounding box center [975, 580] width 3 height 14
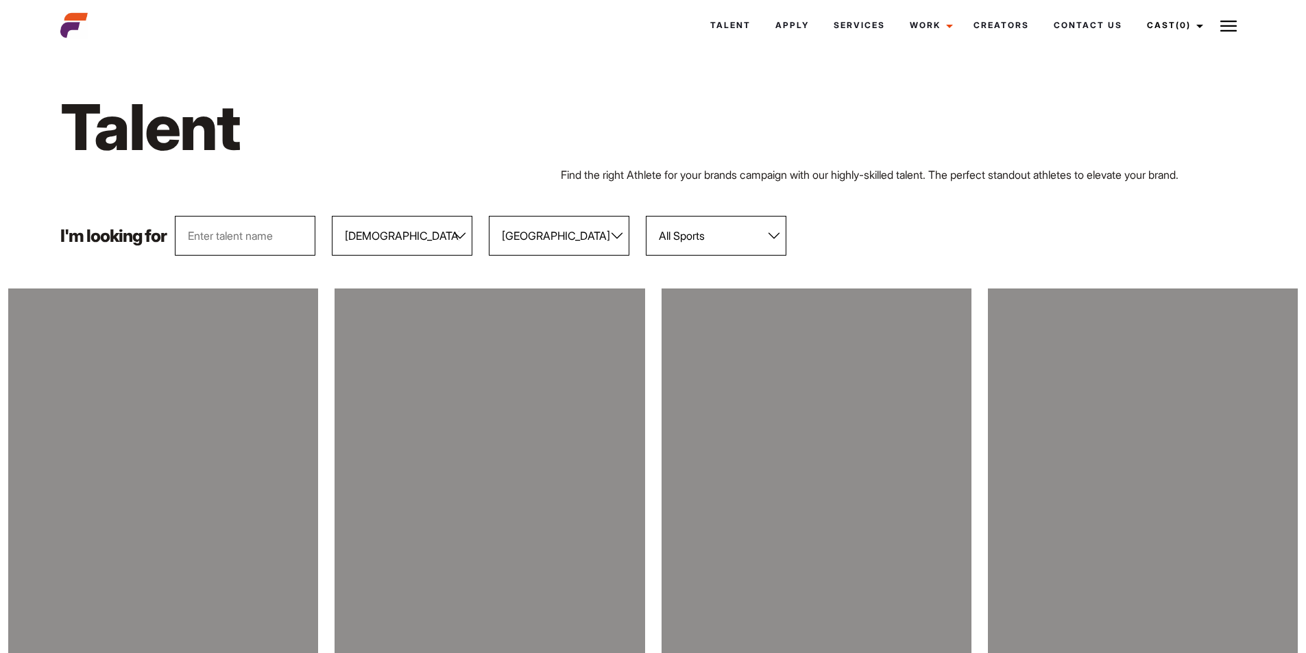
select select "104"
select select "118"
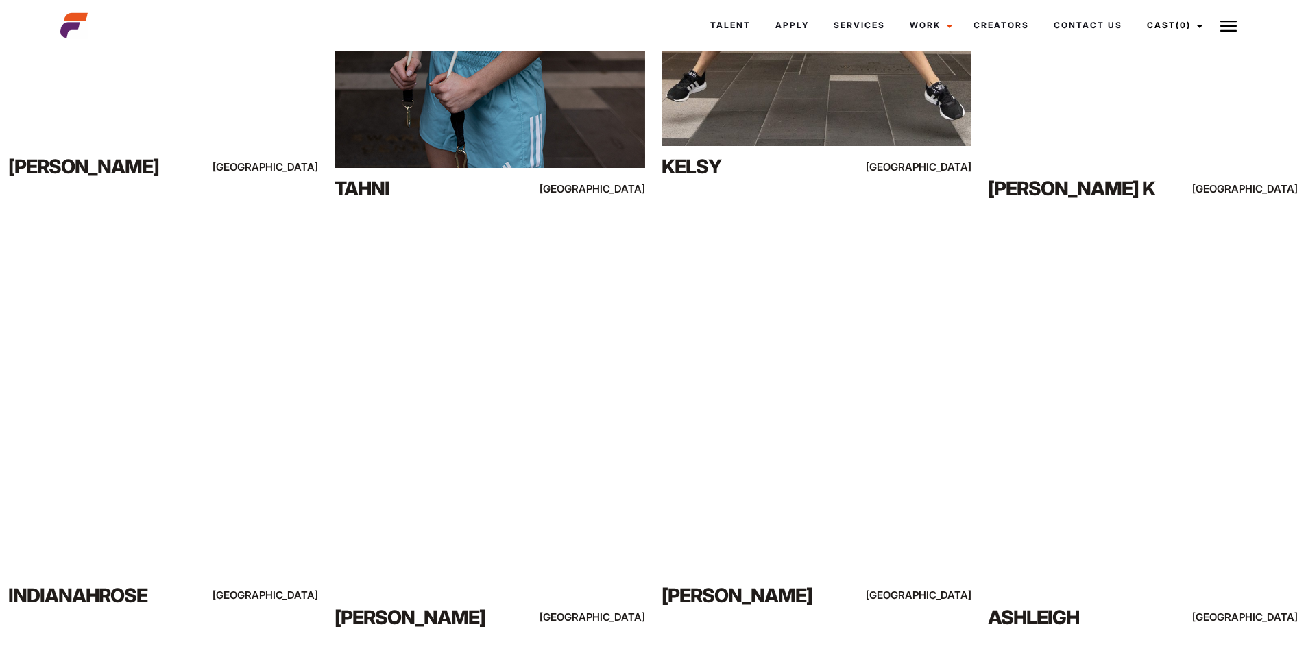
scroll to position [1936, 0]
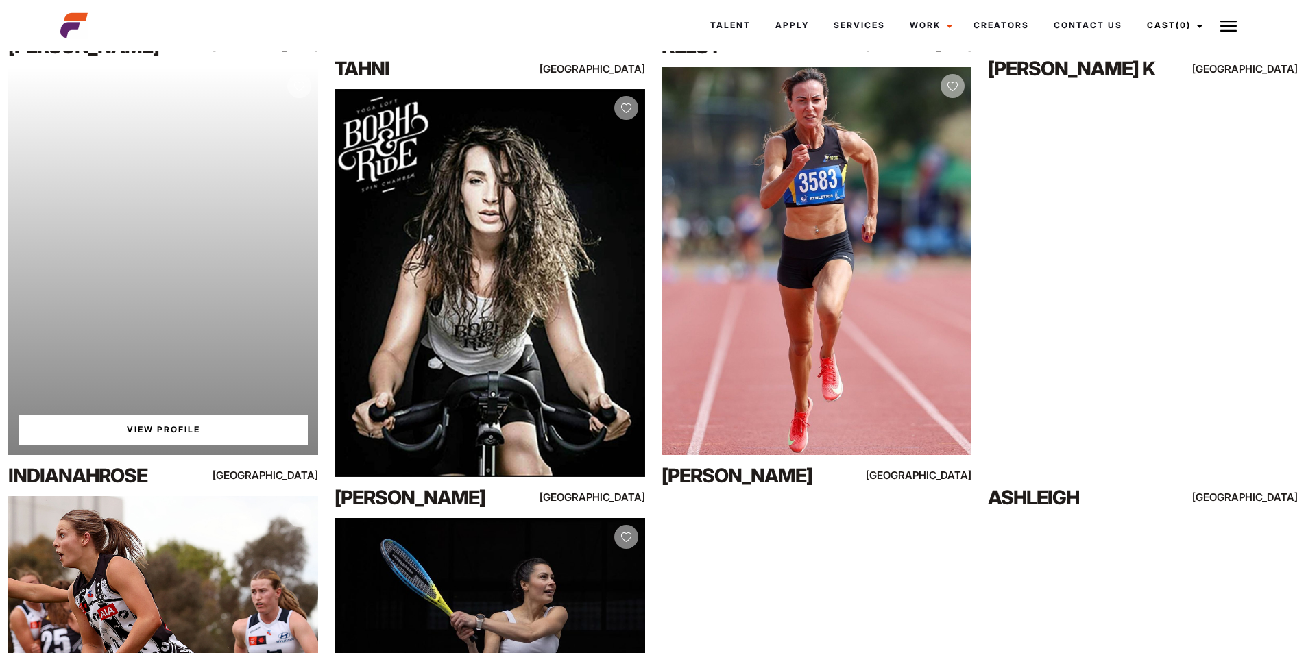
click at [125, 440] on link "View Profile" at bounding box center [163, 430] width 289 height 30
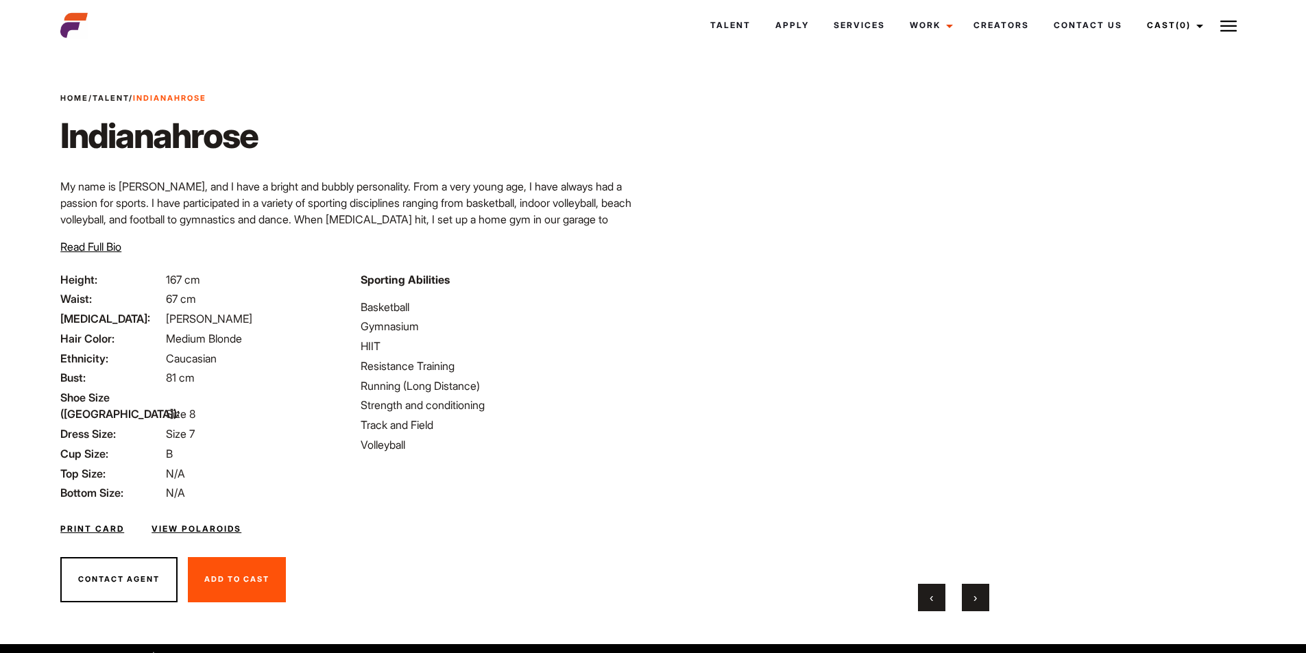
scroll to position [28, 0]
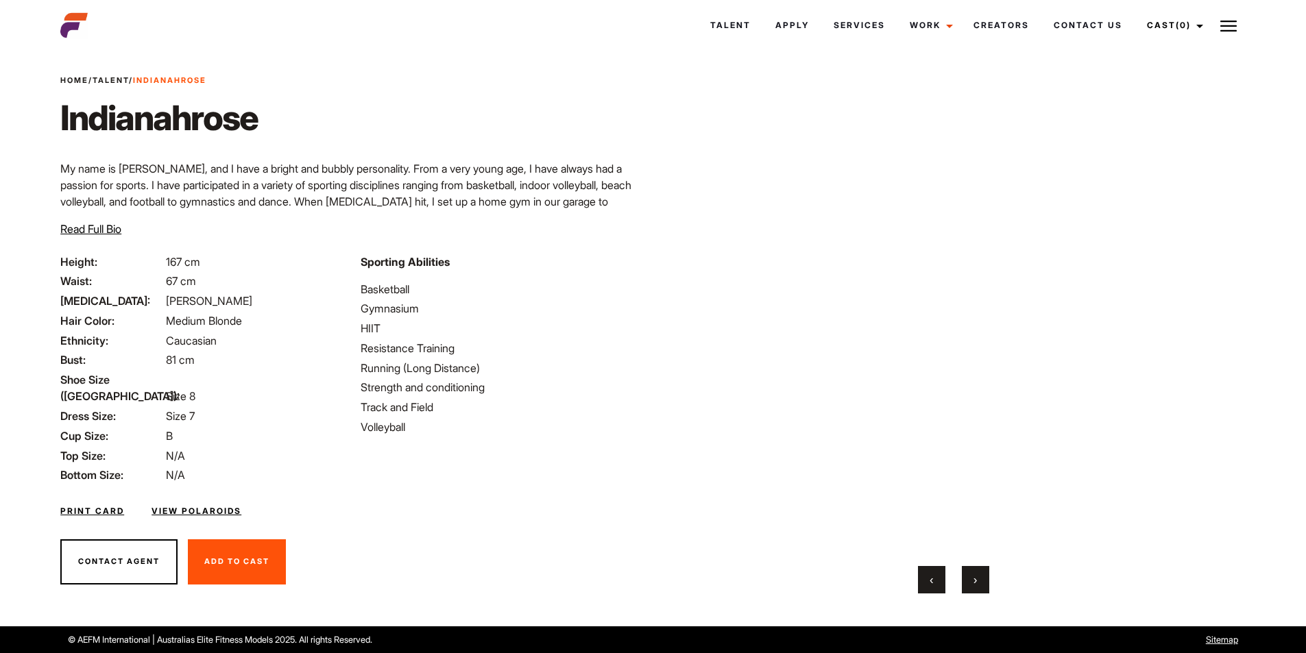
click at [964, 586] on button "›" at bounding box center [975, 579] width 27 height 27
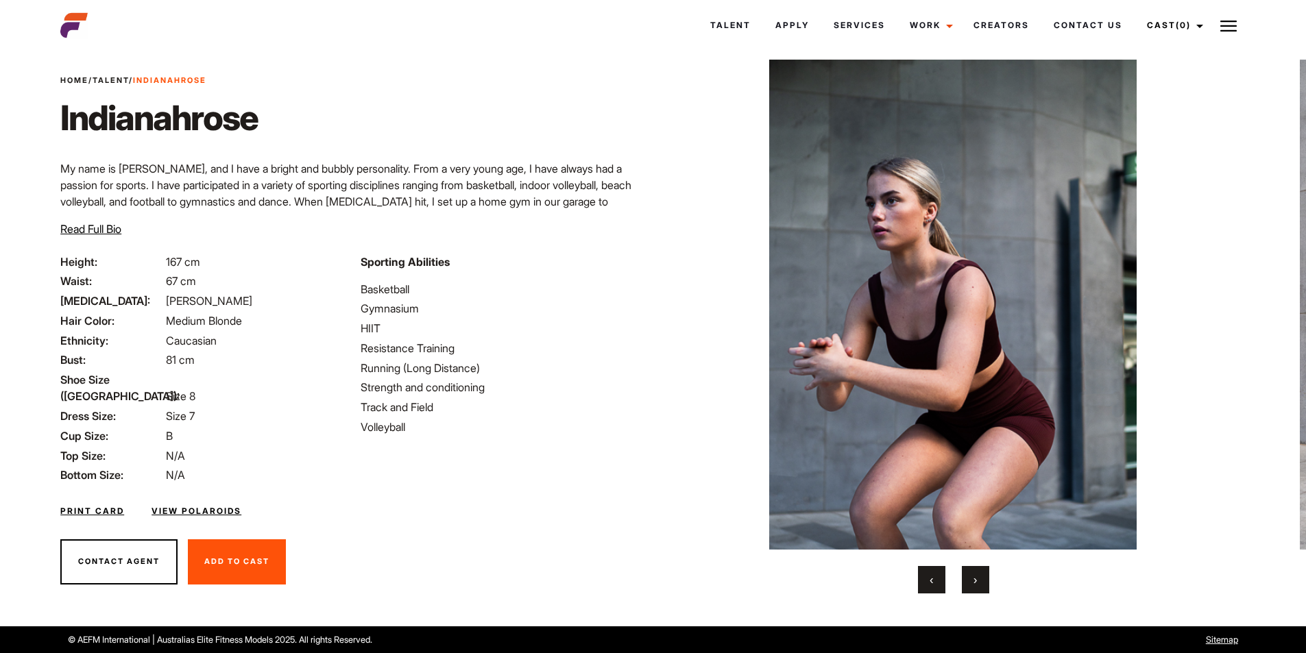
click at [964, 586] on button "›" at bounding box center [975, 579] width 27 height 27
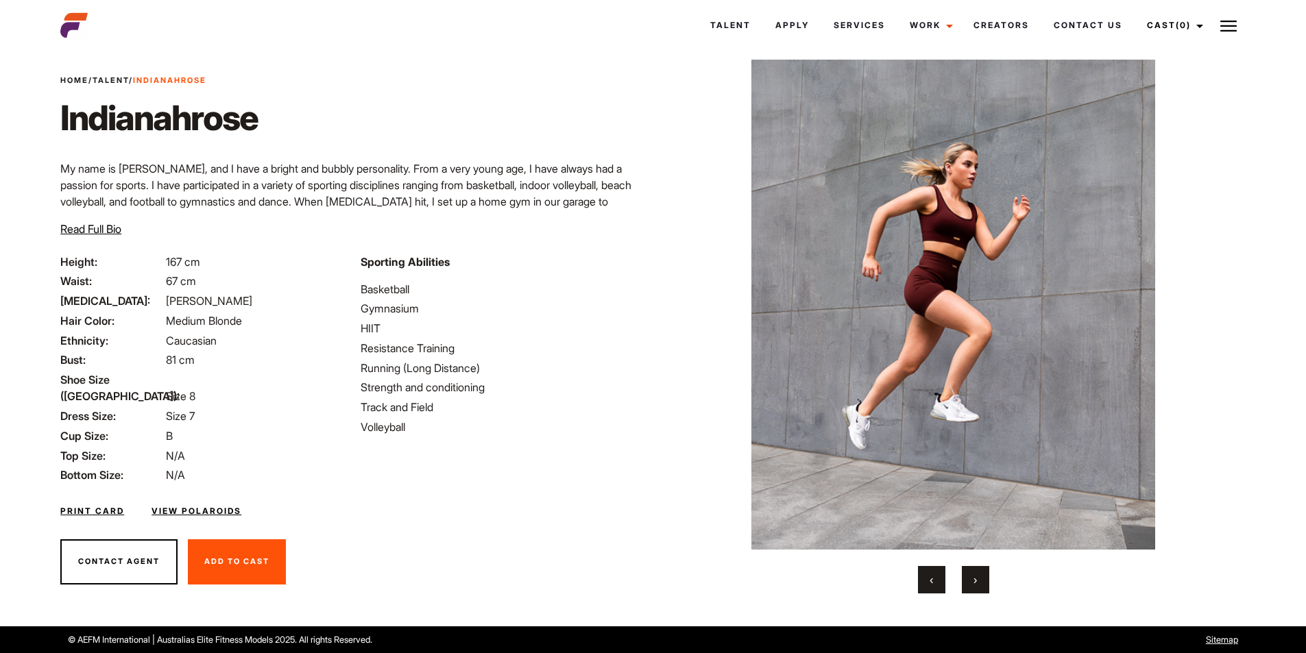
click at [964, 586] on button "›" at bounding box center [975, 579] width 27 height 27
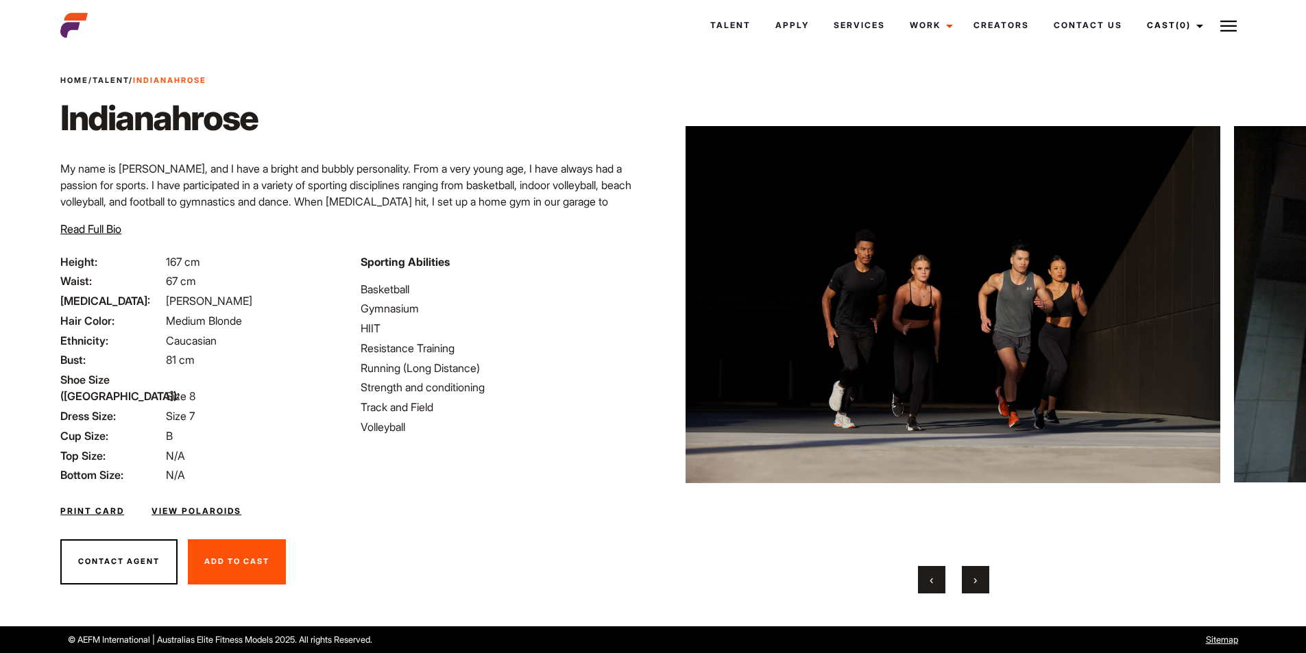
click at [964, 586] on button "›" at bounding box center [975, 579] width 27 height 27
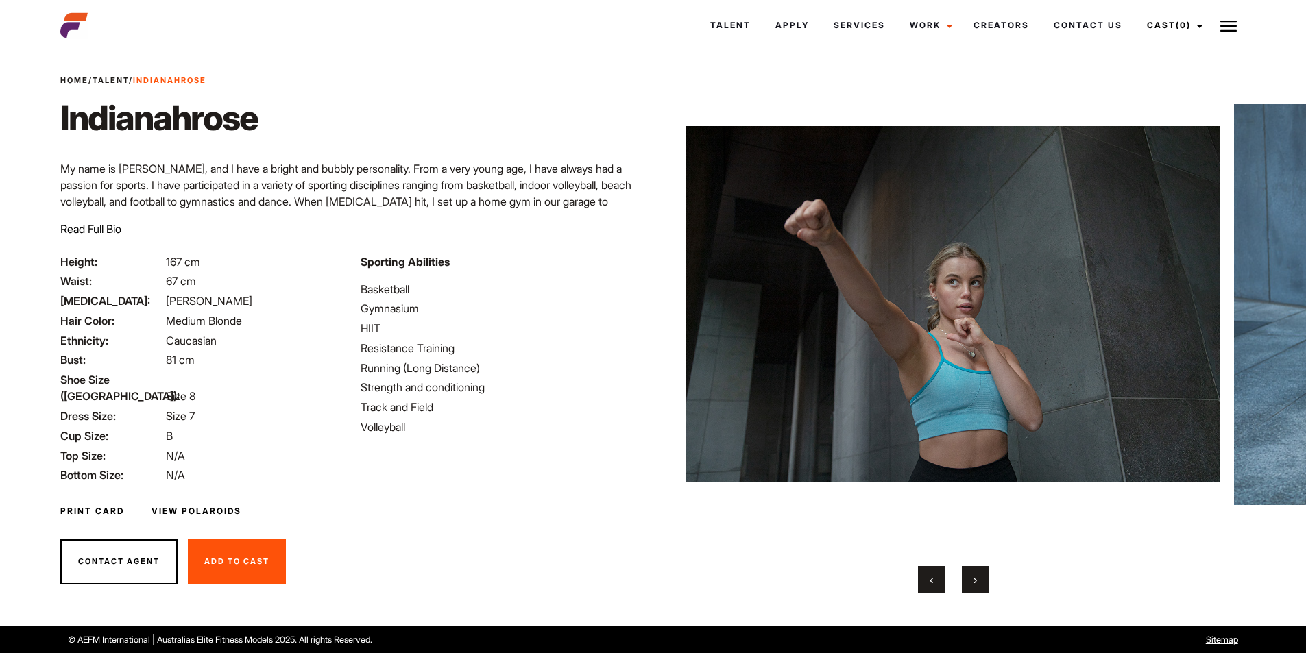
click at [964, 586] on button "›" at bounding box center [975, 579] width 27 height 27
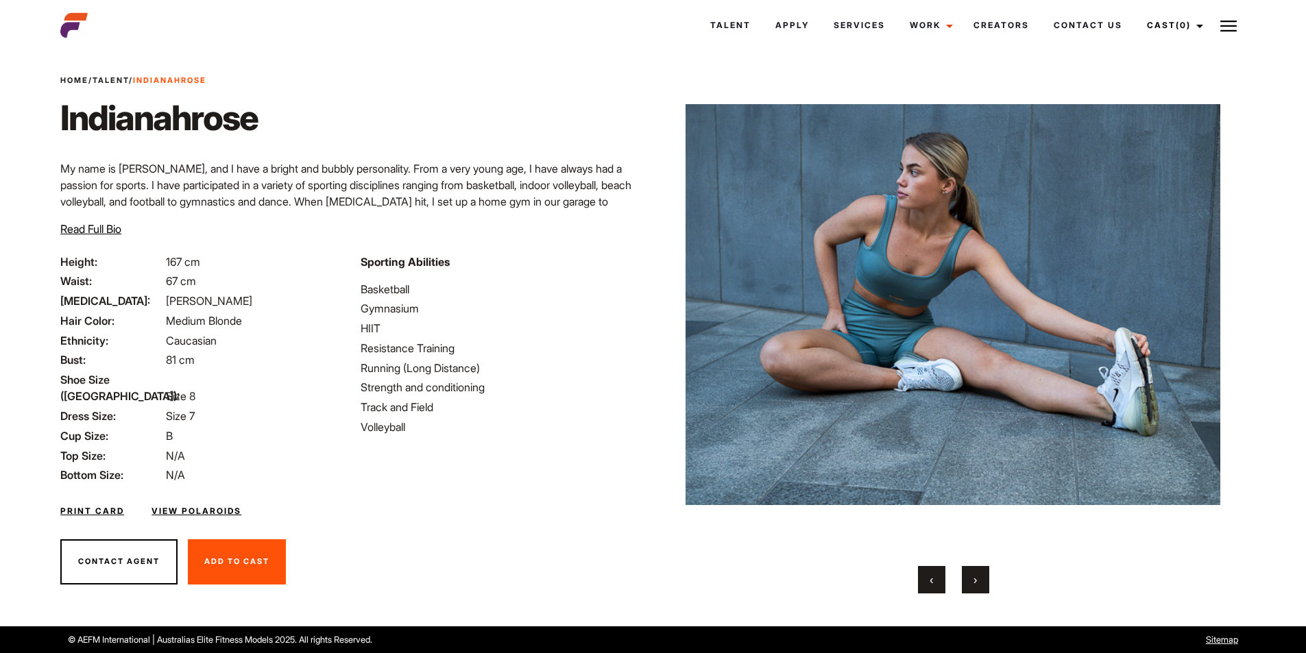
click at [964, 586] on button "›" at bounding box center [975, 579] width 27 height 27
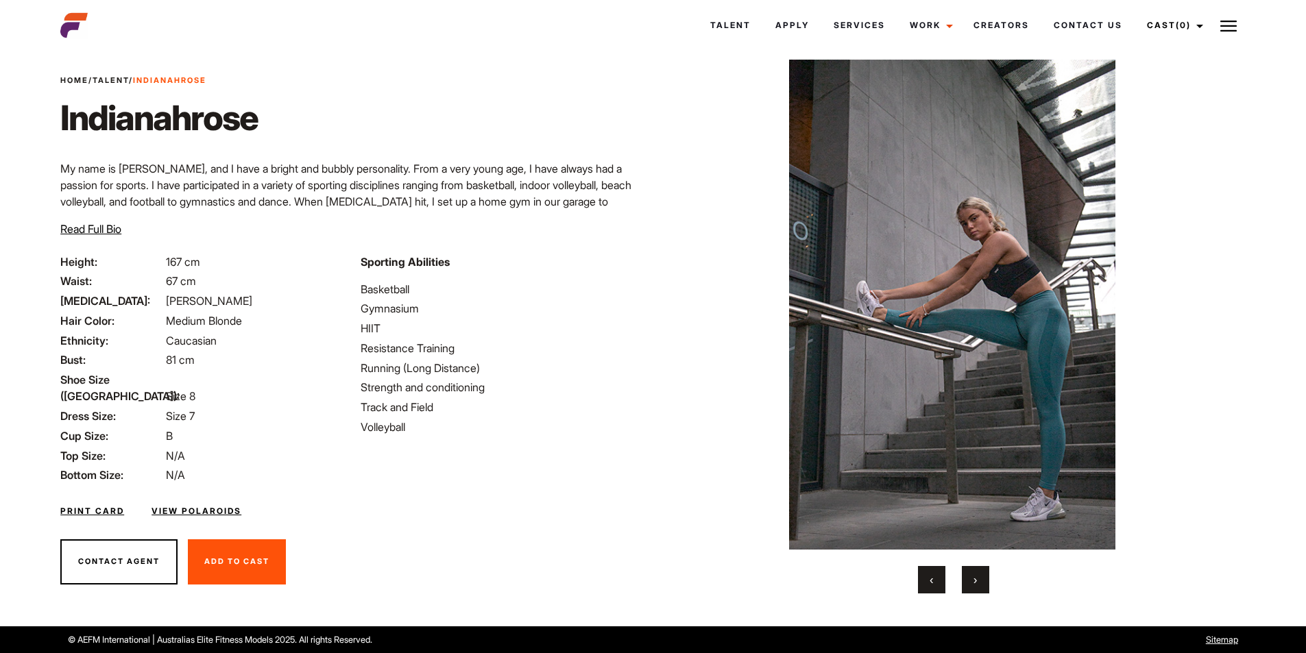
click at [964, 586] on button "›" at bounding box center [975, 579] width 27 height 27
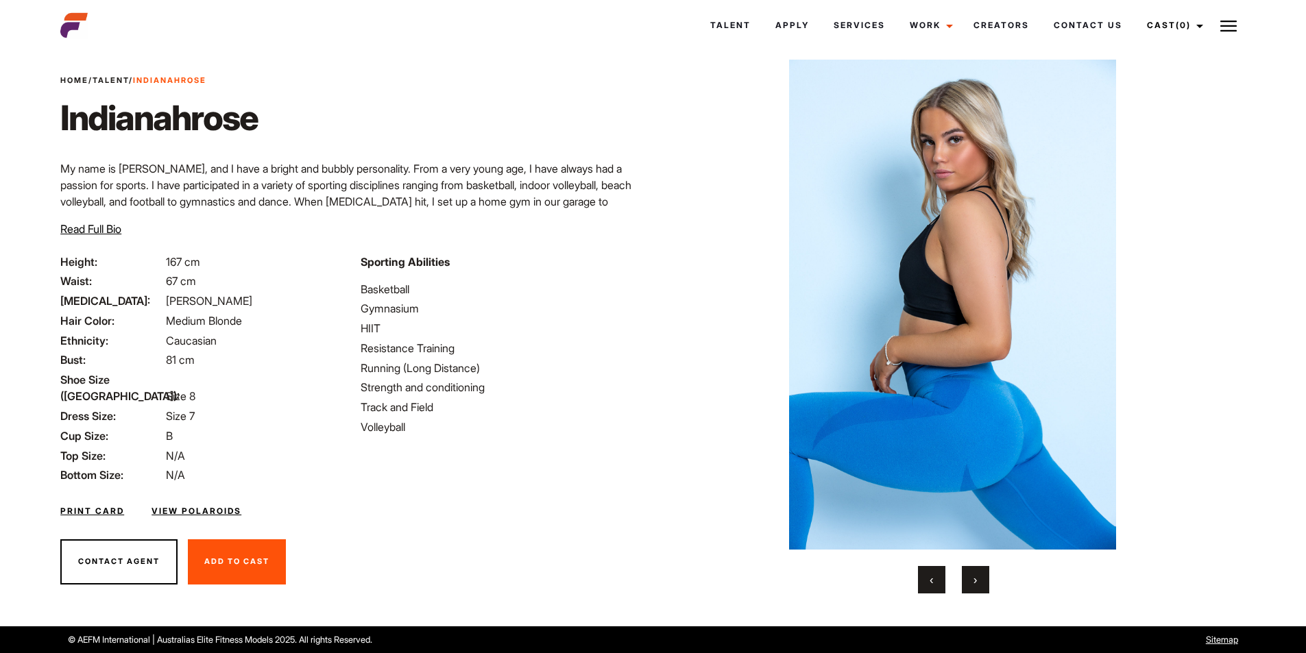
click at [964, 586] on button "›" at bounding box center [975, 579] width 27 height 27
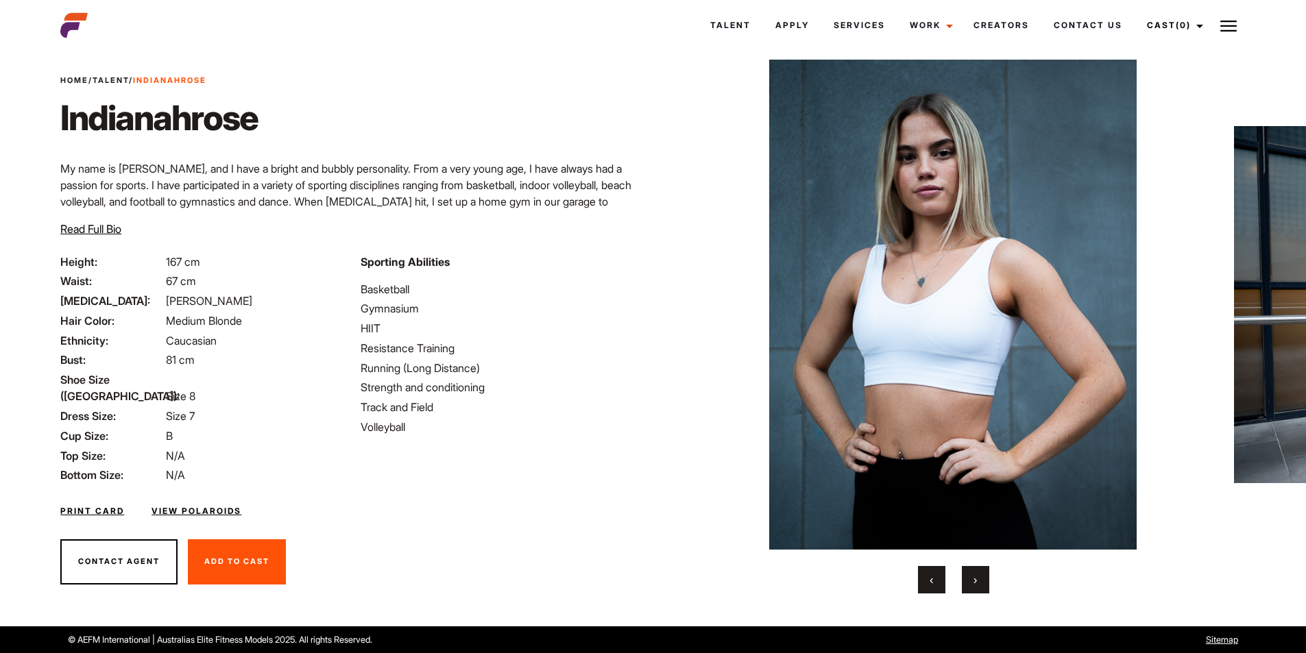
click at [964, 586] on button "›" at bounding box center [975, 579] width 27 height 27
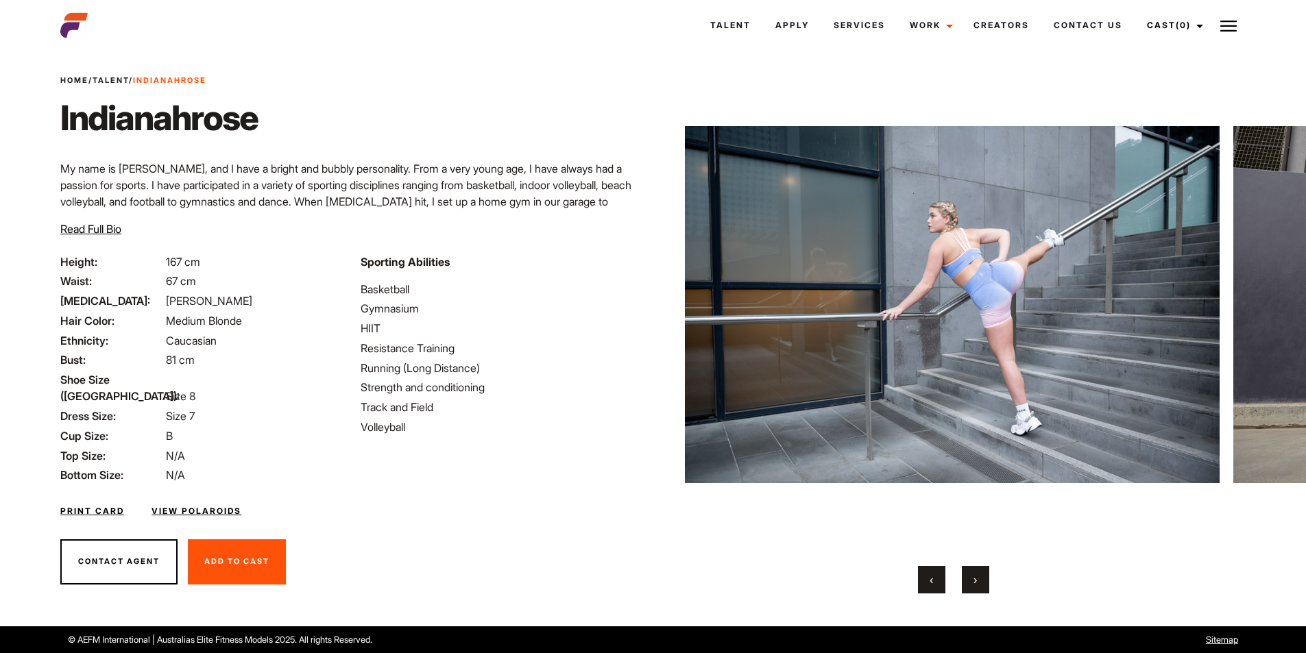
click at [964, 586] on button "›" at bounding box center [975, 579] width 27 height 27
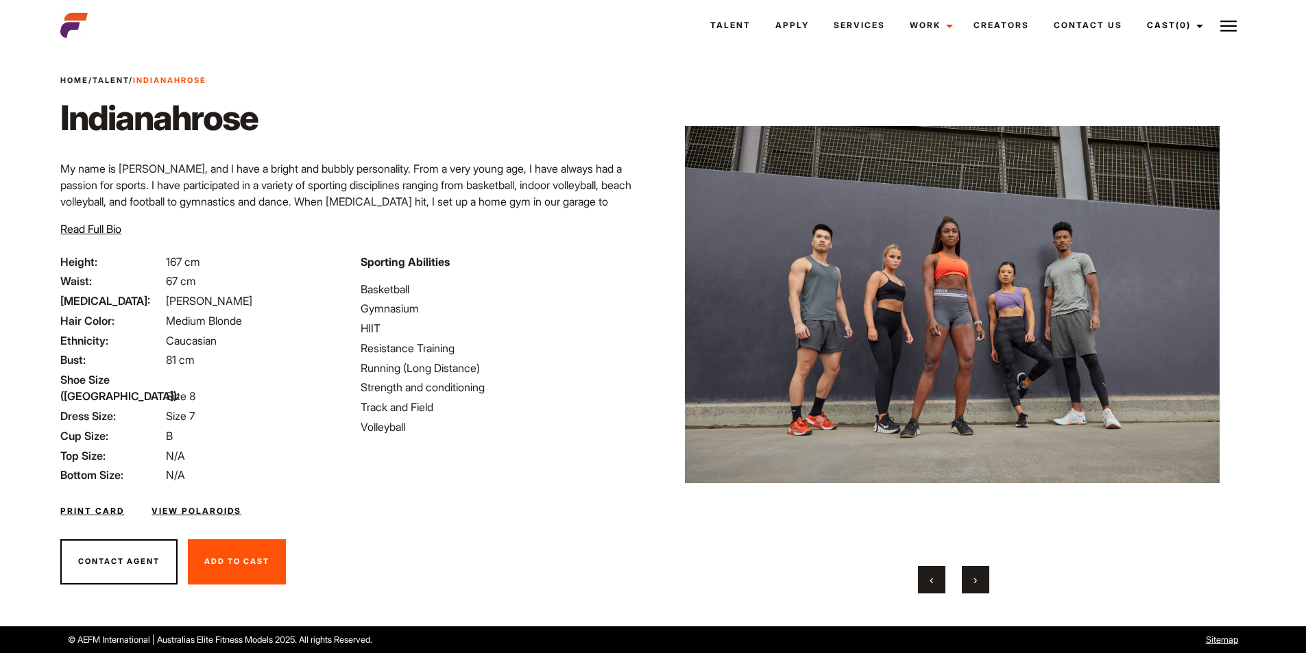
click at [964, 586] on button "›" at bounding box center [975, 579] width 27 height 27
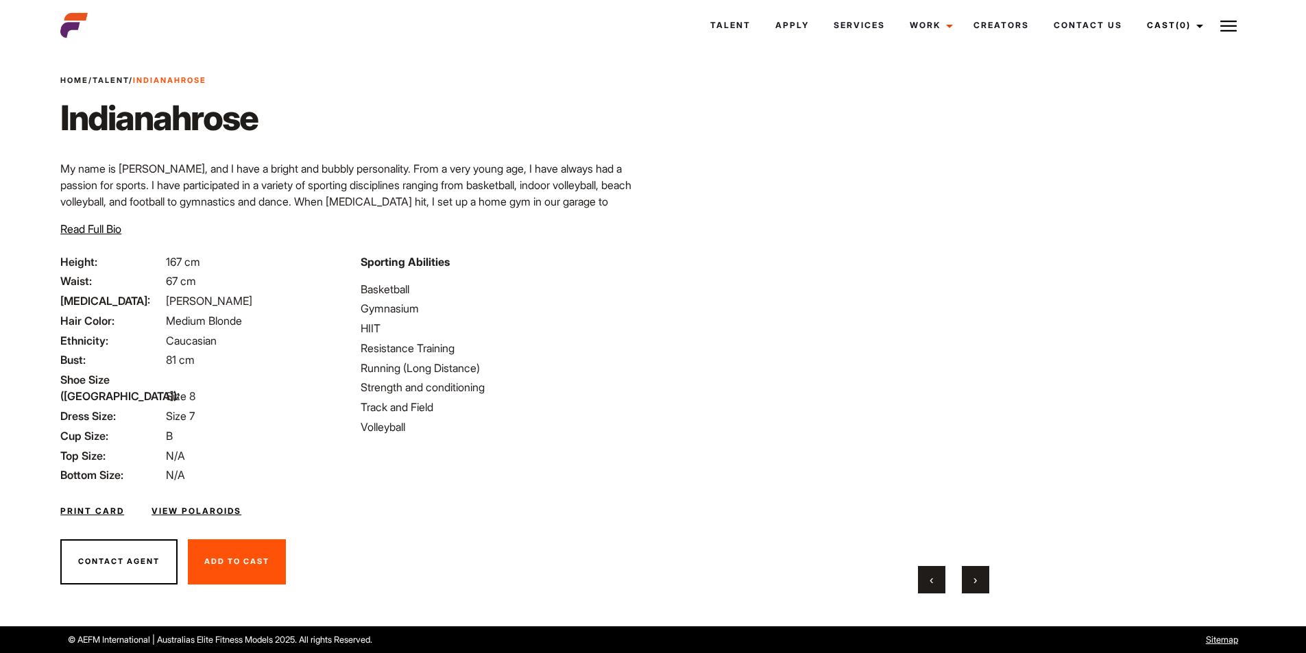
click at [964, 586] on button "›" at bounding box center [975, 579] width 27 height 27
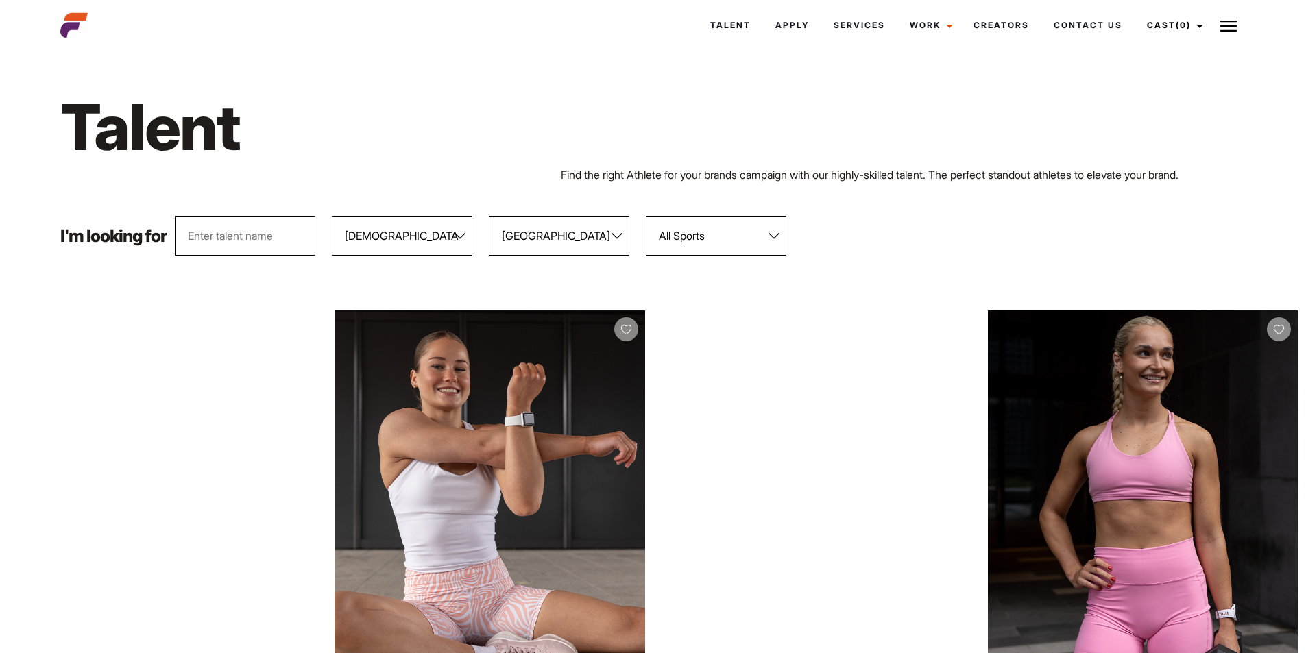
select select "104"
select select "118"
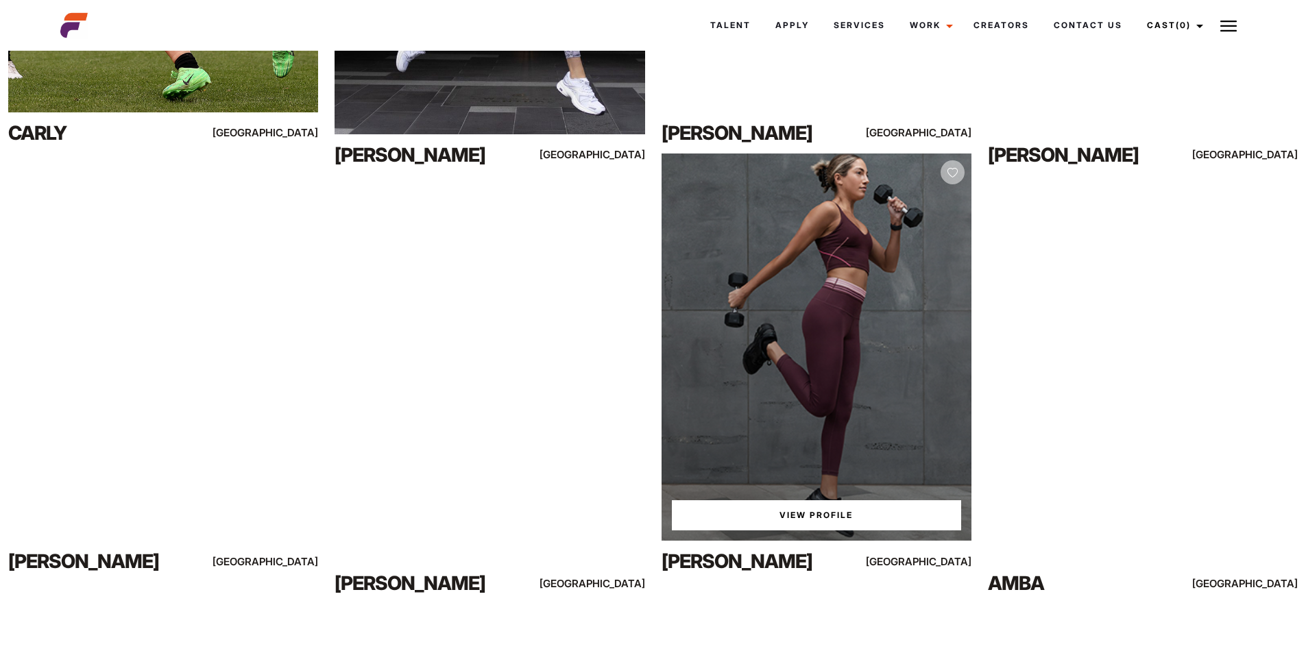
scroll to position [2759, 0]
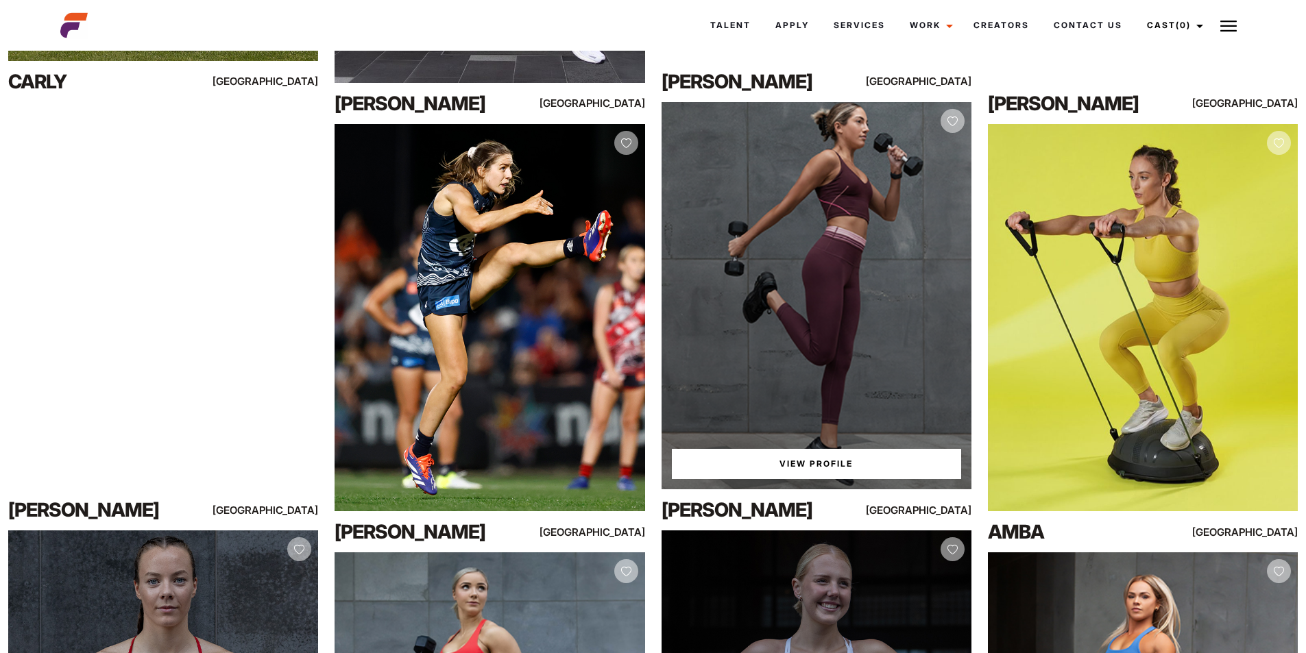
click at [832, 464] on link "View Profile" at bounding box center [816, 464] width 289 height 30
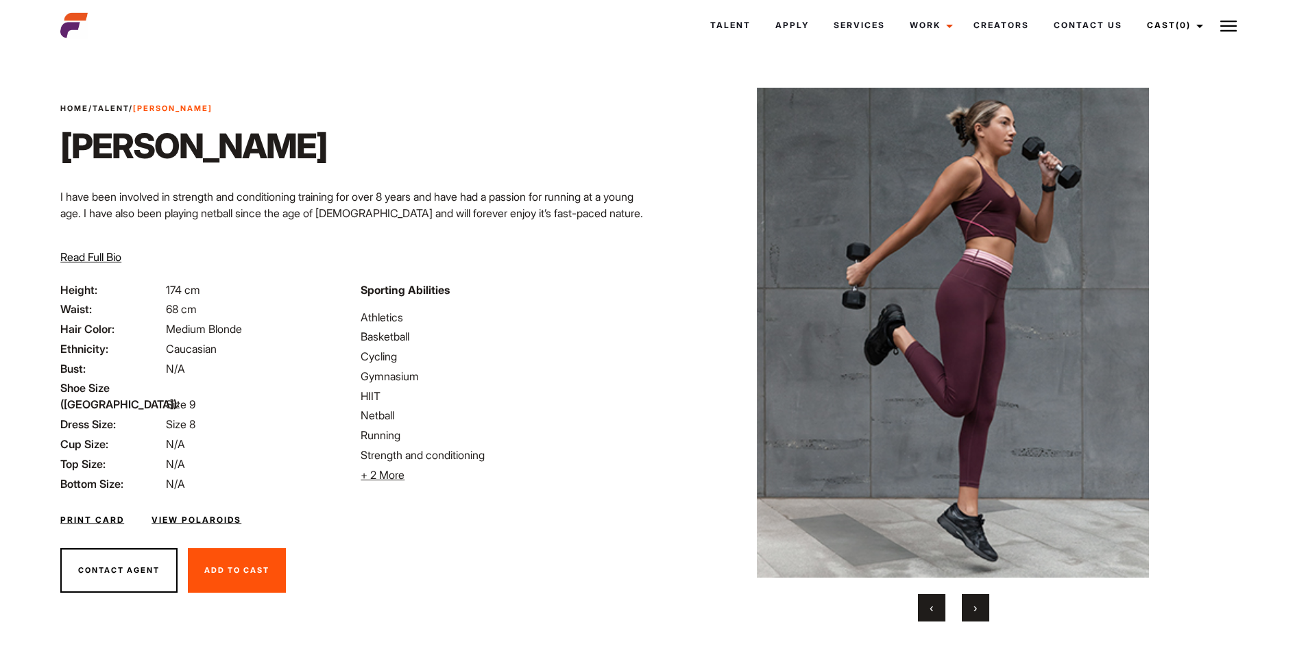
scroll to position [28, 0]
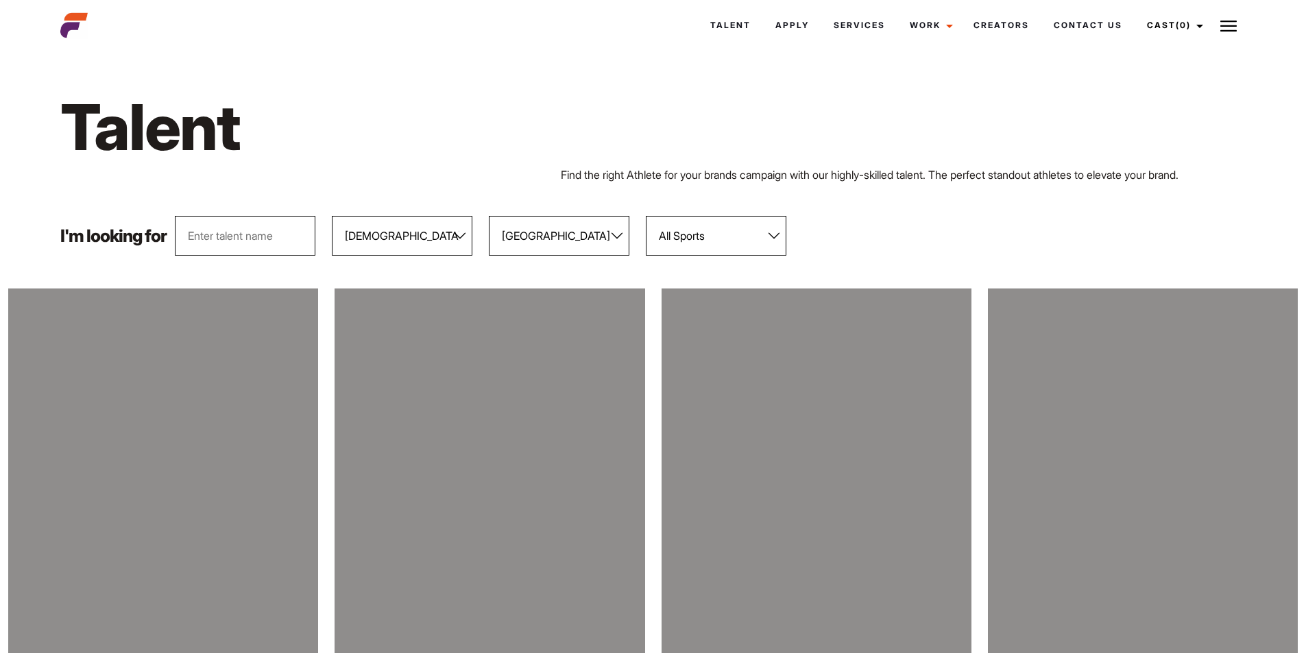
select select "104"
select select "118"
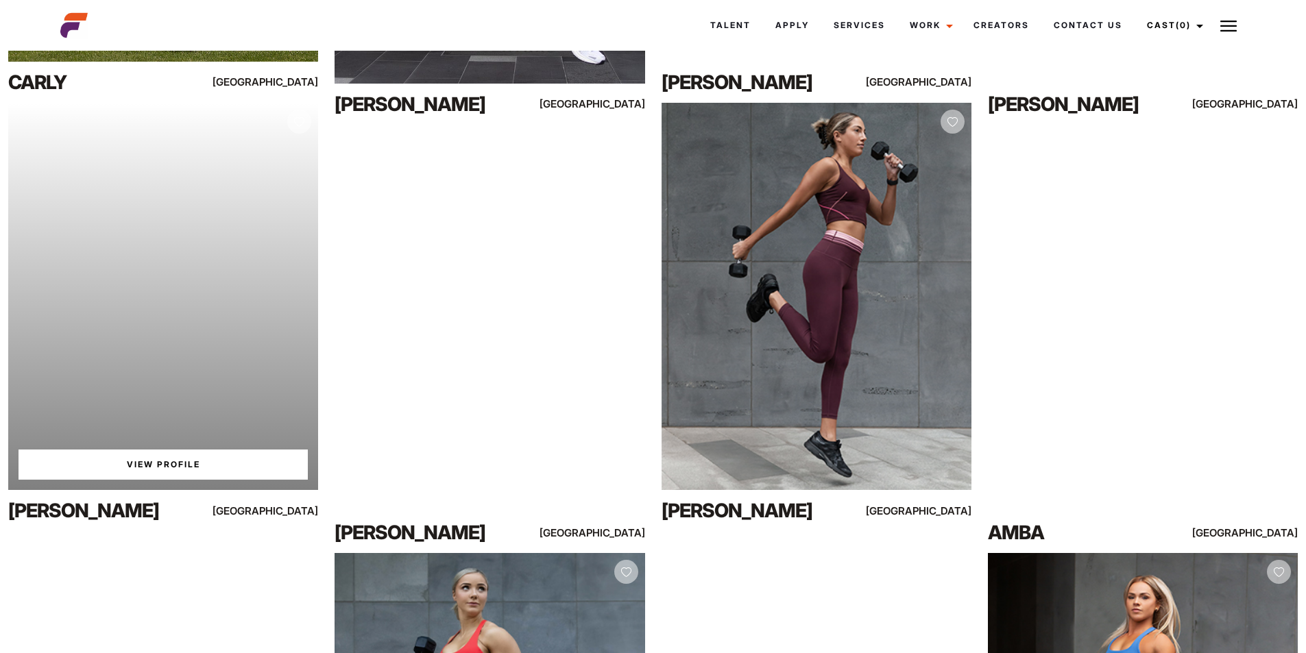
scroll to position [2759, 0]
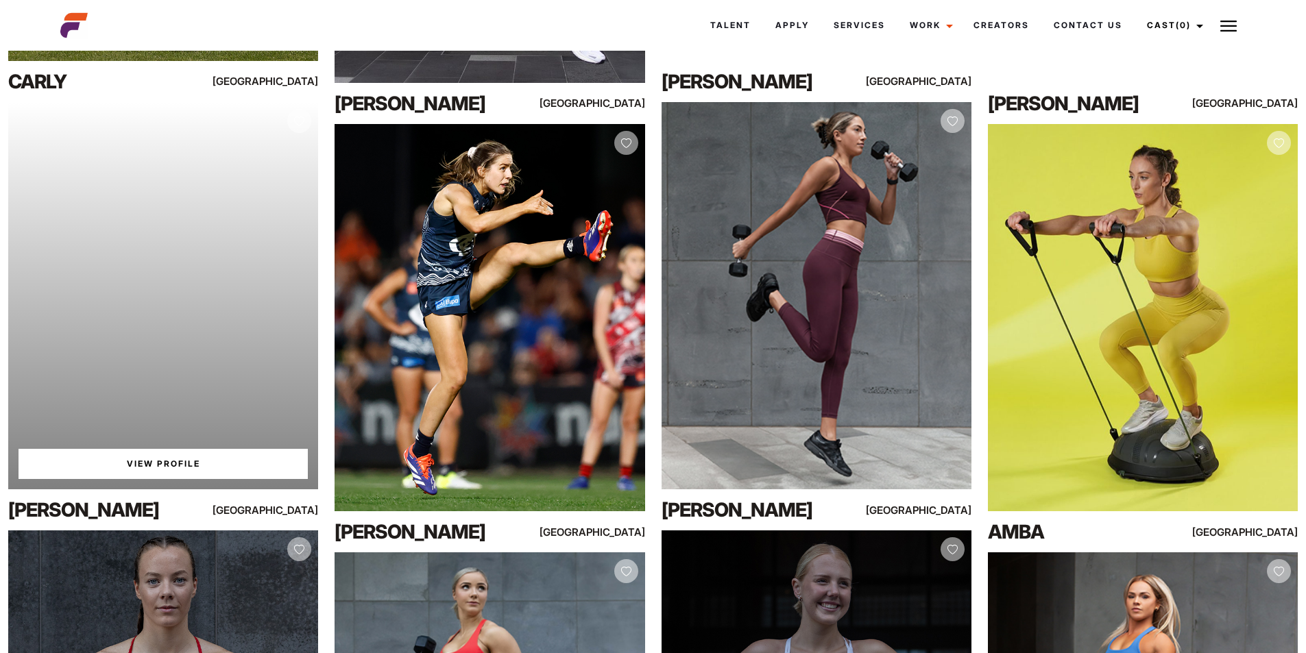
click at [144, 468] on link "View Profile" at bounding box center [163, 464] width 289 height 30
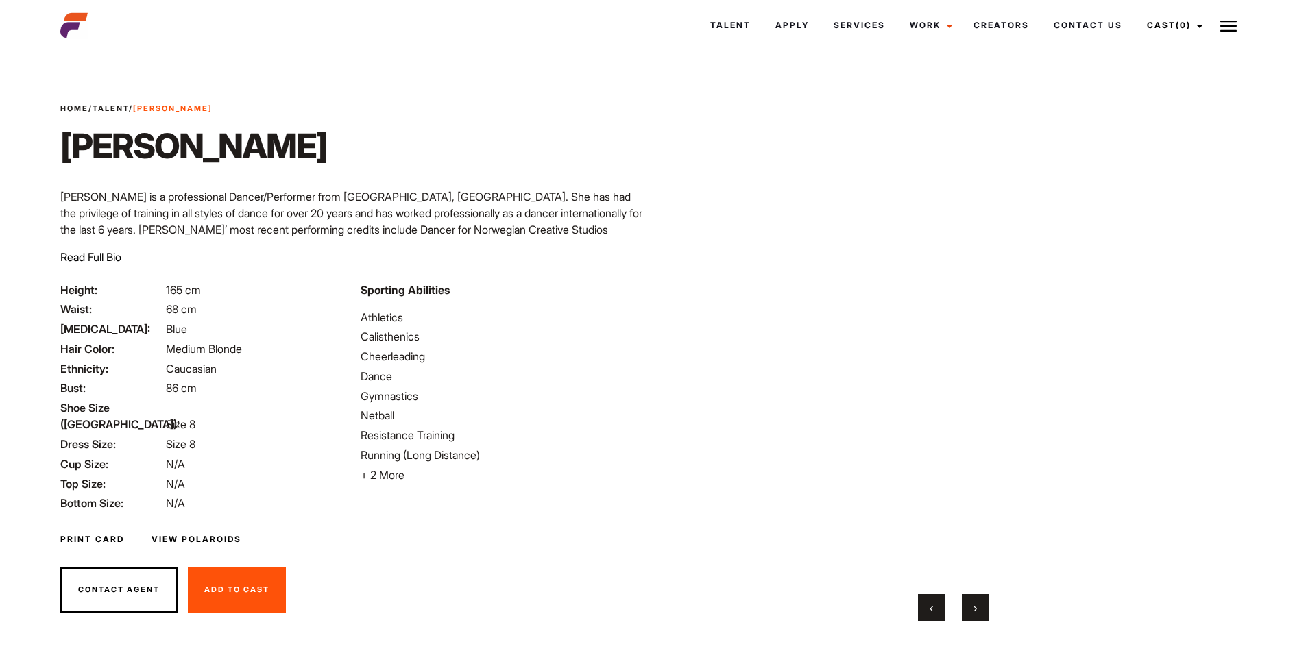
click at [978, 605] on button "›" at bounding box center [975, 607] width 27 height 27
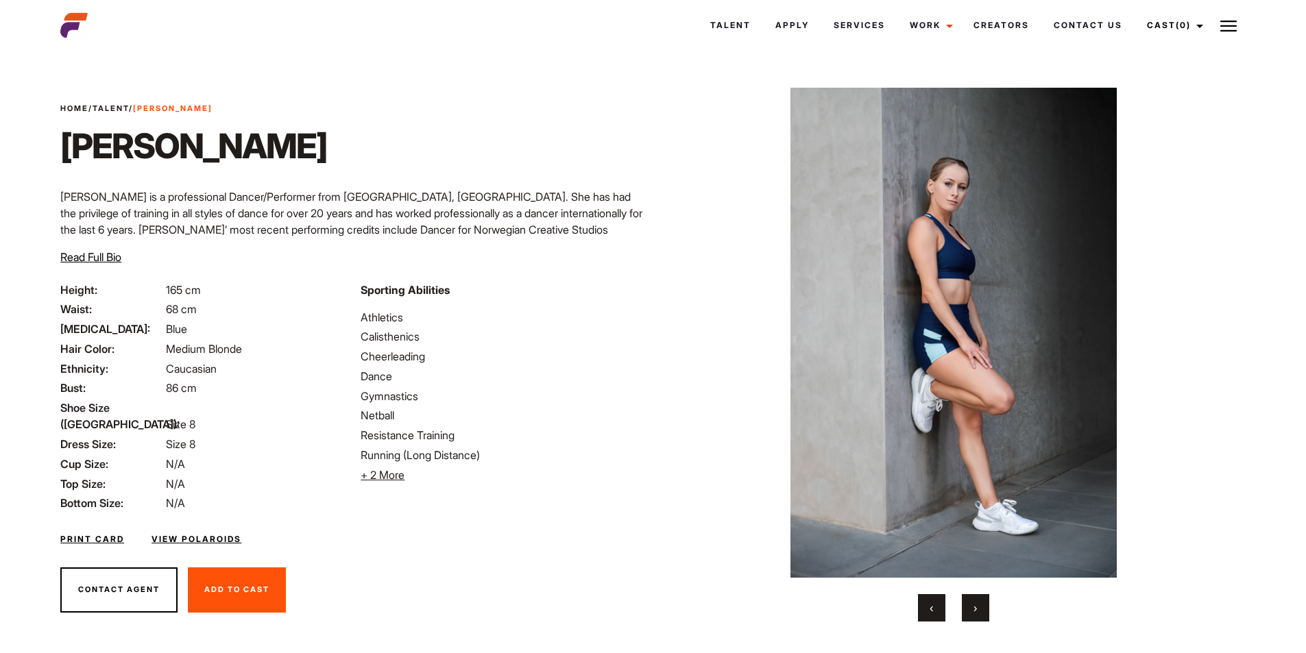
click at [978, 605] on button "›" at bounding box center [975, 607] width 27 height 27
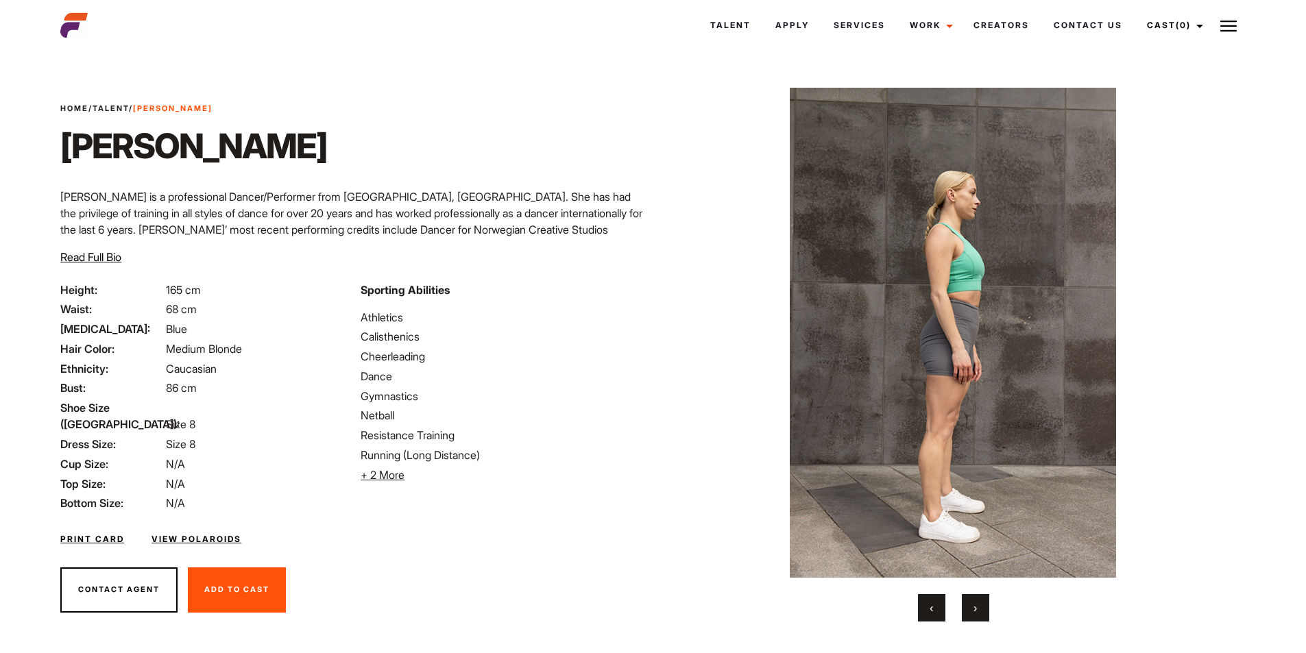
click at [978, 605] on button "›" at bounding box center [975, 607] width 27 height 27
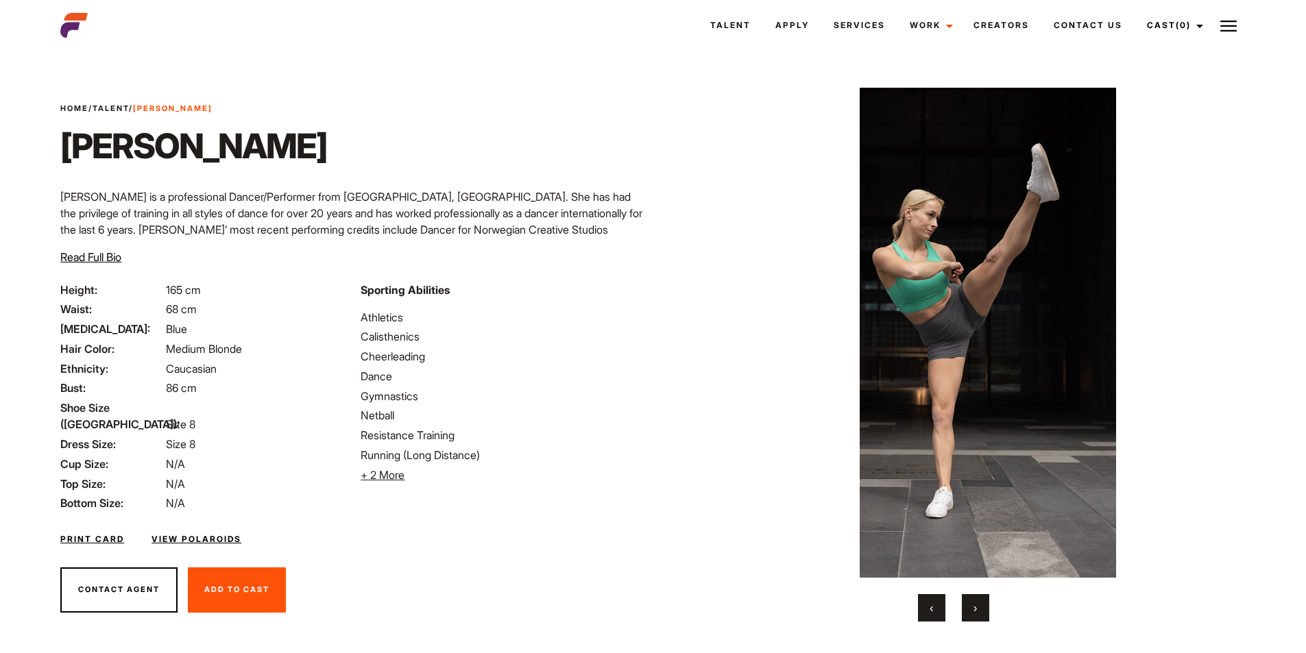
click at [978, 605] on button "›" at bounding box center [975, 607] width 27 height 27
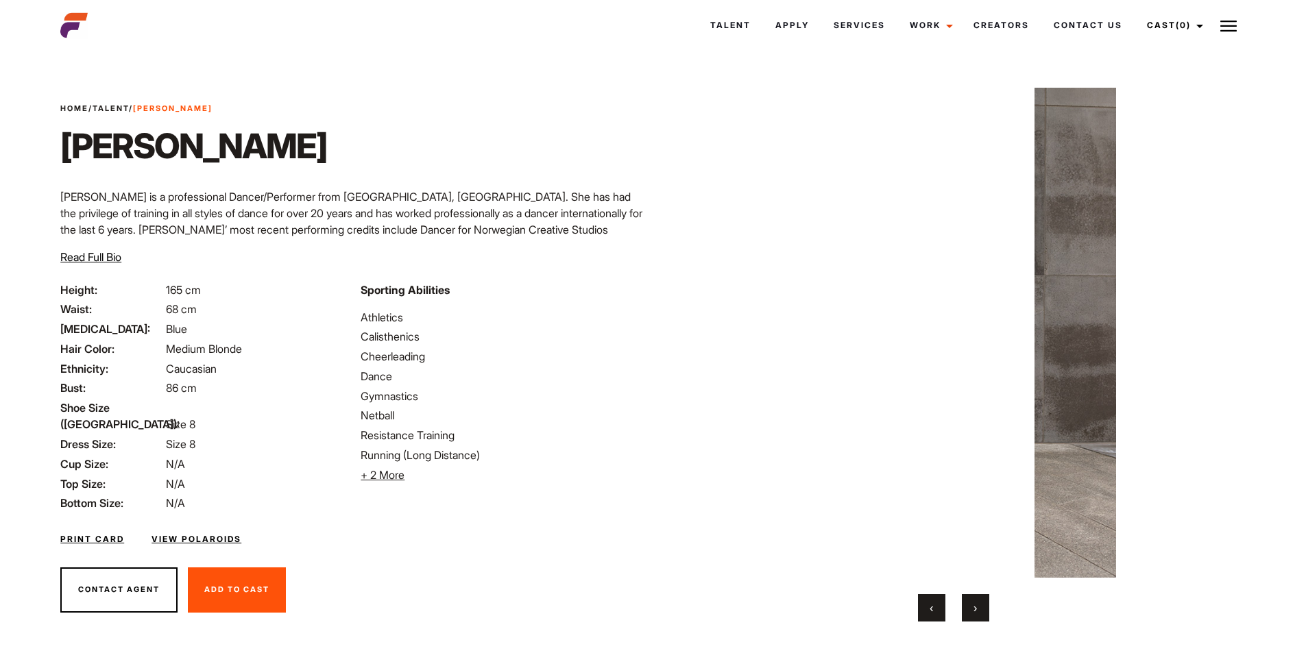
click at [978, 605] on button "›" at bounding box center [975, 607] width 27 height 27
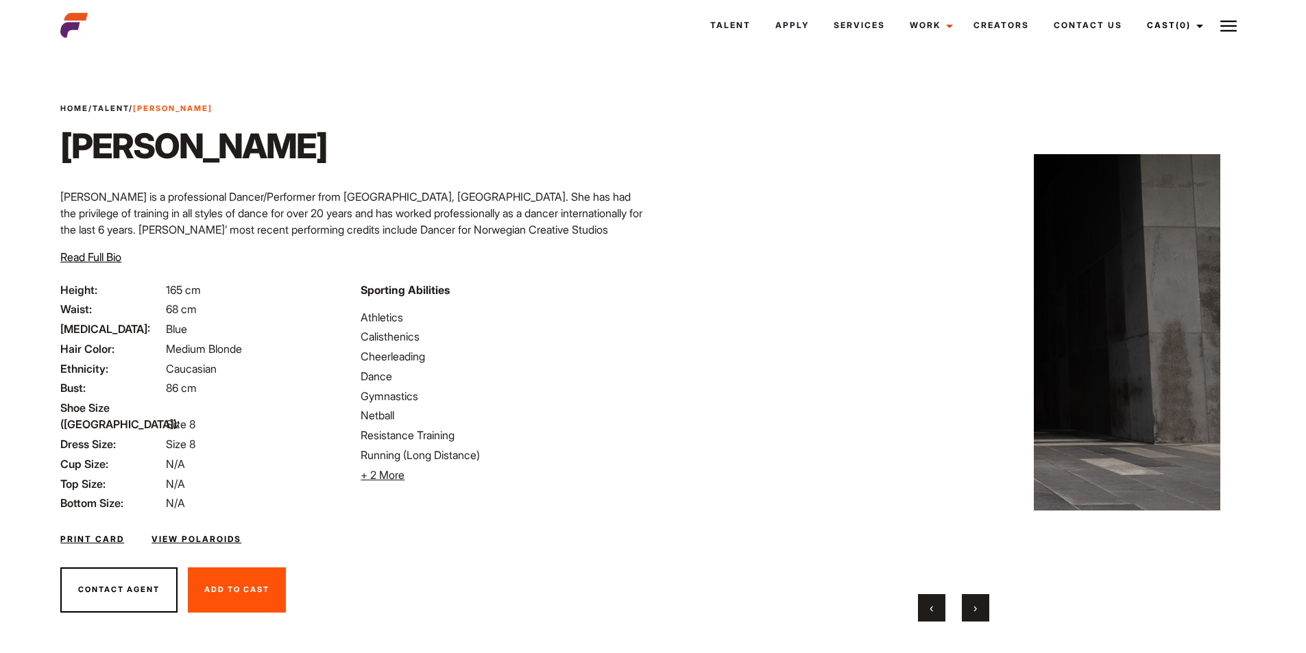
click at [978, 605] on button "›" at bounding box center [975, 607] width 27 height 27
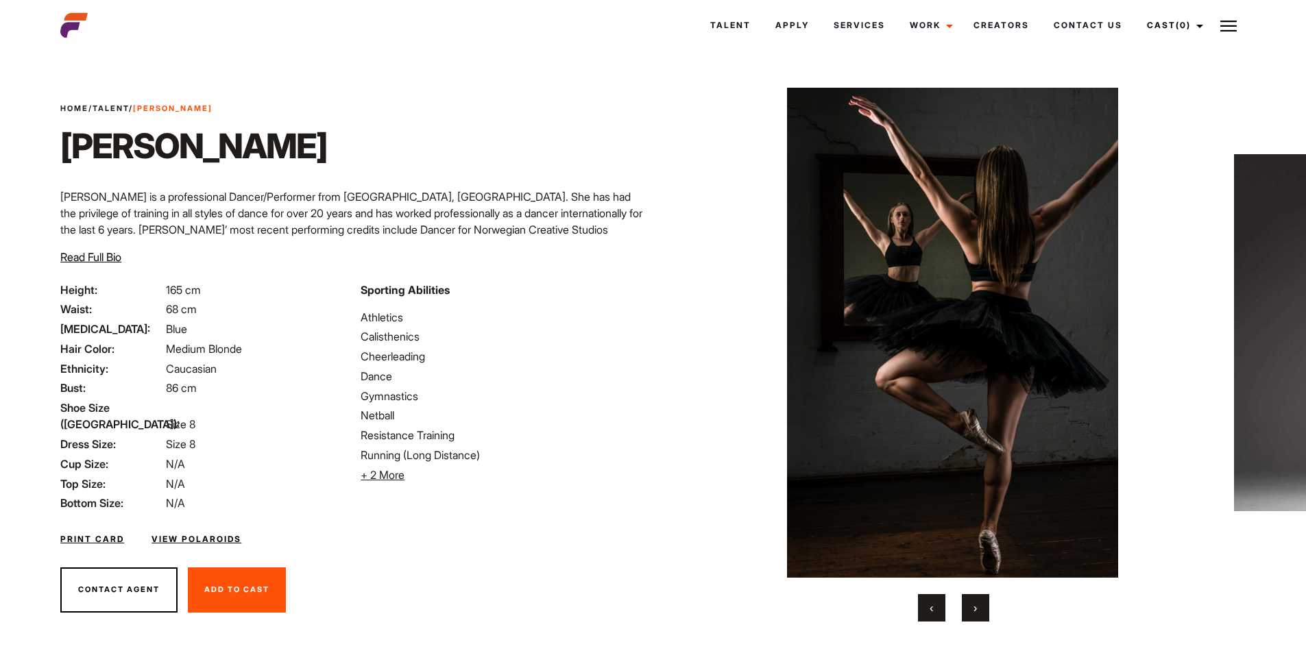
click at [978, 605] on button "›" at bounding box center [975, 607] width 27 height 27
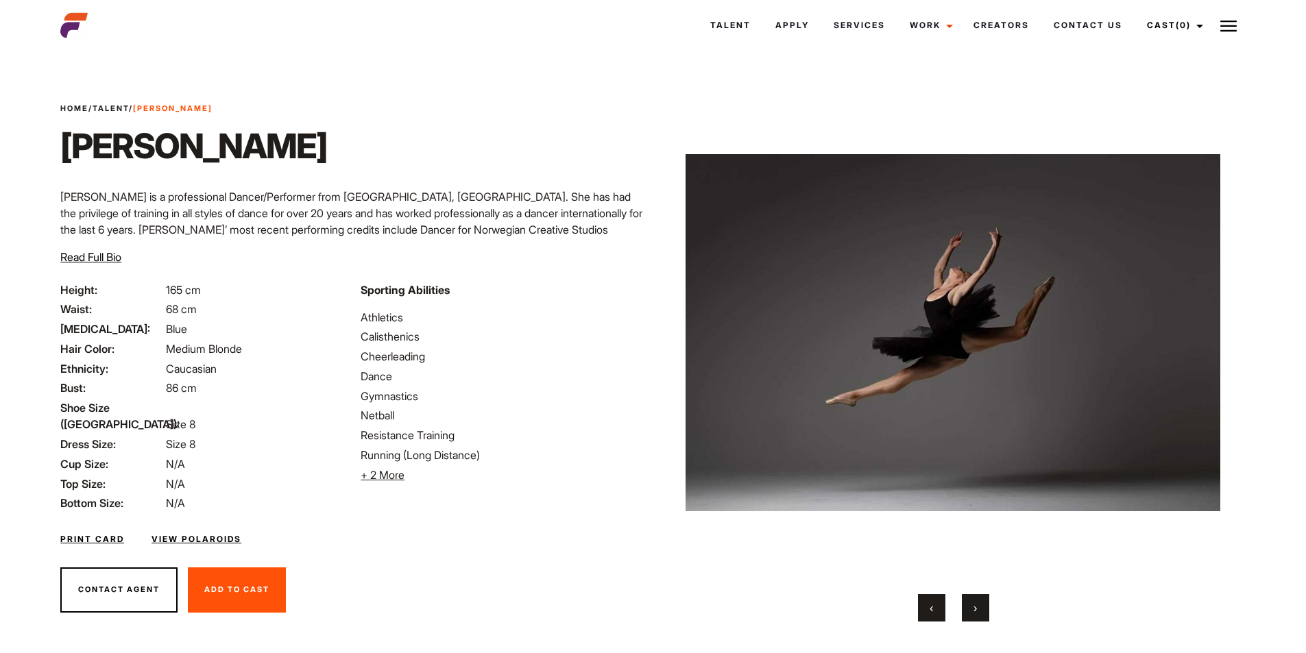
click at [978, 605] on button "›" at bounding box center [975, 607] width 27 height 27
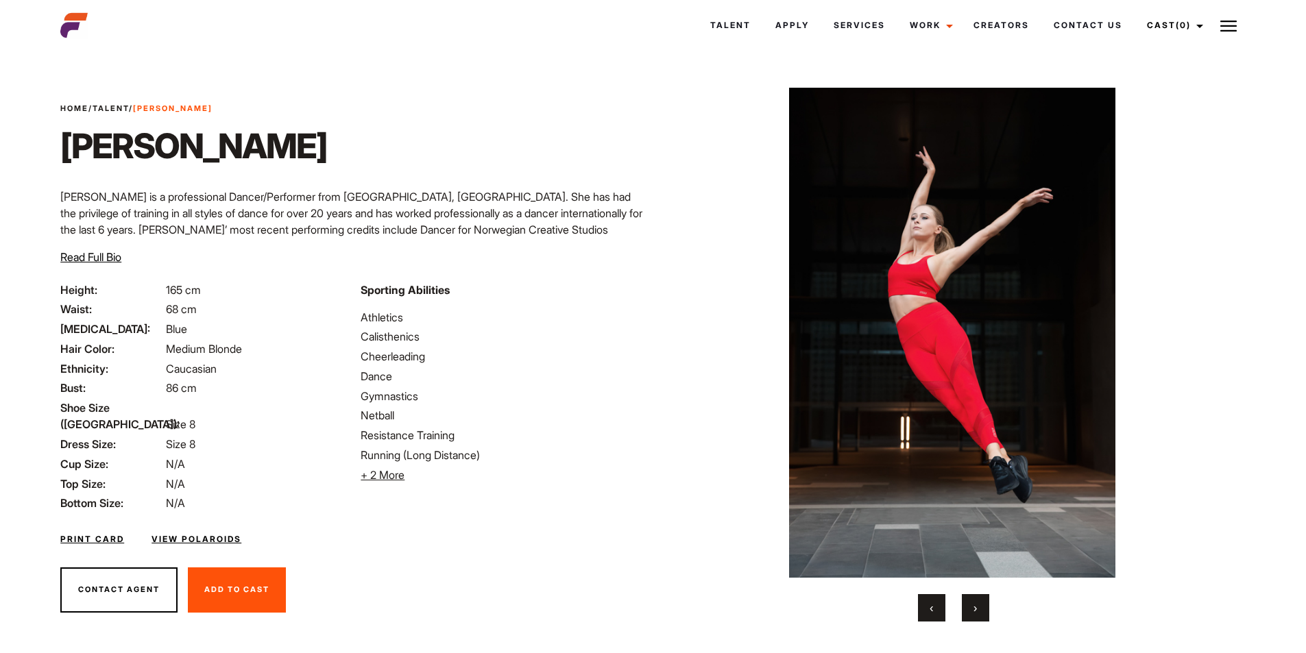
click at [978, 605] on button "›" at bounding box center [975, 607] width 27 height 27
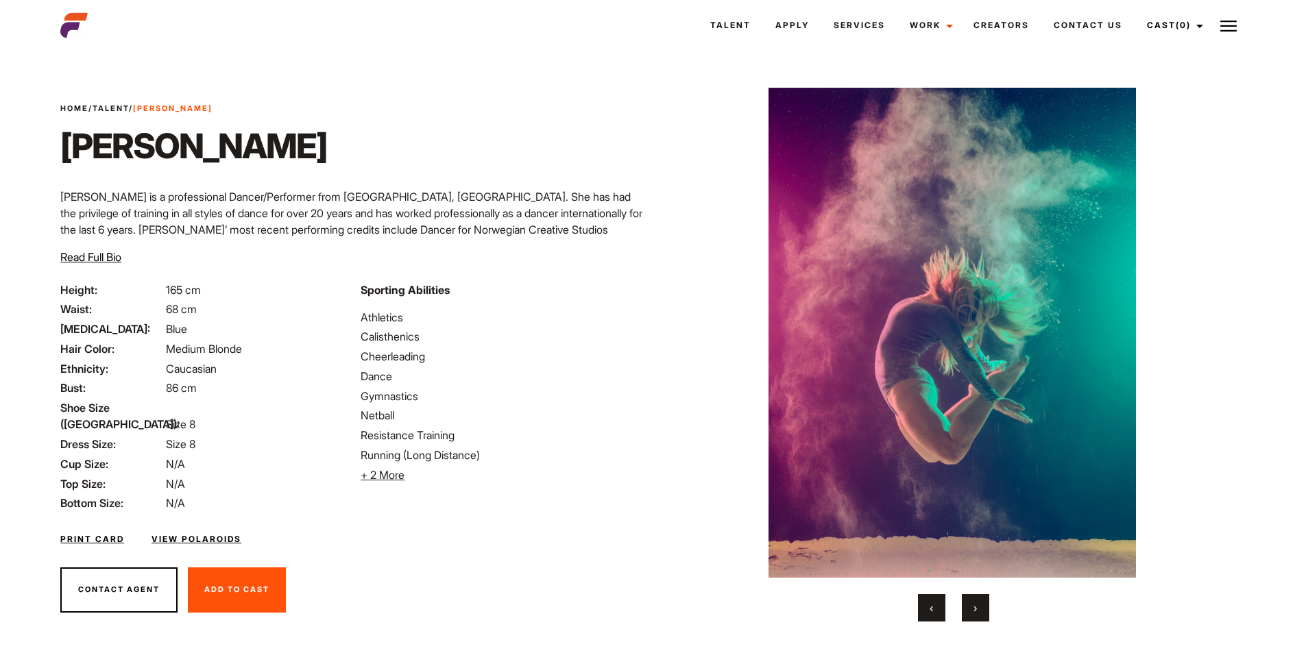
click at [978, 605] on button "›" at bounding box center [975, 607] width 27 height 27
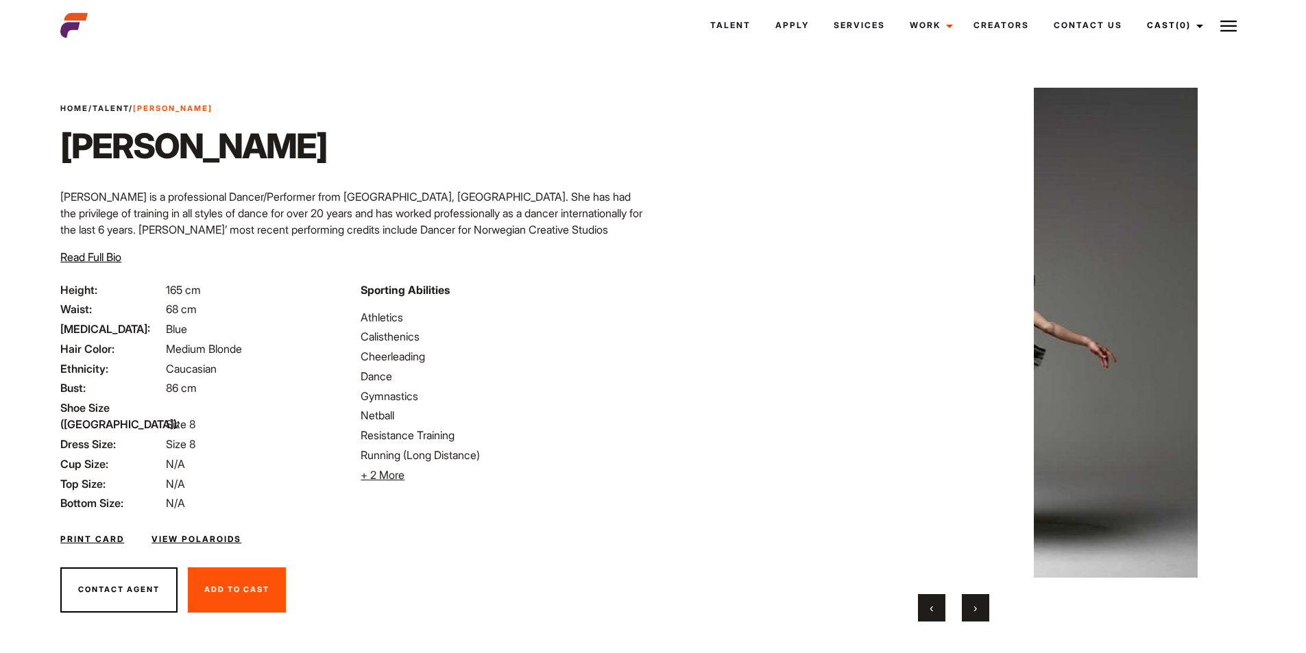
click at [978, 605] on button "›" at bounding box center [975, 607] width 27 height 27
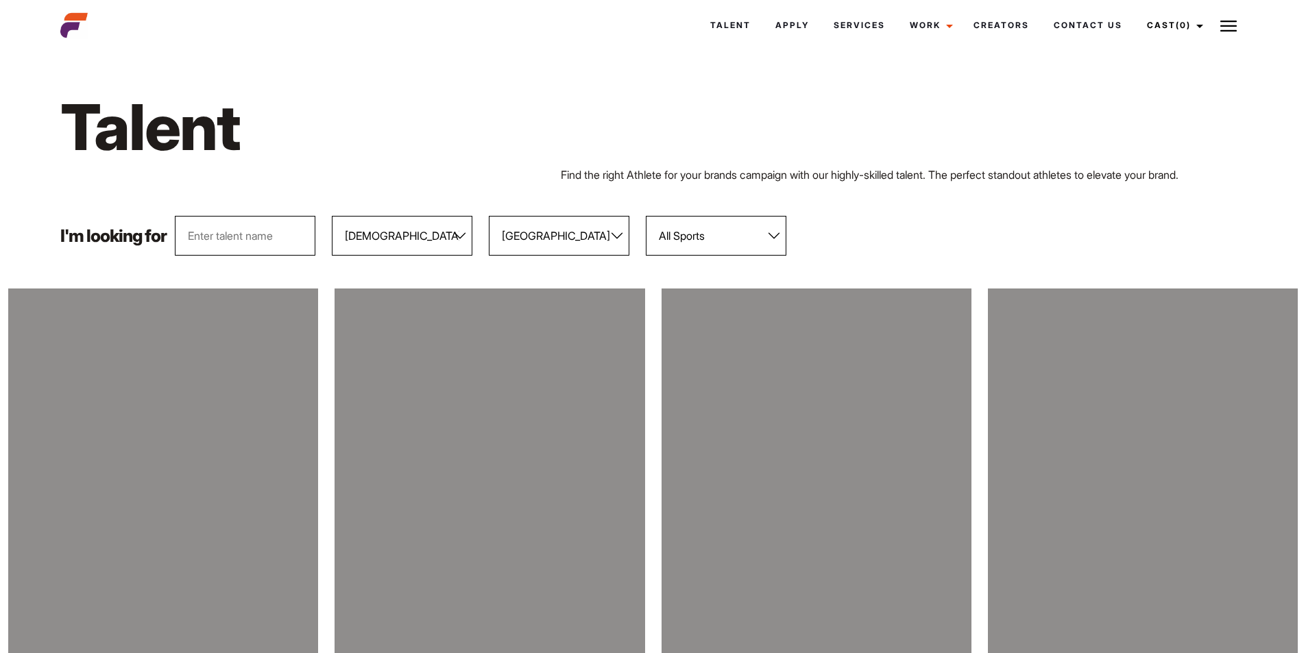
select select "104"
select select "118"
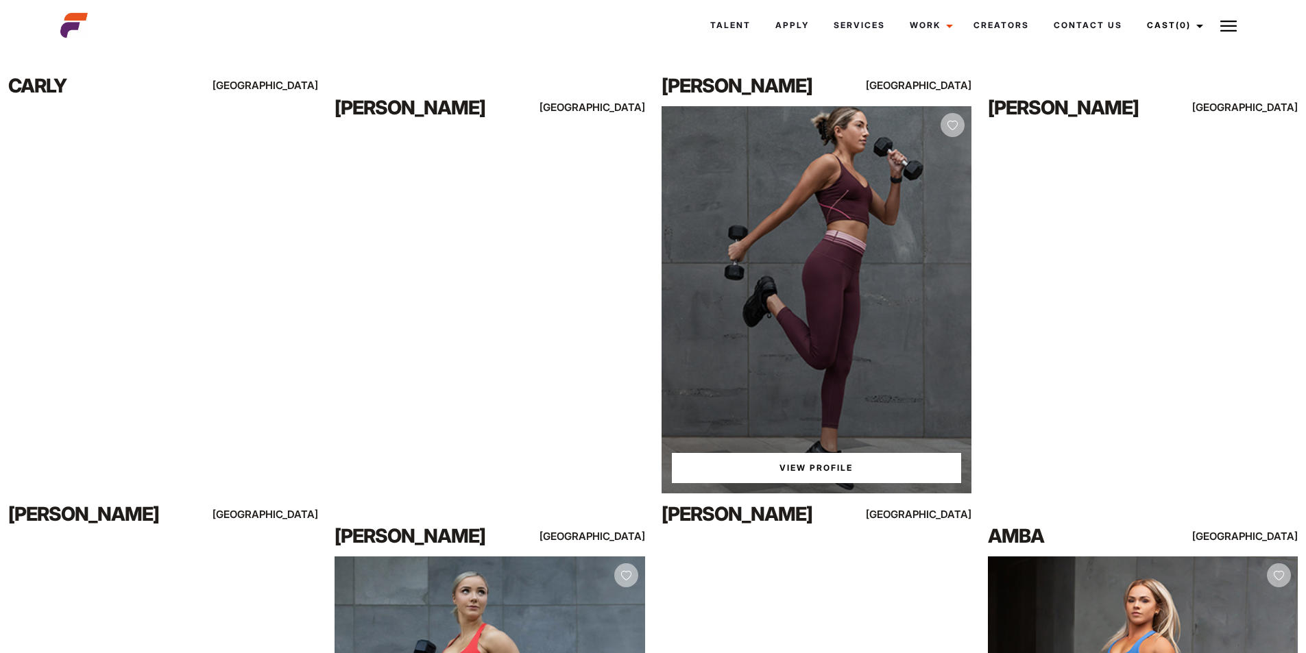
scroll to position [2824, 0]
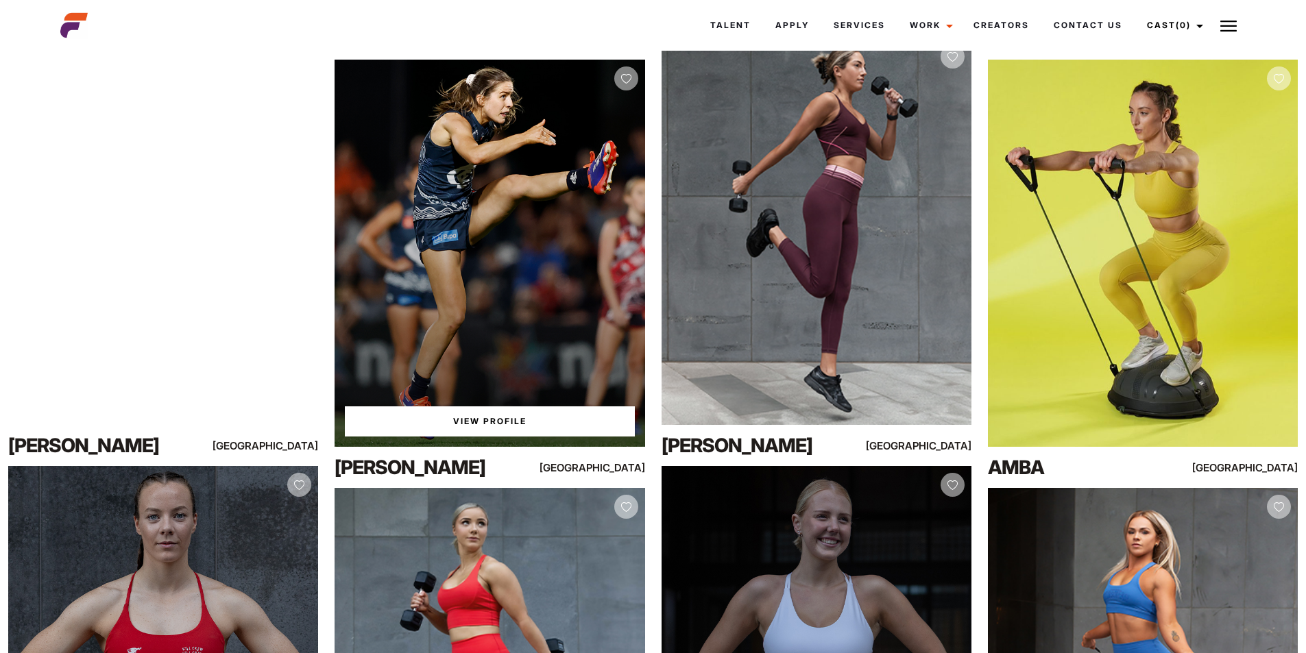
click at [515, 365] on div "View Profile" at bounding box center [490, 253] width 310 height 387
click at [495, 407] on link "View Profile" at bounding box center [489, 422] width 289 height 30
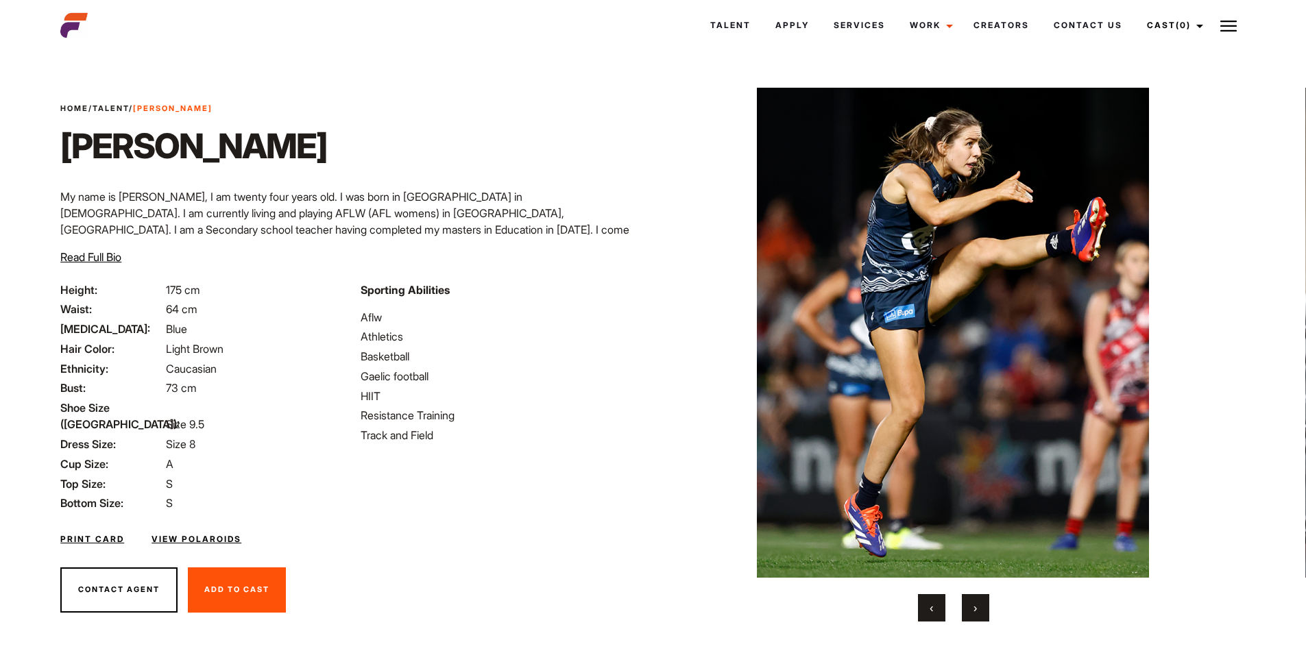
click at [978, 607] on button "›" at bounding box center [975, 607] width 27 height 27
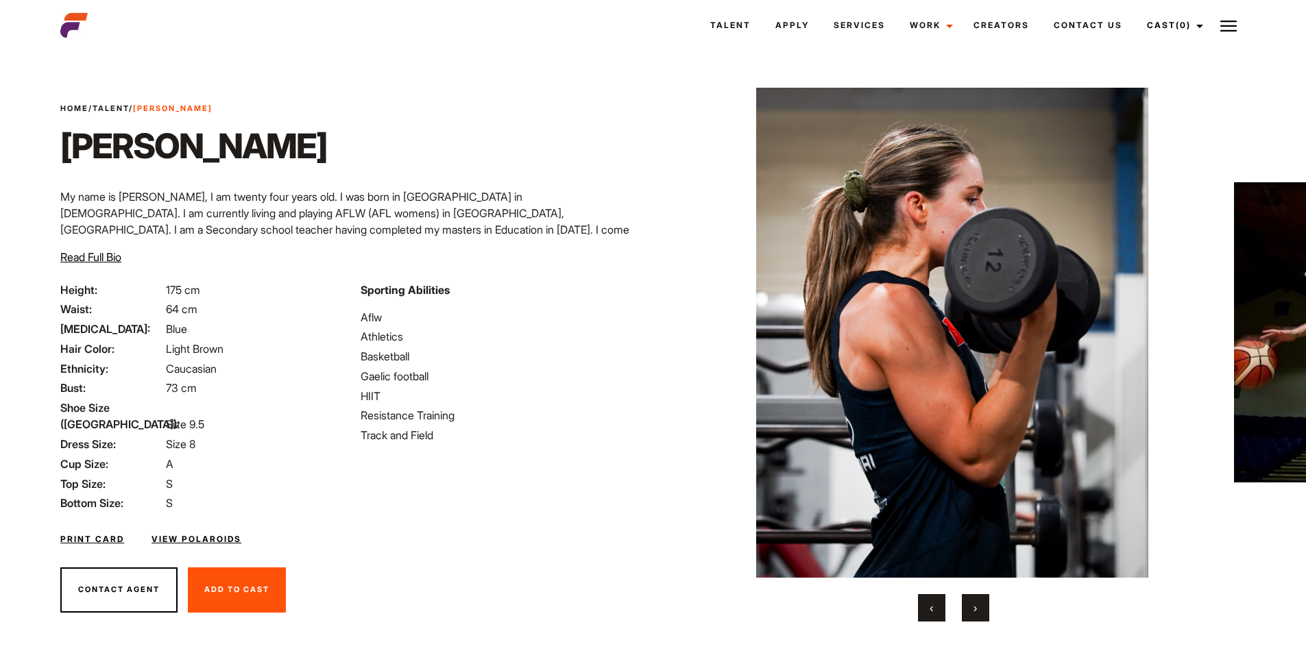
click at [977, 612] on span "›" at bounding box center [975, 608] width 3 height 14
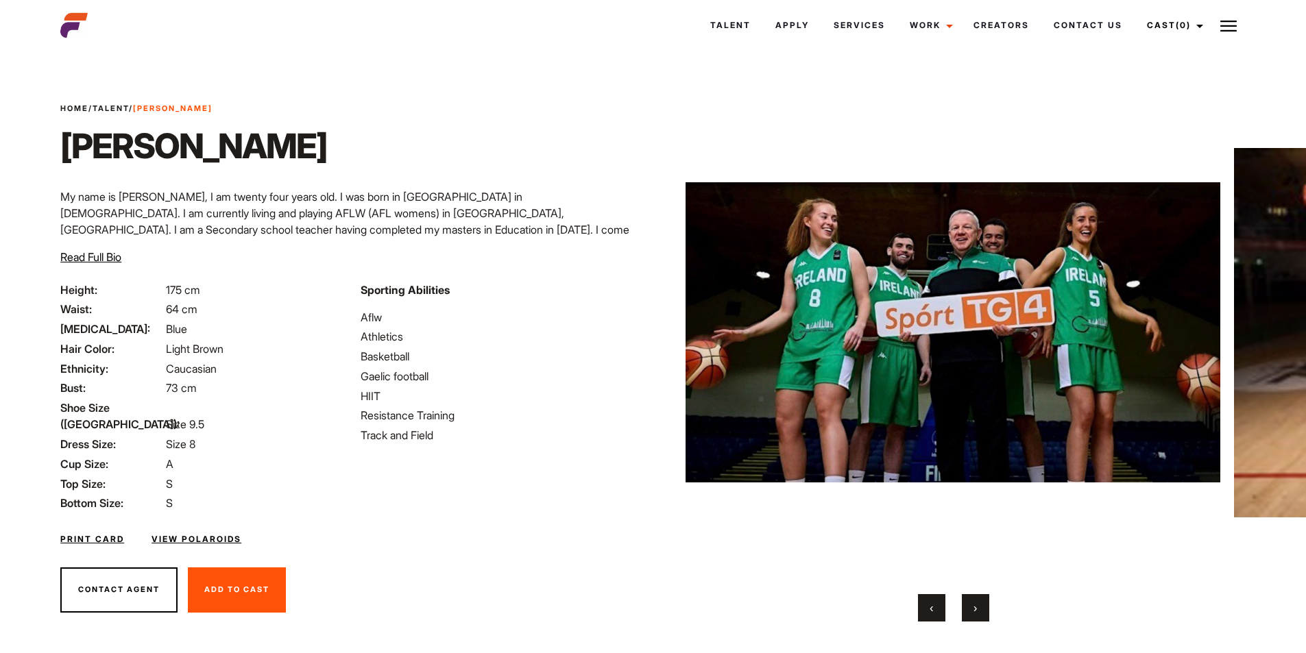
click at [977, 612] on span "›" at bounding box center [975, 608] width 3 height 14
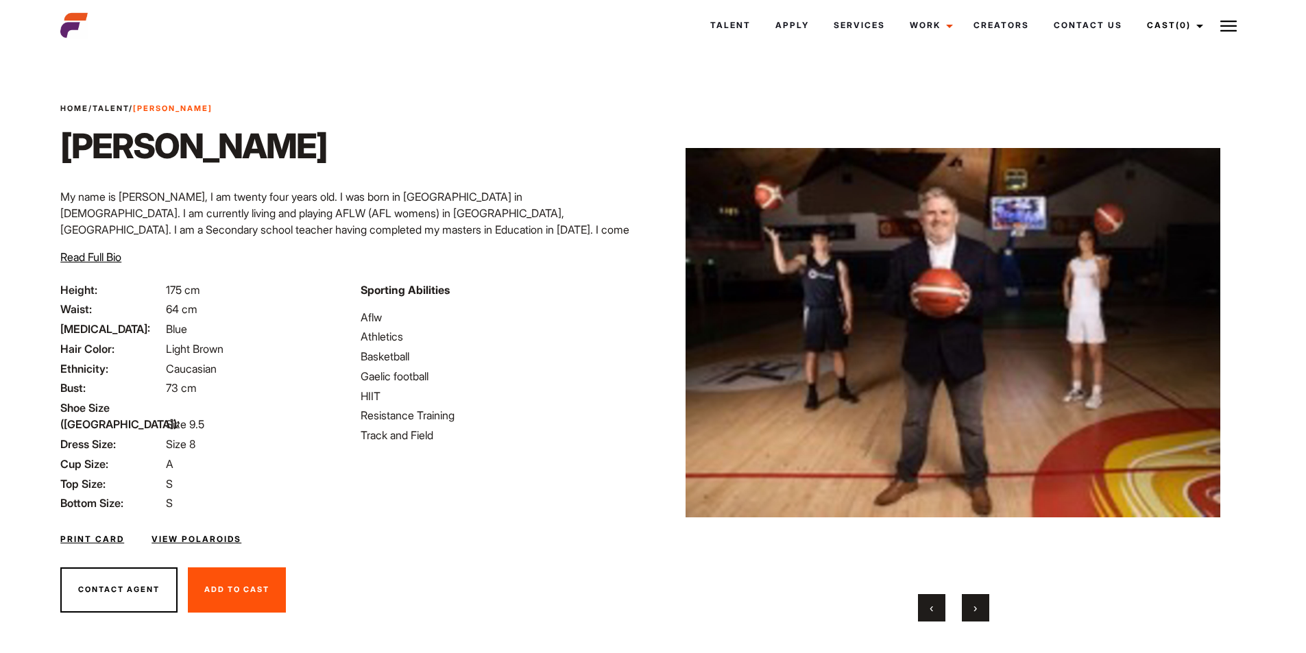
click at [977, 612] on span "›" at bounding box center [975, 608] width 3 height 14
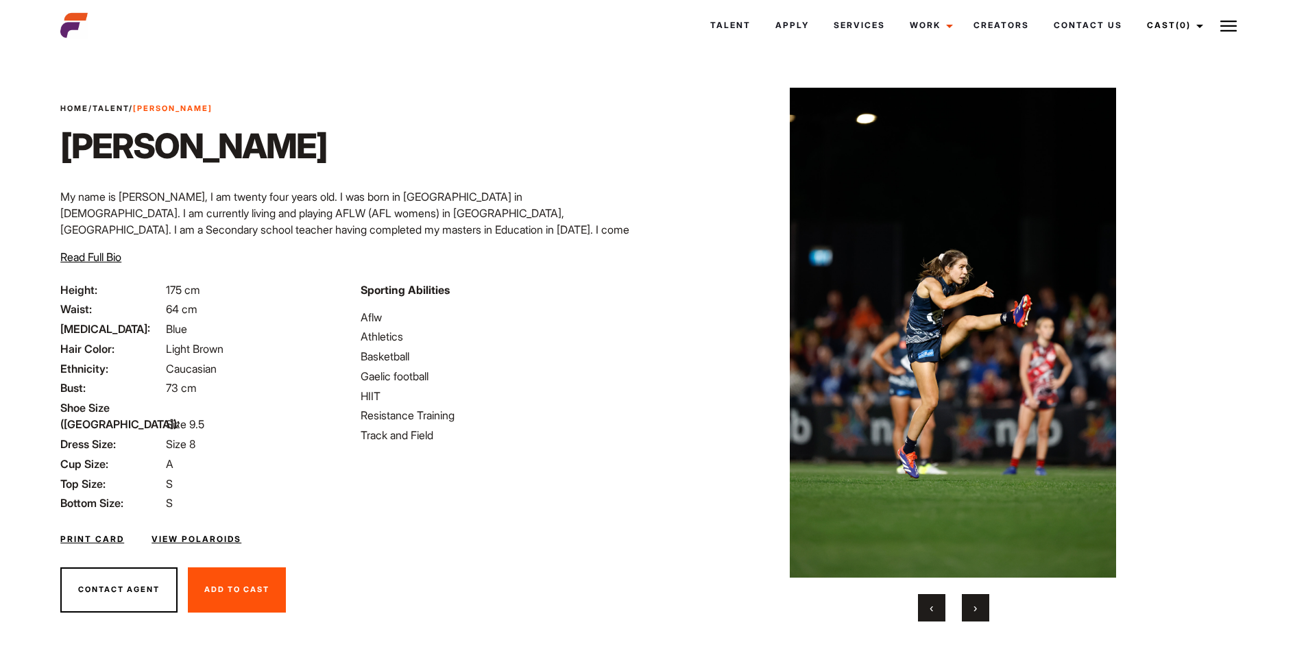
click at [977, 612] on span "›" at bounding box center [975, 608] width 3 height 14
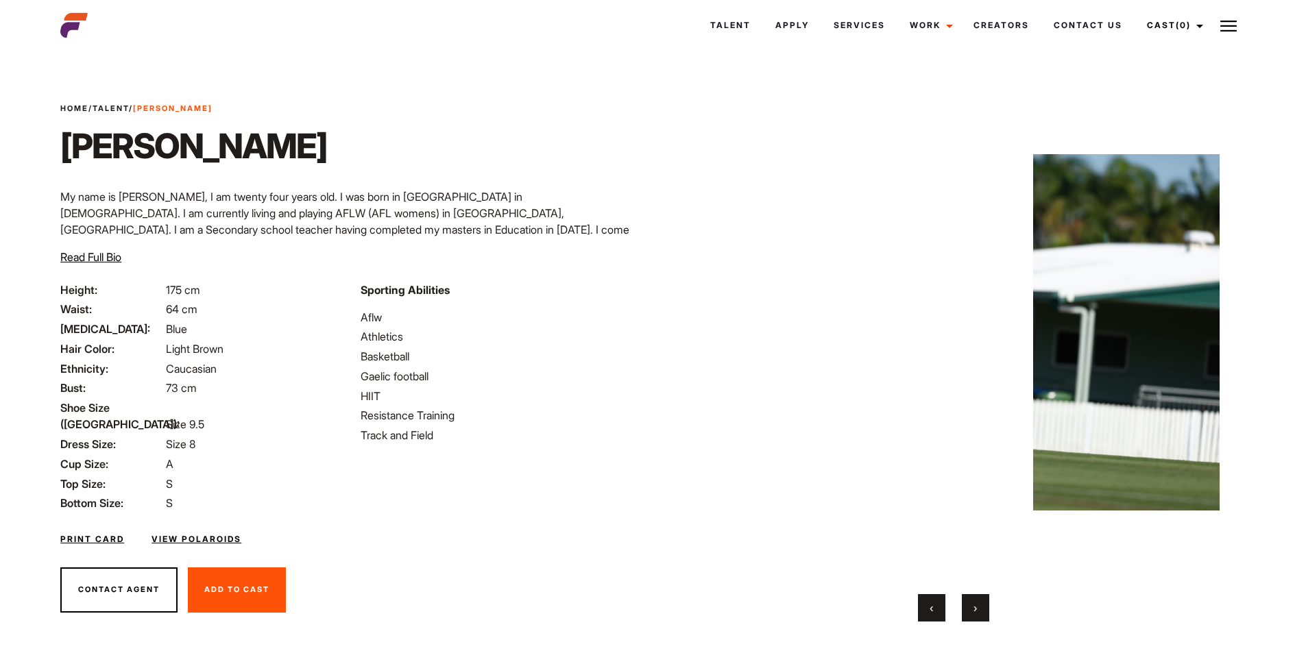
click at [977, 612] on span "›" at bounding box center [975, 608] width 3 height 14
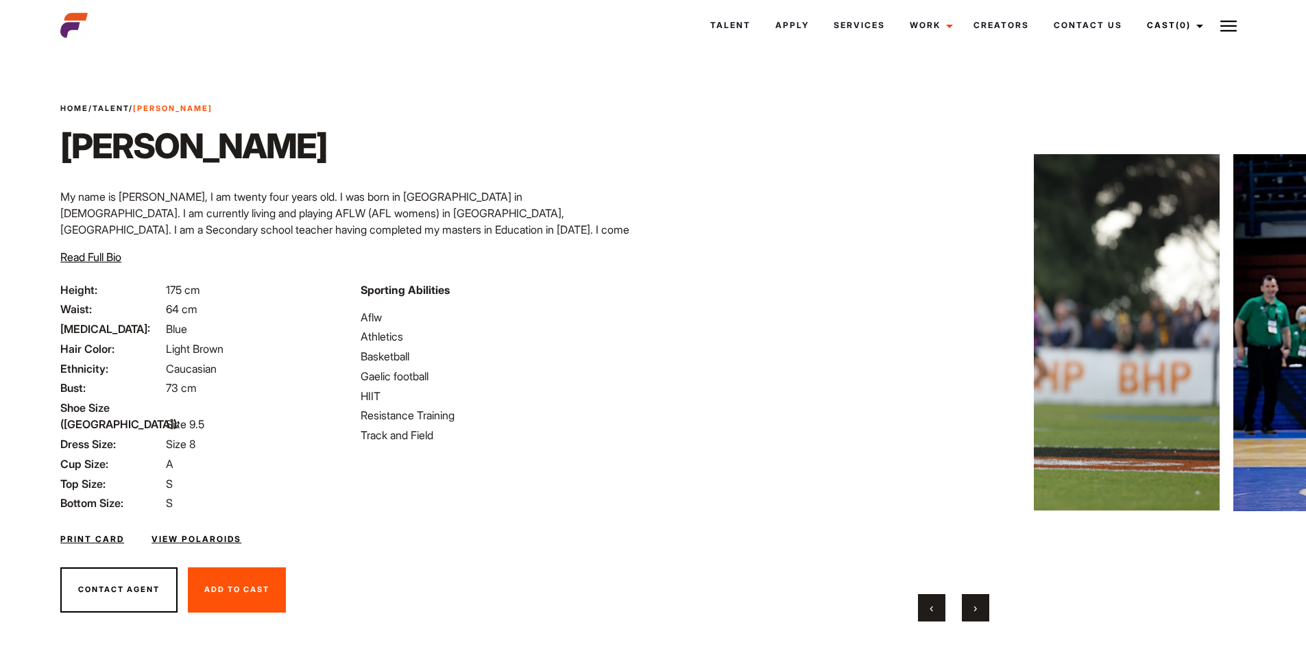
click at [977, 612] on span "›" at bounding box center [975, 608] width 3 height 14
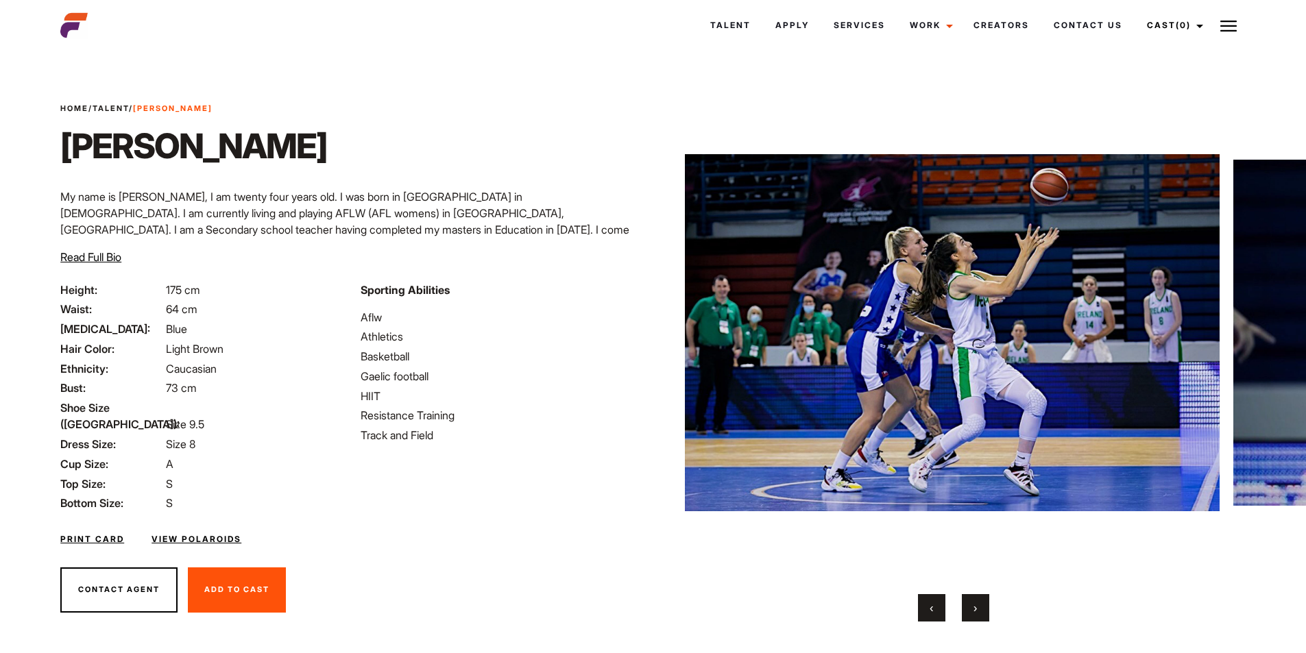
click at [977, 612] on span "›" at bounding box center [975, 608] width 3 height 14
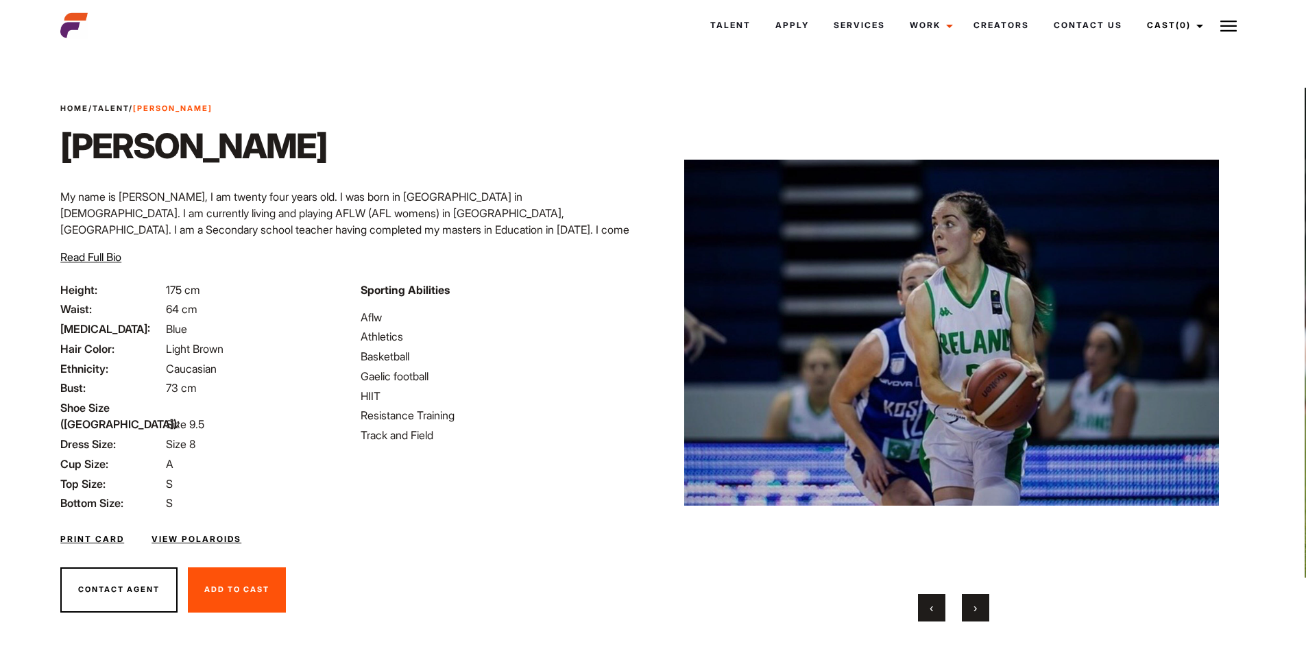
click at [977, 612] on span "›" at bounding box center [975, 608] width 3 height 14
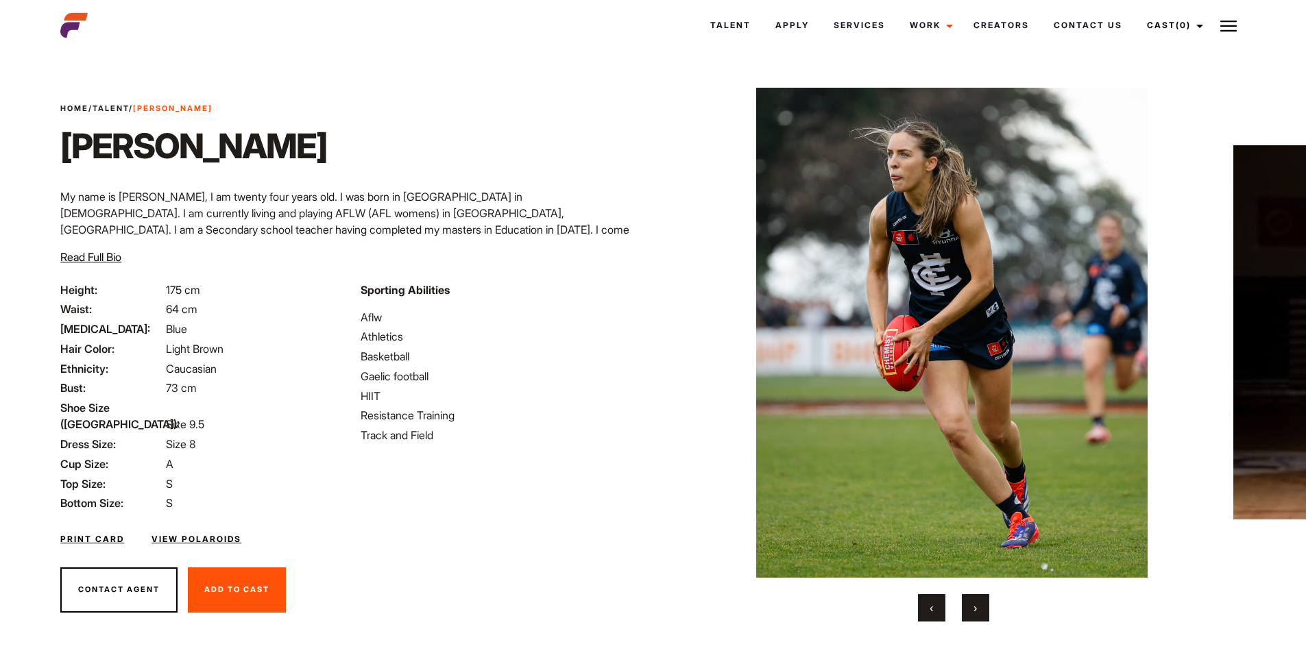
click at [977, 612] on span "›" at bounding box center [975, 608] width 3 height 14
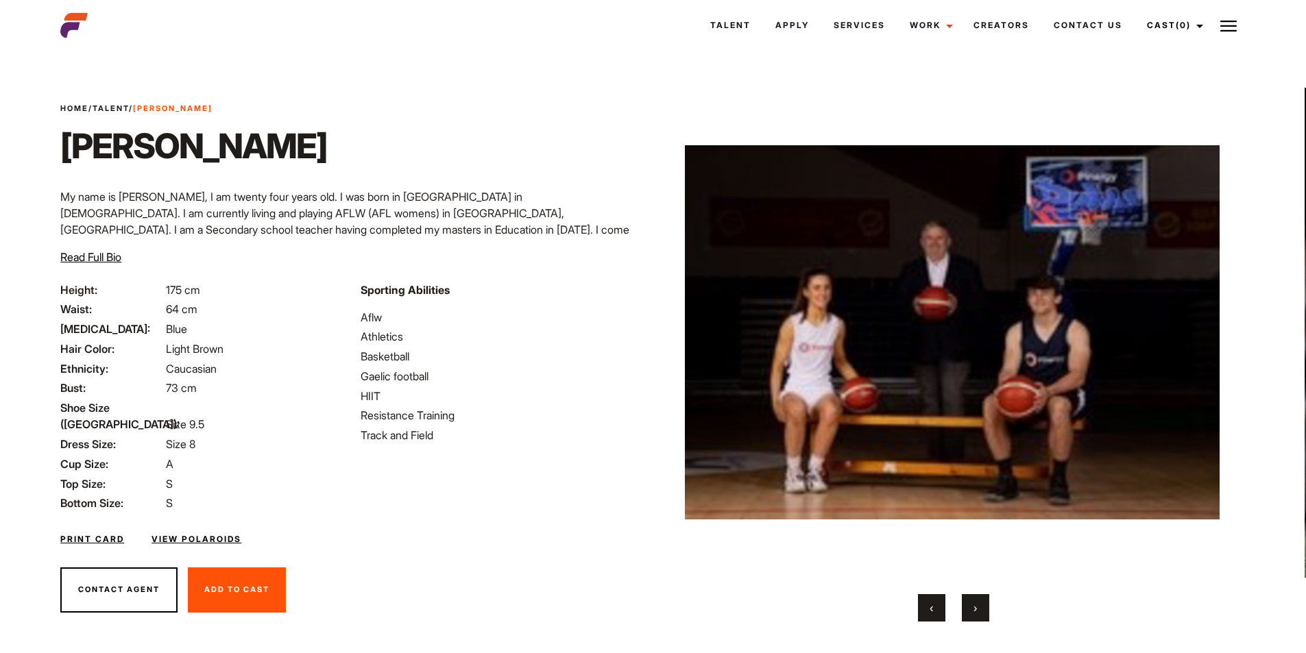
click at [977, 612] on span "›" at bounding box center [975, 608] width 3 height 14
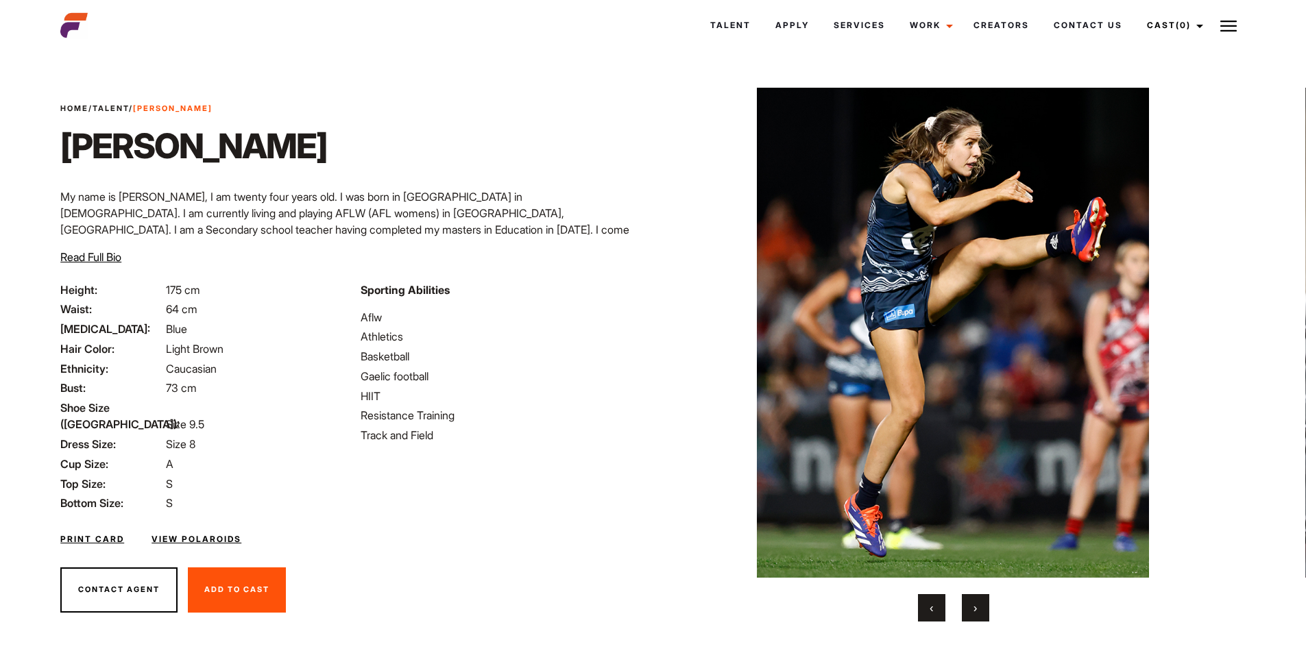
click at [977, 612] on span "›" at bounding box center [975, 608] width 3 height 14
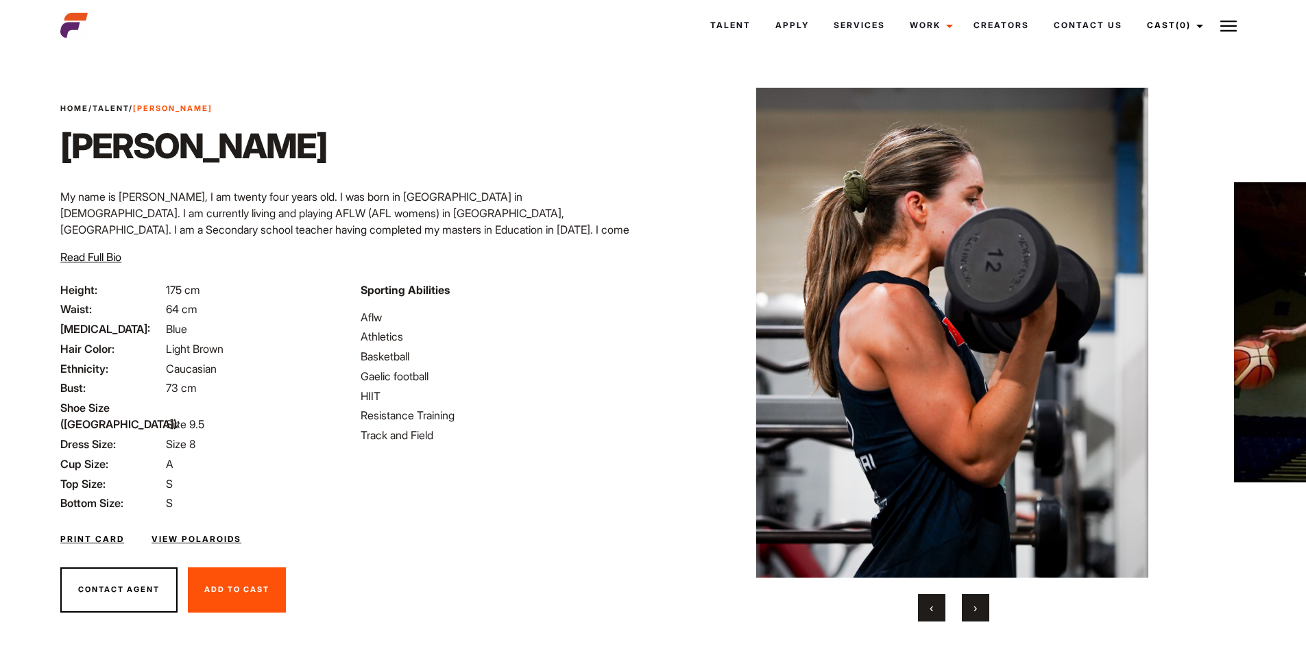
click at [977, 612] on span "›" at bounding box center [975, 608] width 3 height 14
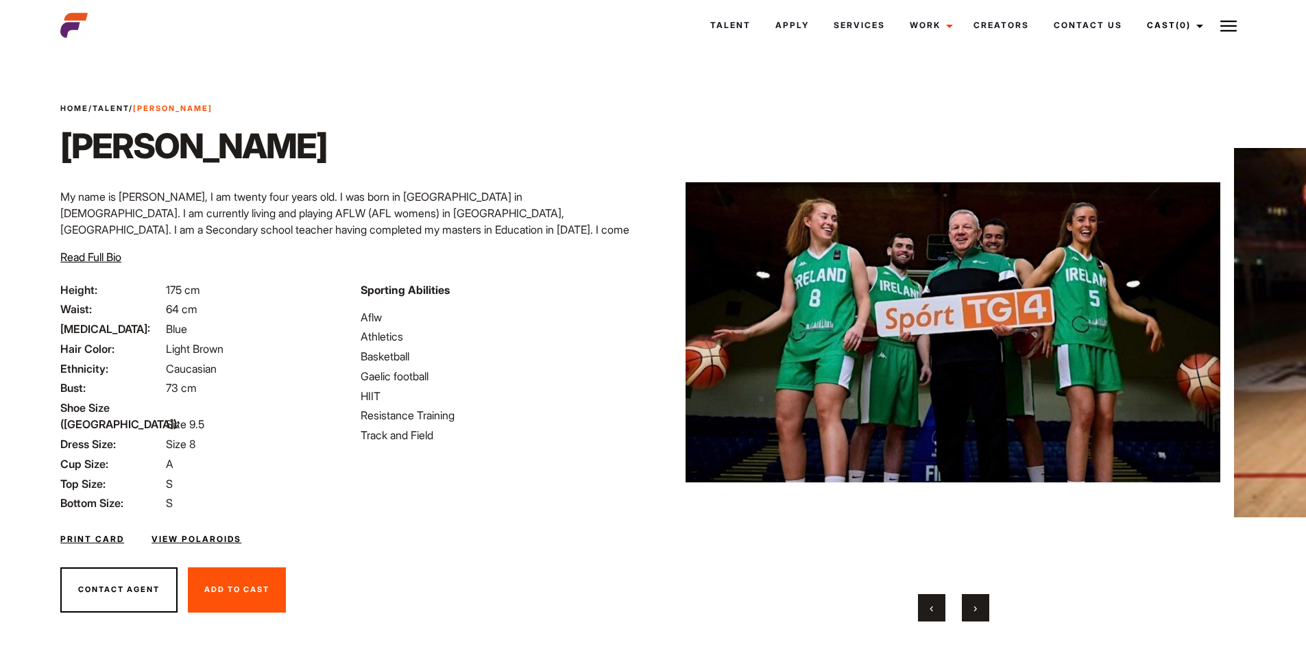
click at [977, 612] on span "›" at bounding box center [975, 608] width 3 height 14
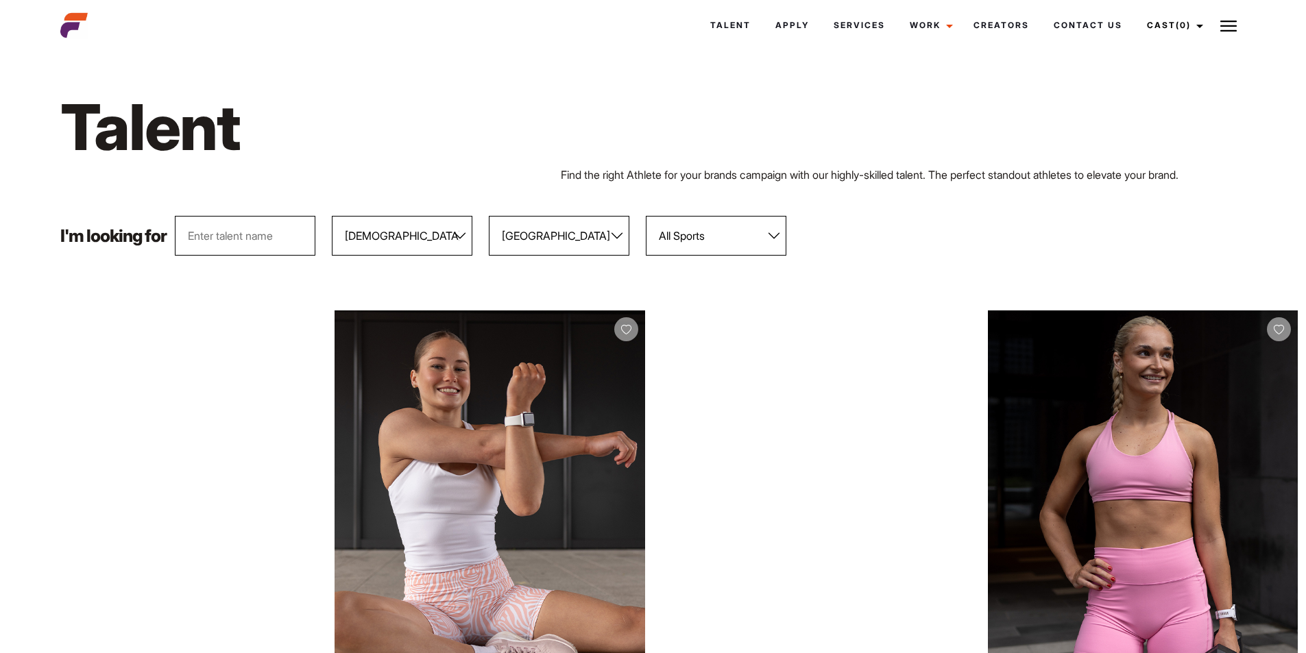
select select "104"
select select "118"
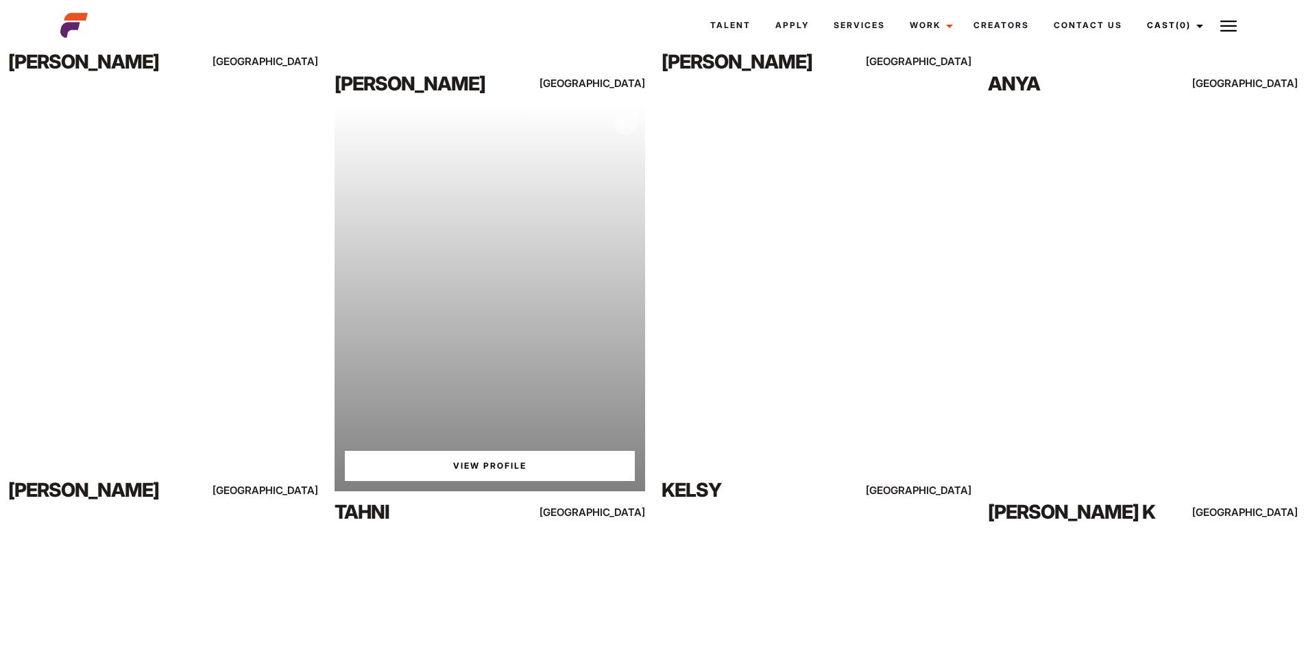
scroll to position [1456, 0]
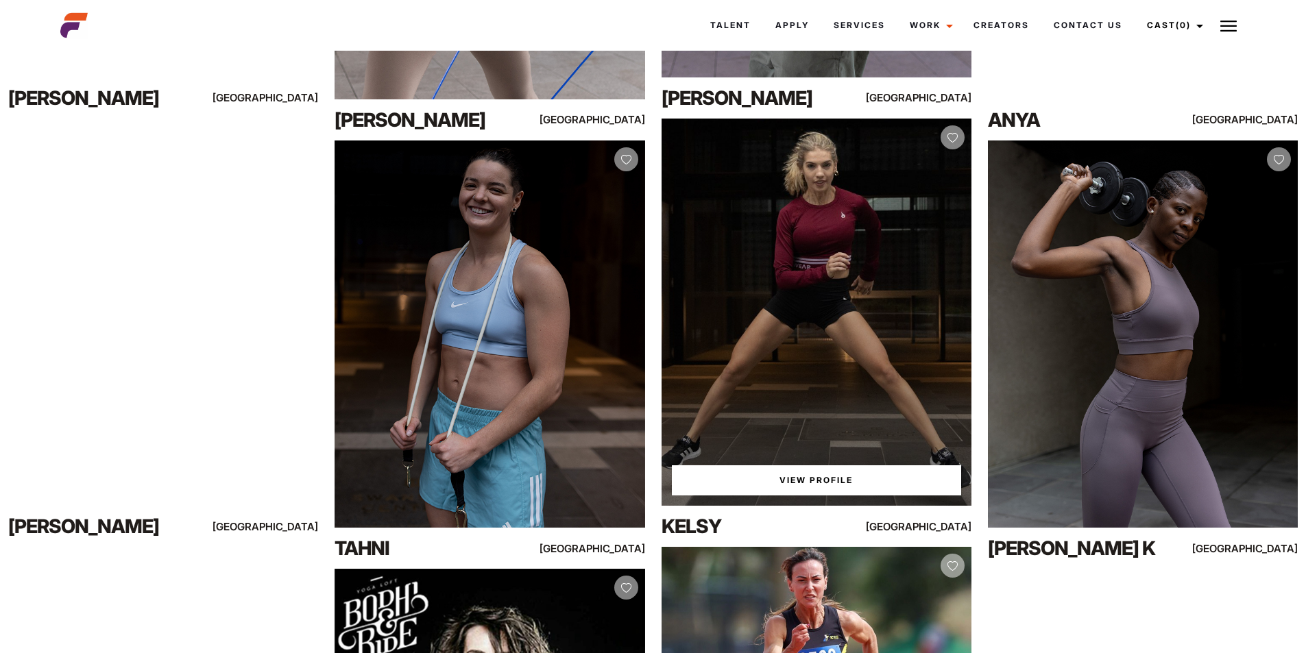
click at [816, 424] on div "View Profile" at bounding box center [817, 312] width 310 height 387
click at [830, 479] on link "View Profile" at bounding box center [816, 481] width 289 height 30
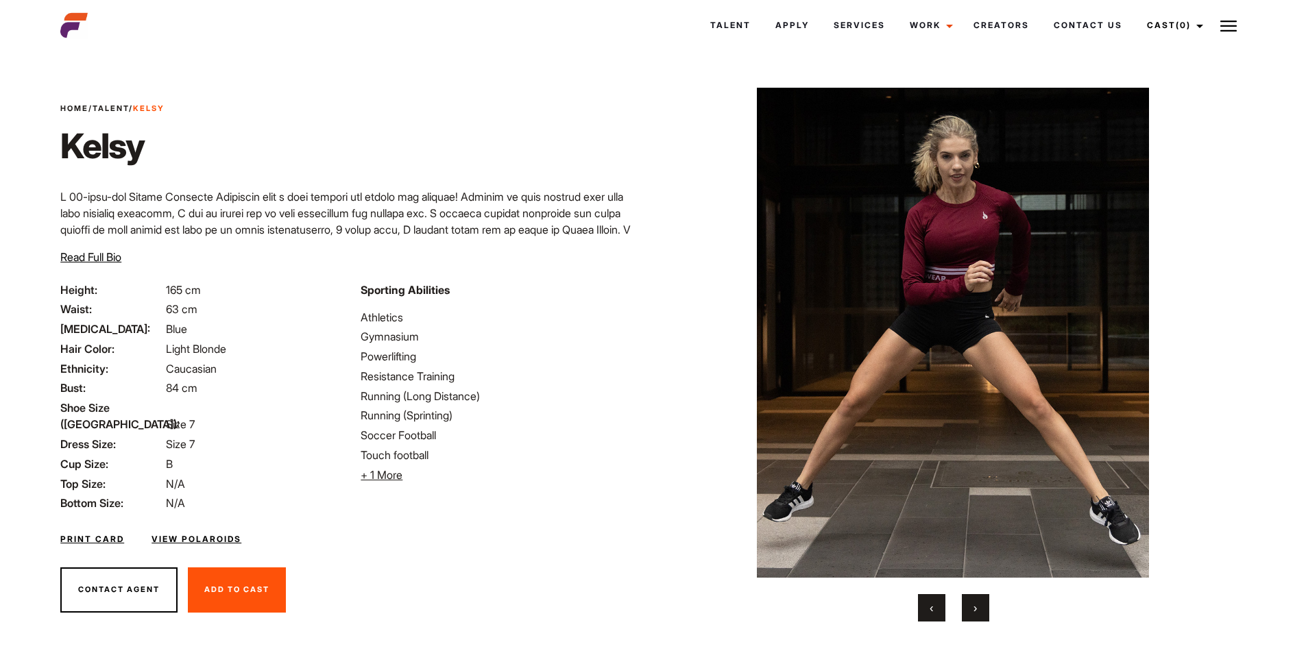
click at [974, 602] on span "›" at bounding box center [975, 608] width 3 height 14
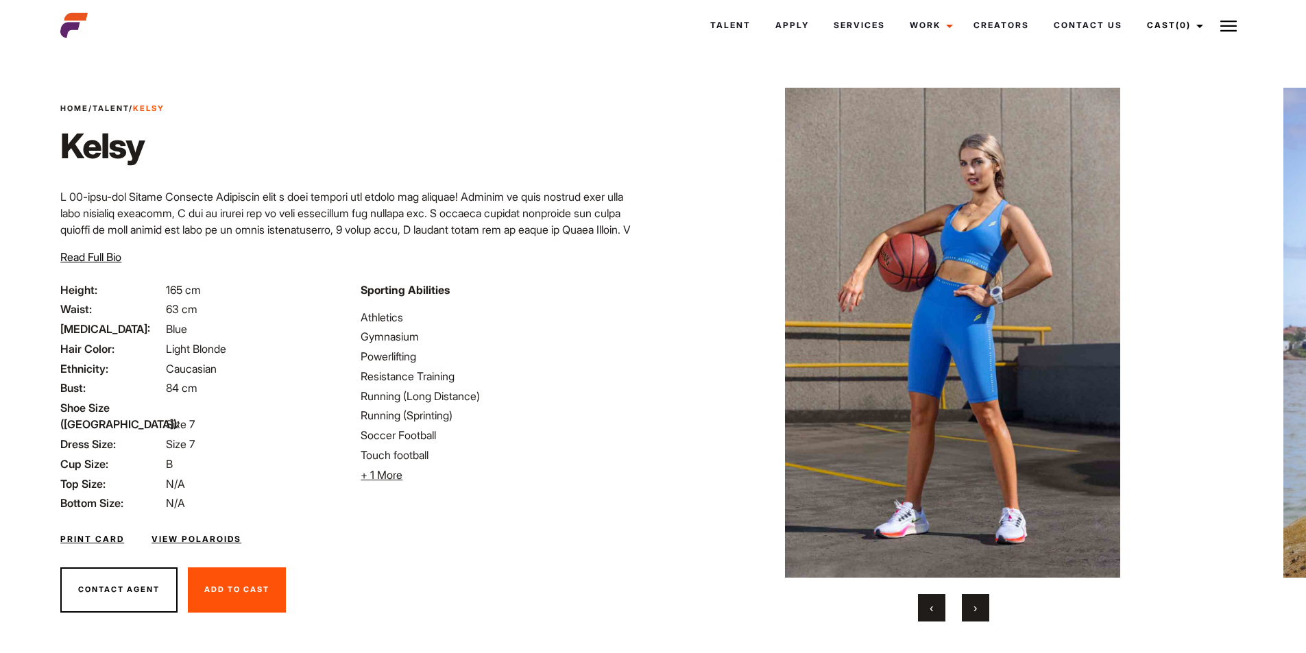
click at [980, 609] on button "›" at bounding box center [975, 607] width 27 height 27
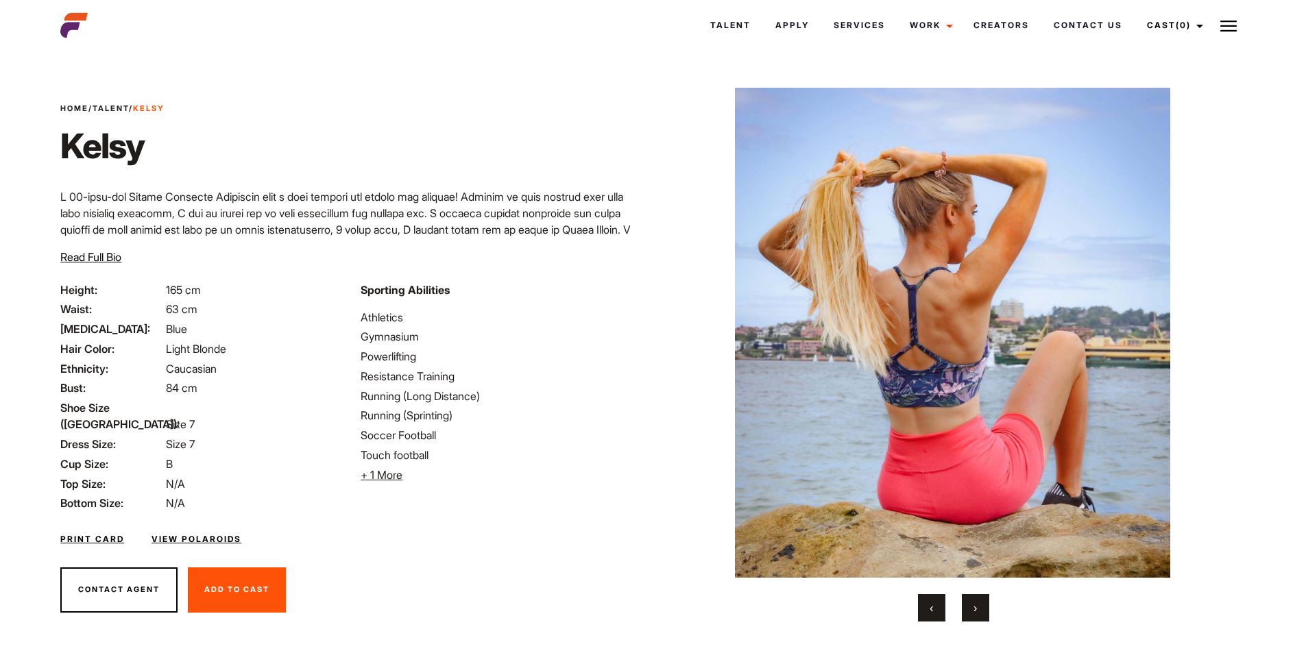
click at [980, 609] on button "›" at bounding box center [975, 607] width 27 height 27
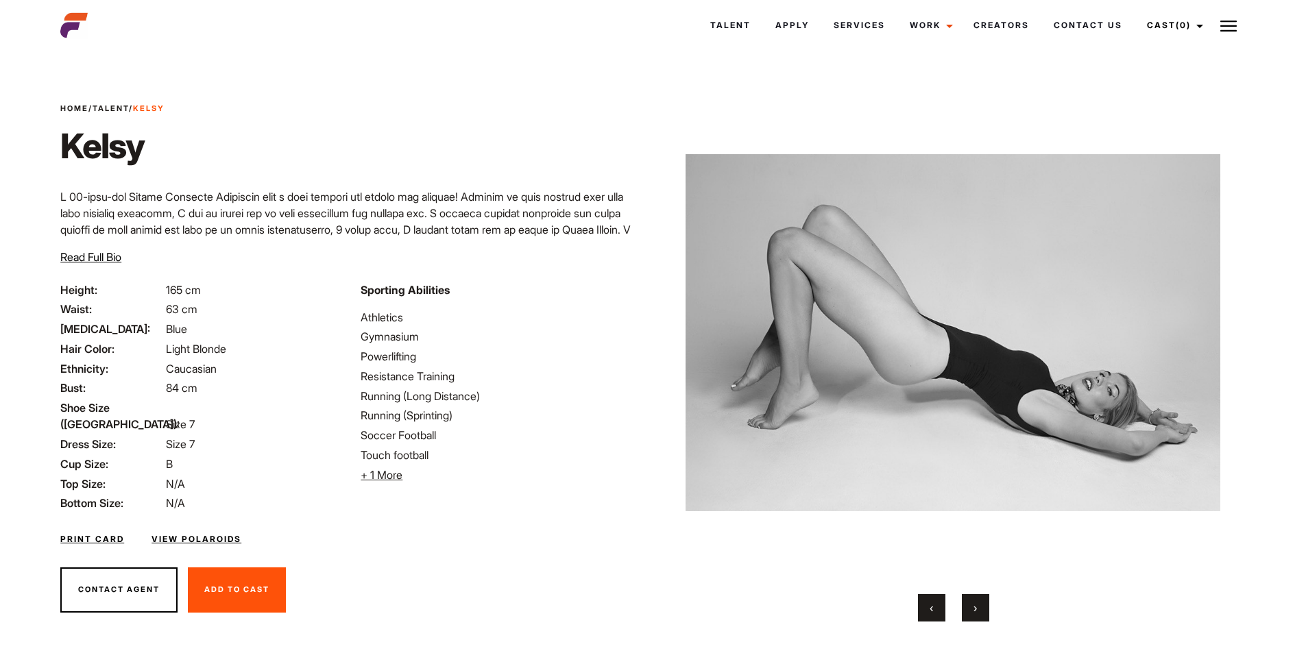
click at [980, 609] on button "›" at bounding box center [975, 607] width 27 height 27
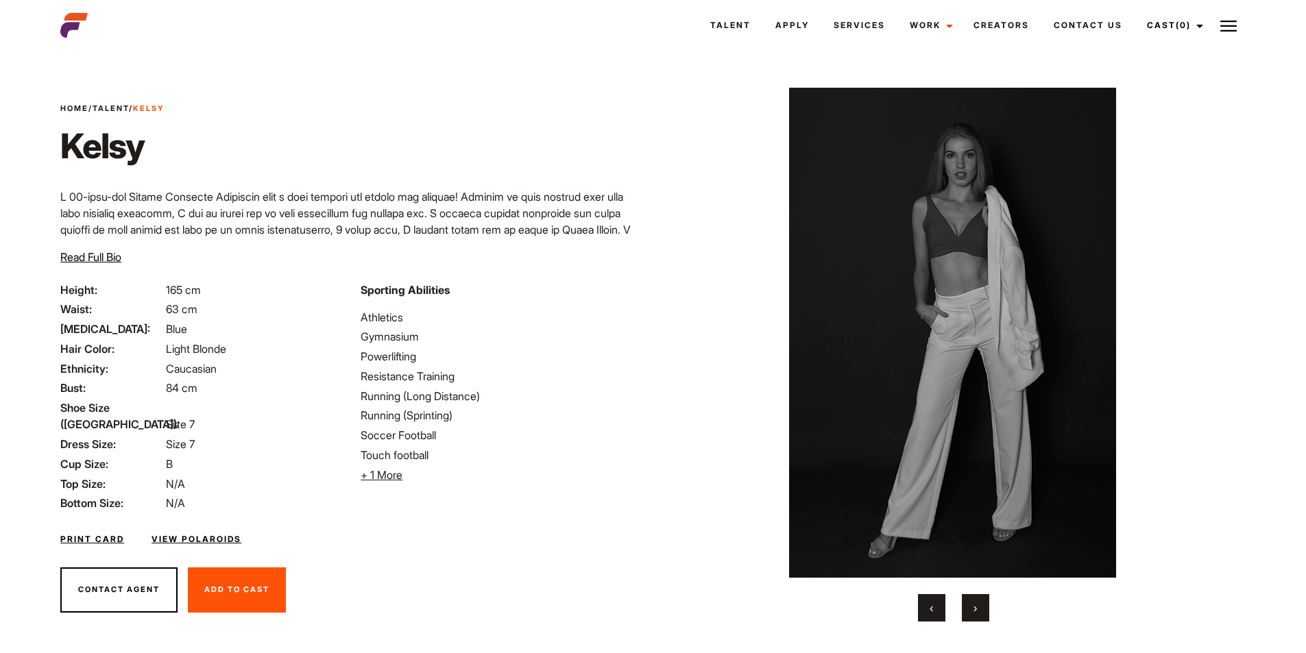
click at [978, 608] on button "›" at bounding box center [975, 607] width 27 height 27
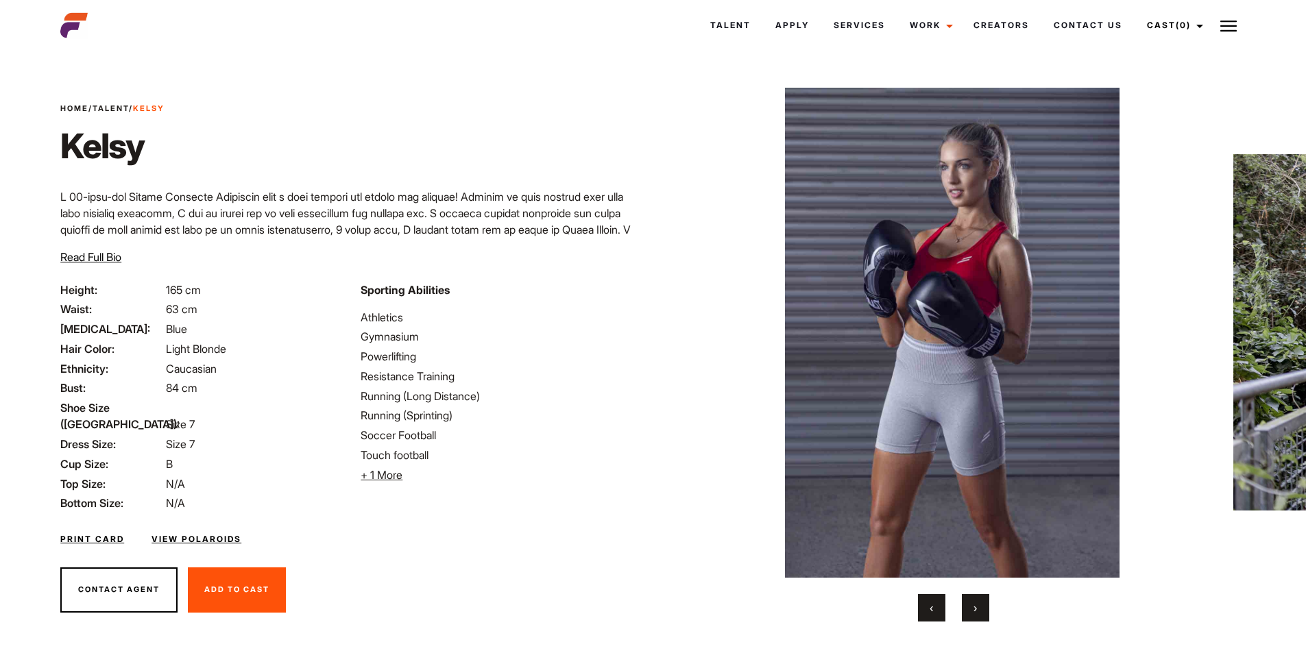
click at [978, 608] on button "›" at bounding box center [975, 607] width 27 height 27
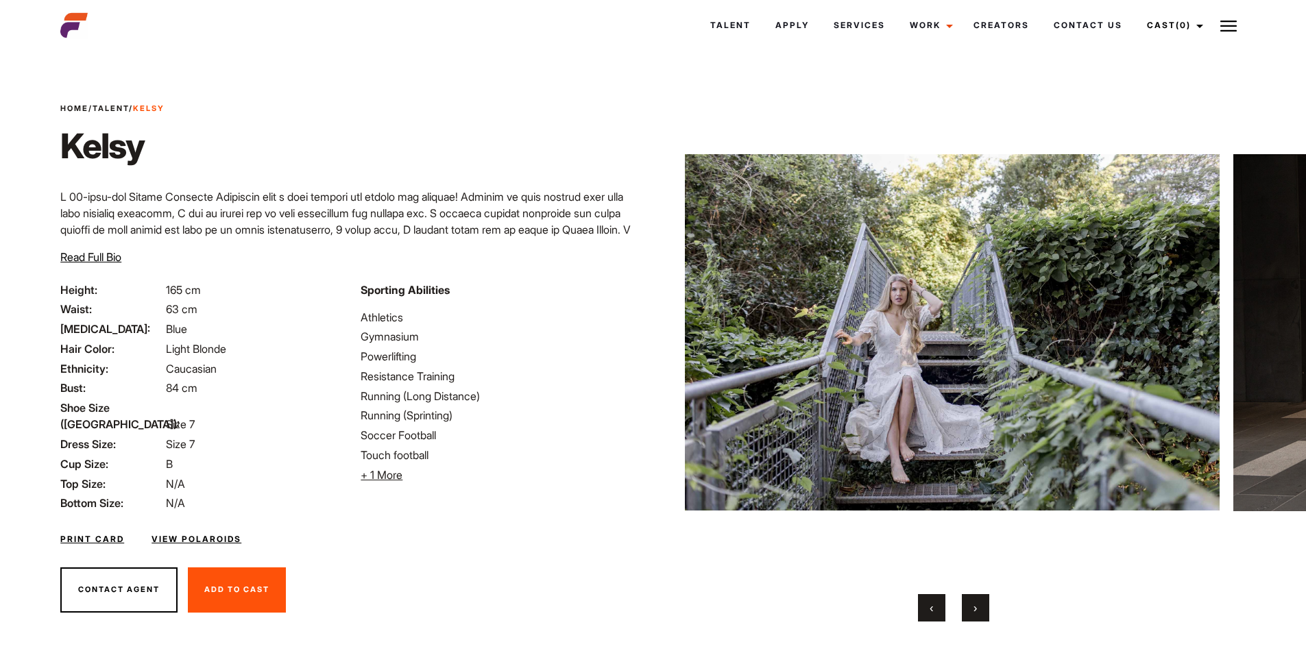
click at [978, 608] on button "›" at bounding box center [975, 607] width 27 height 27
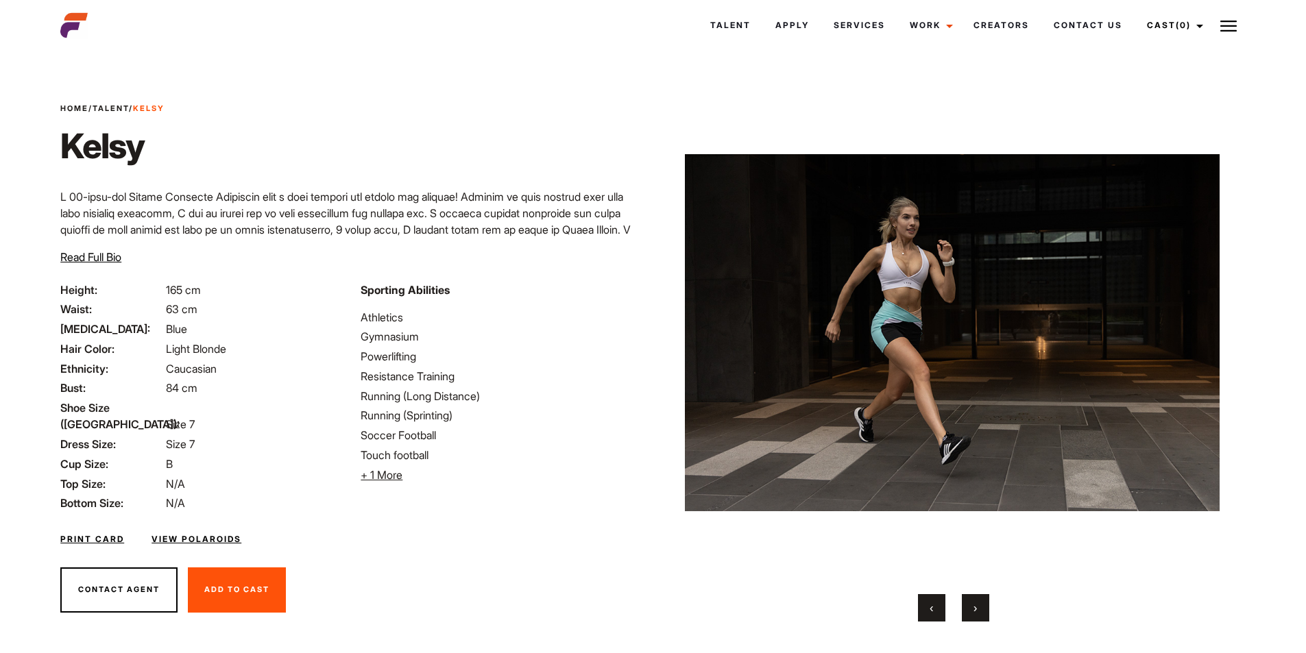
click at [978, 608] on button "›" at bounding box center [975, 607] width 27 height 27
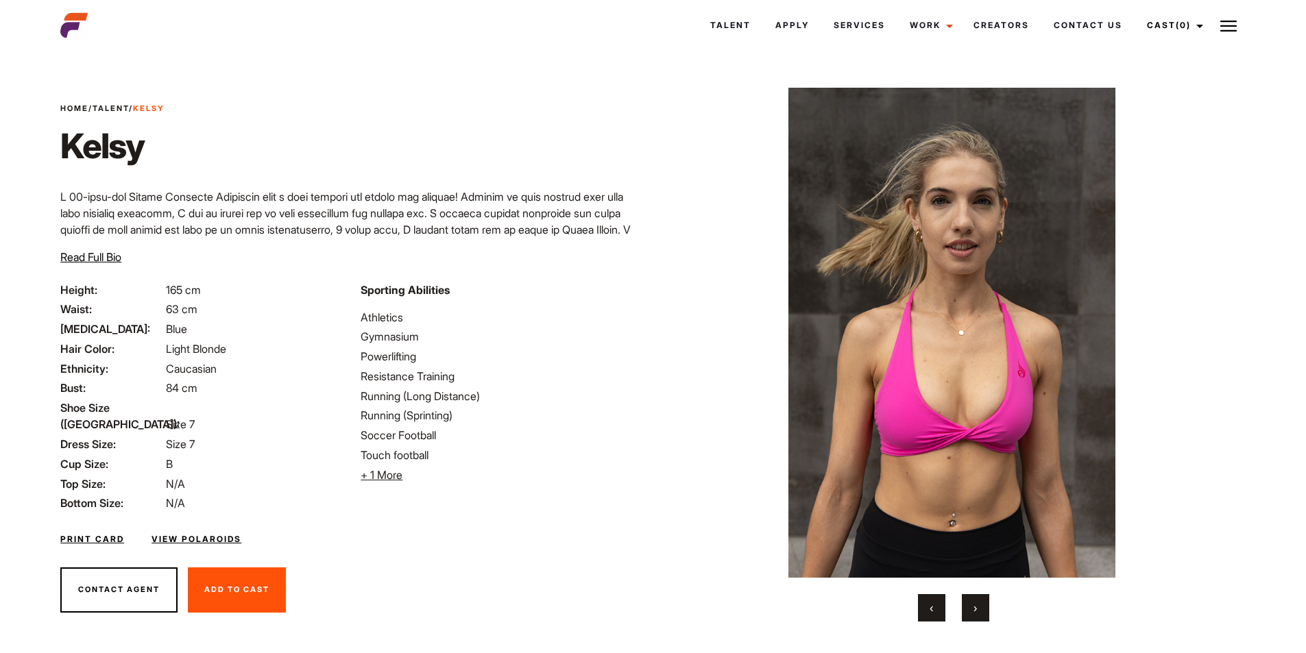
click at [977, 608] on button "›" at bounding box center [975, 607] width 27 height 27
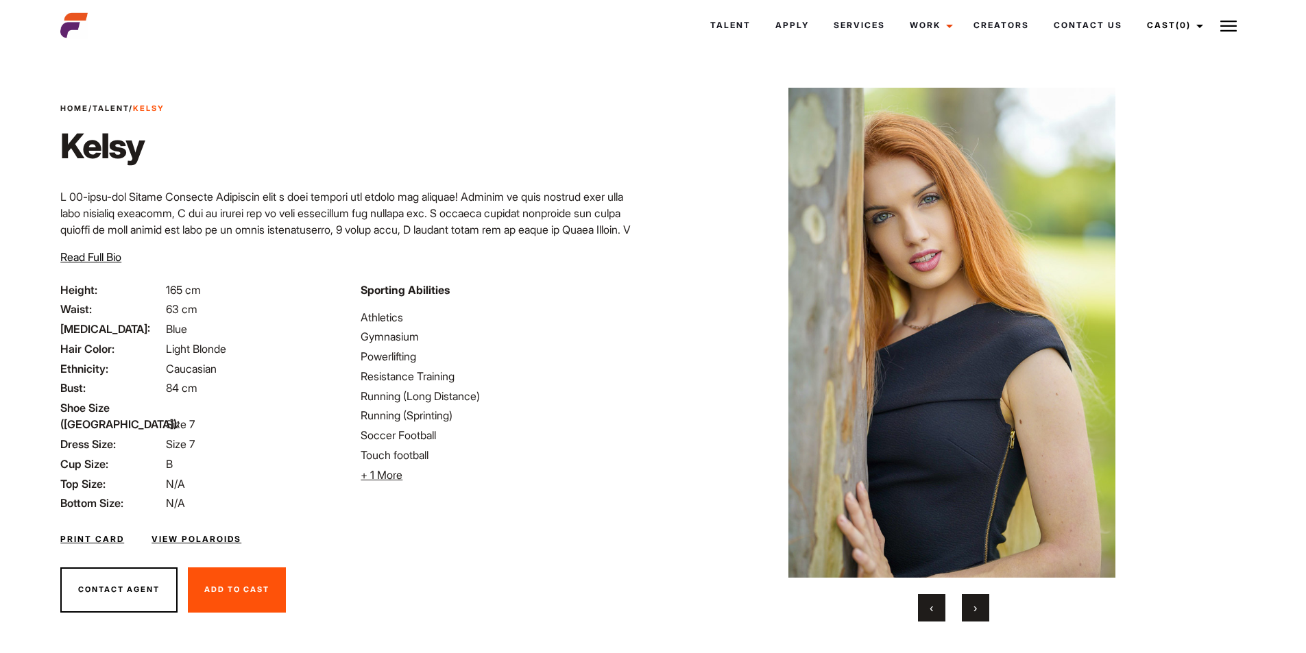
click at [976, 608] on span "›" at bounding box center [975, 608] width 3 height 14
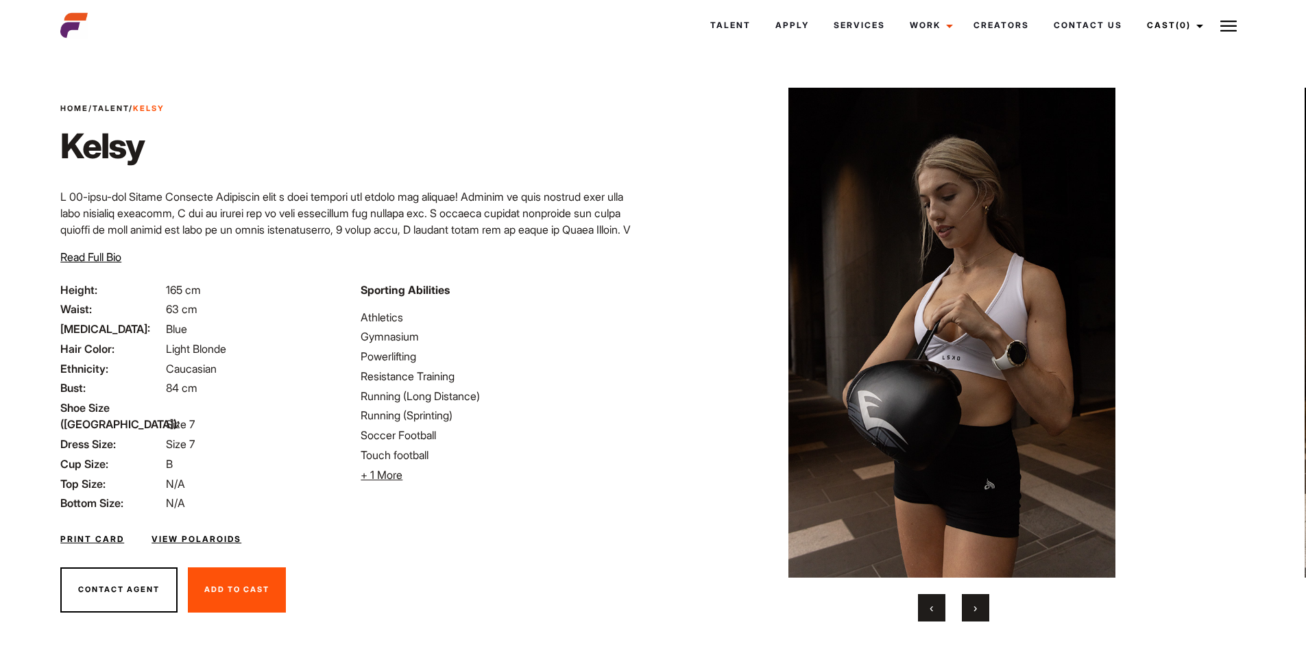
click at [976, 608] on span "›" at bounding box center [975, 608] width 3 height 14
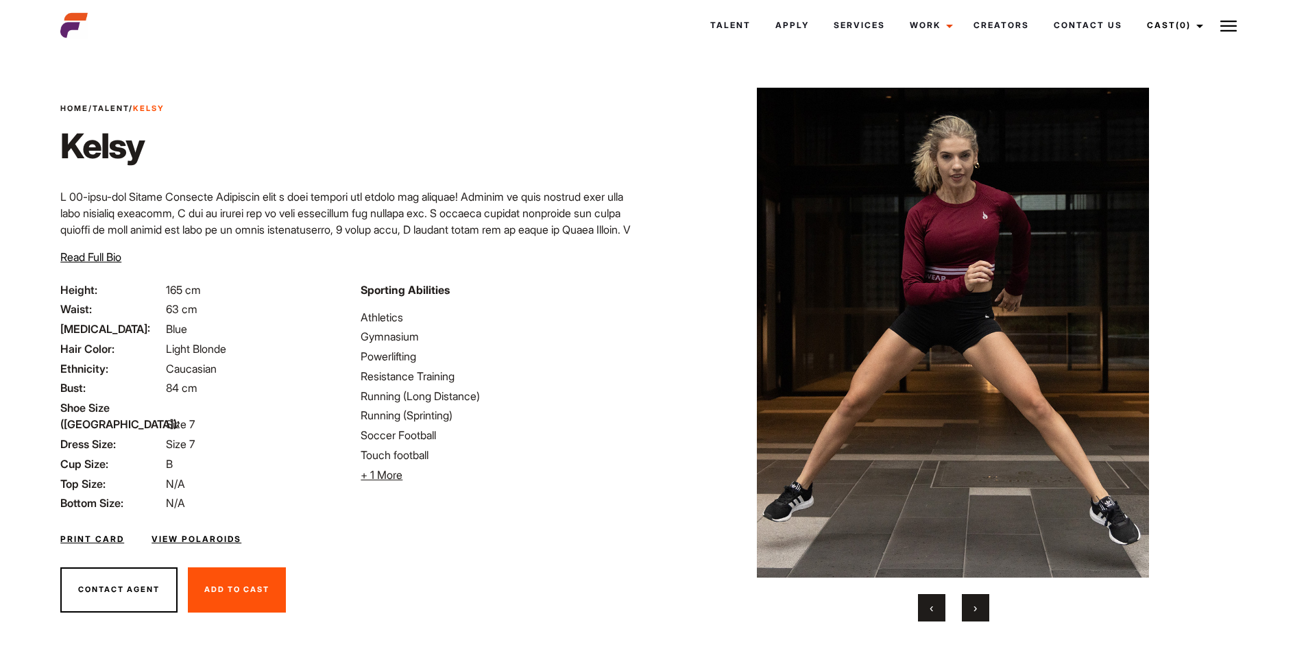
click at [976, 608] on span "›" at bounding box center [975, 608] width 3 height 14
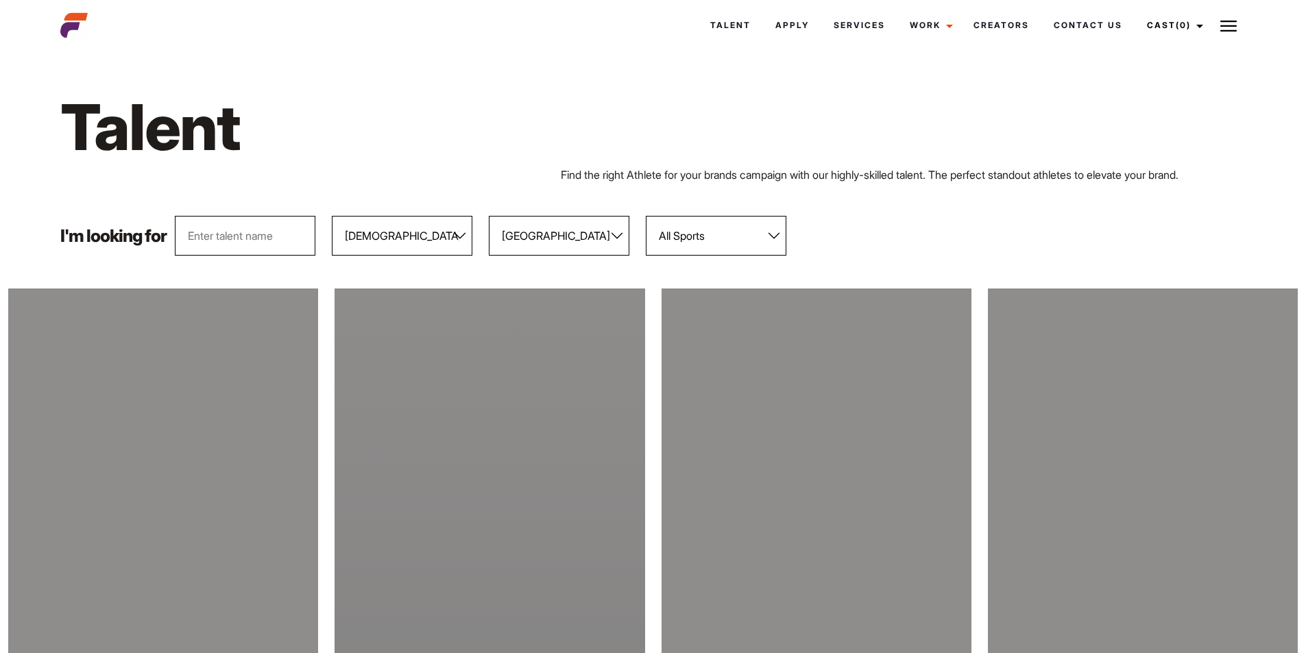
select select "104"
select select "118"
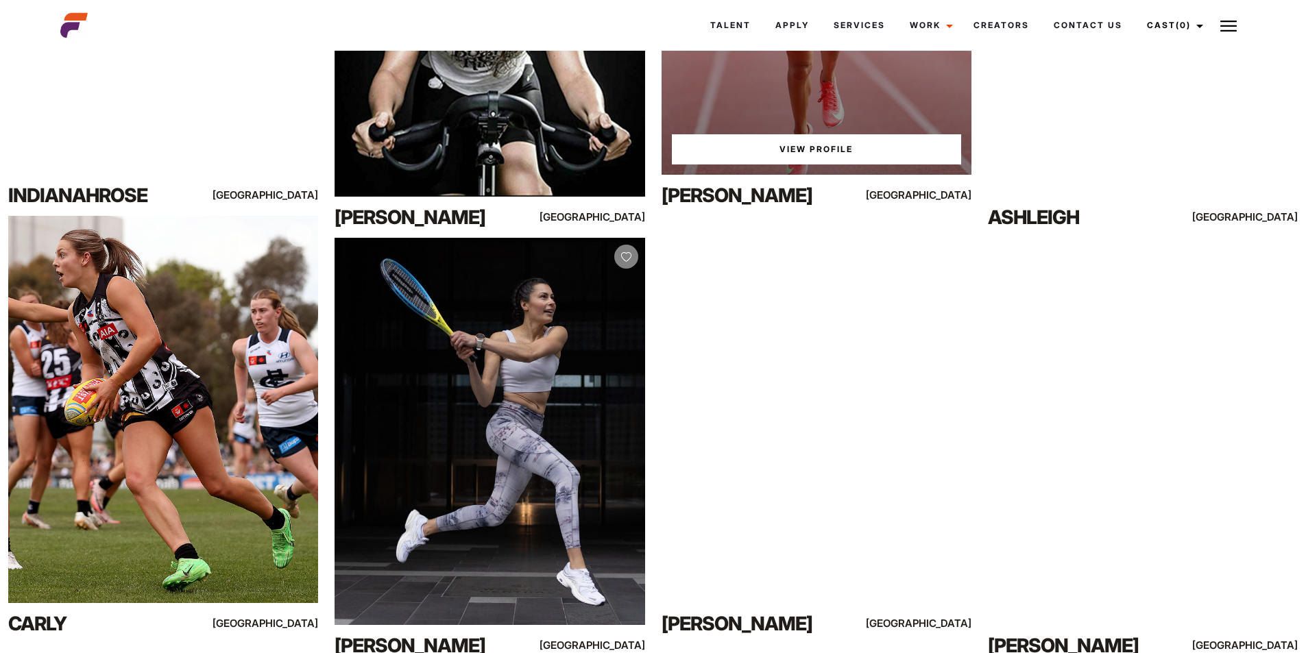
scroll to position [2395, 0]
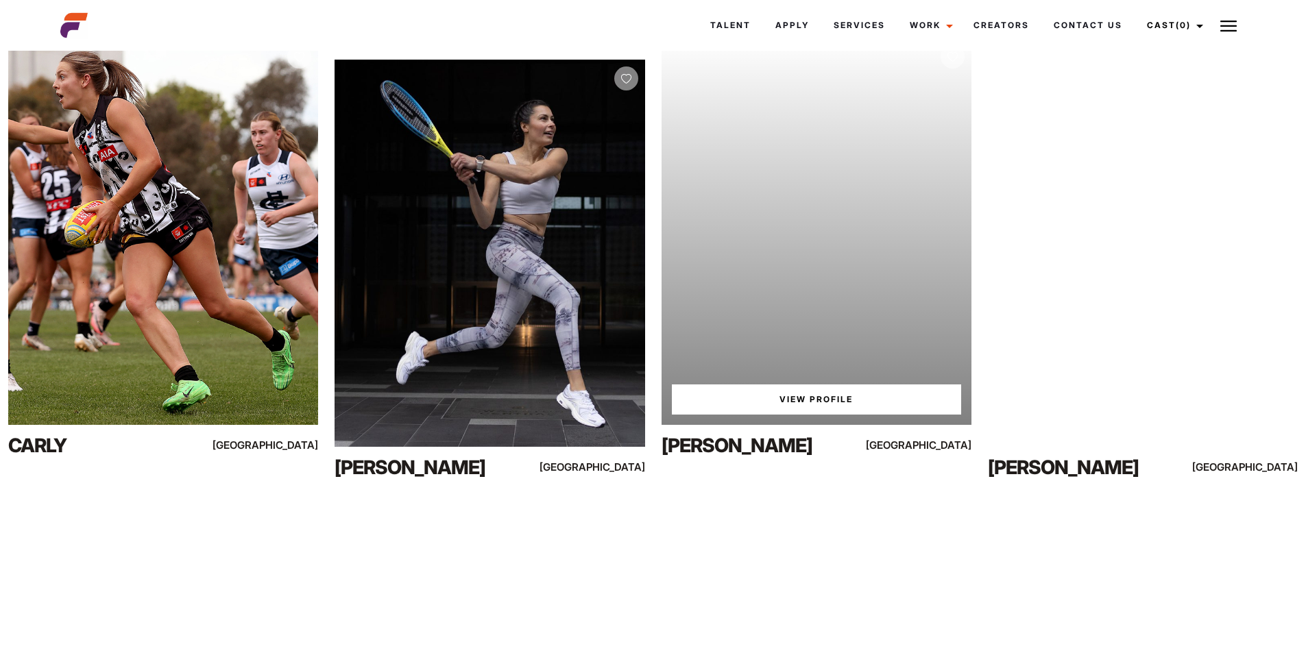
click at [819, 408] on link "View Profile" at bounding box center [816, 400] width 289 height 30
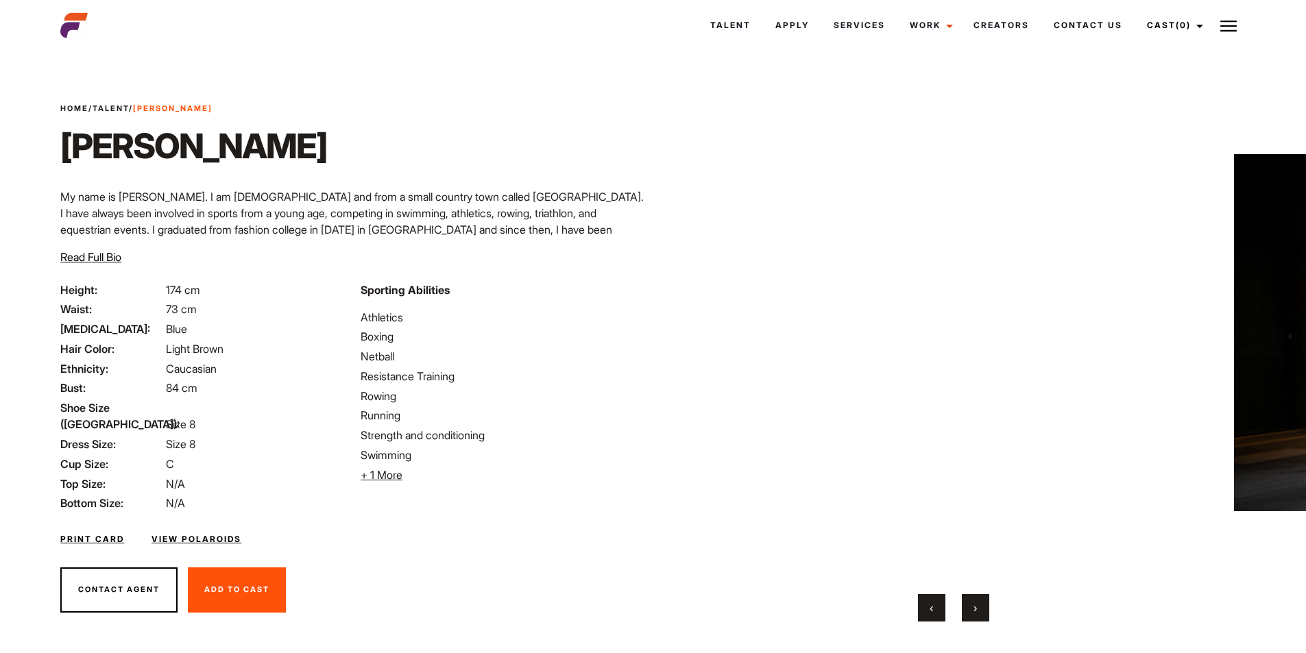
click at [976, 605] on span "›" at bounding box center [975, 608] width 3 height 14
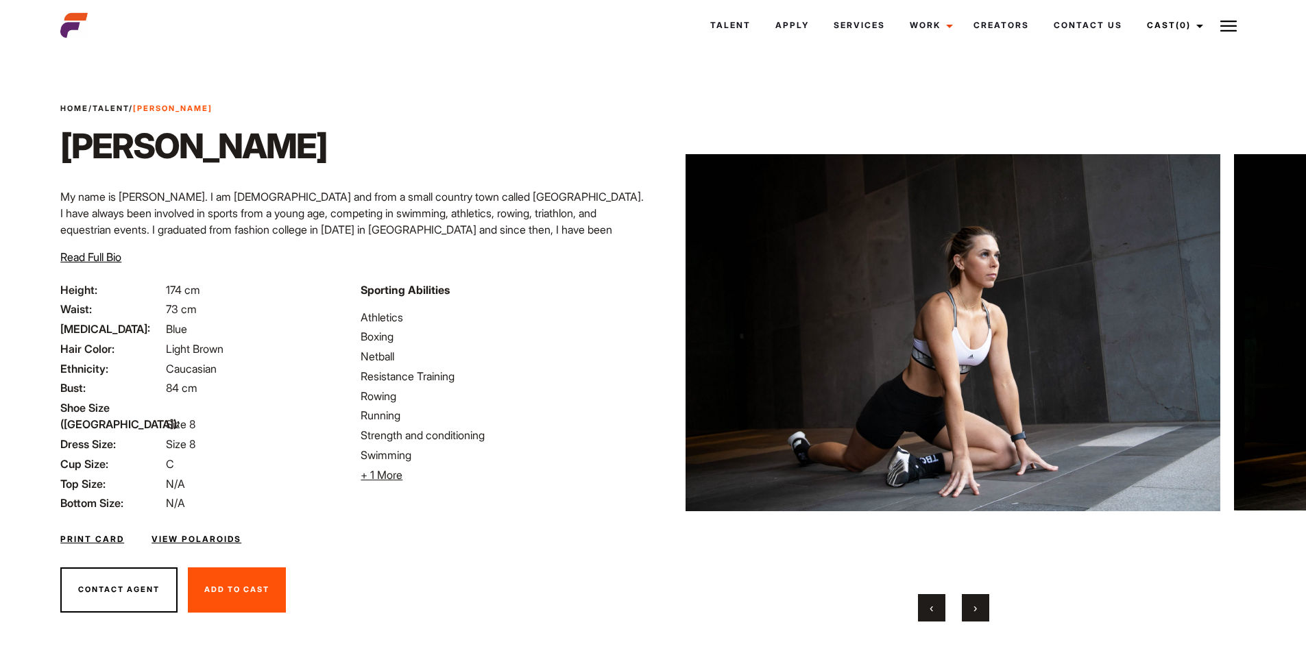
click at [1013, 624] on div "Home / Talent / Georgie Bow Georgie Bow" at bounding box center [953, 355] width 601 height 600
click at [964, 602] on button "›" at bounding box center [975, 607] width 27 height 27
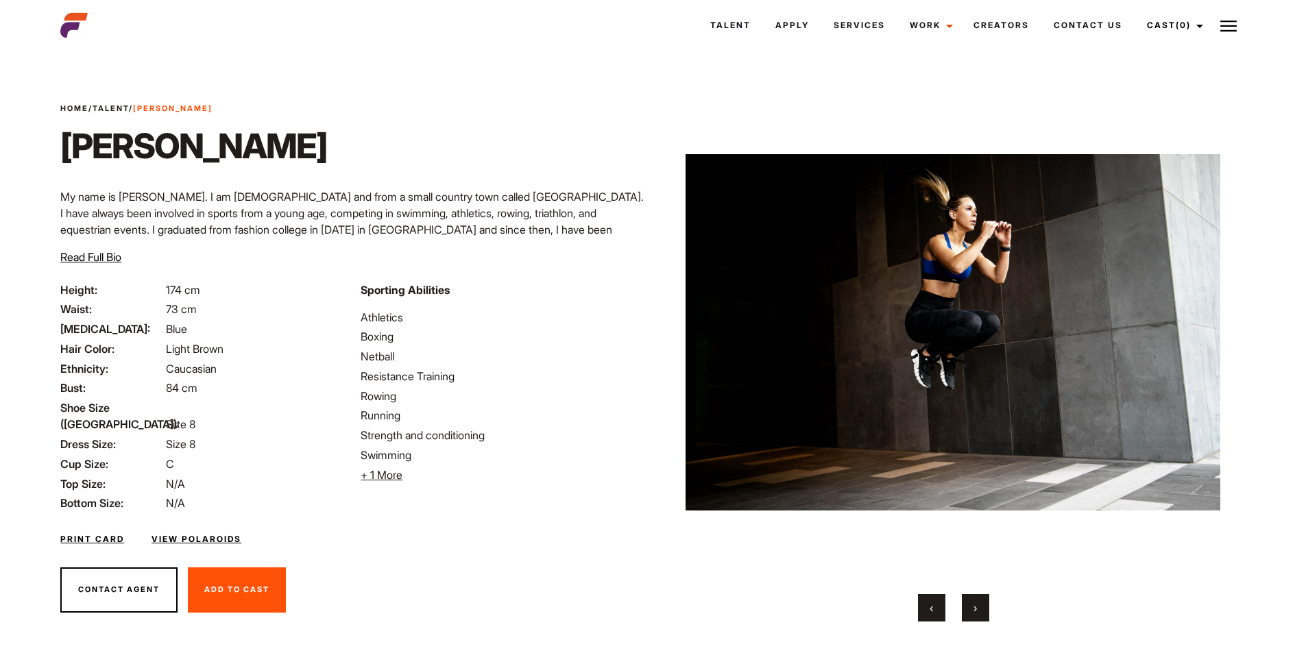
click at [973, 597] on button "›" at bounding box center [975, 607] width 27 height 27
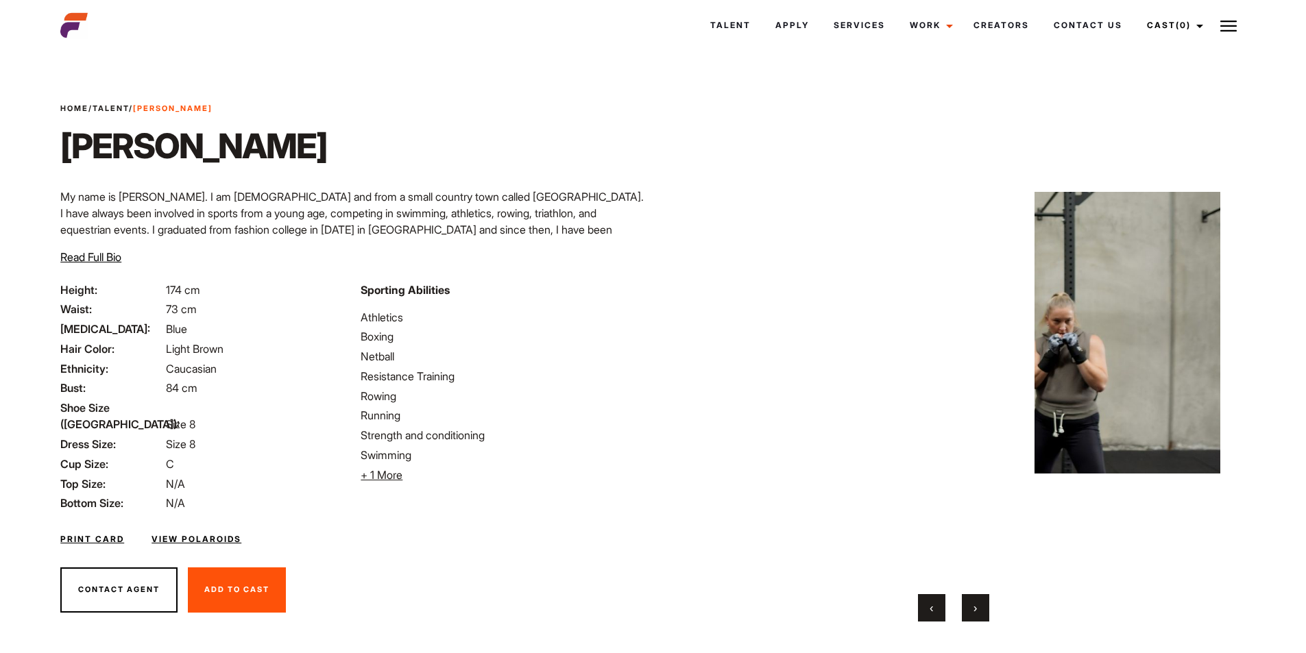
click at [973, 597] on button "›" at bounding box center [975, 607] width 27 height 27
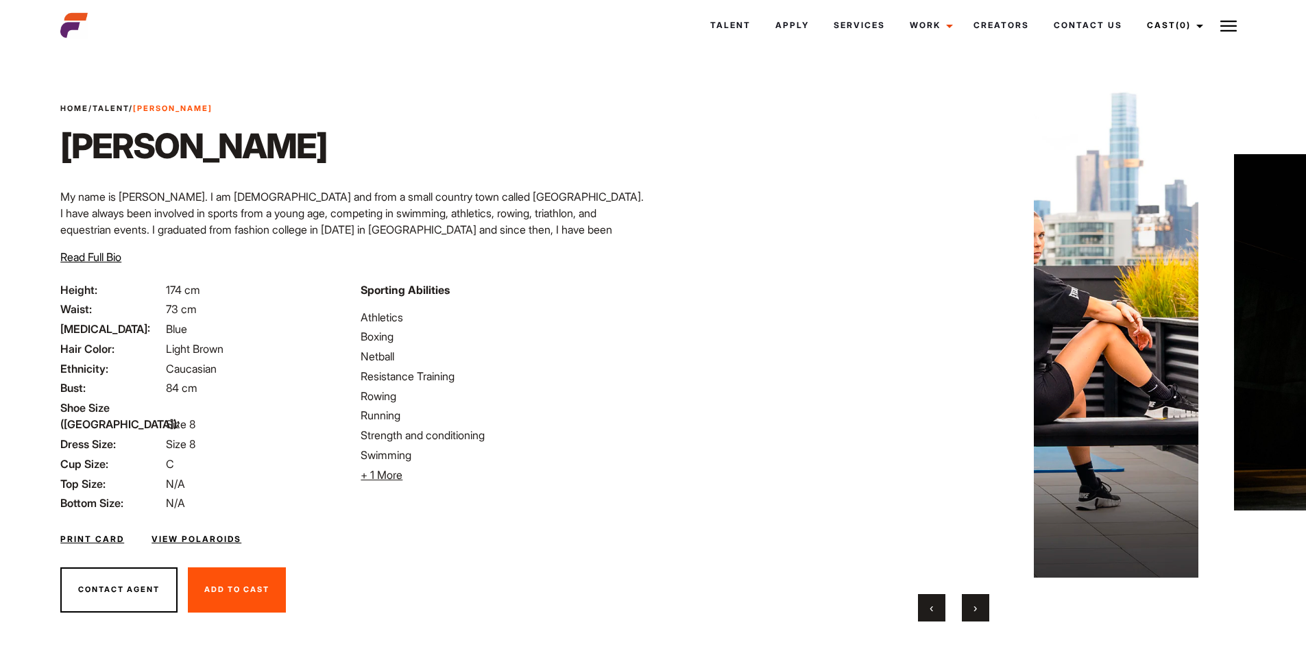
click at [973, 597] on button "›" at bounding box center [975, 607] width 27 height 27
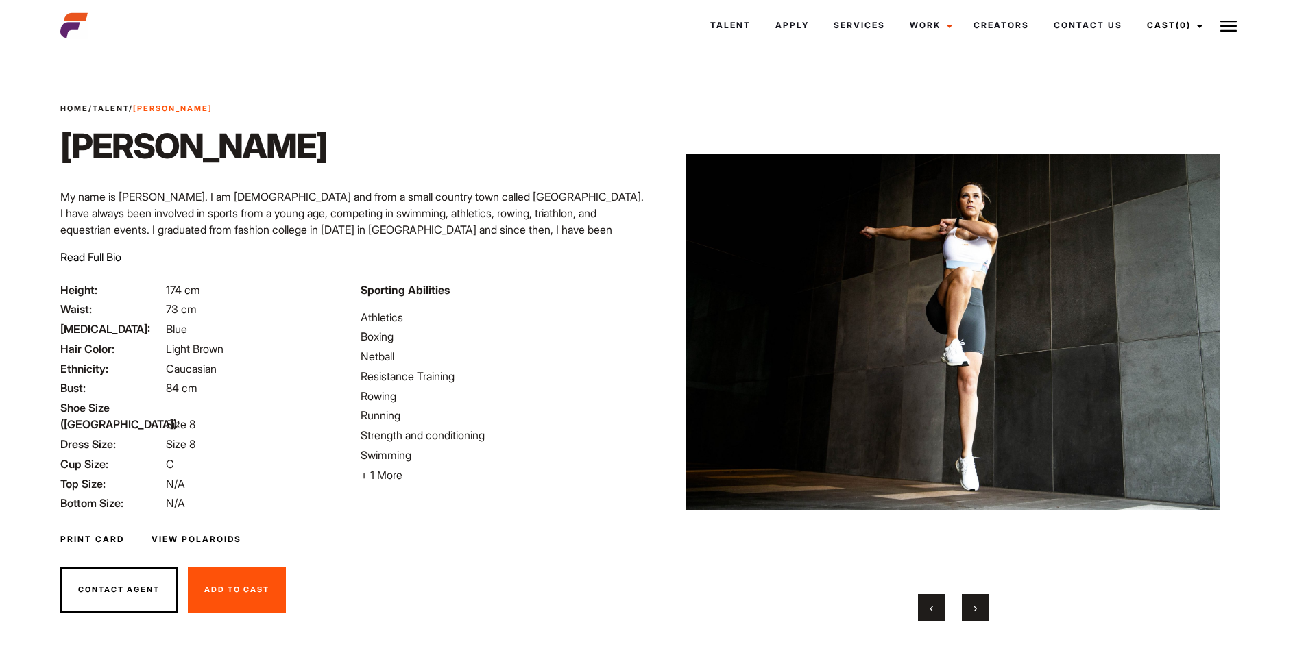
click at [973, 597] on button "›" at bounding box center [975, 607] width 27 height 27
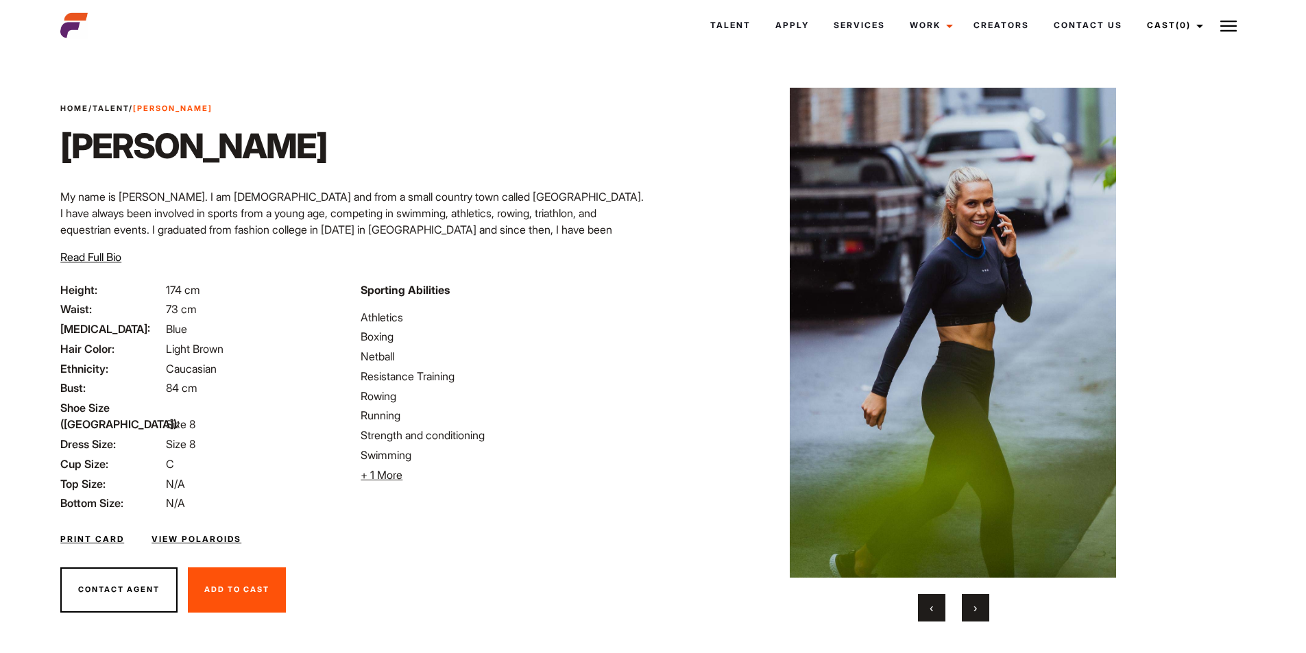
click at [971, 603] on button "›" at bounding box center [975, 607] width 27 height 27
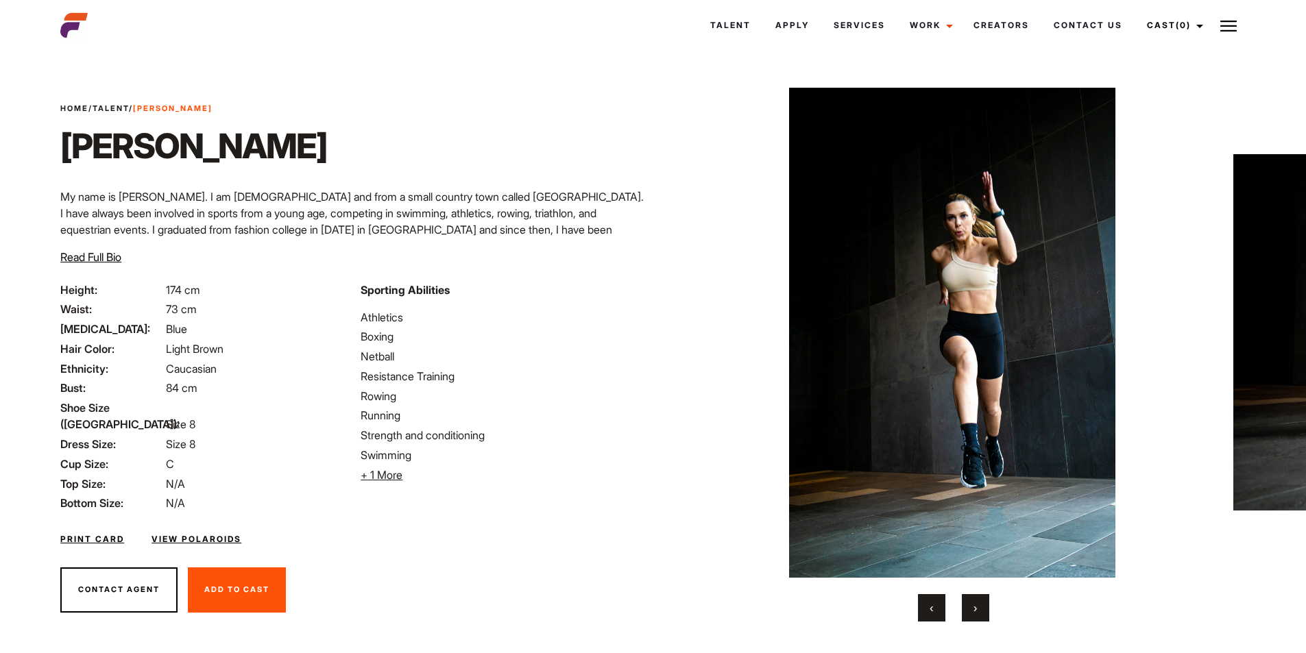
click at [971, 603] on button "›" at bounding box center [975, 607] width 27 height 27
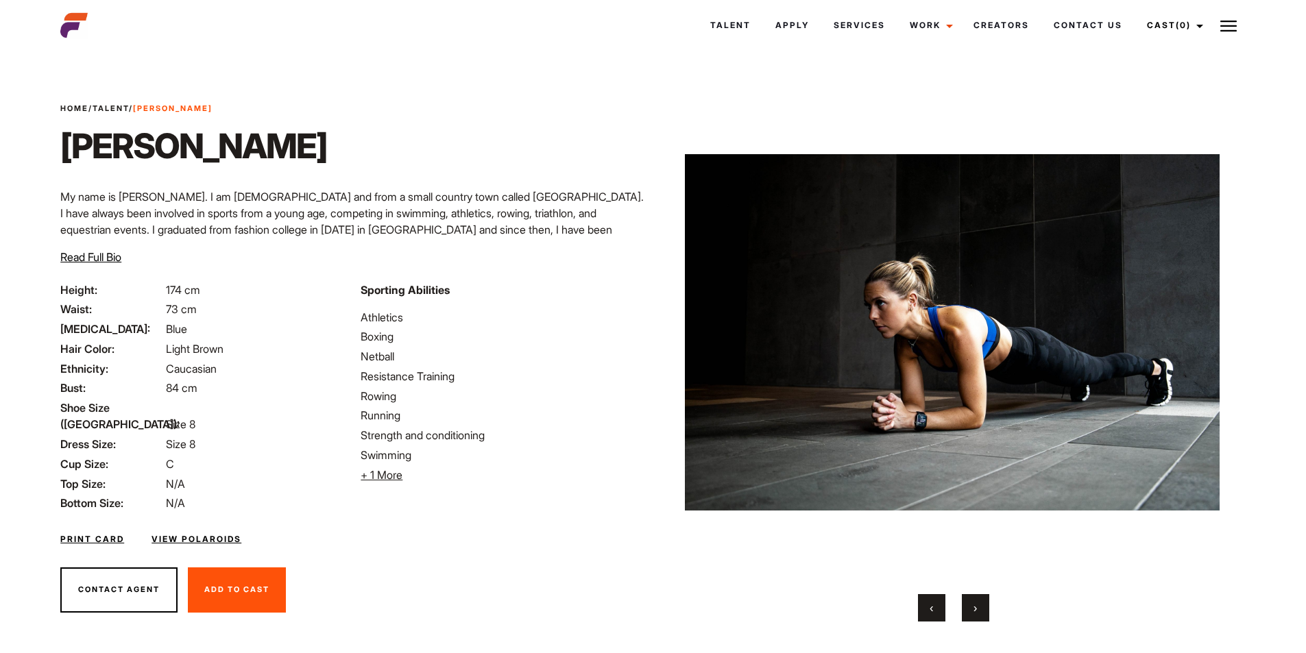
click at [971, 603] on button "›" at bounding box center [975, 607] width 27 height 27
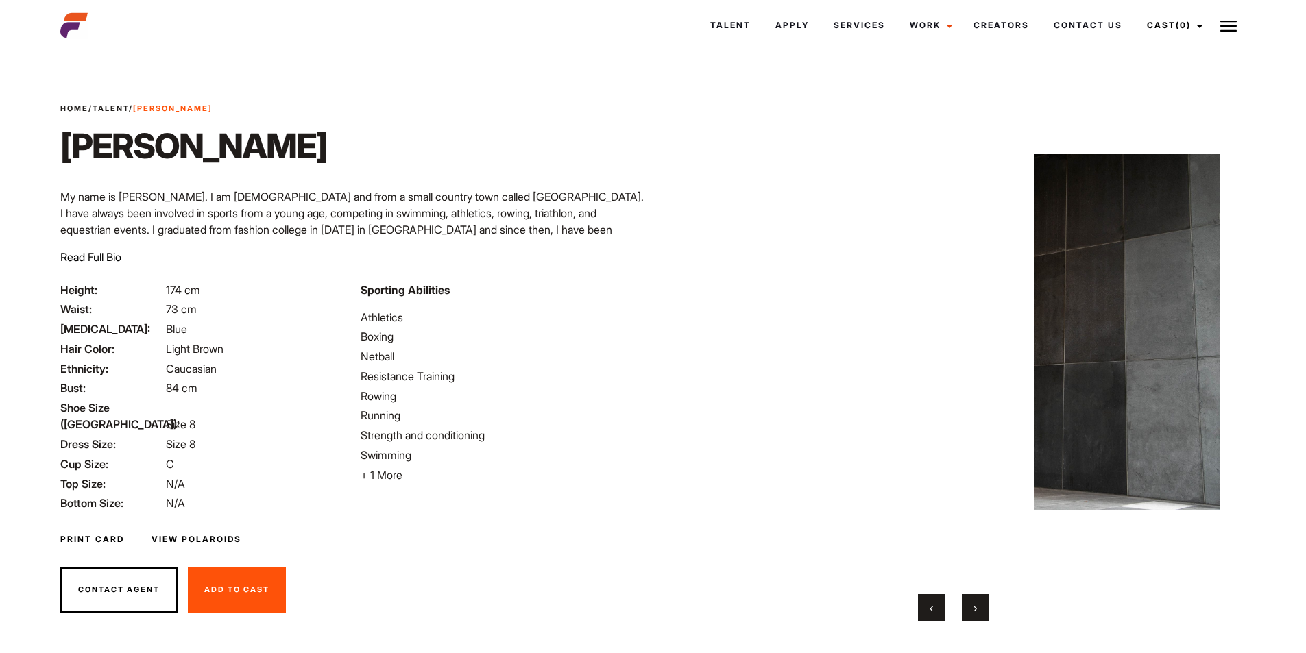
click at [971, 603] on button "›" at bounding box center [975, 607] width 27 height 27
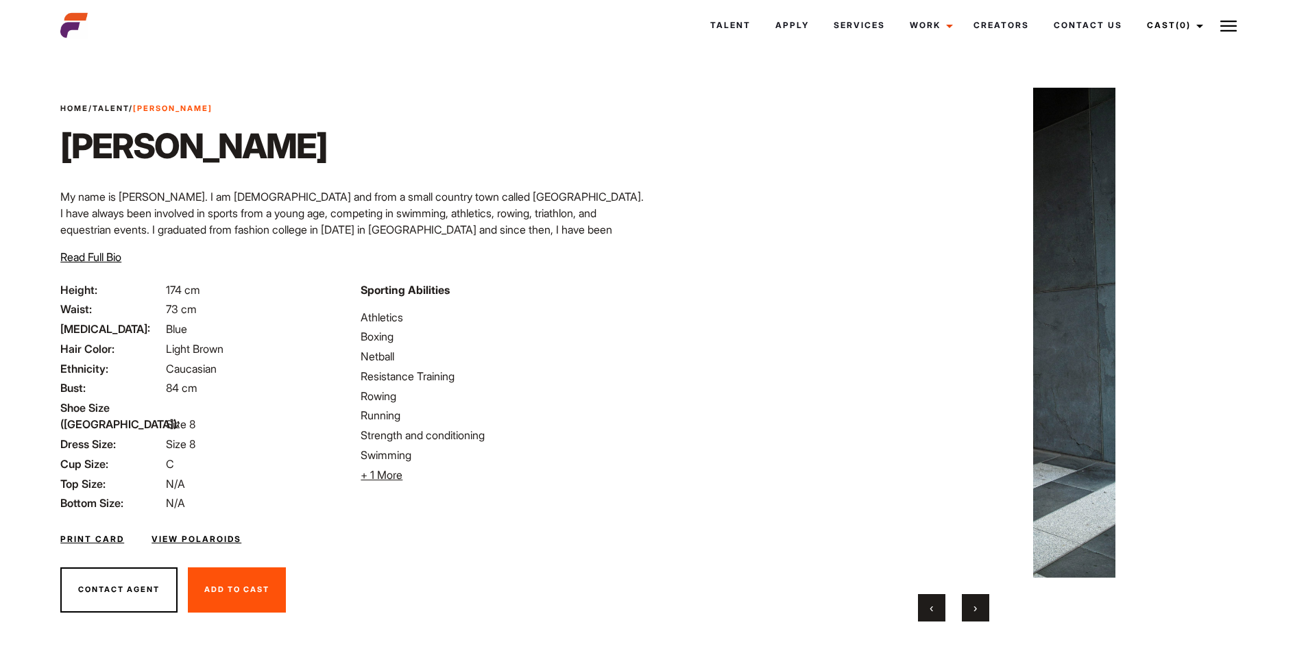
click at [971, 603] on button "›" at bounding box center [975, 607] width 27 height 27
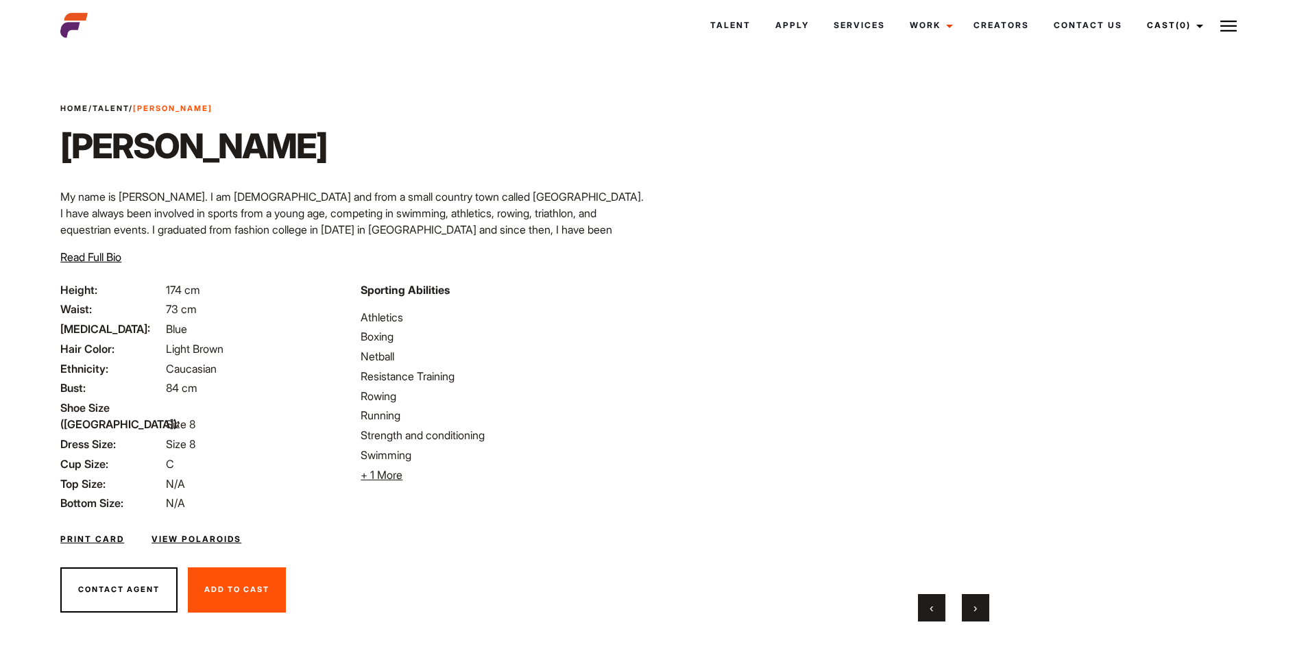
click at [971, 603] on button "›" at bounding box center [975, 607] width 27 height 27
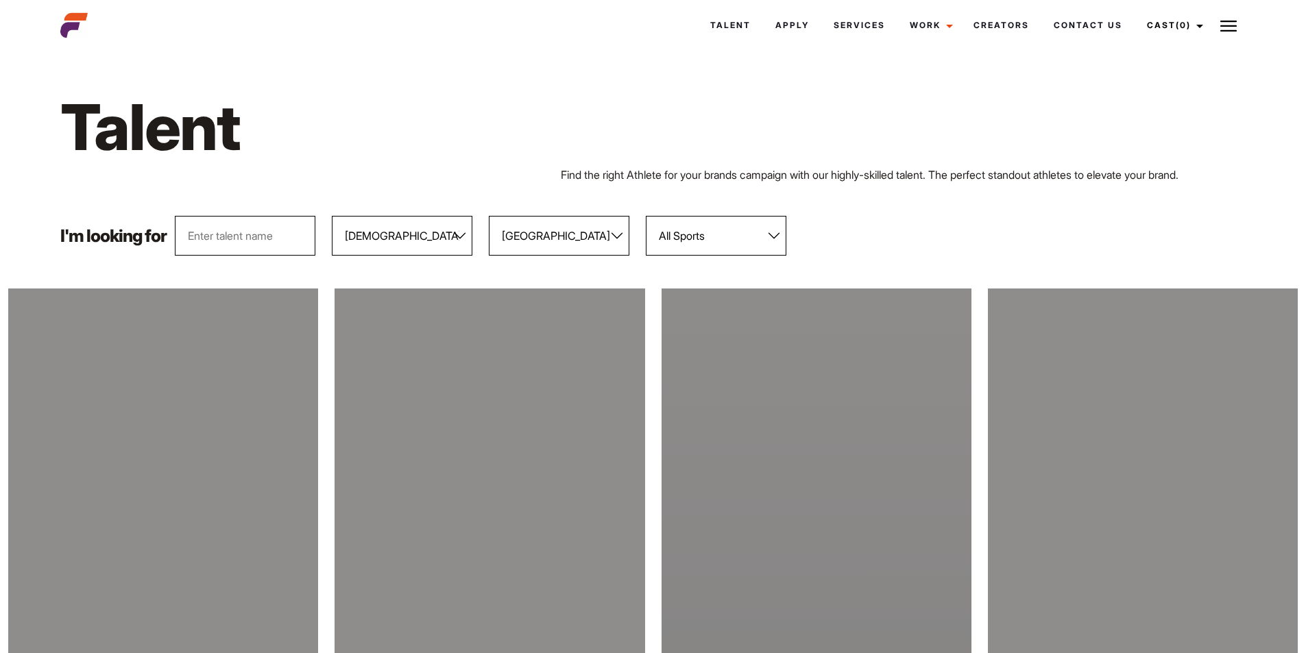
select select "104"
select select "118"
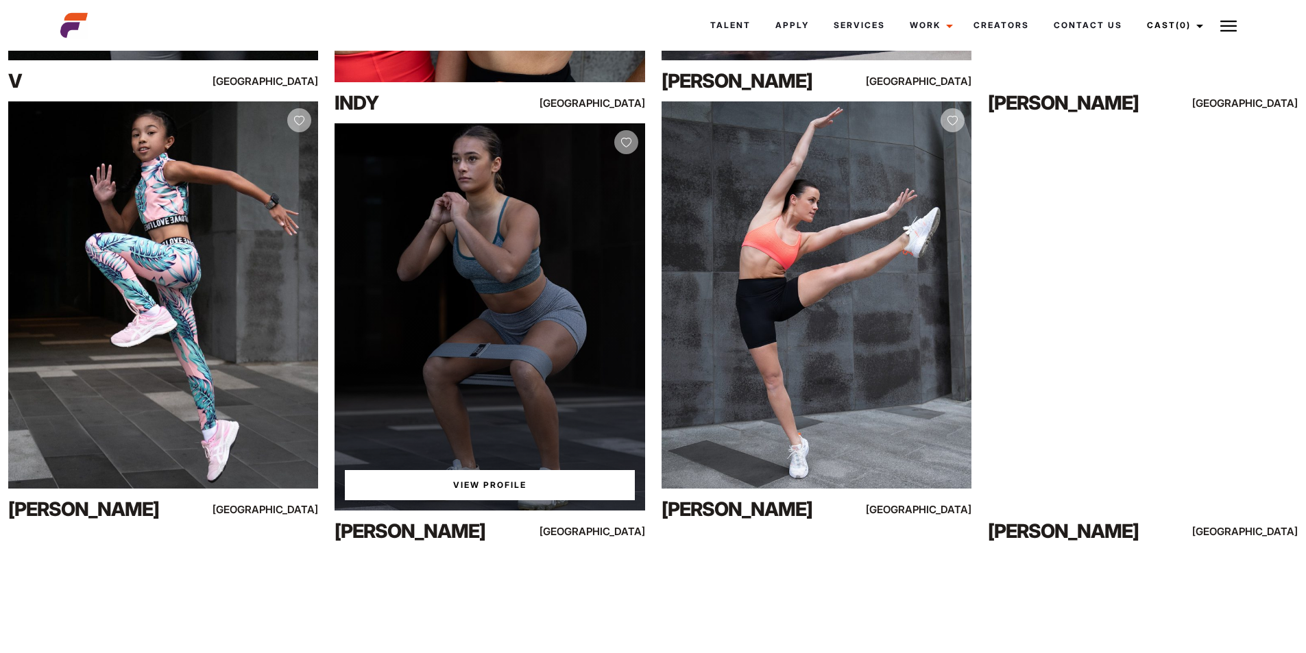
scroll to position [5685, 0]
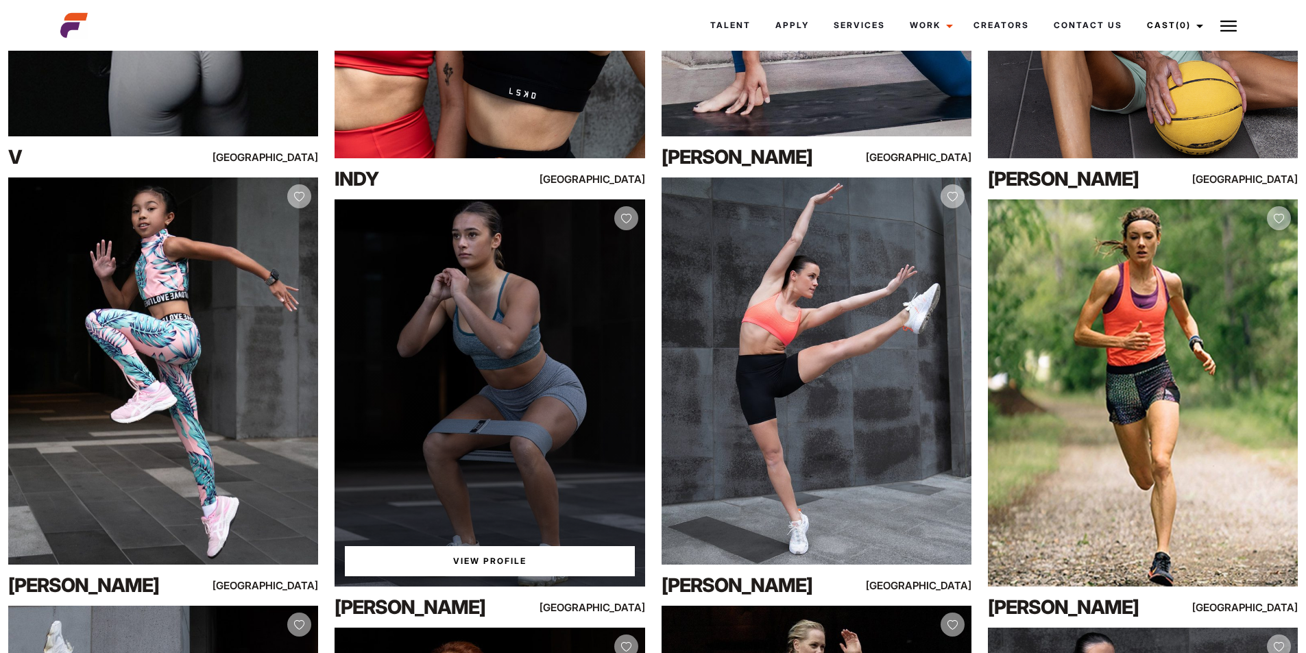
click at [544, 564] on link "View Profile" at bounding box center [489, 561] width 289 height 30
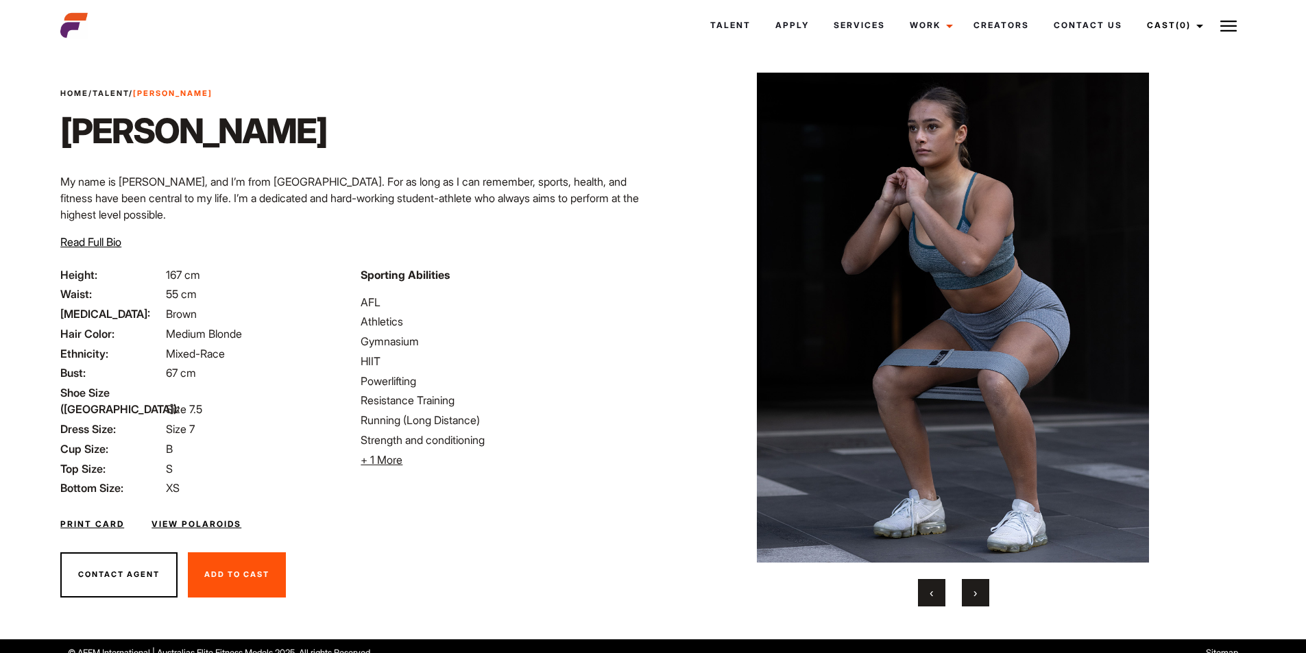
scroll to position [28, 0]
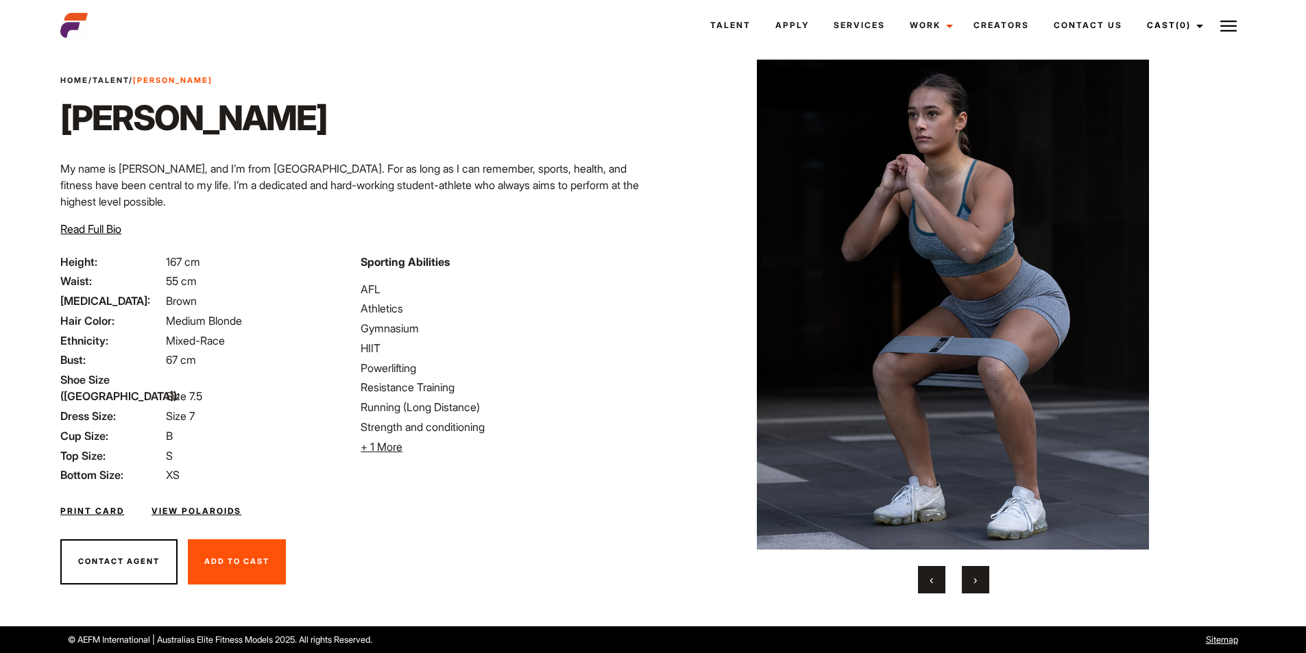
click at [984, 590] on button "›" at bounding box center [975, 579] width 27 height 27
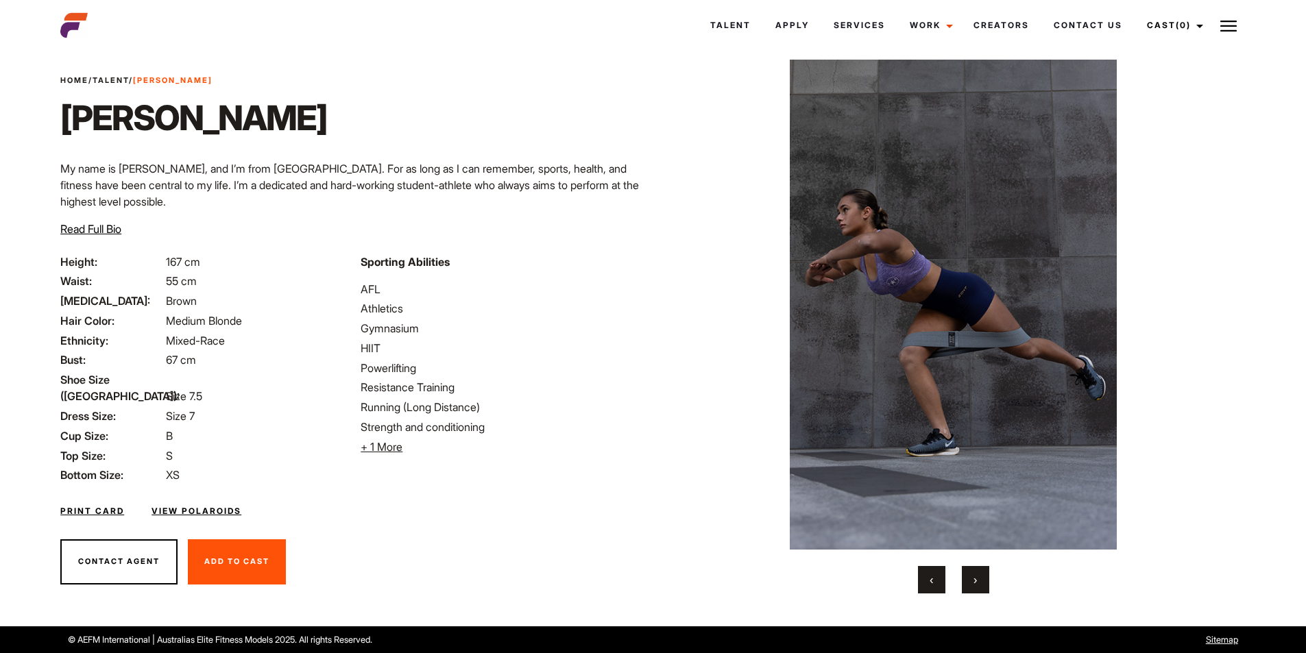
click at [984, 586] on button "›" at bounding box center [975, 579] width 27 height 27
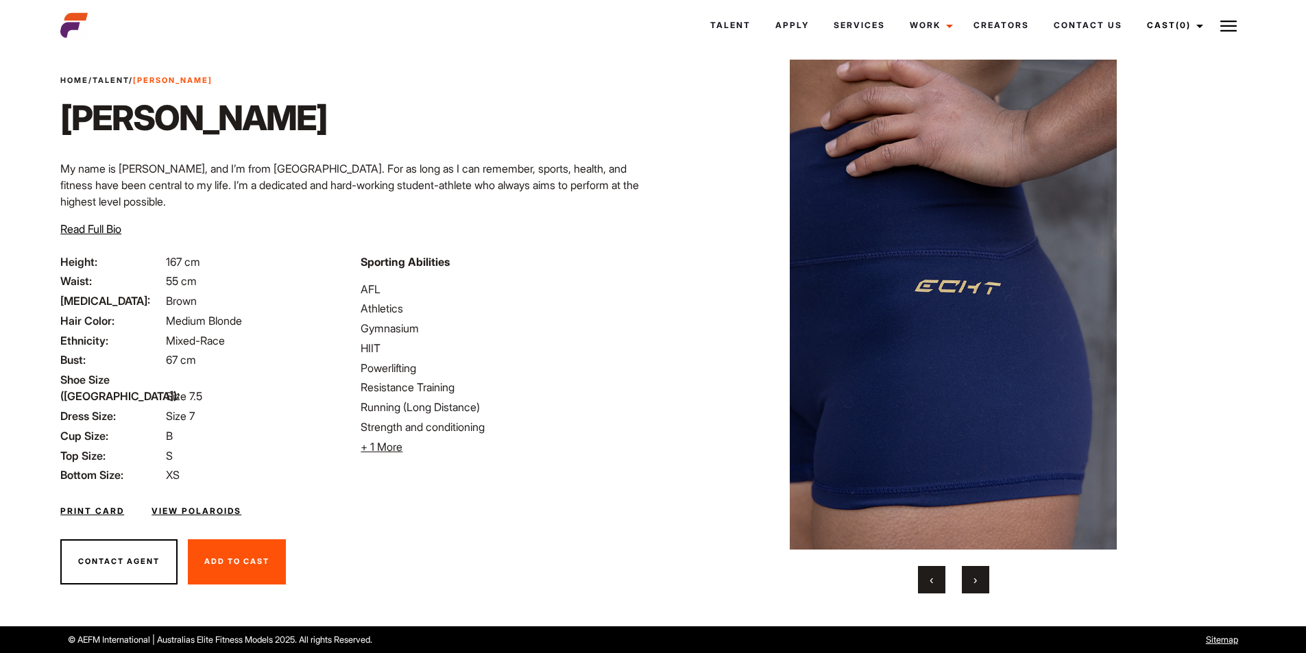
click at [984, 586] on button "›" at bounding box center [975, 579] width 27 height 27
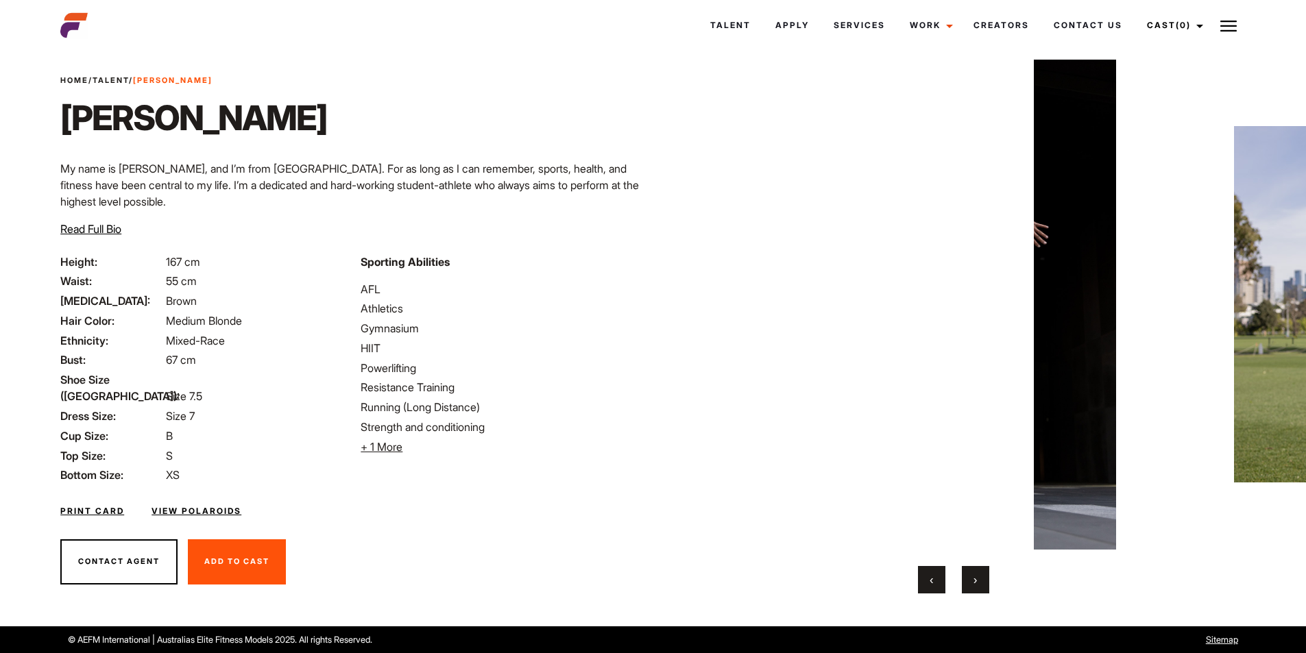
click at [983, 586] on button "›" at bounding box center [975, 579] width 27 height 27
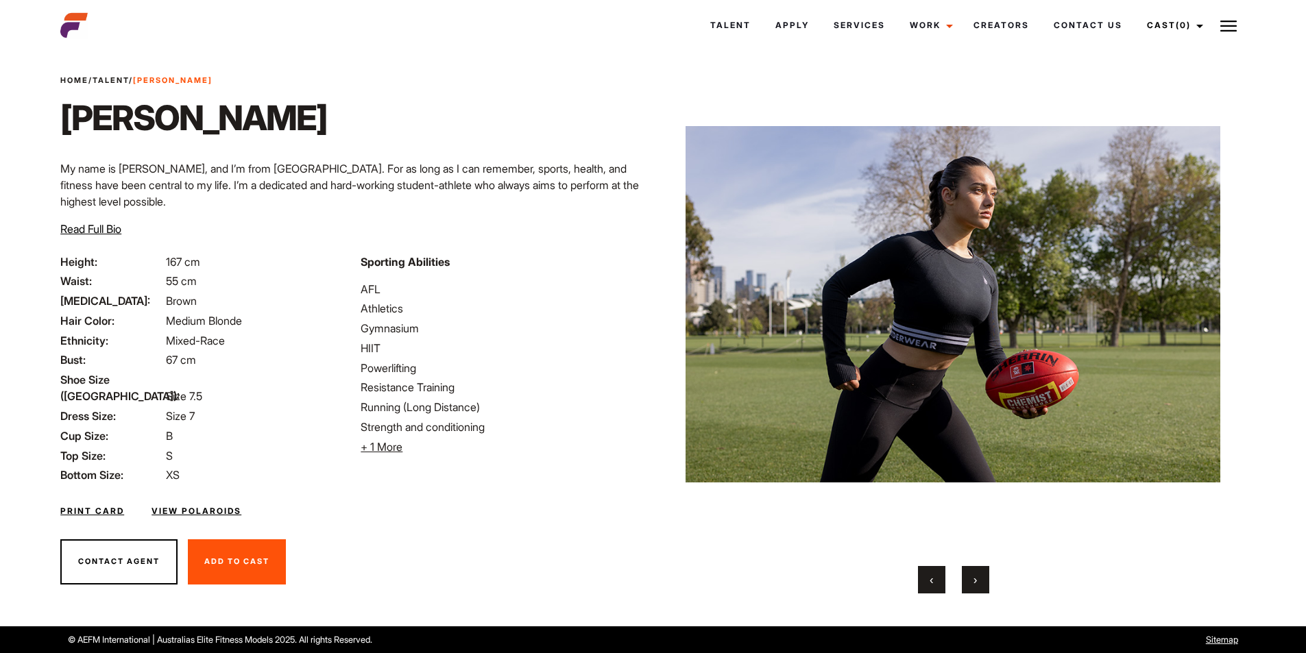
click at [920, 587] on button "‹" at bounding box center [931, 579] width 27 height 27
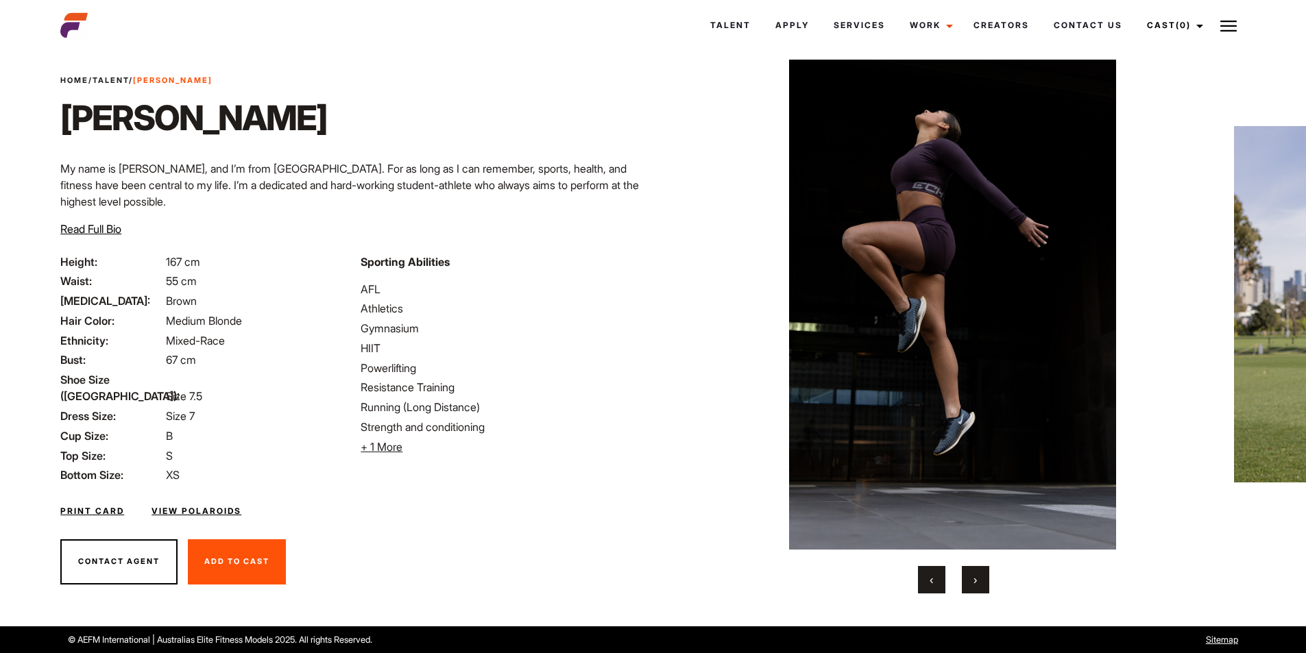
click at [923, 585] on button "‹" at bounding box center [931, 579] width 27 height 27
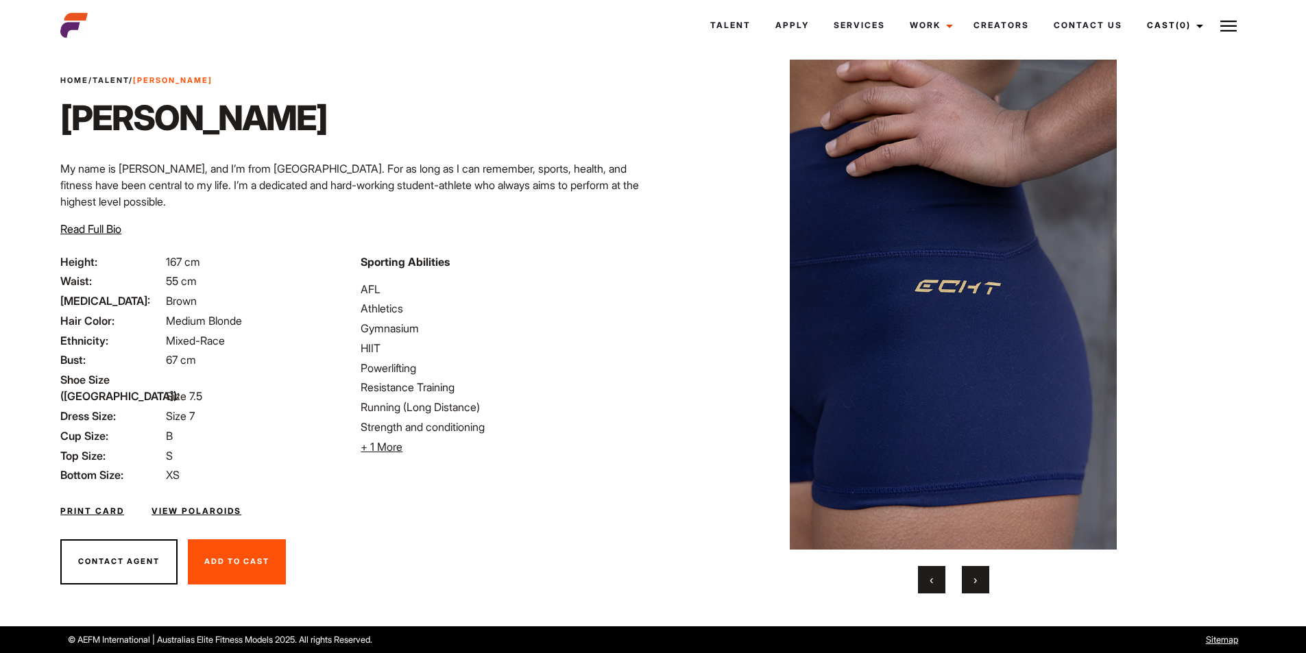
click at [932, 574] on span "‹" at bounding box center [931, 580] width 3 height 14
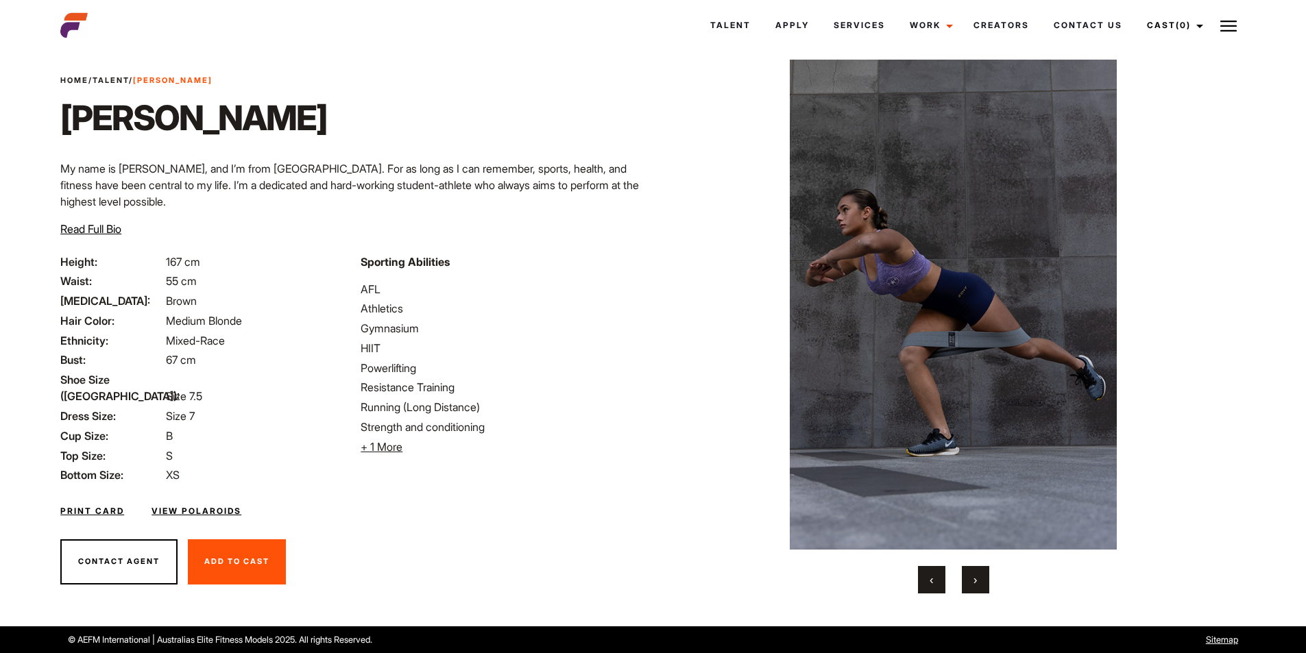
click at [982, 581] on button "›" at bounding box center [975, 579] width 27 height 27
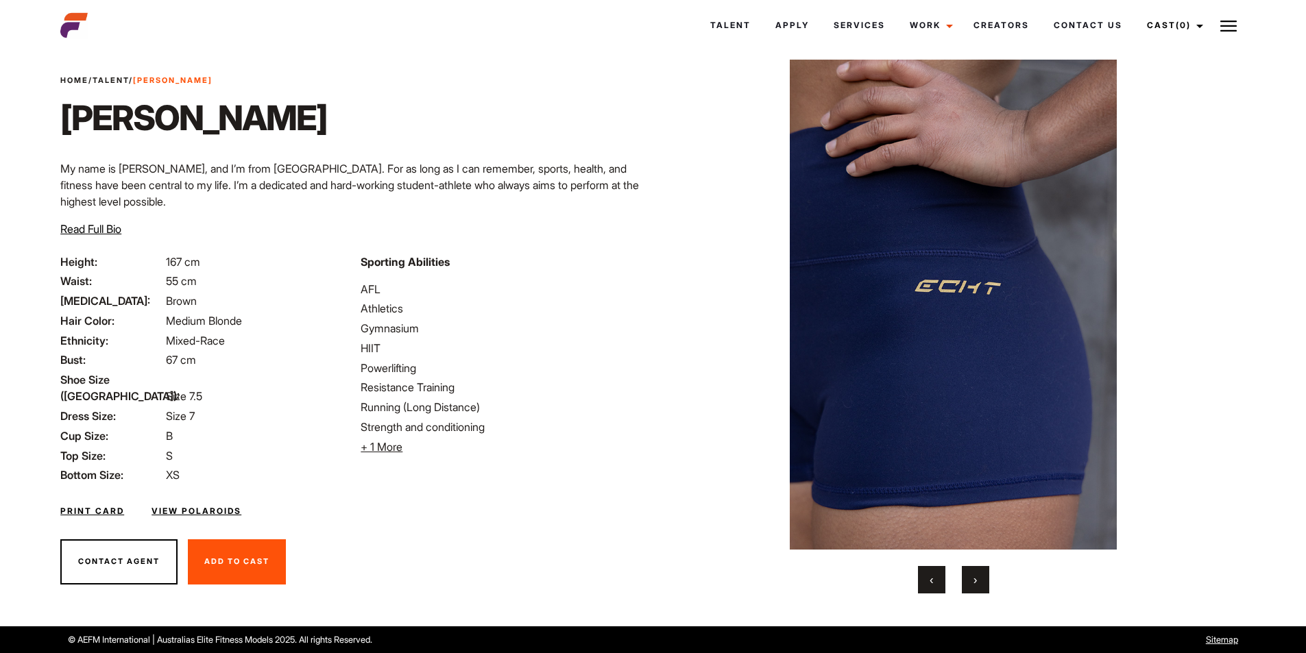
click at [985, 577] on button "›" at bounding box center [975, 579] width 27 height 27
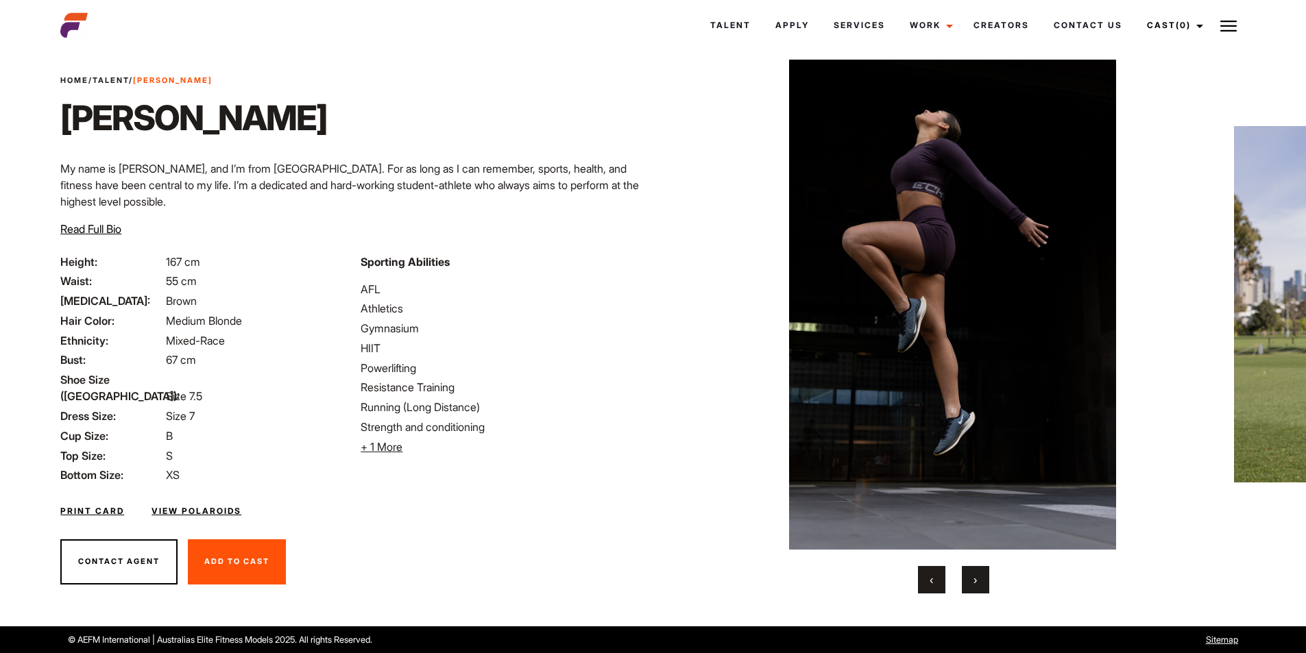
click at [985, 577] on button "›" at bounding box center [975, 579] width 27 height 27
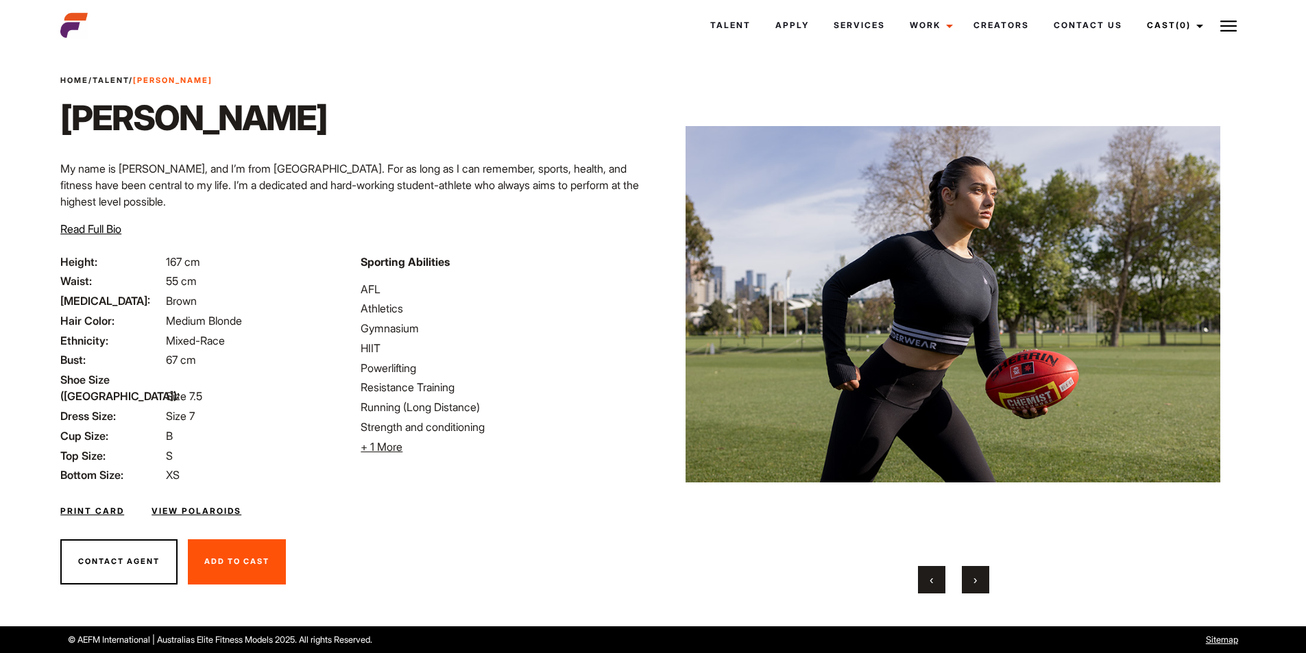
click at [985, 577] on button "›" at bounding box center [975, 579] width 27 height 27
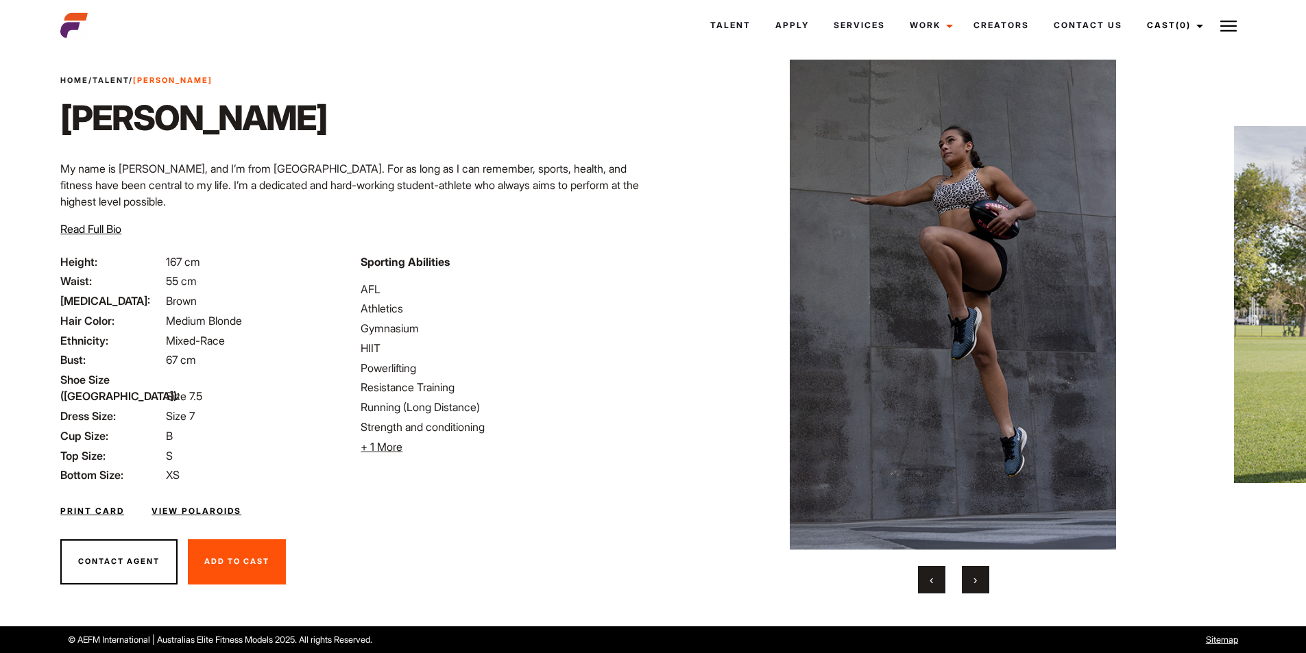
click at [985, 577] on button "›" at bounding box center [975, 579] width 27 height 27
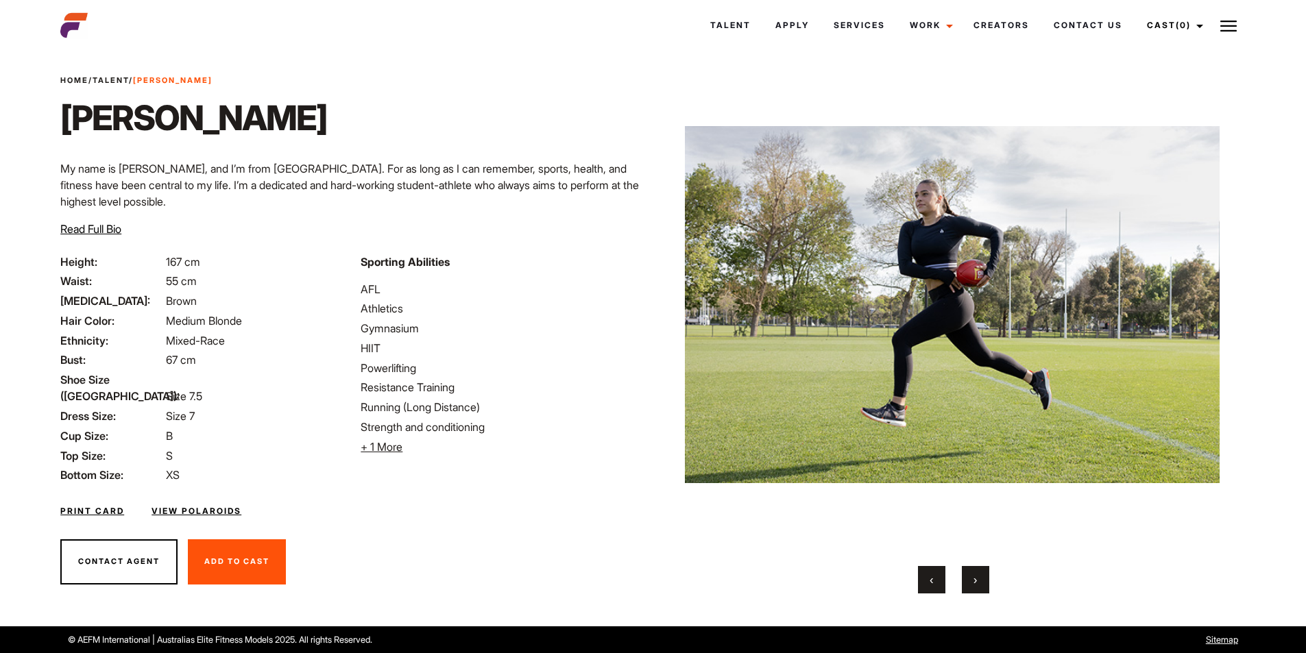
click at [985, 577] on button "›" at bounding box center [975, 579] width 27 height 27
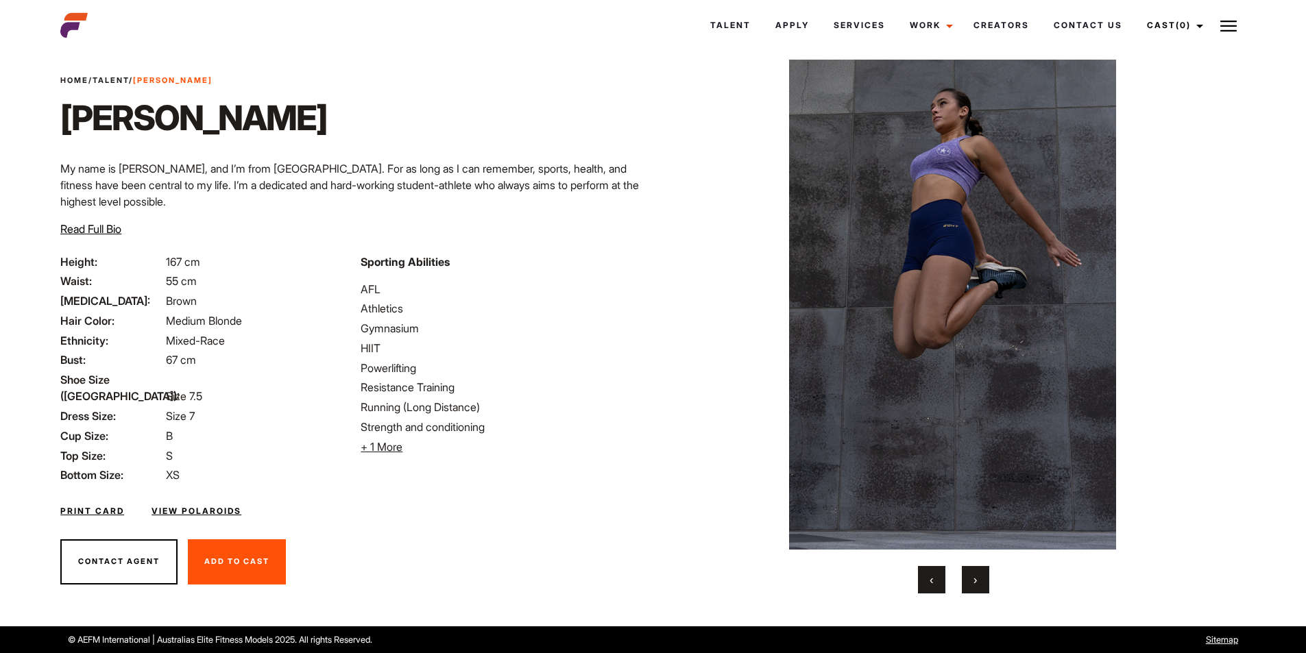
click at [985, 577] on button "›" at bounding box center [975, 579] width 27 height 27
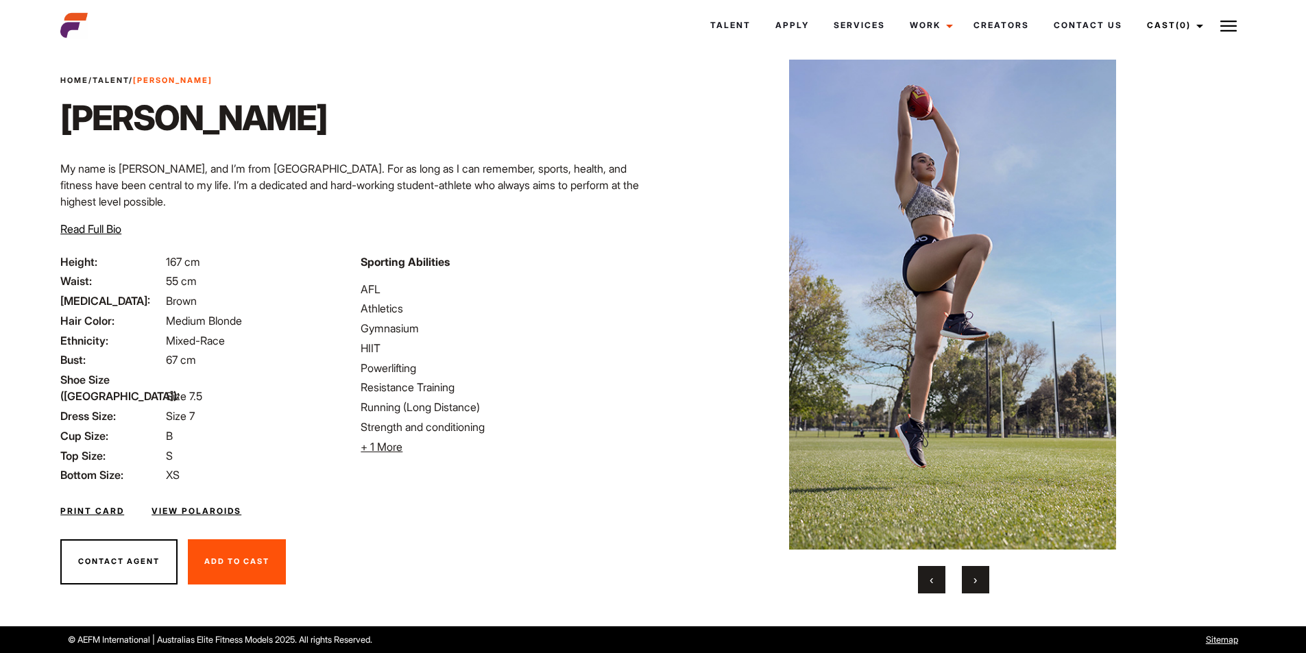
click at [985, 577] on button "›" at bounding box center [975, 579] width 27 height 27
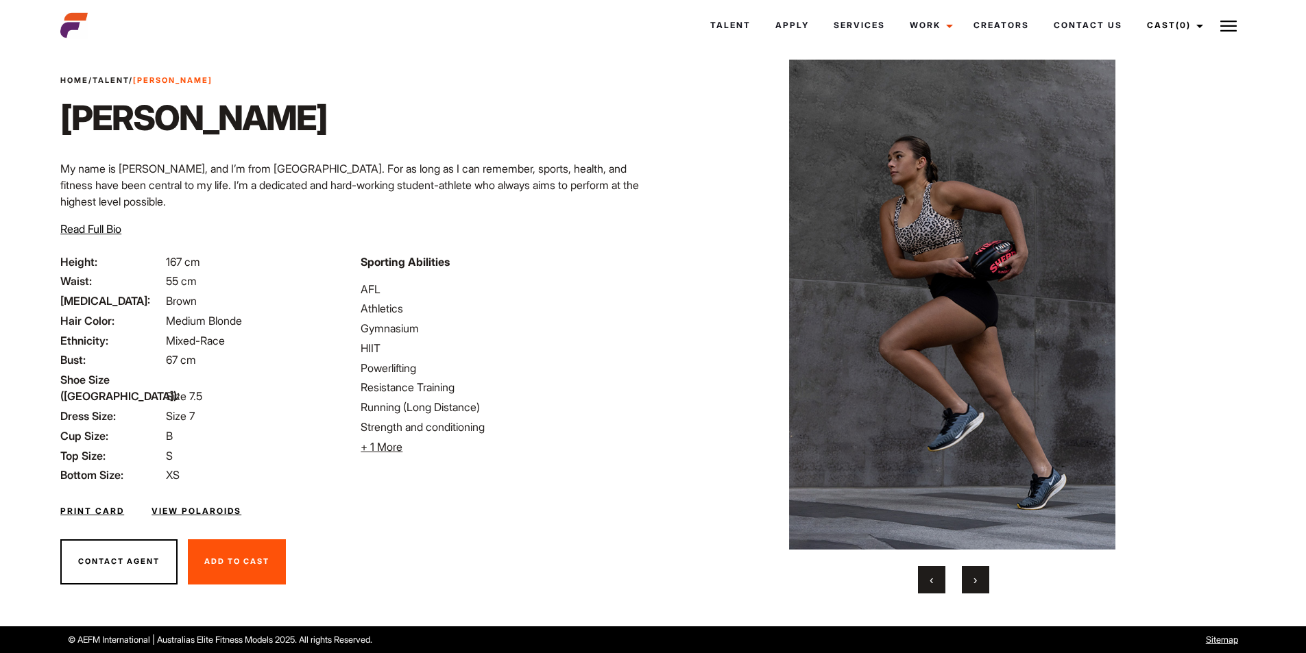
click at [985, 577] on button "›" at bounding box center [975, 579] width 27 height 27
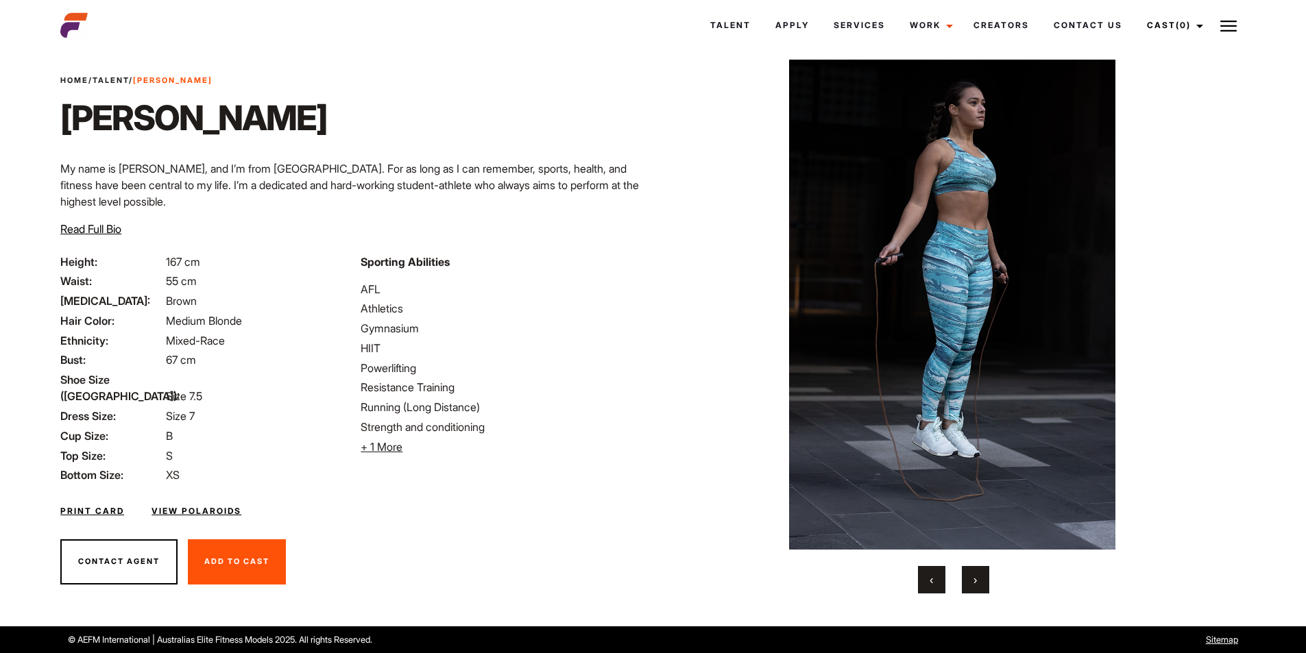
click at [985, 577] on button "›" at bounding box center [975, 579] width 27 height 27
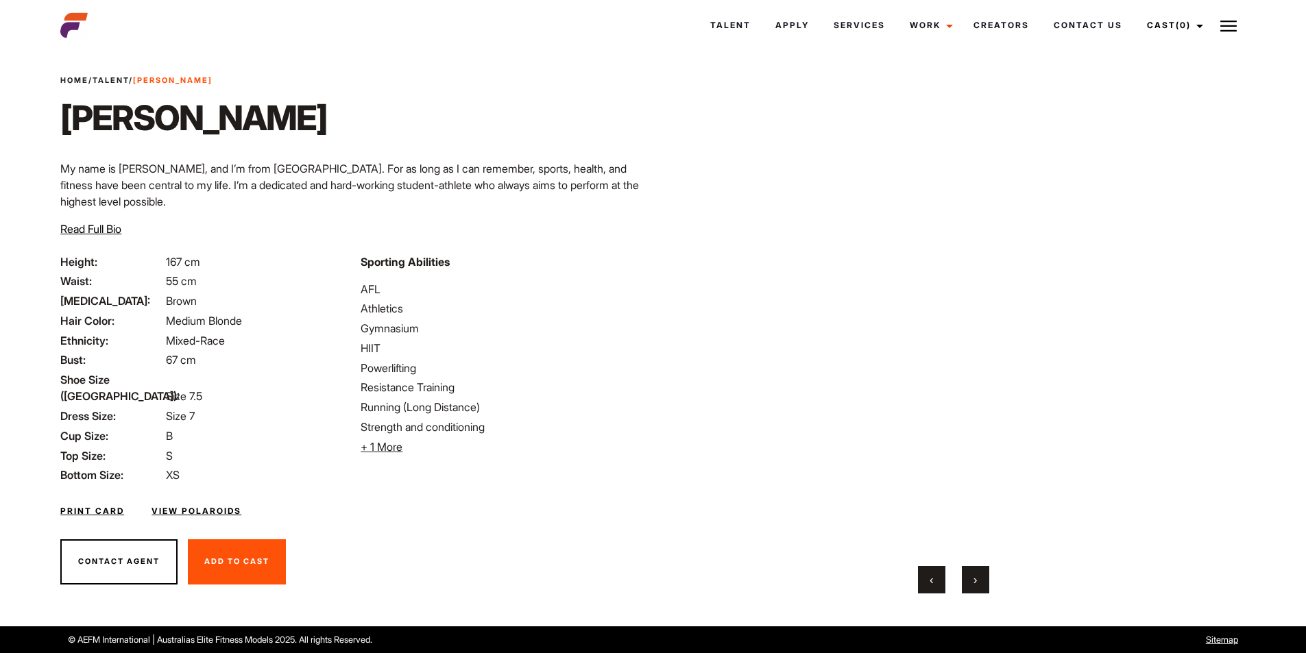
click at [985, 577] on button "›" at bounding box center [975, 579] width 27 height 27
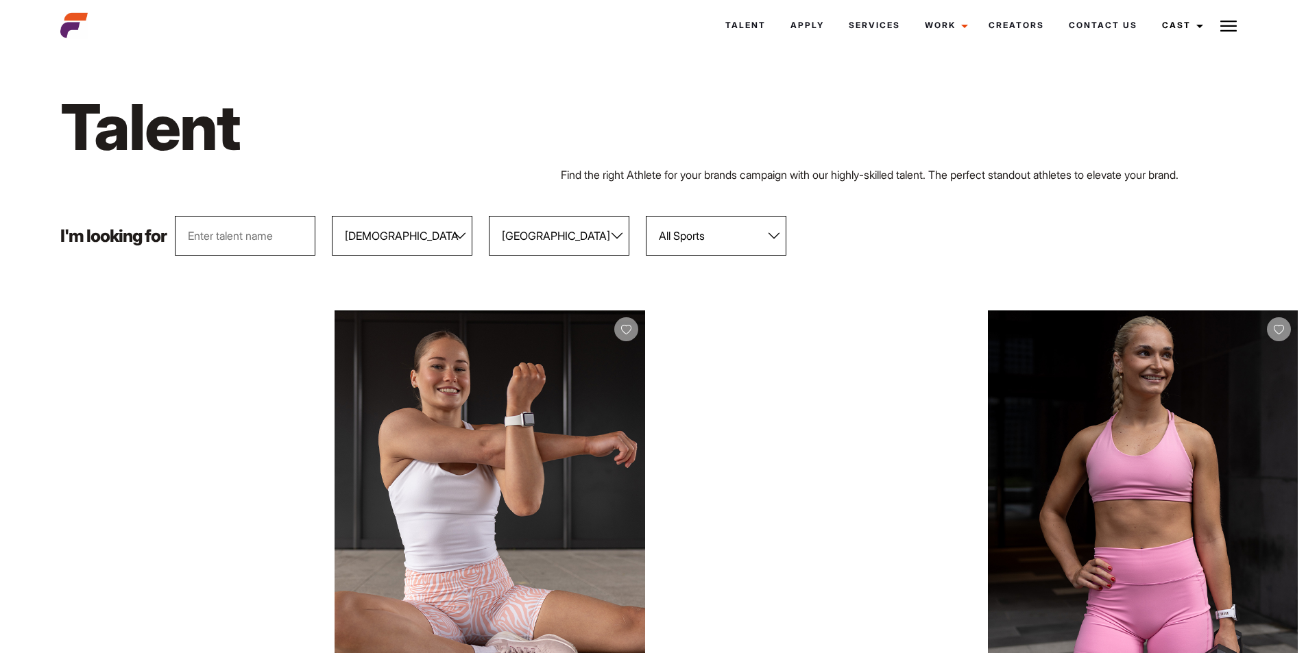
select select "104"
select select "118"
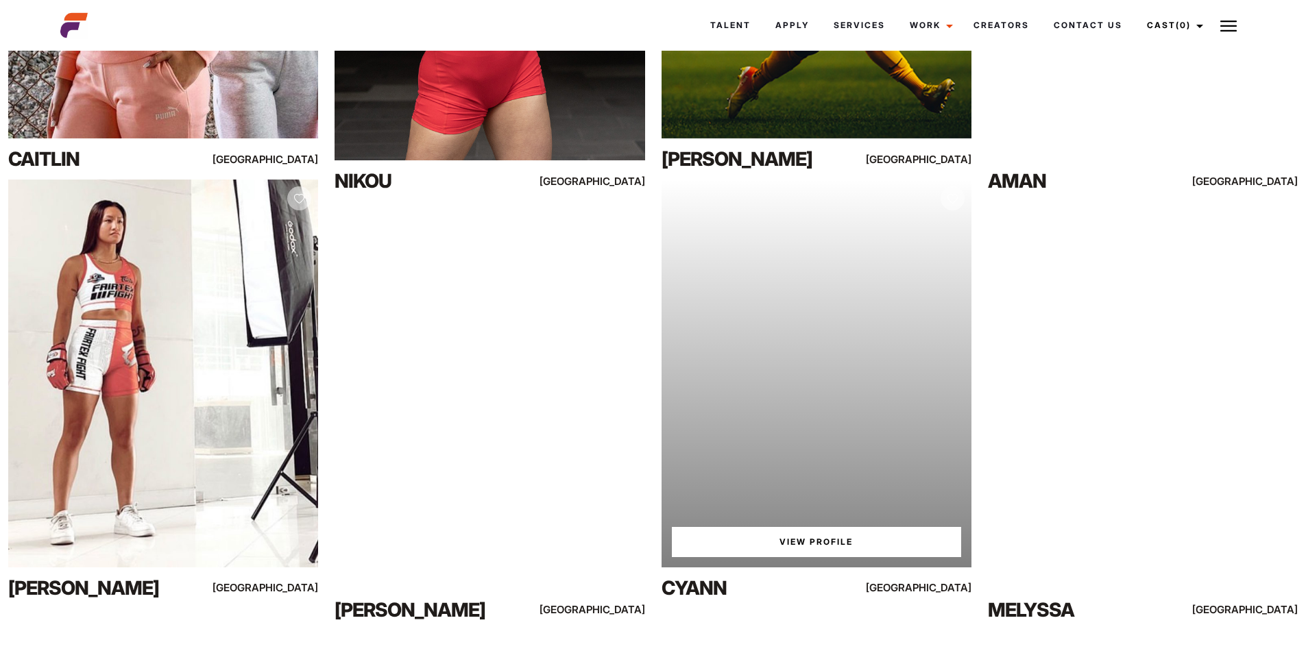
scroll to position [4881, 0]
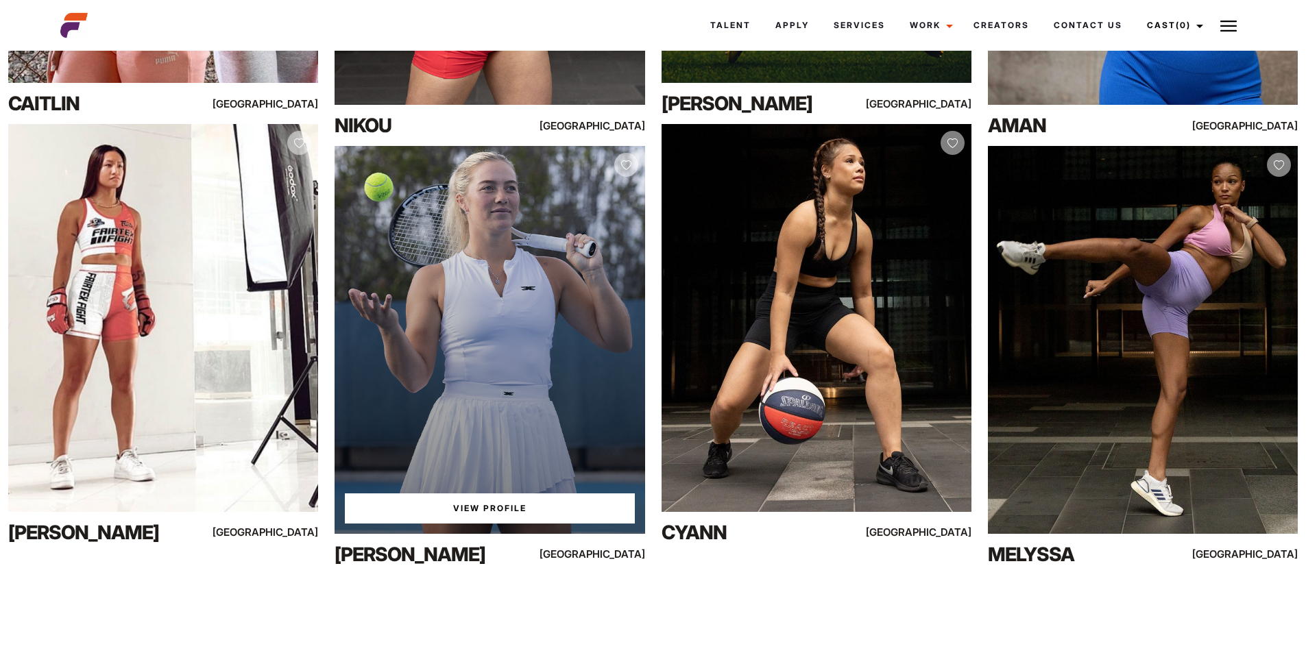
click at [538, 505] on link "View Profile" at bounding box center [489, 509] width 289 height 30
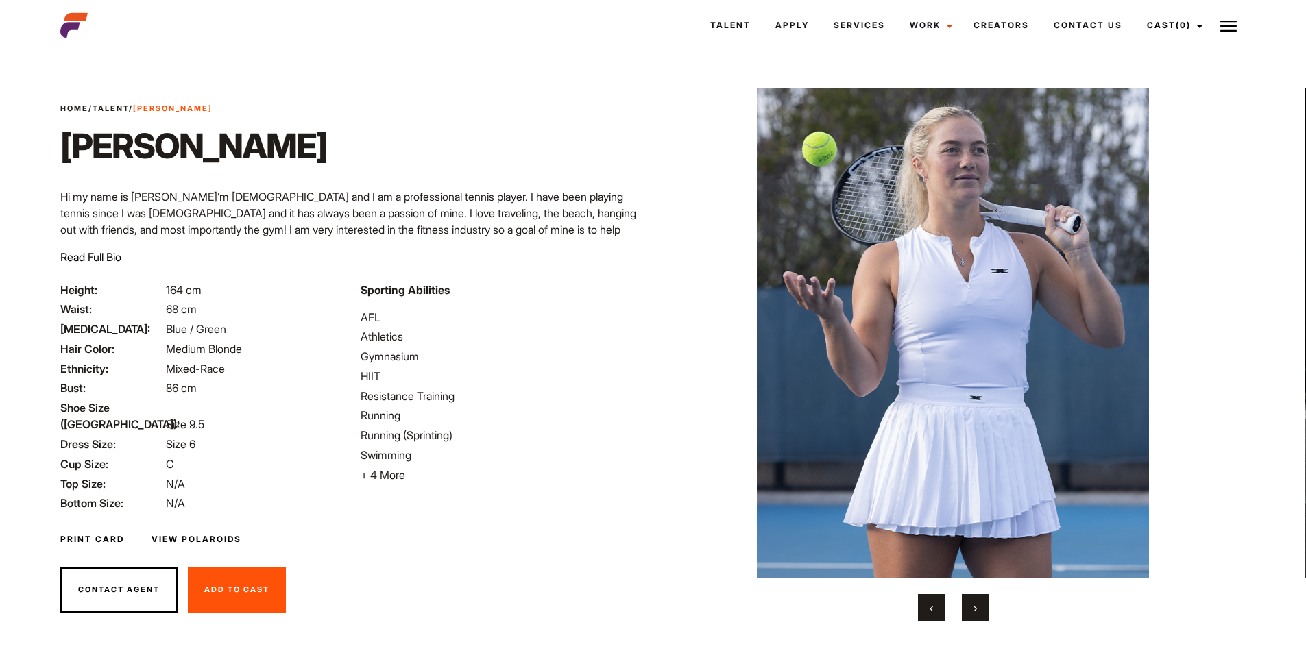
click at [982, 612] on button "›" at bounding box center [975, 607] width 27 height 27
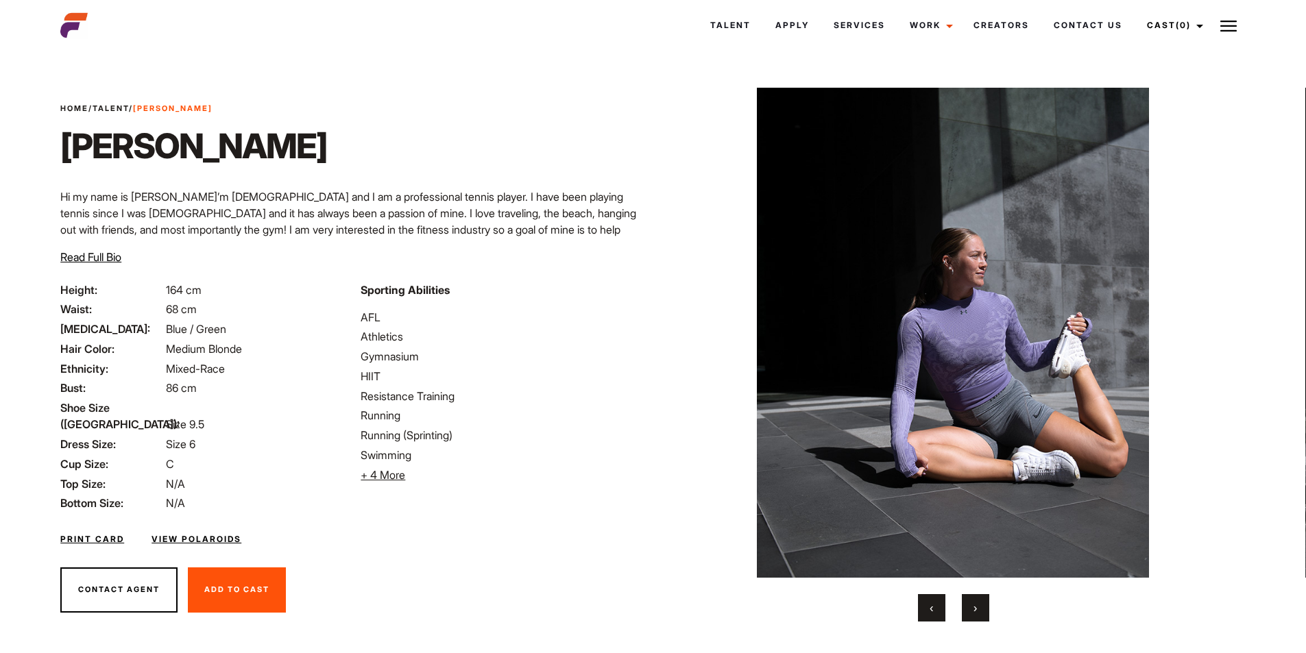
click at [982, 612] on button "›" at bounding box center [975, 607] width 27 height 27
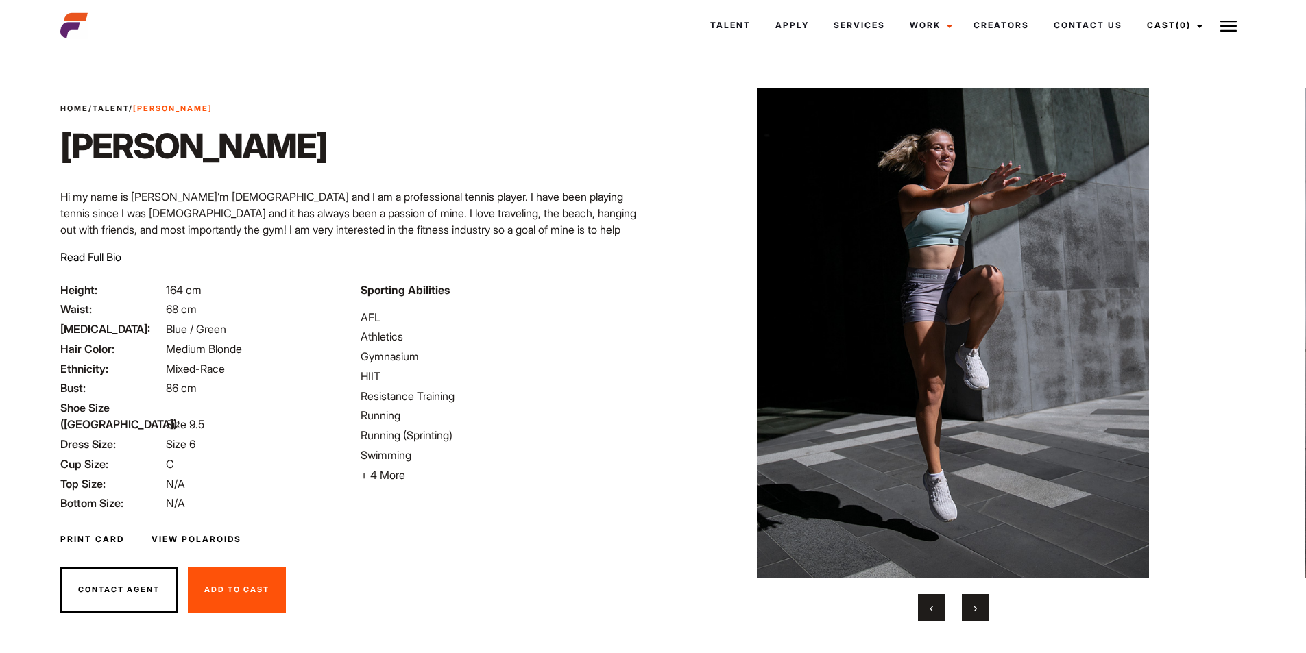
click at [982, 612] on button "›" at bounding box center [975, 607] width 27 height 27
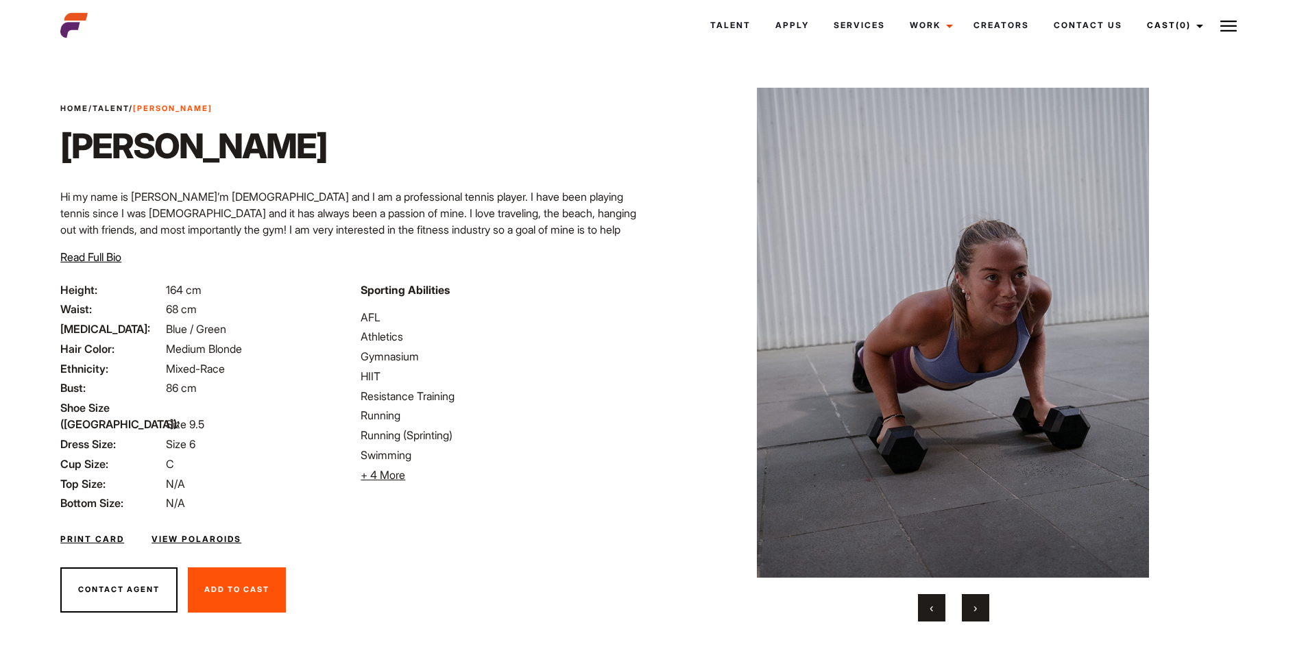
click at [982, 612] on button "›" at bounding box center [975, 607] width 27 height 27
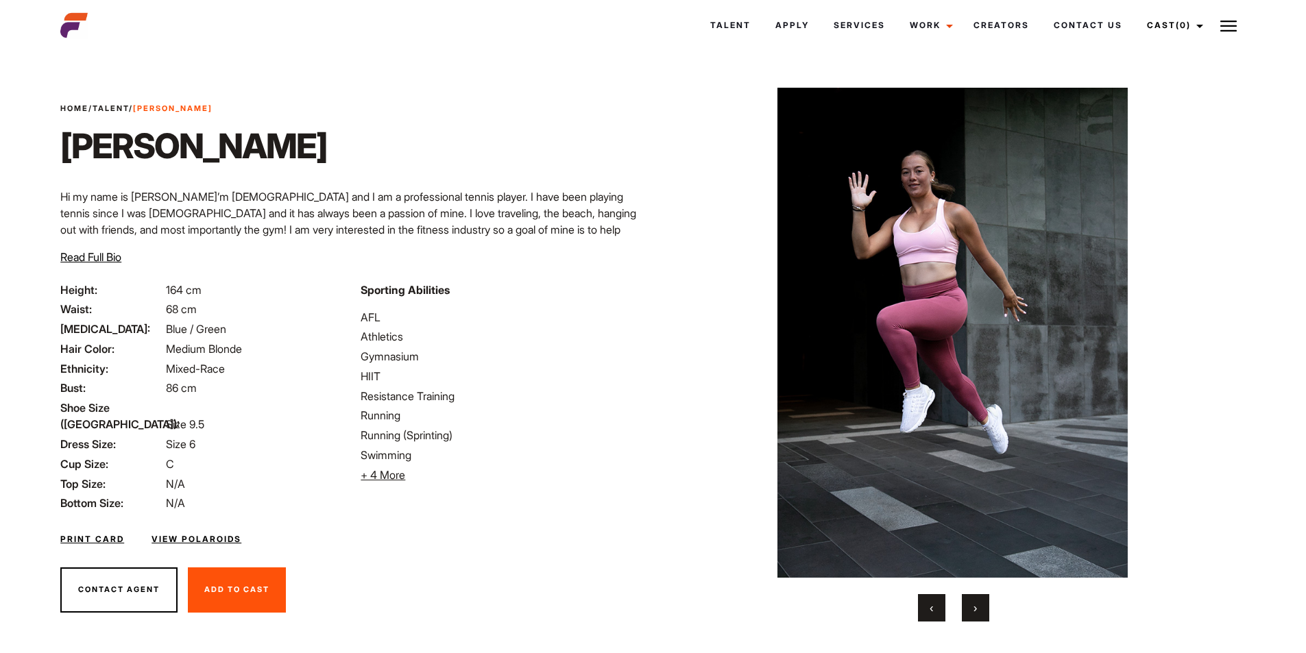
click at [981, 611] on button "›" at bounding box center [975, 607] width 27 height 27
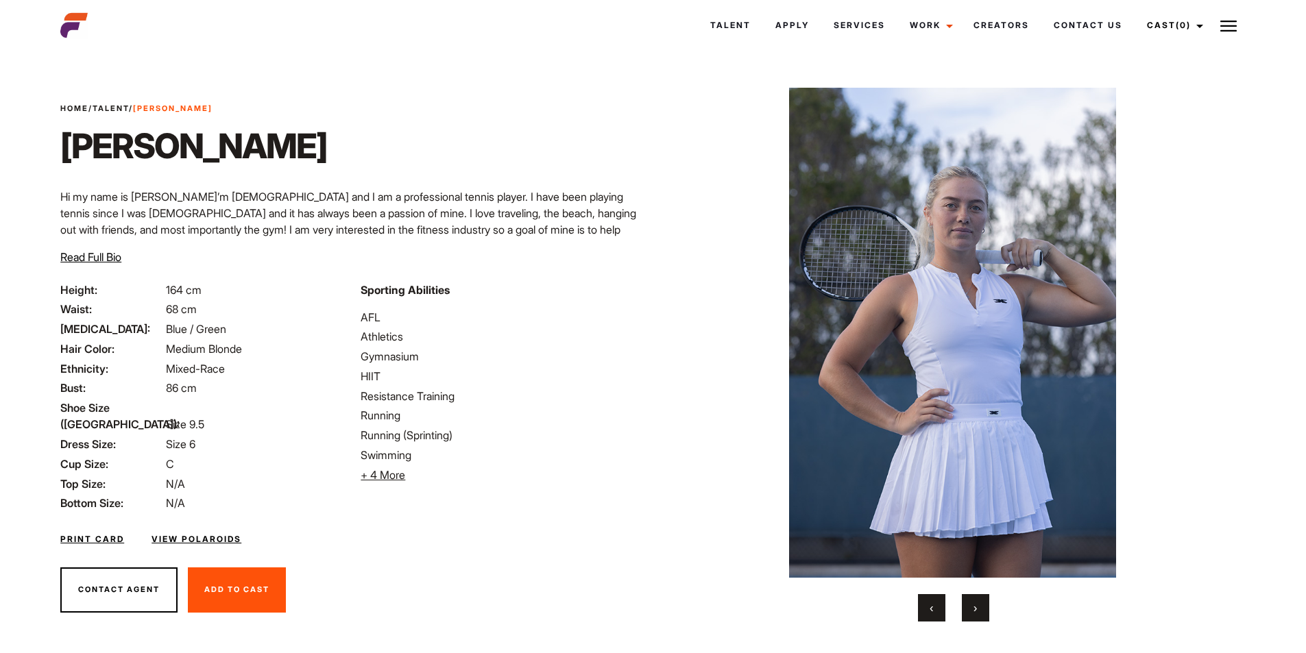
click at [981, 611] on button "›" at bounding box center [975, 607] width 27 height 27
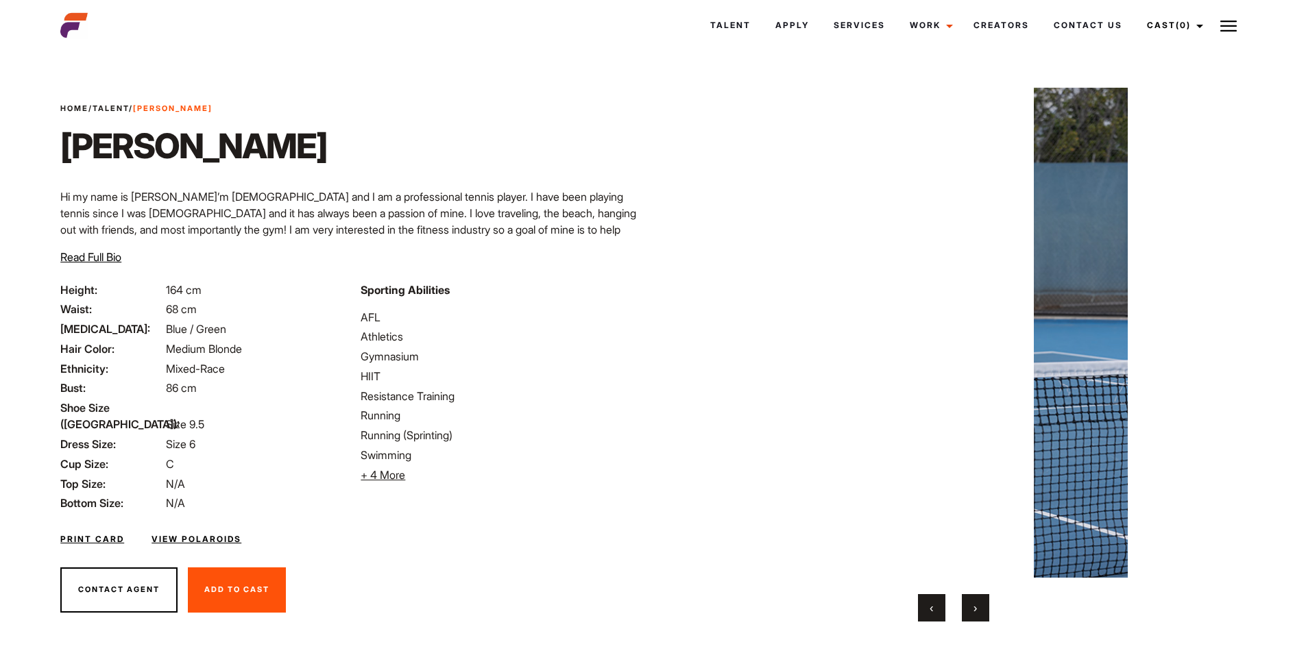
click at [980, 611] on button "›" at bounding box center [975, 607] width 27 height 27
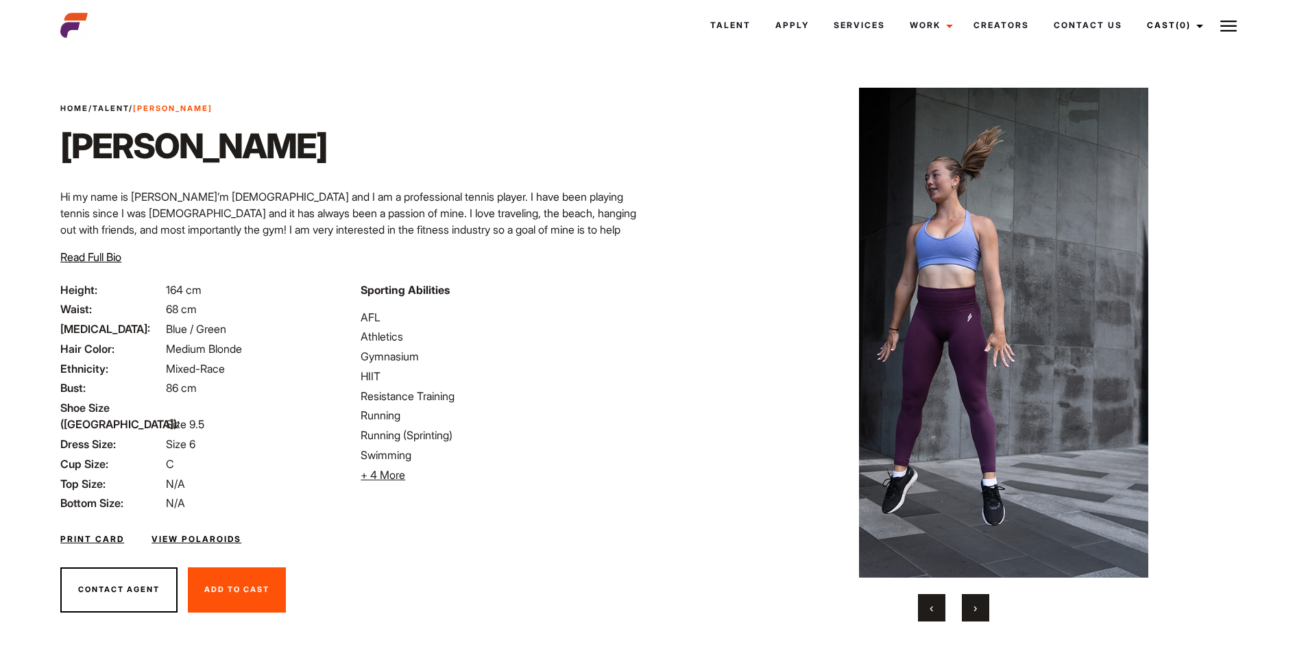
click at [980, 611] on button "›" at bounding box center [975, 607] width 27 height 27
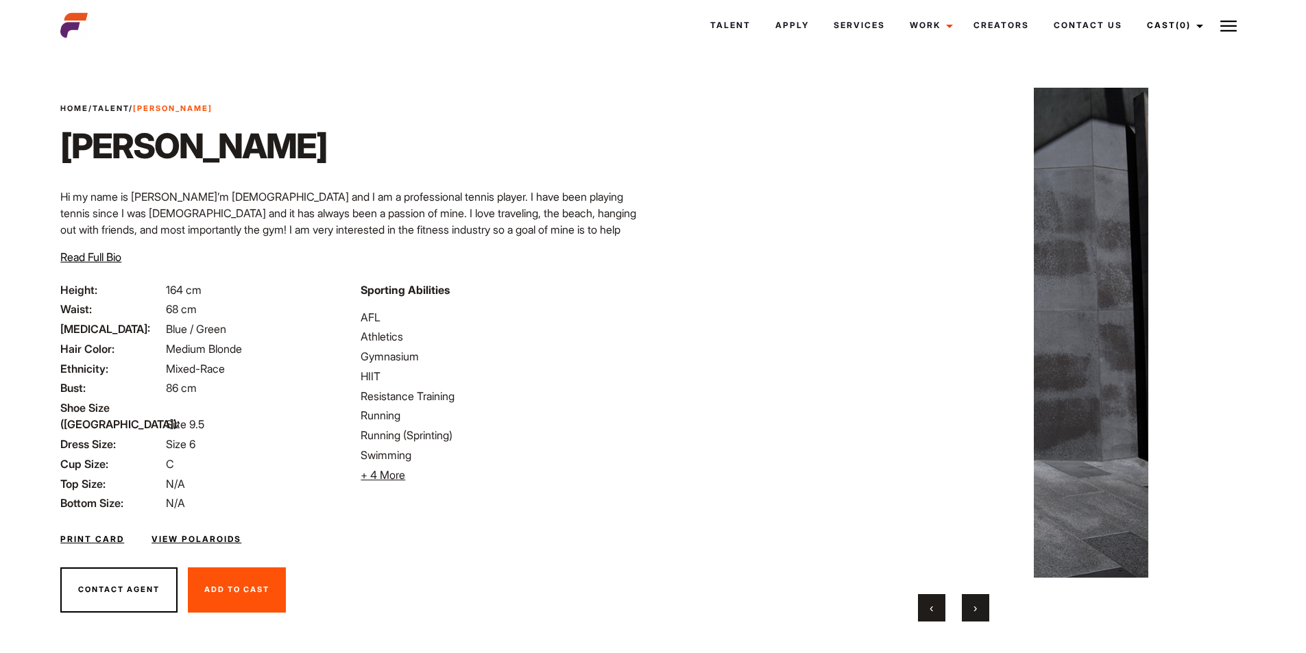
click at [980, 611] on button "›" at bounding box center [975, 607] width 27 height 27
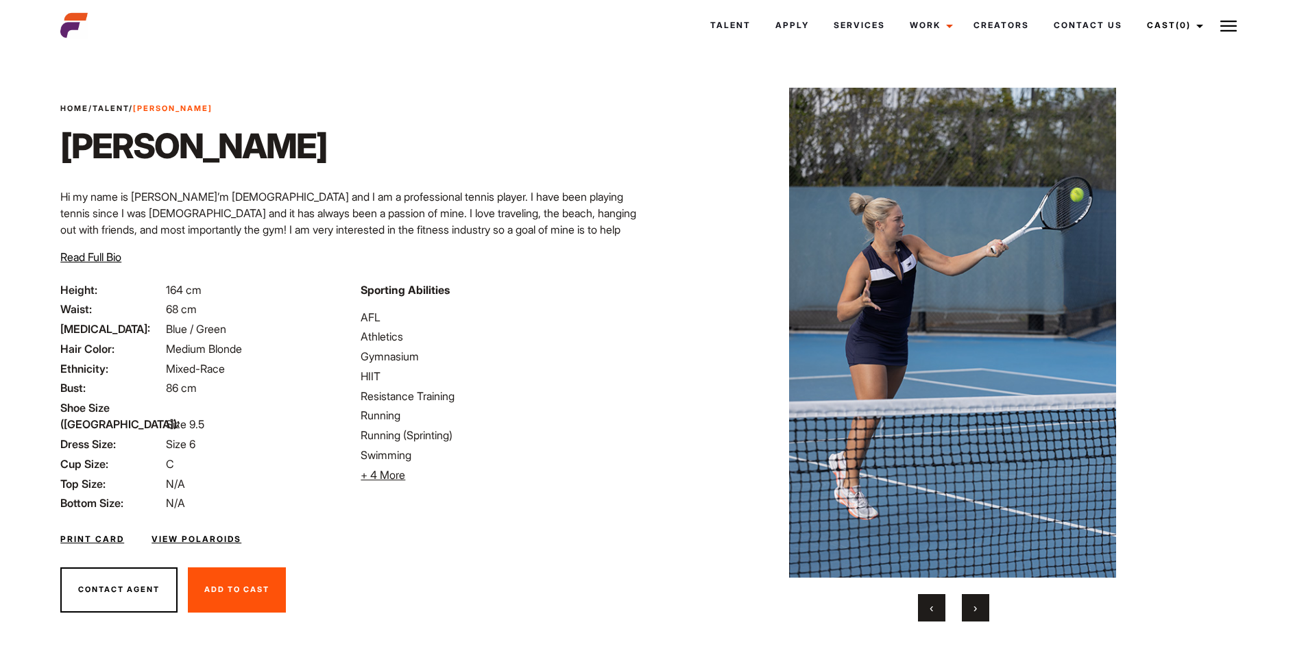
click at [980, 611] on button "›" at bounding box center [975, 607] width 27 height 27
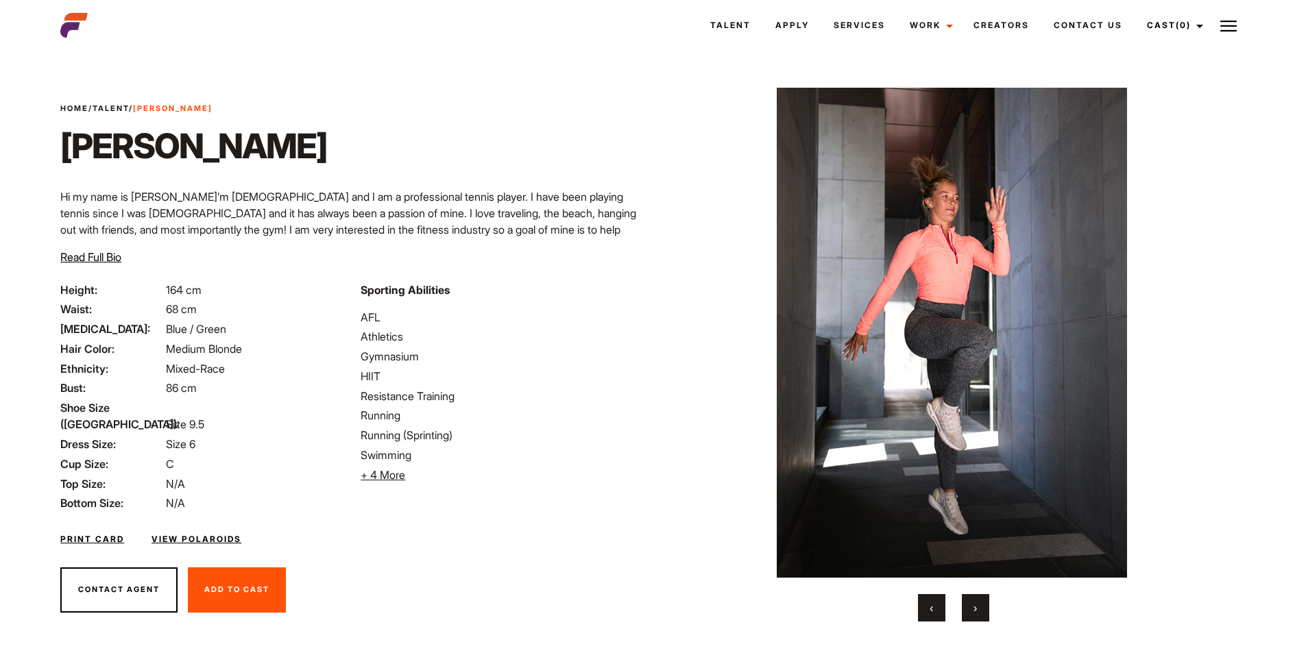
click at [978, 610] on button "›" at bounding box center [975, 607] width 27 height 27
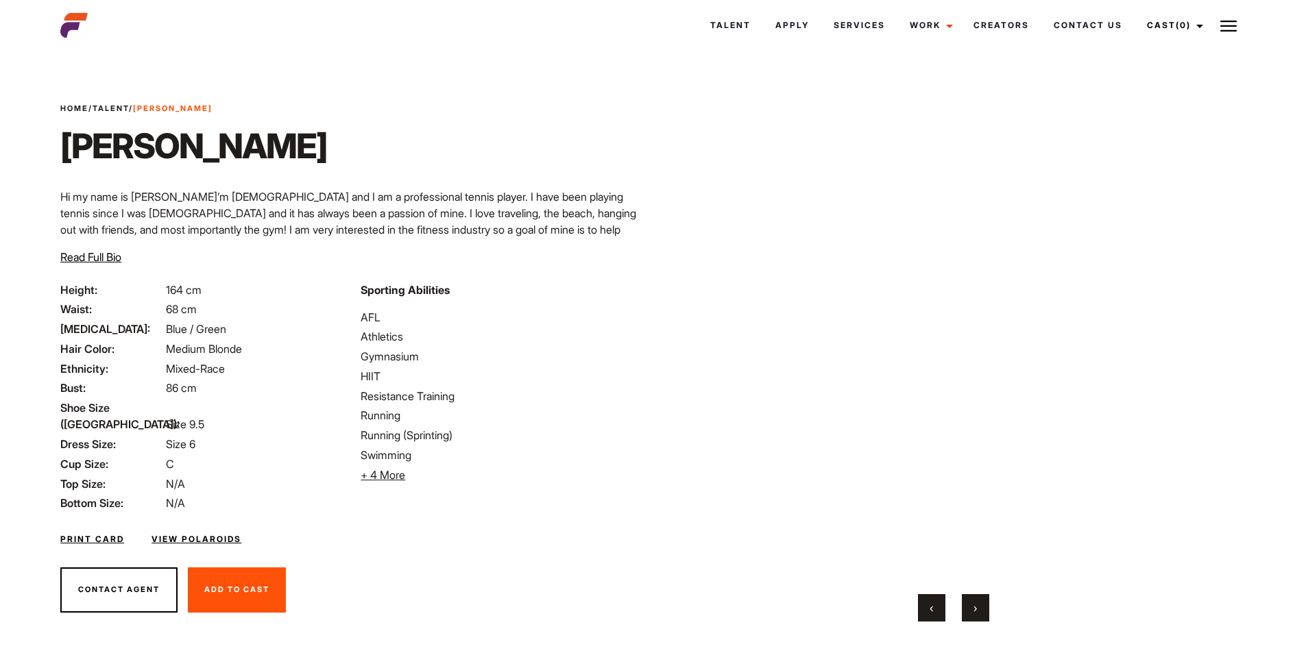
click at [978, 610] on button "›" at bounding box center [975, 607] width 27 height 27
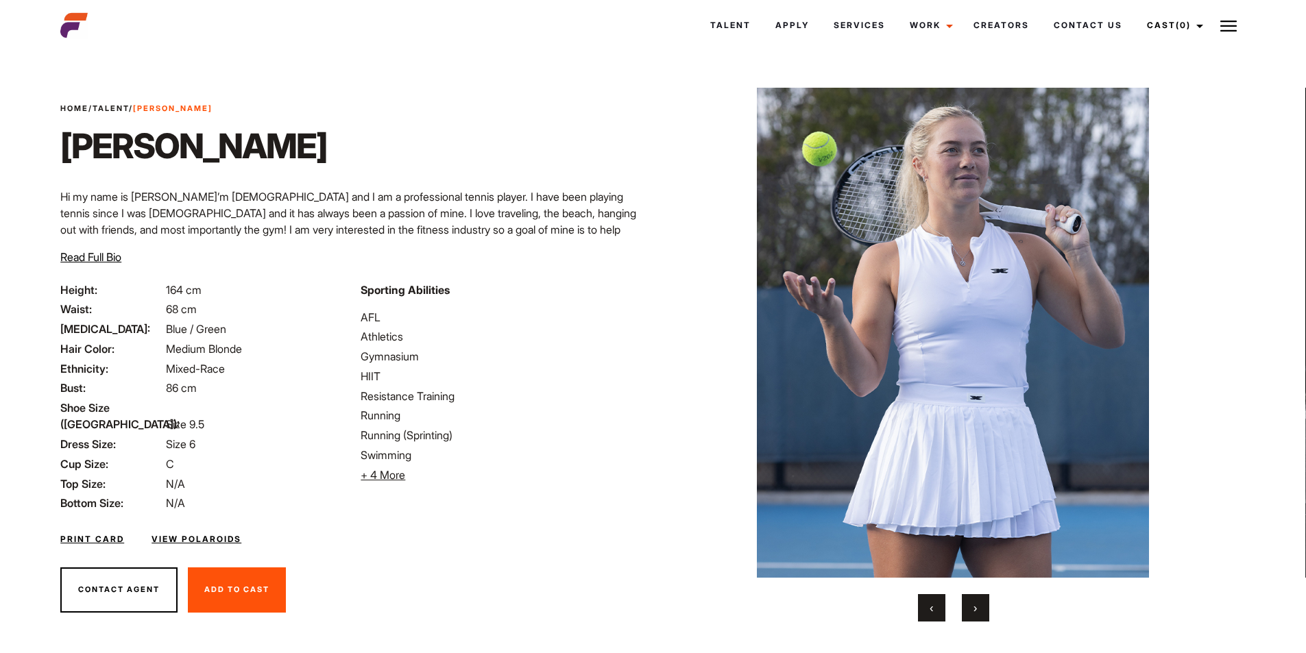
click at [978, 610] on button "›" at bounding box center [975, 607] width 27 height 27
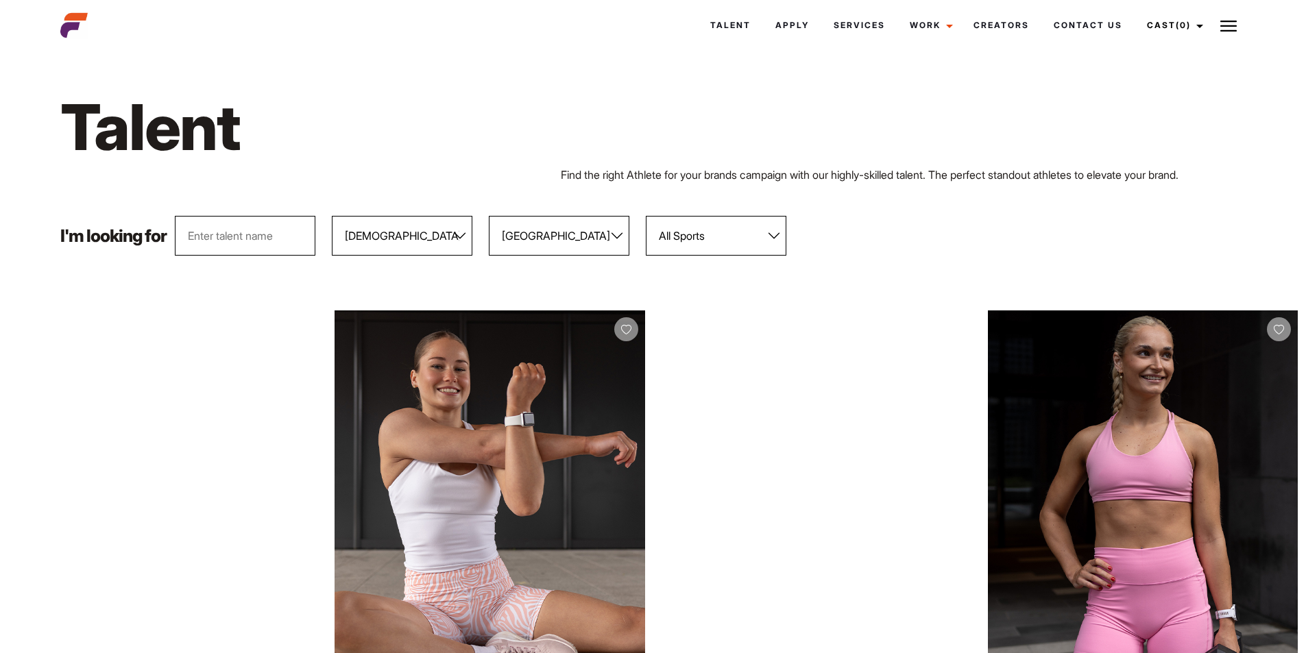
select select "104"
select select "118"
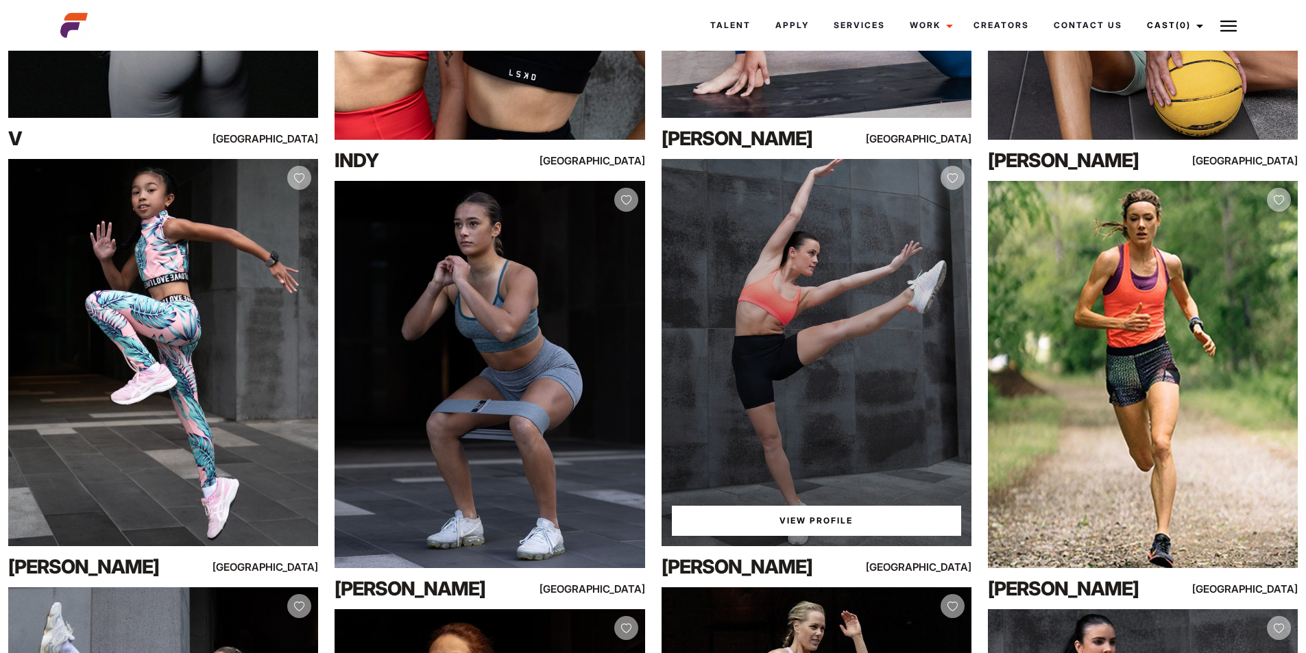
scroll to position [5772, 0]
